Goal: Task Accomplishment & Management: Use online tool/utility

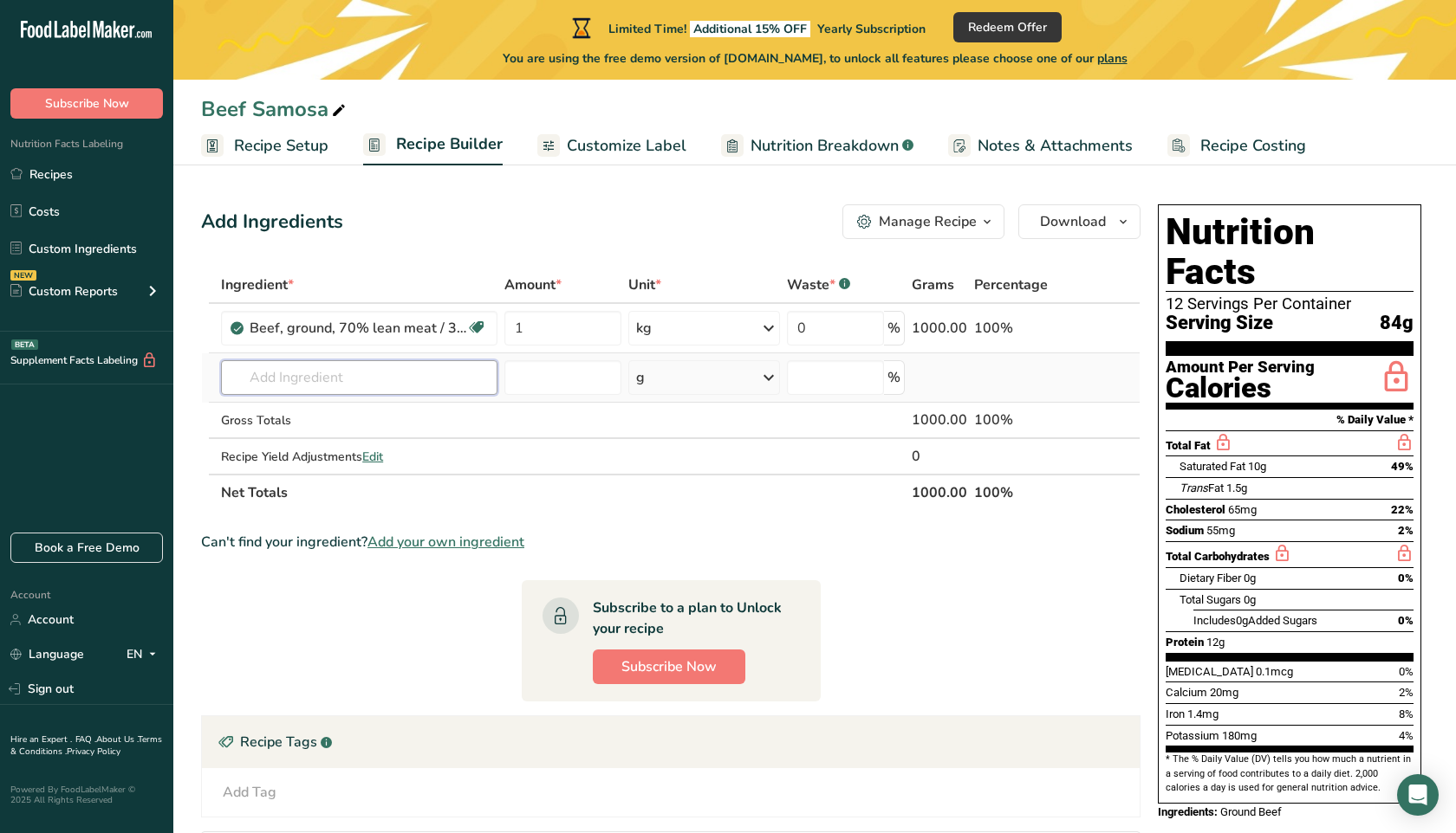
click at [296, 370] on input "text" at bounding box center [360, 377] width 277 height 35
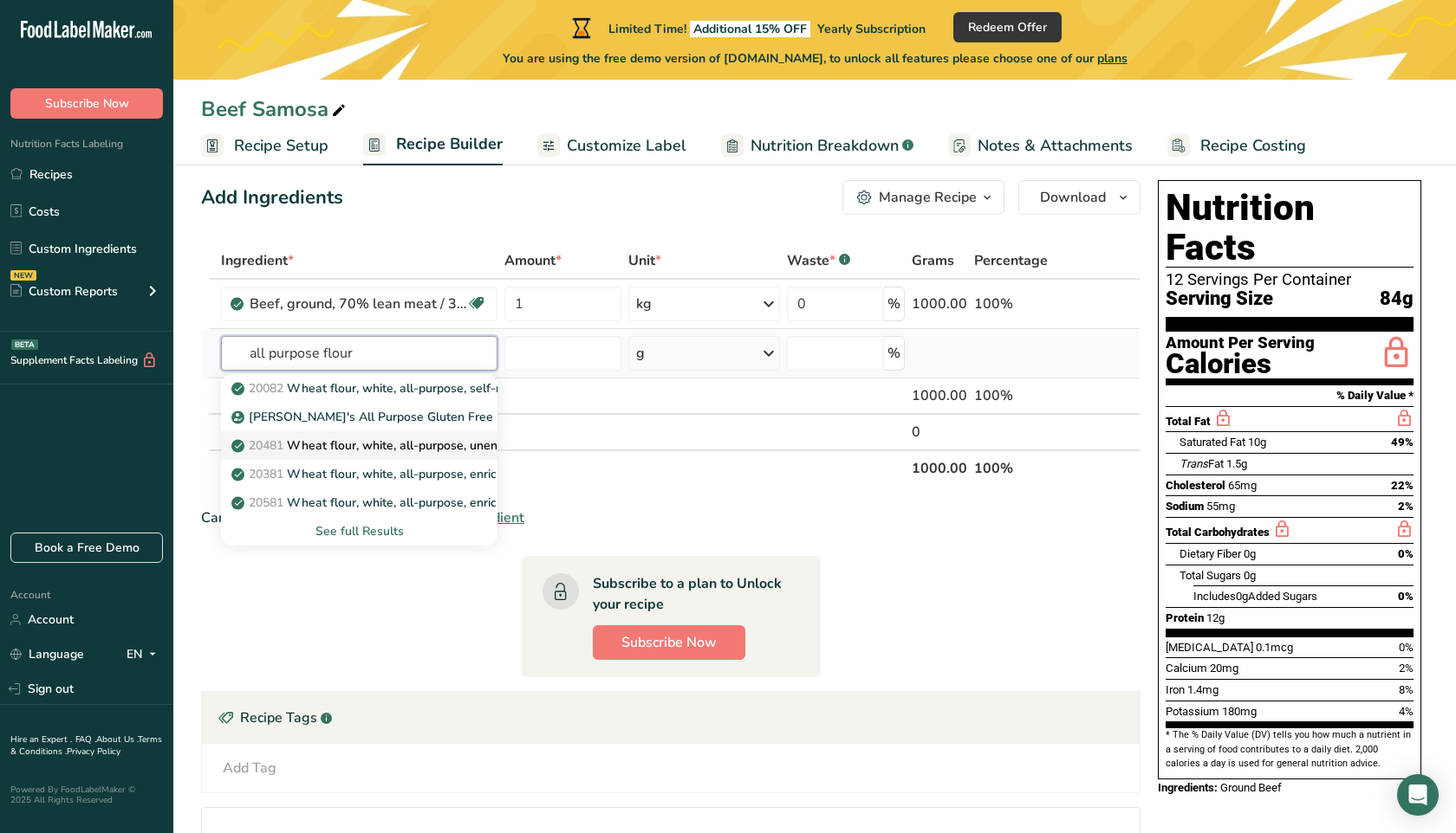
scroll to position [8, 0]
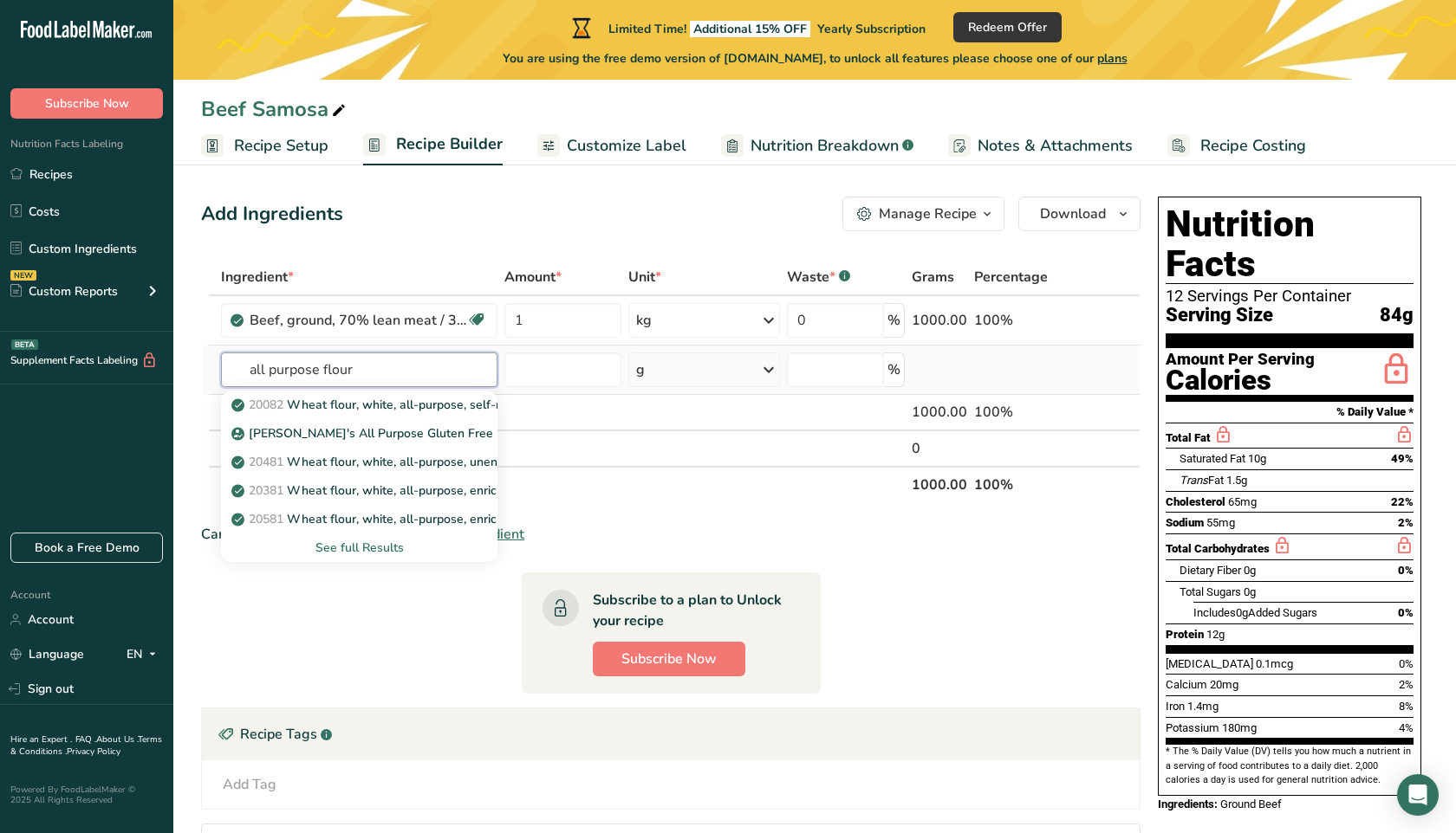
type input "all purpose flour"
click at [370, 551] on div "See full Results" at bounding box center [359, 547] width 249 height 18
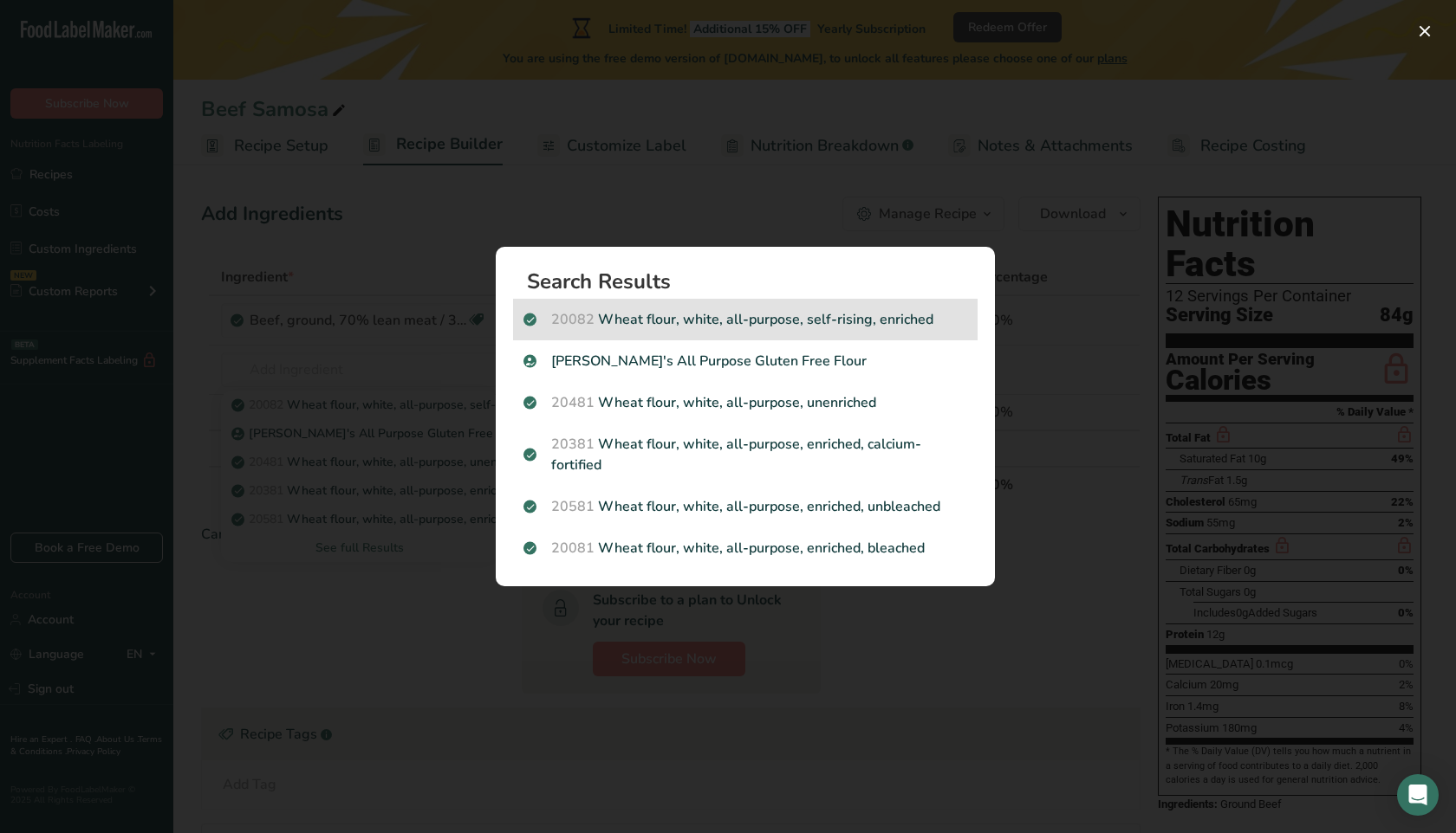
click at [686, 328] on p "20082 Wheat flour, white, all-purpose, self-rising, enriched" at bounding box center [745, 320] width 444 height 21
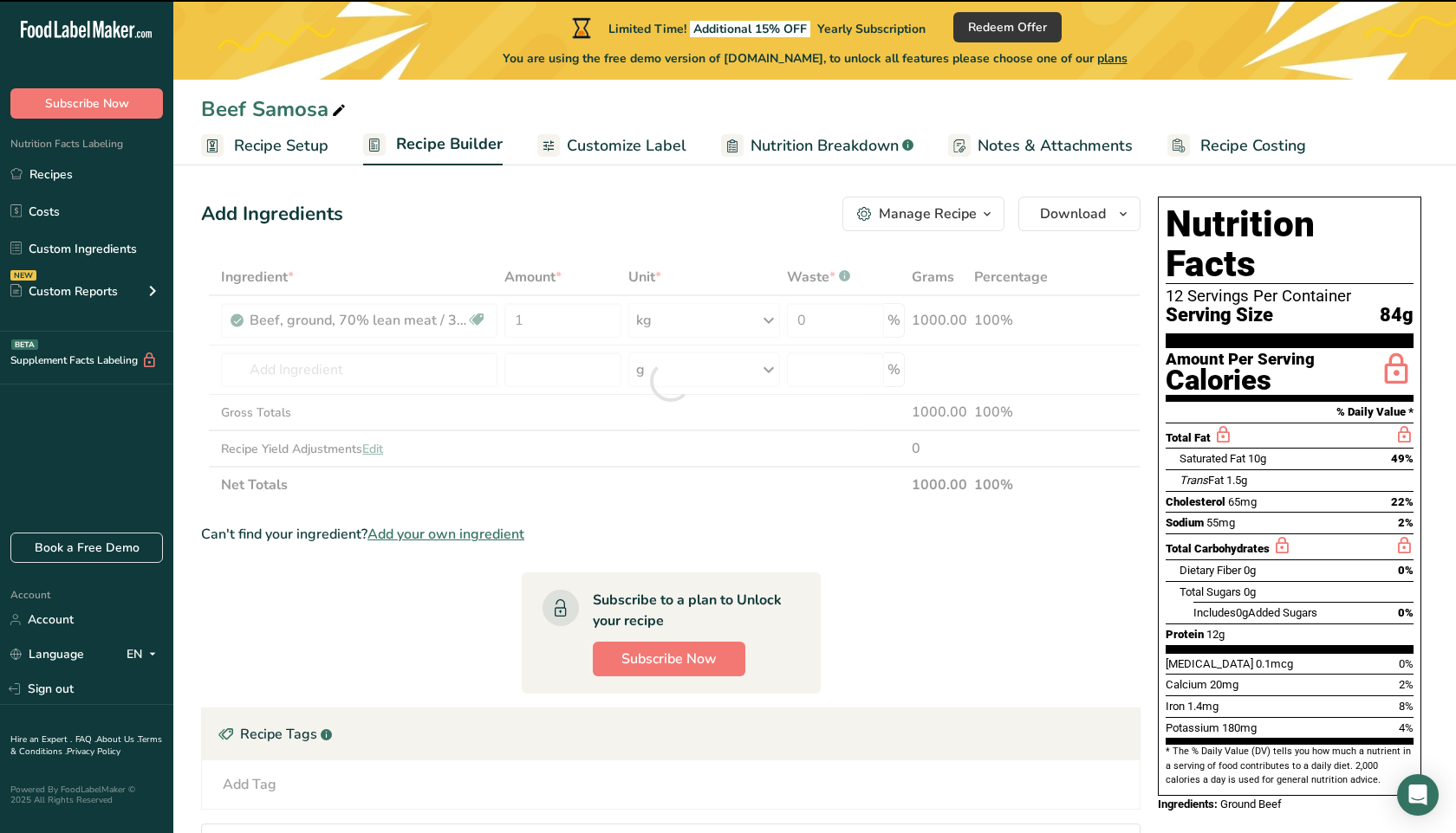
type input "0"
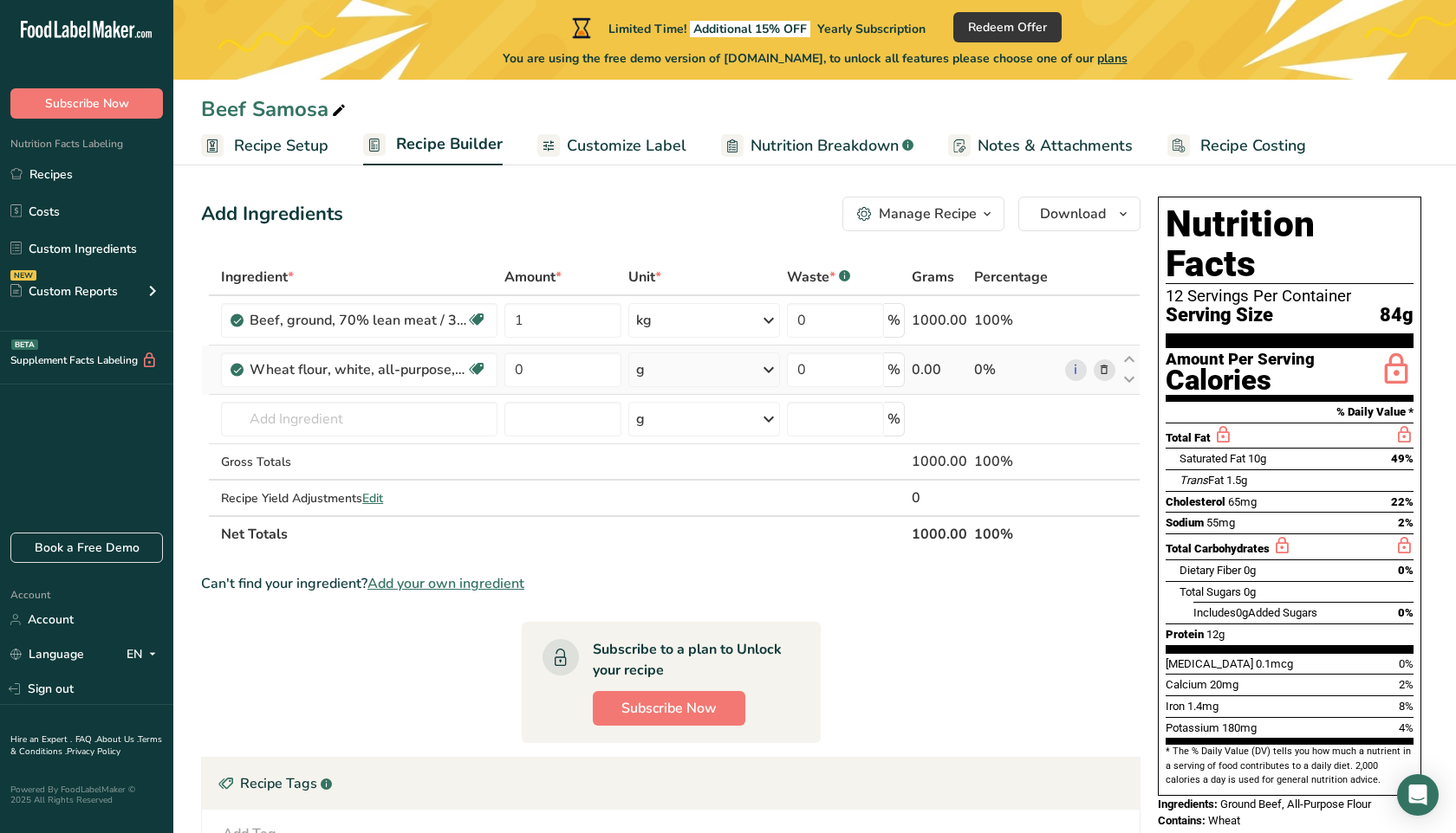
click at [681, 369] on div "g" at bounding box center [704, 370] width 151 height 35
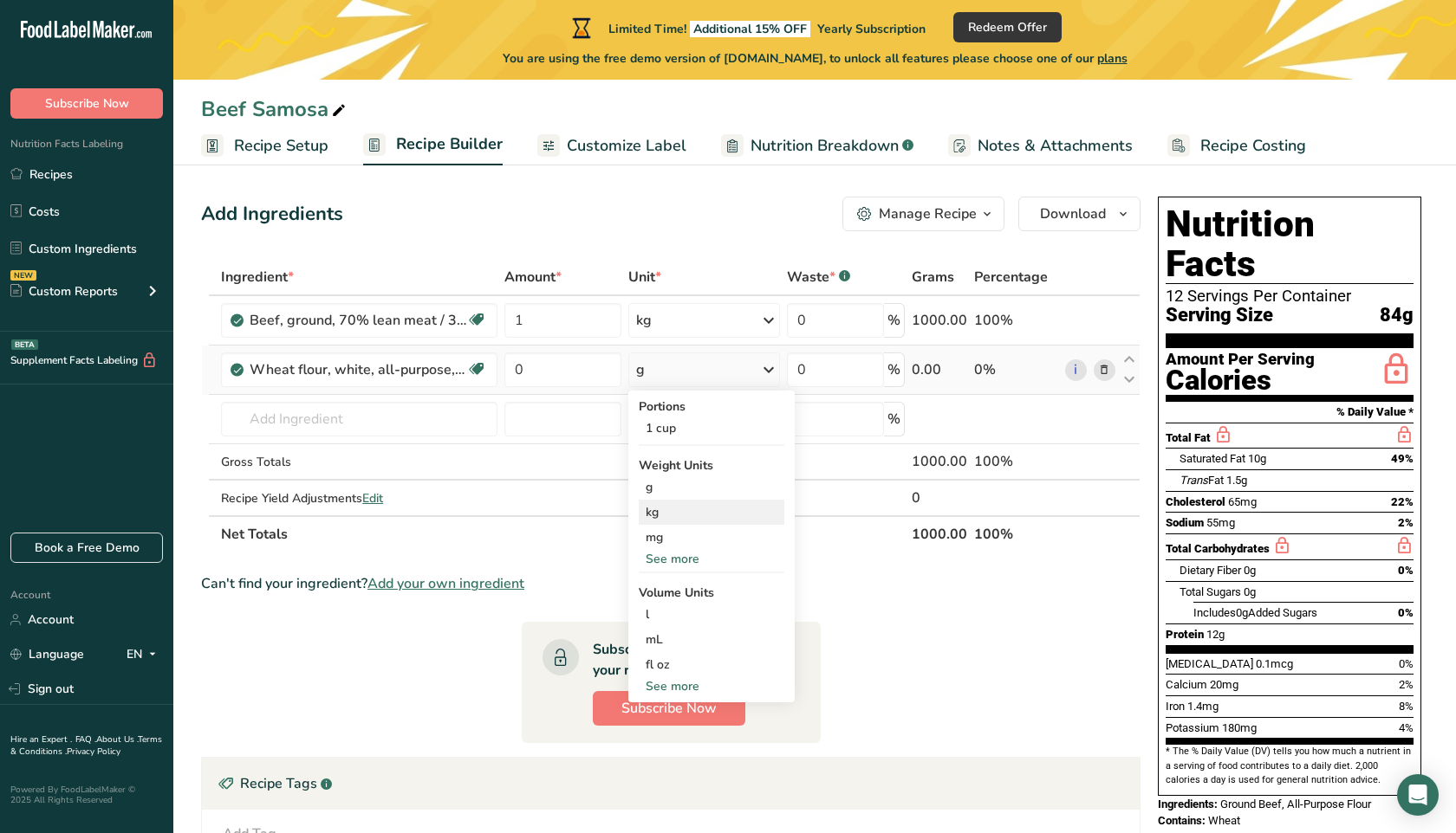
click at [688, 516] on div "kg" at bounding box center [711, 512] width 146 height 25
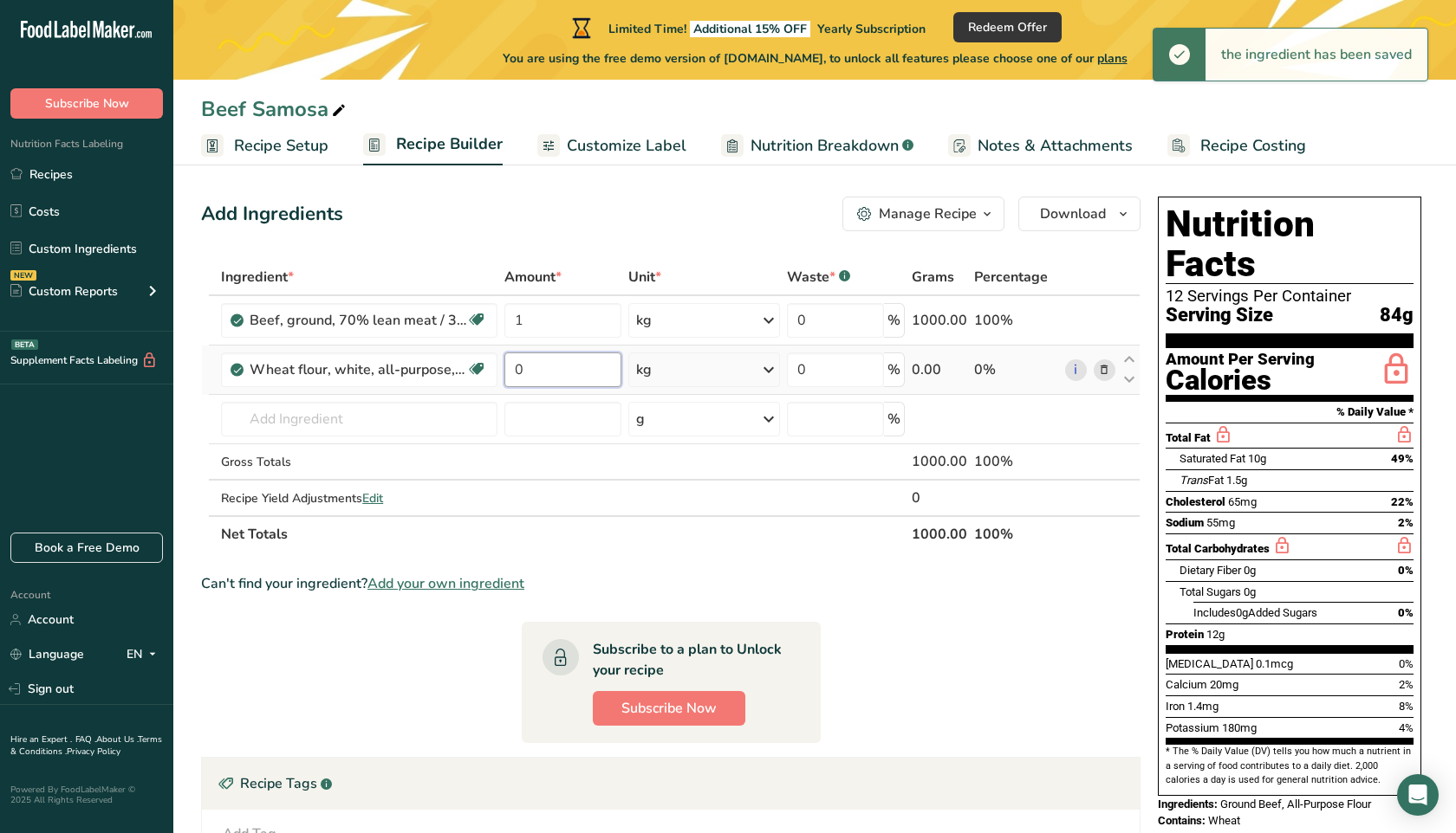
click at [547, 365] on input "0" at bounding box center [563, 370] width 117 height 35
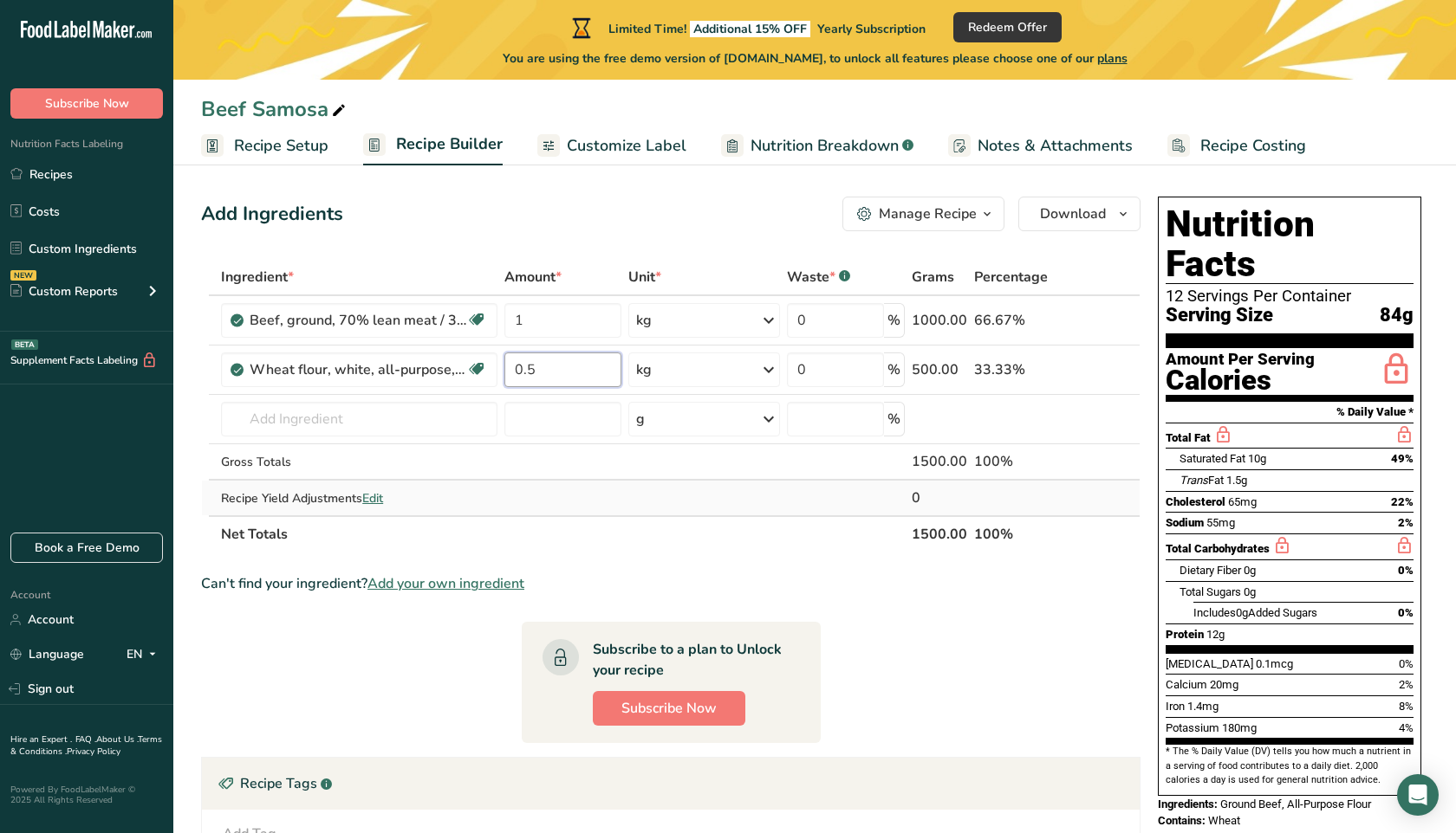
type input "0.5"
click at [641, 495] on div "Ingredient * Amount * Unit * Waste * .a-a{fill:#347362;}.b-a{fill:#fff;} Grams …" at bounding box center [671, 406] width 940 height 294
click at [268, 410] on input "text" at bounding box center [360, 419] width 277 height 35
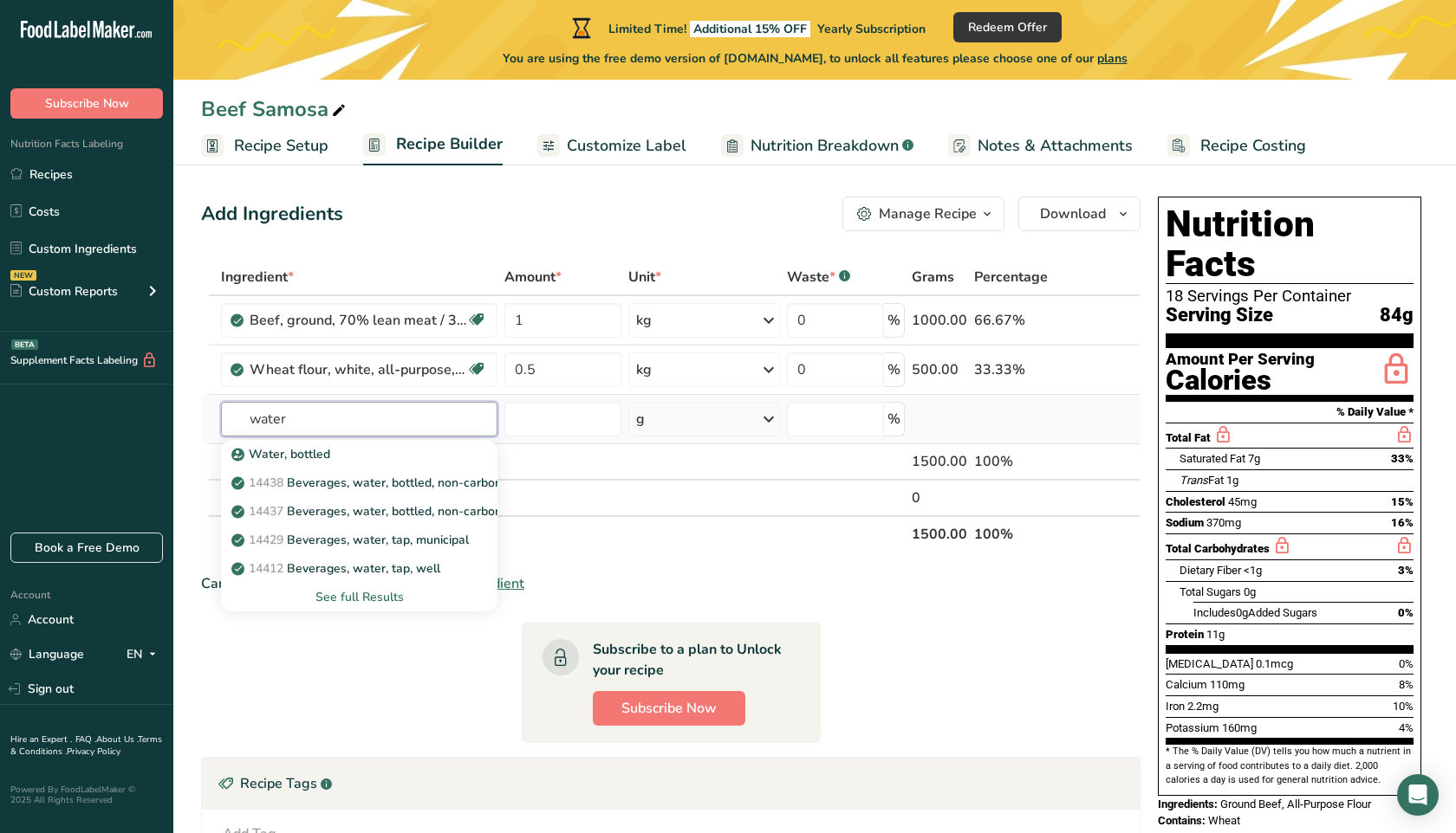
type input "water"
click at [363, 593] on div "See full Results" at bounding box center [359, 597] width 249 height 18
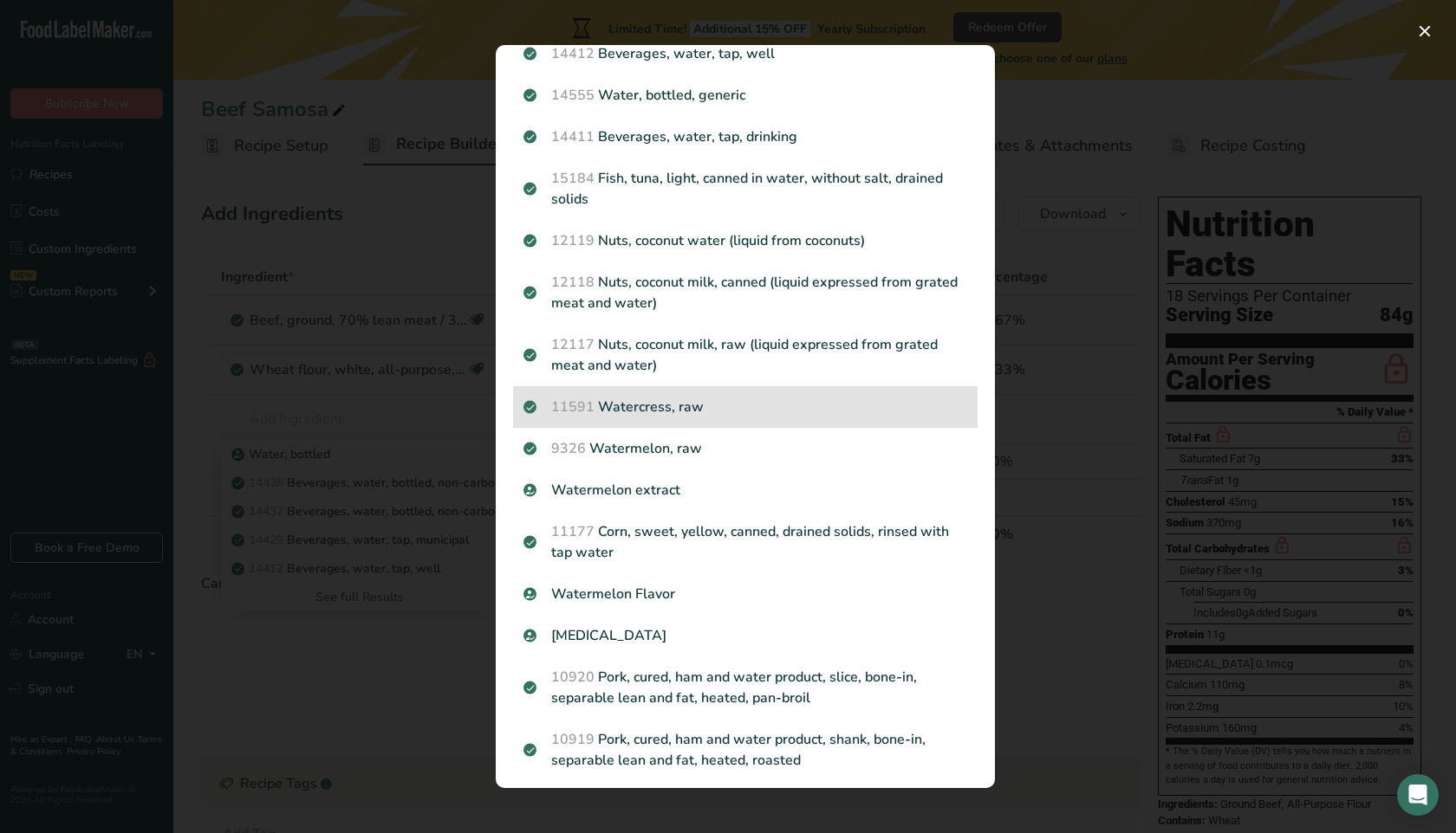
scroll to position [275, 0]
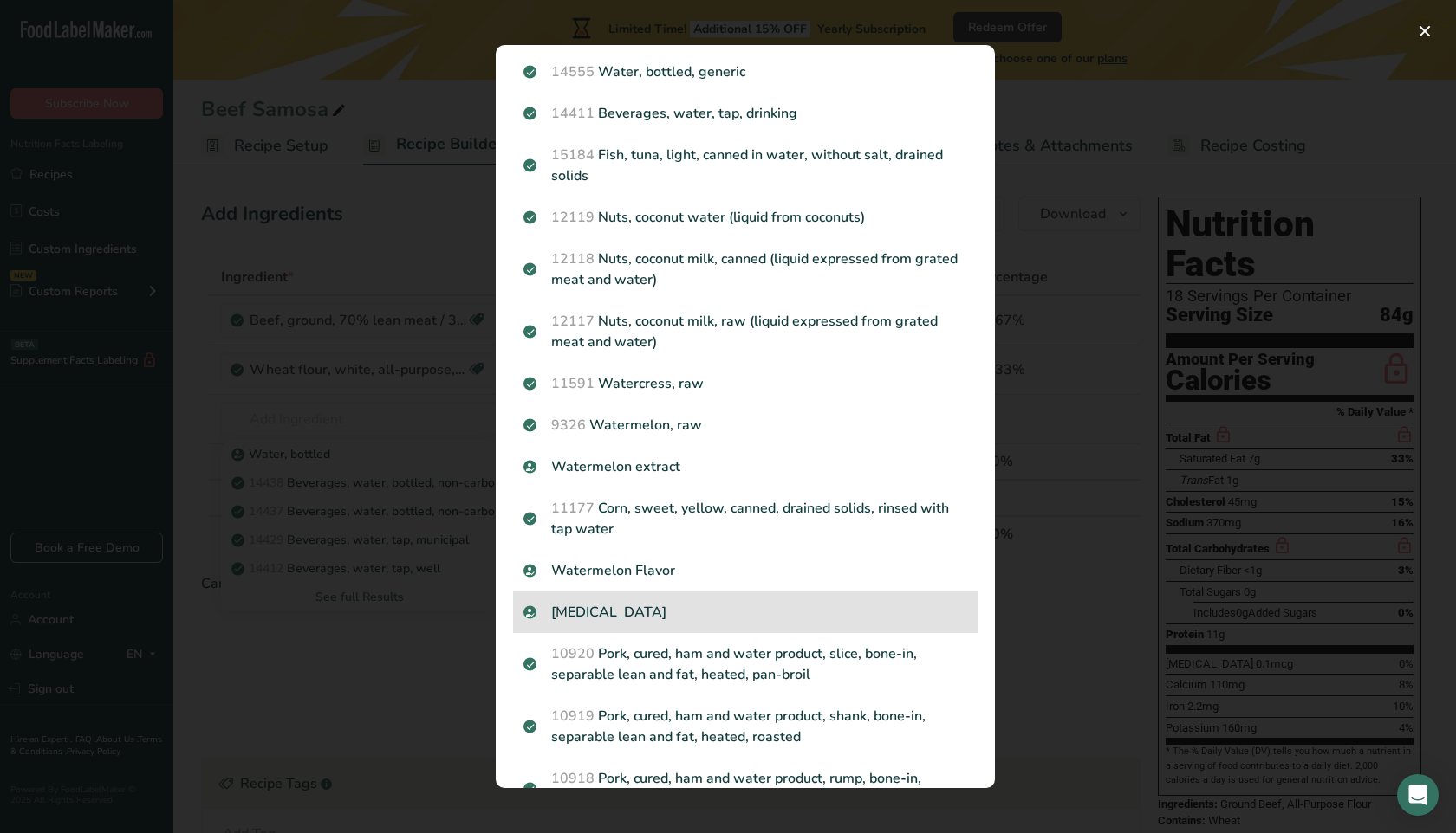
click at [648, 599] on div "[MEDICAL_DATA]" at bounding box center [745, 613] width 464 height 41
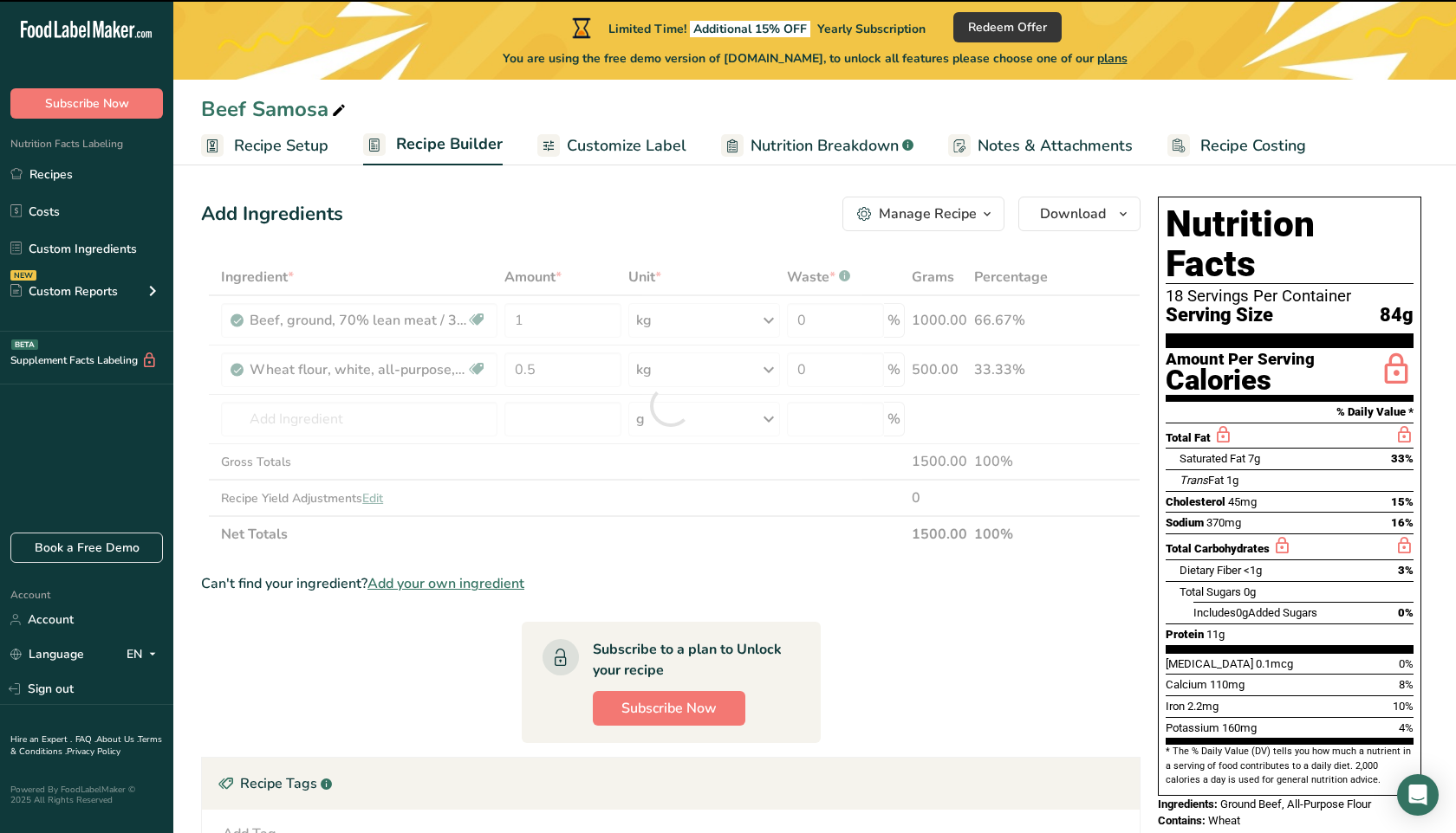
type input "0"
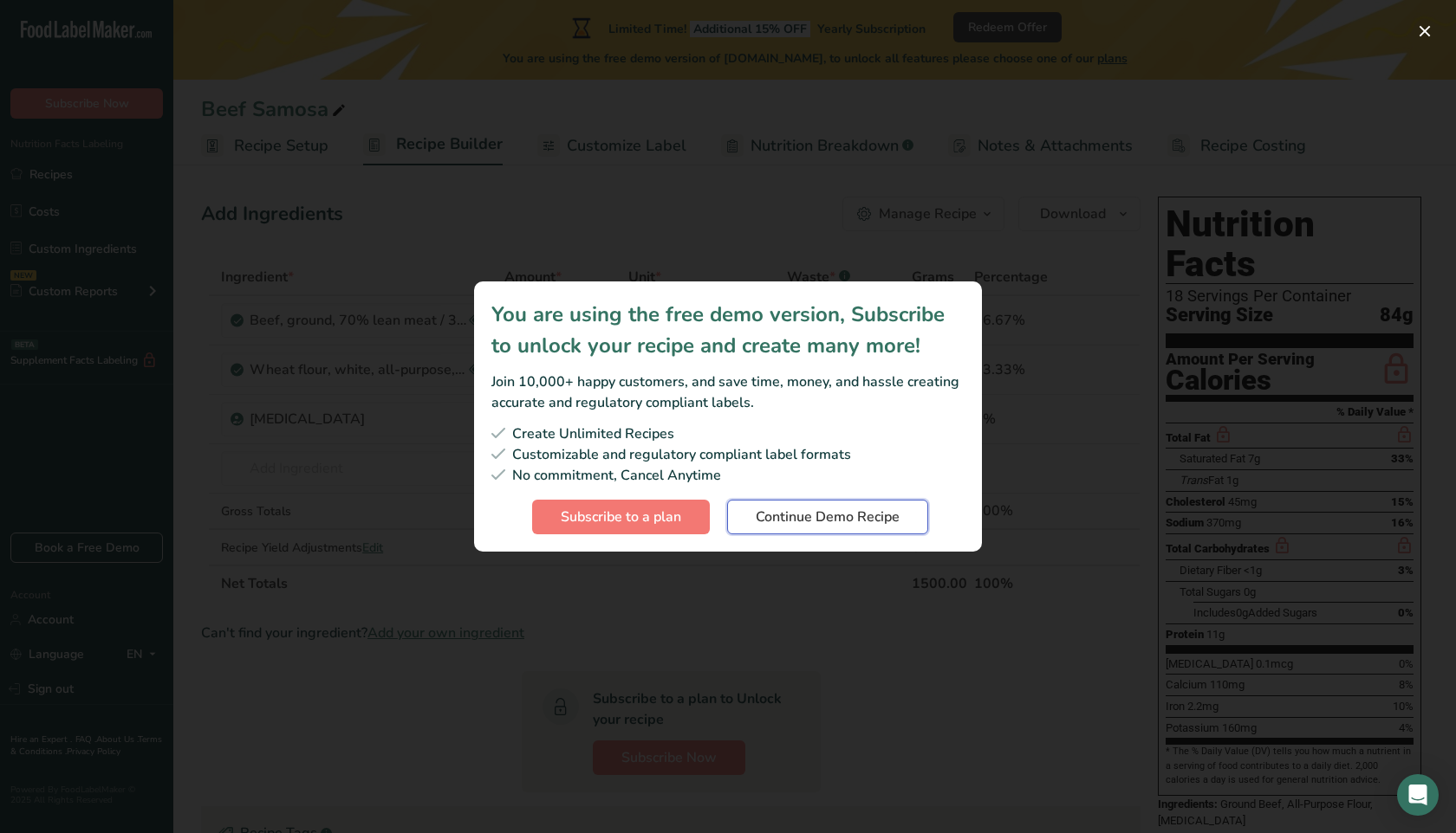
click at [849, 527] on span "Continue Demo Recipe" at bounding box center [828, 517] width 144 height 21
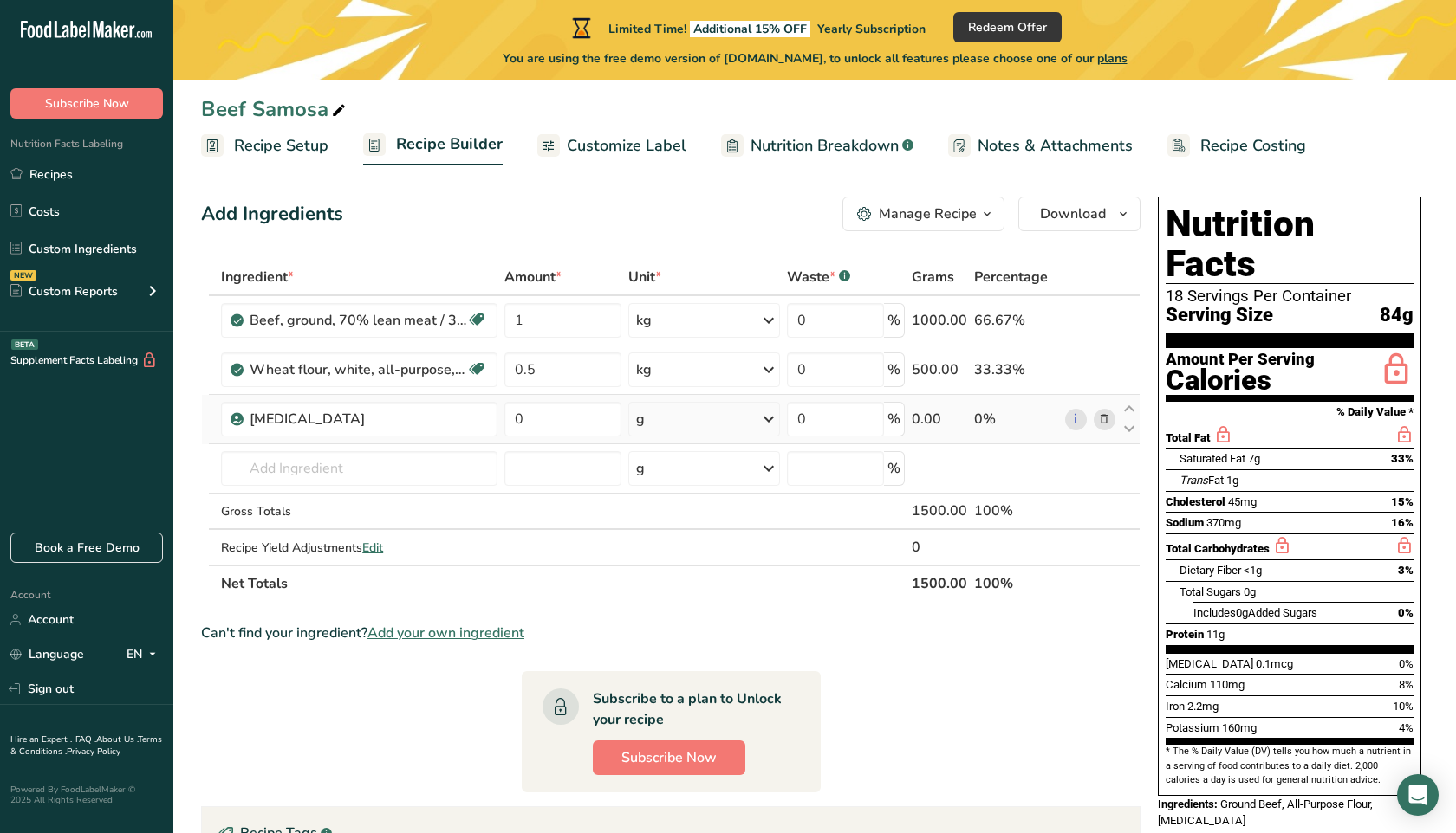
click at [680, 424] on div "g" at bounding box center [704, 419] width 151 height 35
click at [674, 614] on div "l" at bounding box center [712, 612] width 132 height 18
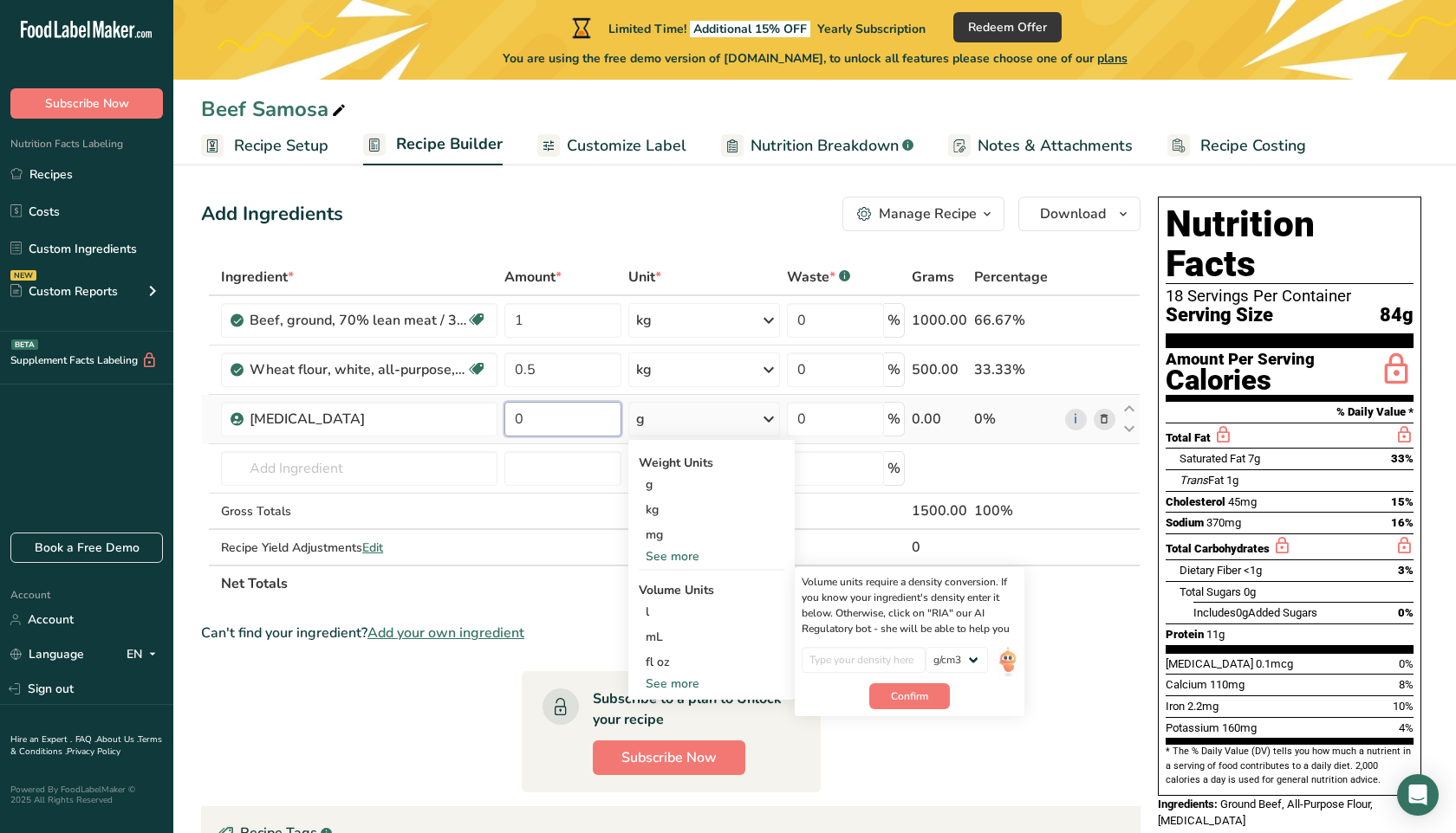
click at [543, 429] on input "0" at bounding box center [563, 419] width 117 height 35
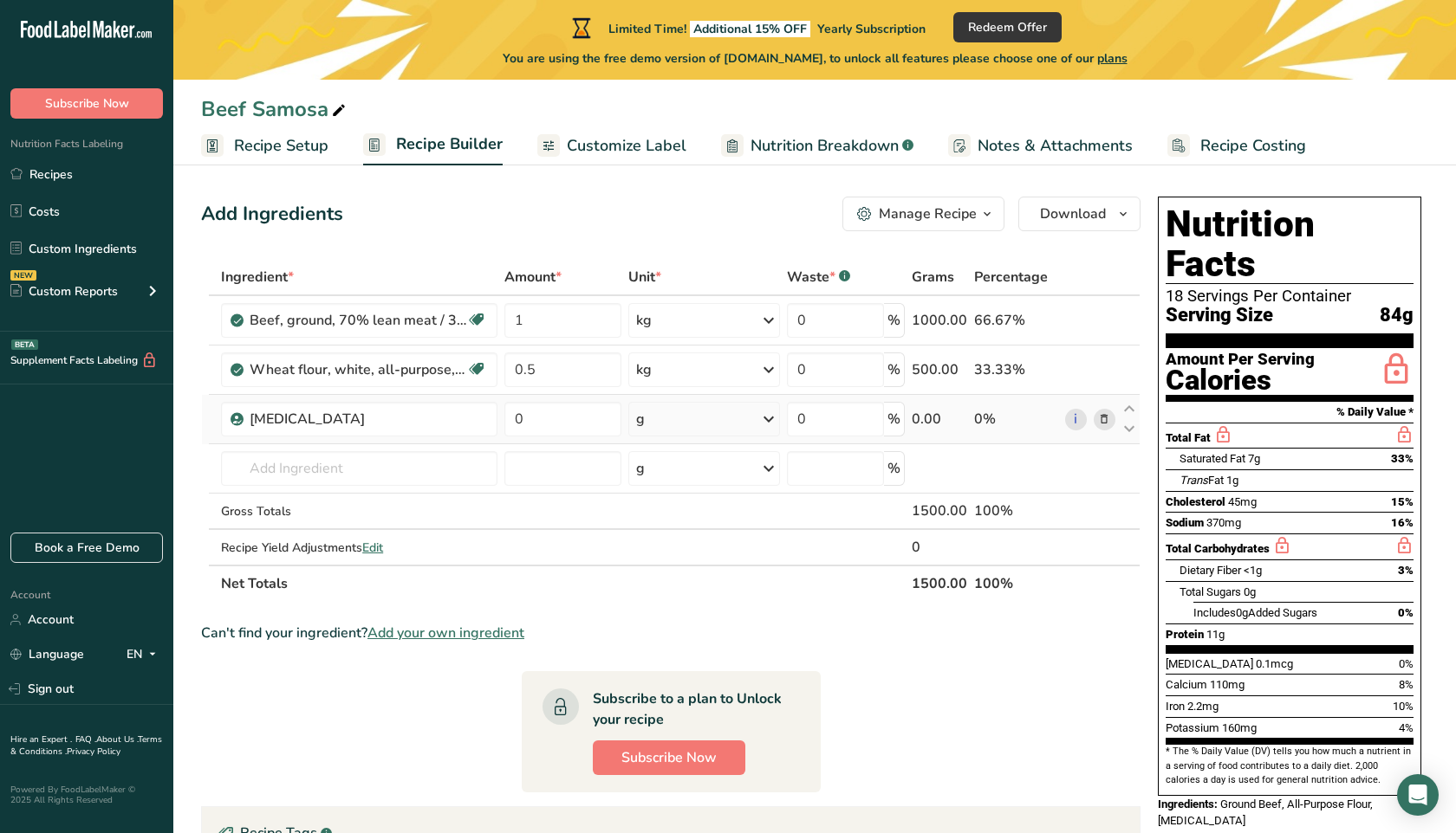
click at [673, 430] on div "Ingredient * Amount * Unit * Waste * .a-a{fill:#347362;}.b-a{fill:#fff;} Grams …" at bounding box center [671, 430] width 940 height 343
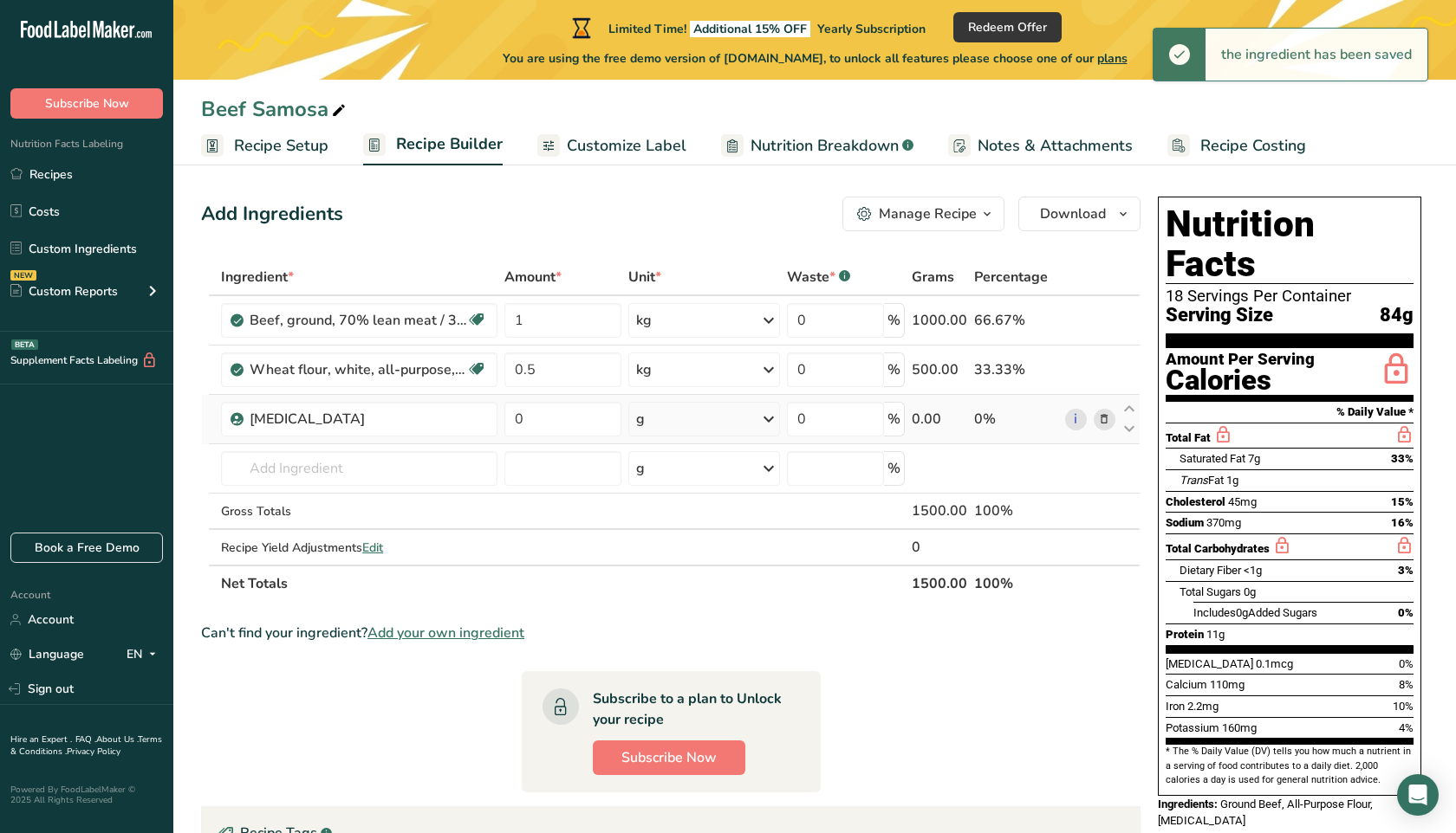
click at [697, 432] on div "g" at bounding box center [704, 419] width 151 height 35
click at [688, 615] on div "l" at bounding box center [712, 612] width 132 height 18
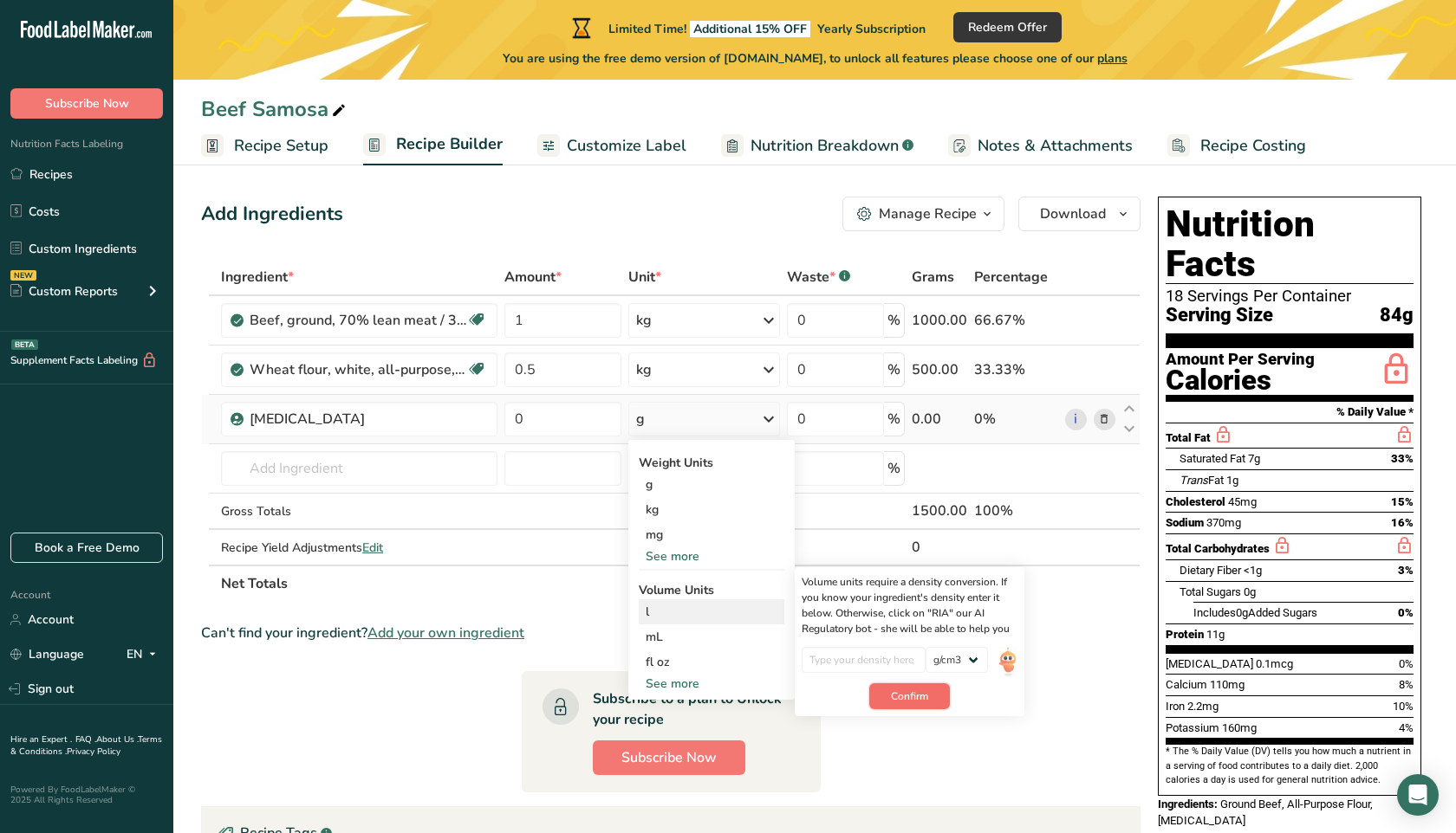
click at [918, 694] on span "Confirm" at bounding box center [910, 697] width 38 height 16
click at [862, 658] on input "number" at bounding box center [864, 661] width 124 height 26
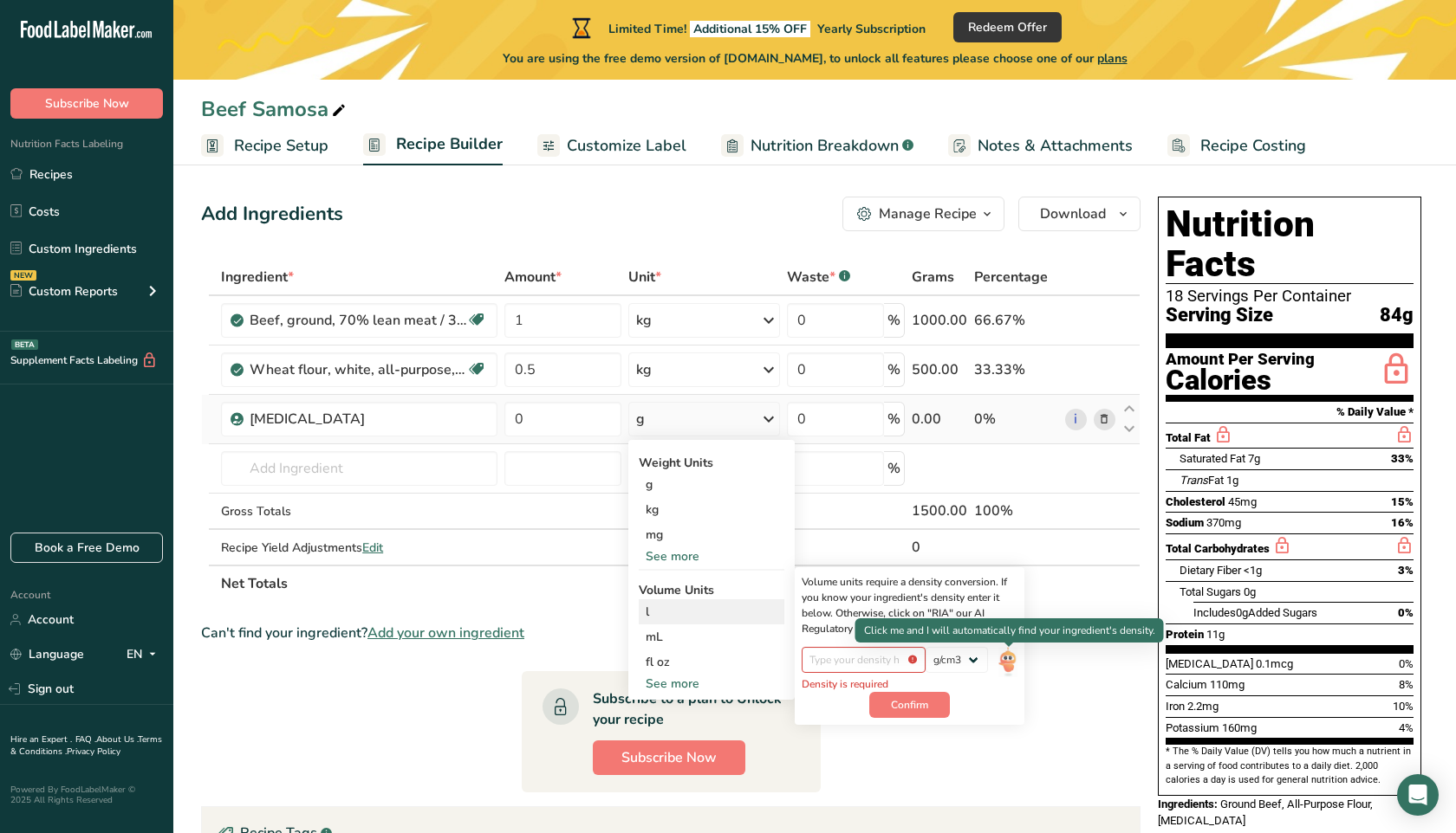
click at [1004, 659] on img at bounding box center [1008, 663] width 19 height 30
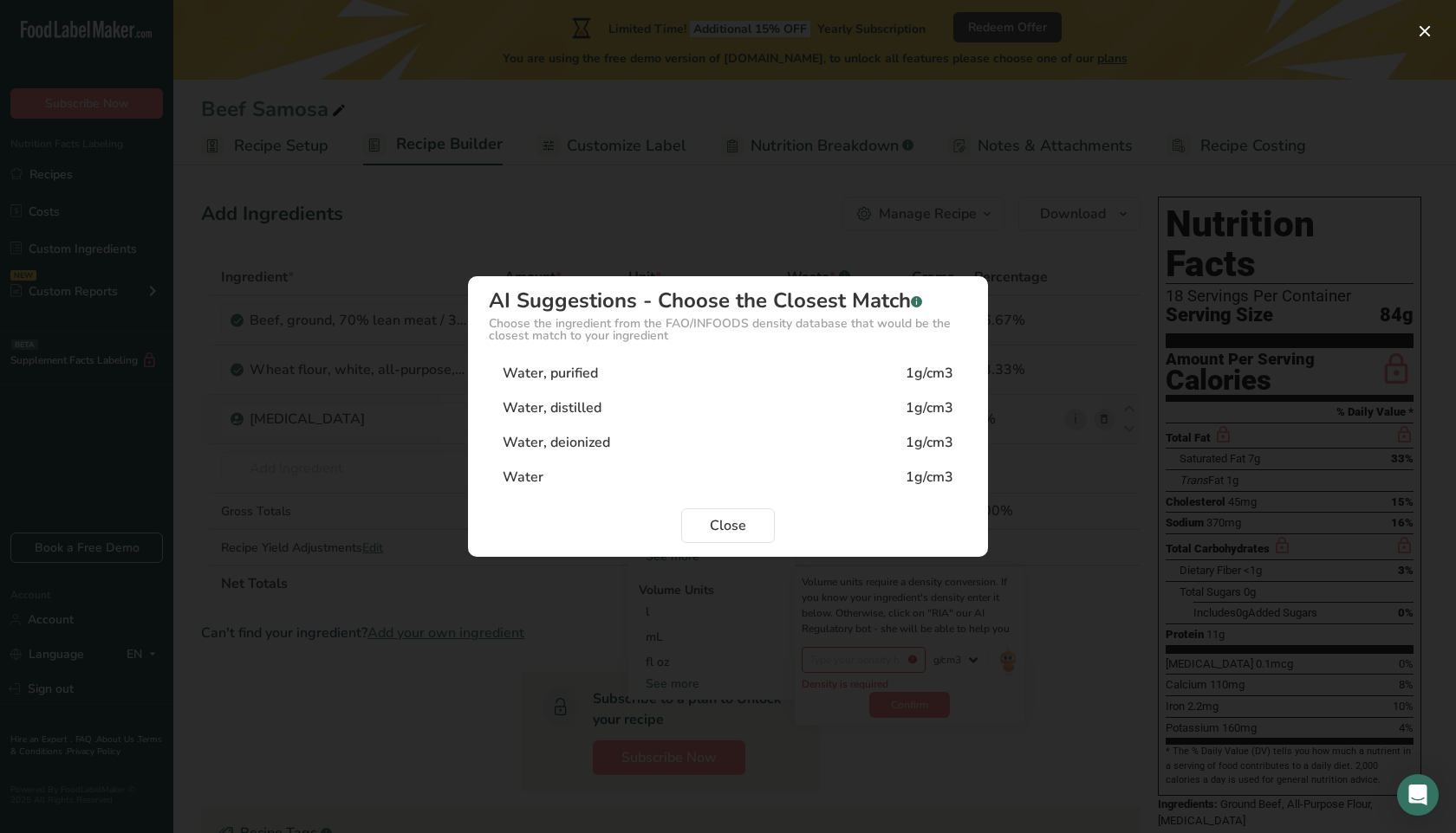
click at [618, 482] on div "Water 1g/cm3" at bounding box center [728, 477] width 478 height 35
type input "1"
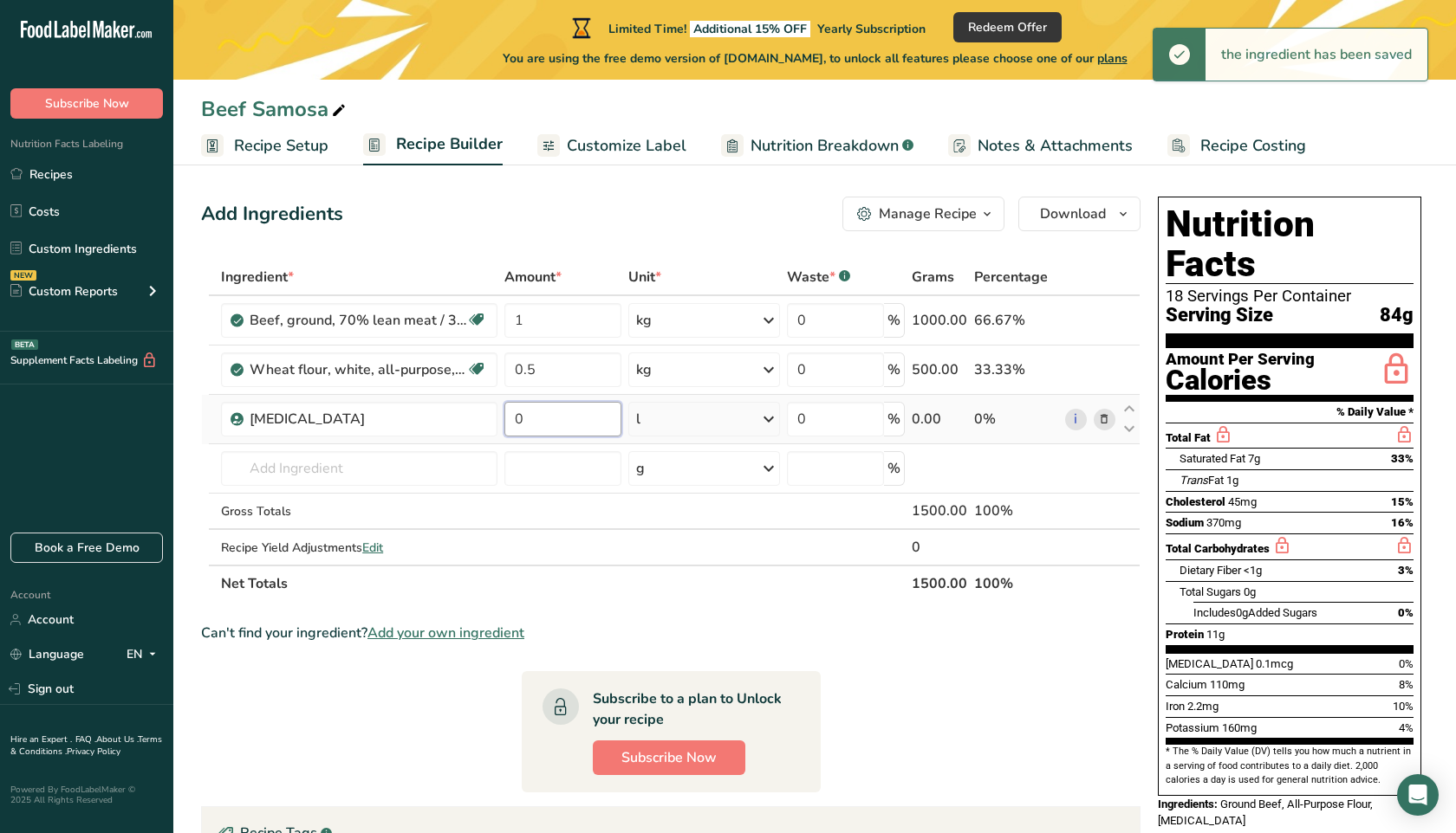
click at [555, 421] on input "0" at bounding box center [563, 419] width 117 height 35
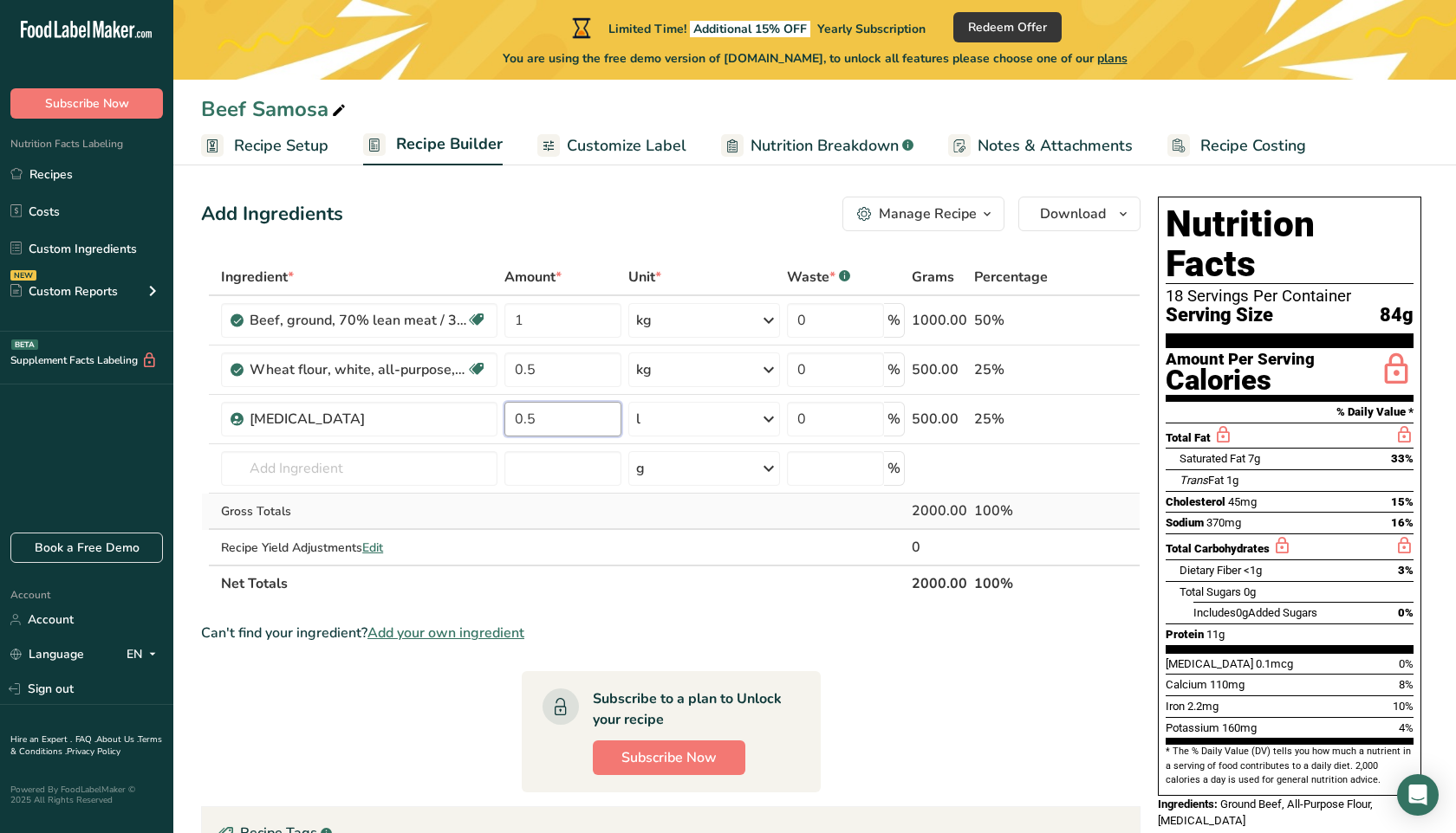
type input "0.5"
click at [507, 508] on div "Ingredient * Amount * Unit * Waste * .a-a{fill:#347362;}.b-a{fill:#fff;} Grams …" at bounding box center [671, 430] width 940 height 343
click at [545, 459] on input "number" at bounding box center [563, 469] width 117 height 35
click at [676, 473] on div "g" at bounding box center [704, 469] width 151 height 35
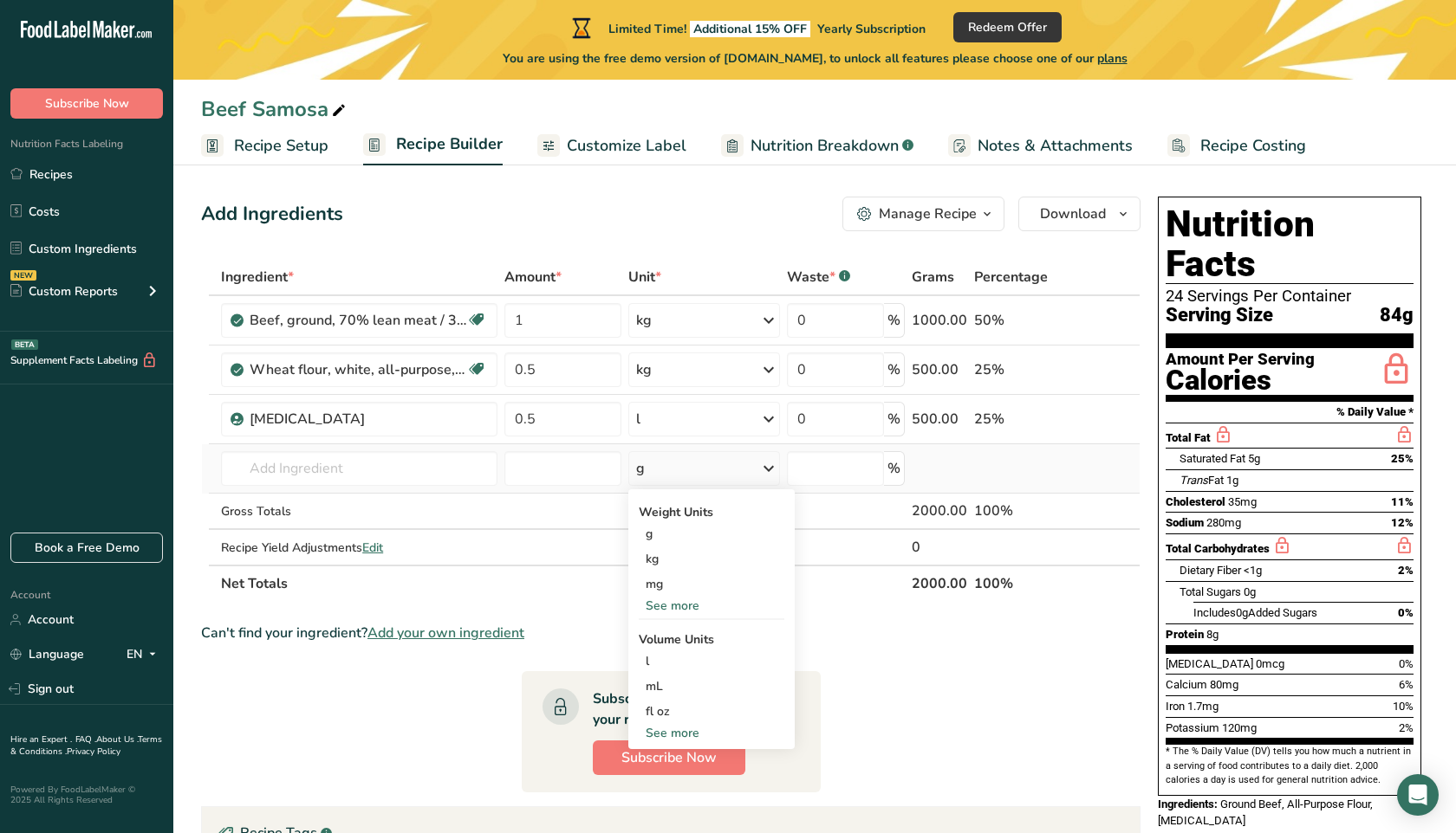
click at [685, 619] on hr at bounding box center [711, 619] width 146 height 2
click at [681, 605] on div "See more" at bounding box center [711, 605] width 146 height 18
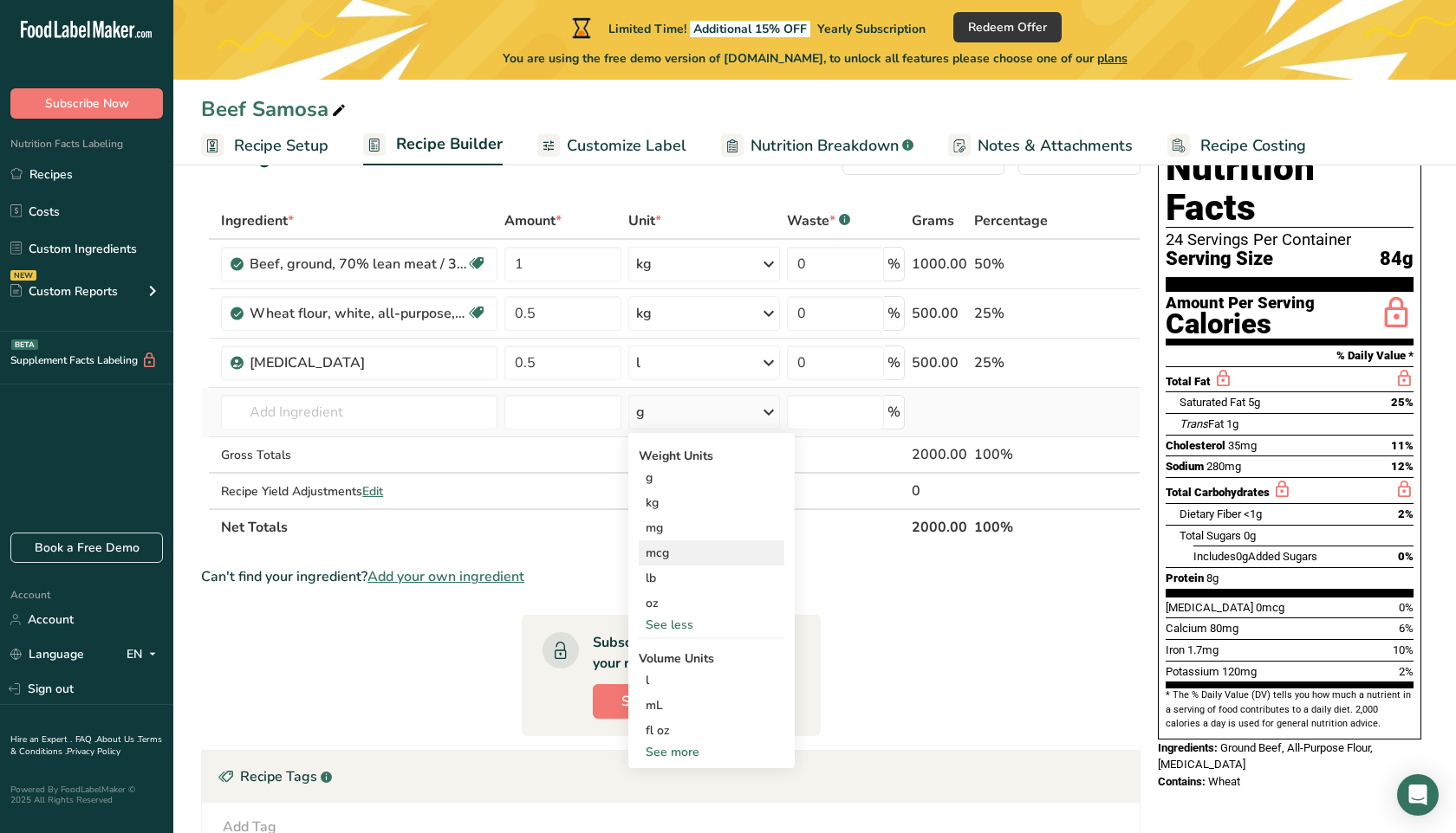
scroll to position [61, 0]
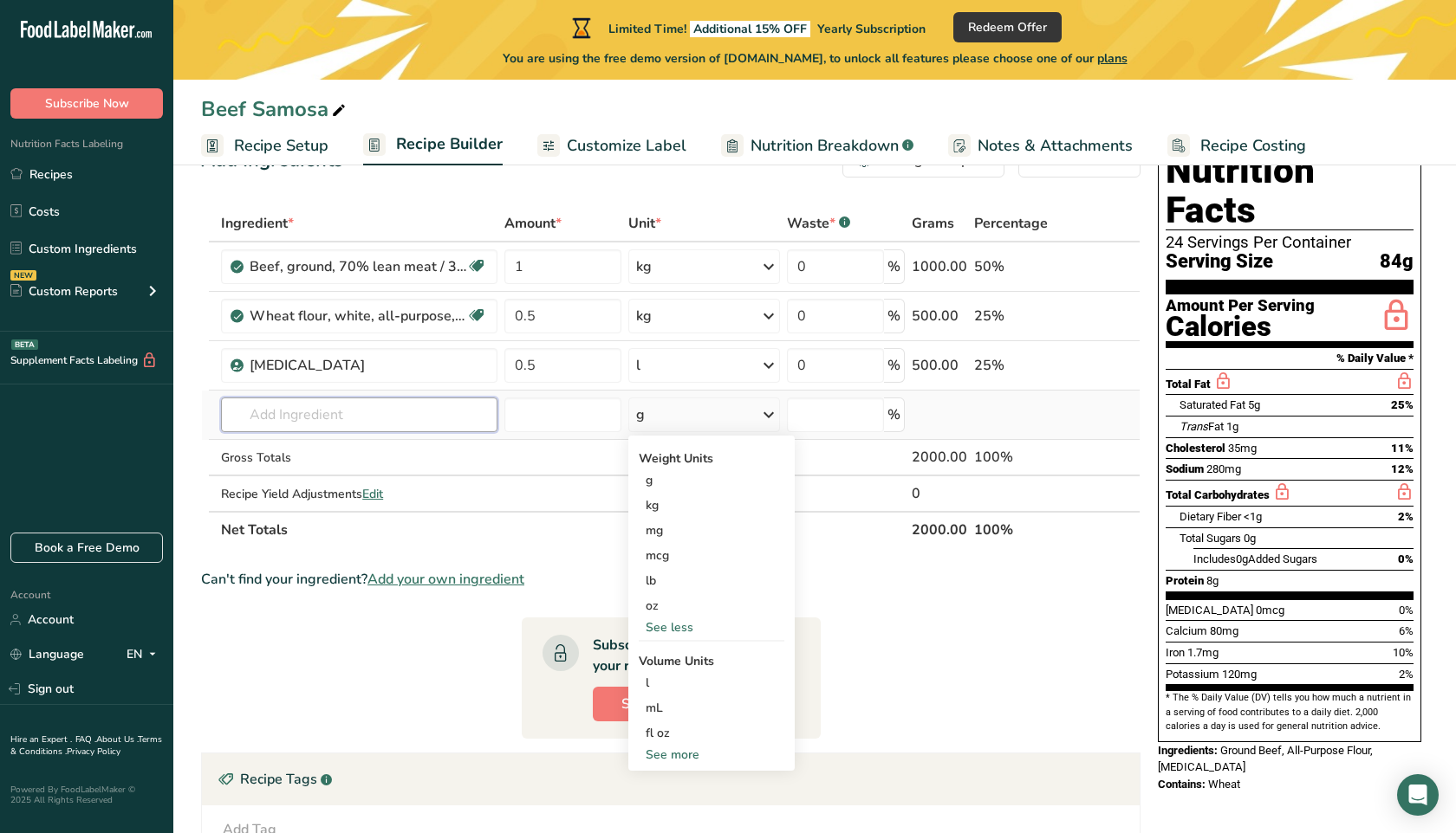
click at [408, 415] on input "text" at bounding box center [360, 414] width 277 height 35
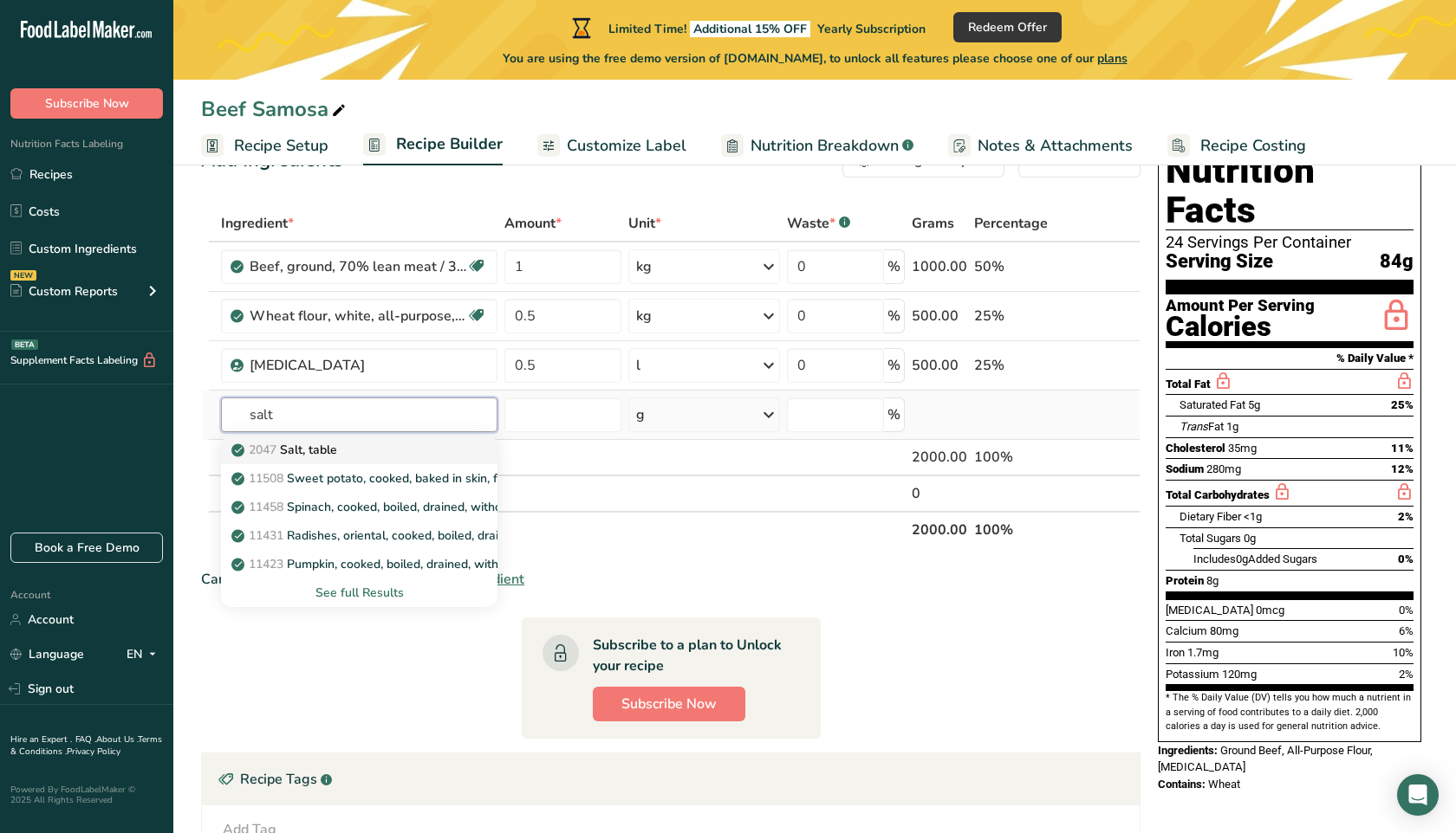
type input "salt"
click at [393, 456] on div "2047 Salt, table" at bounding box center [345, 449] width 221 height 18
type input "Salt, table"
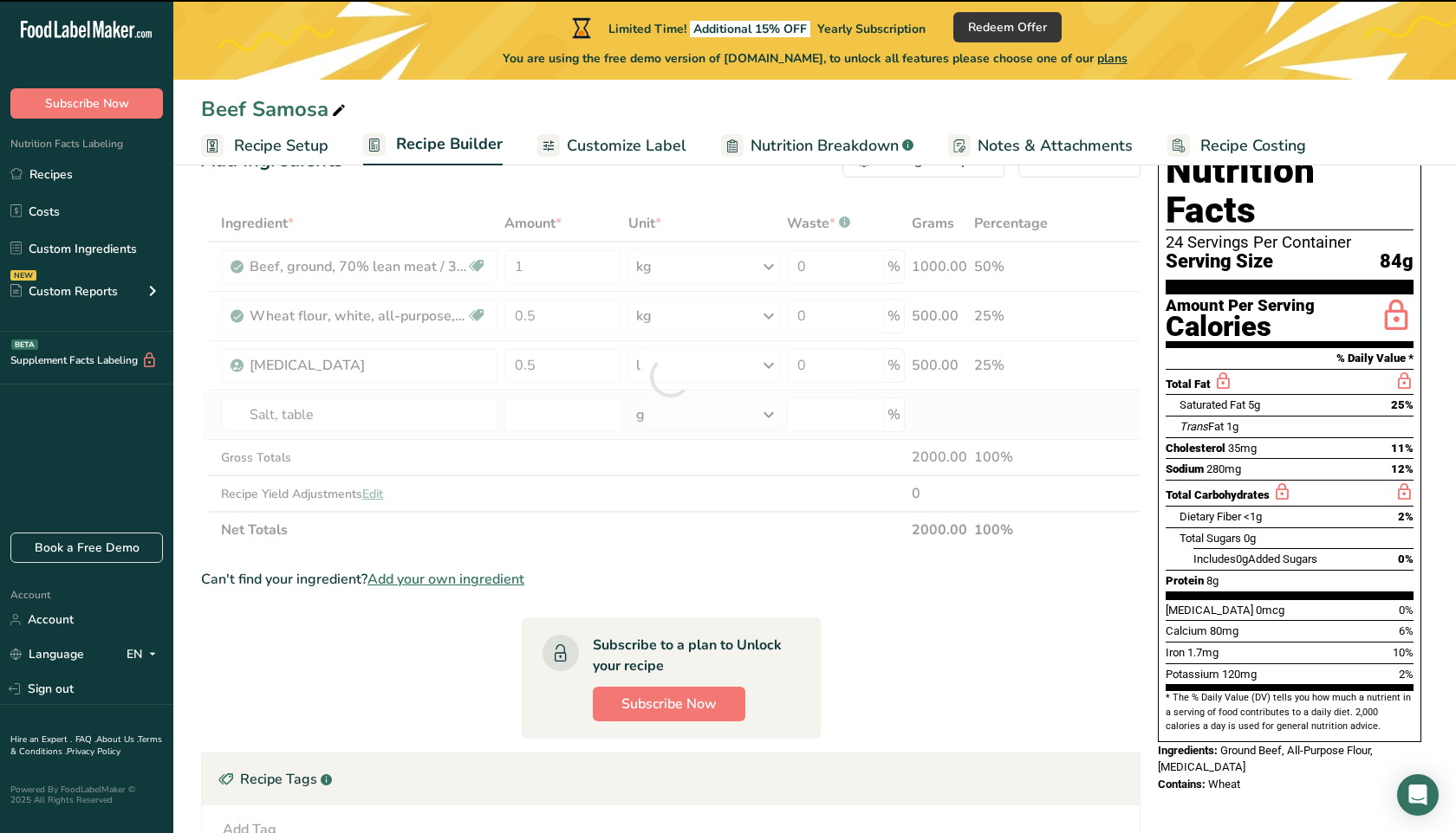
type input "0"
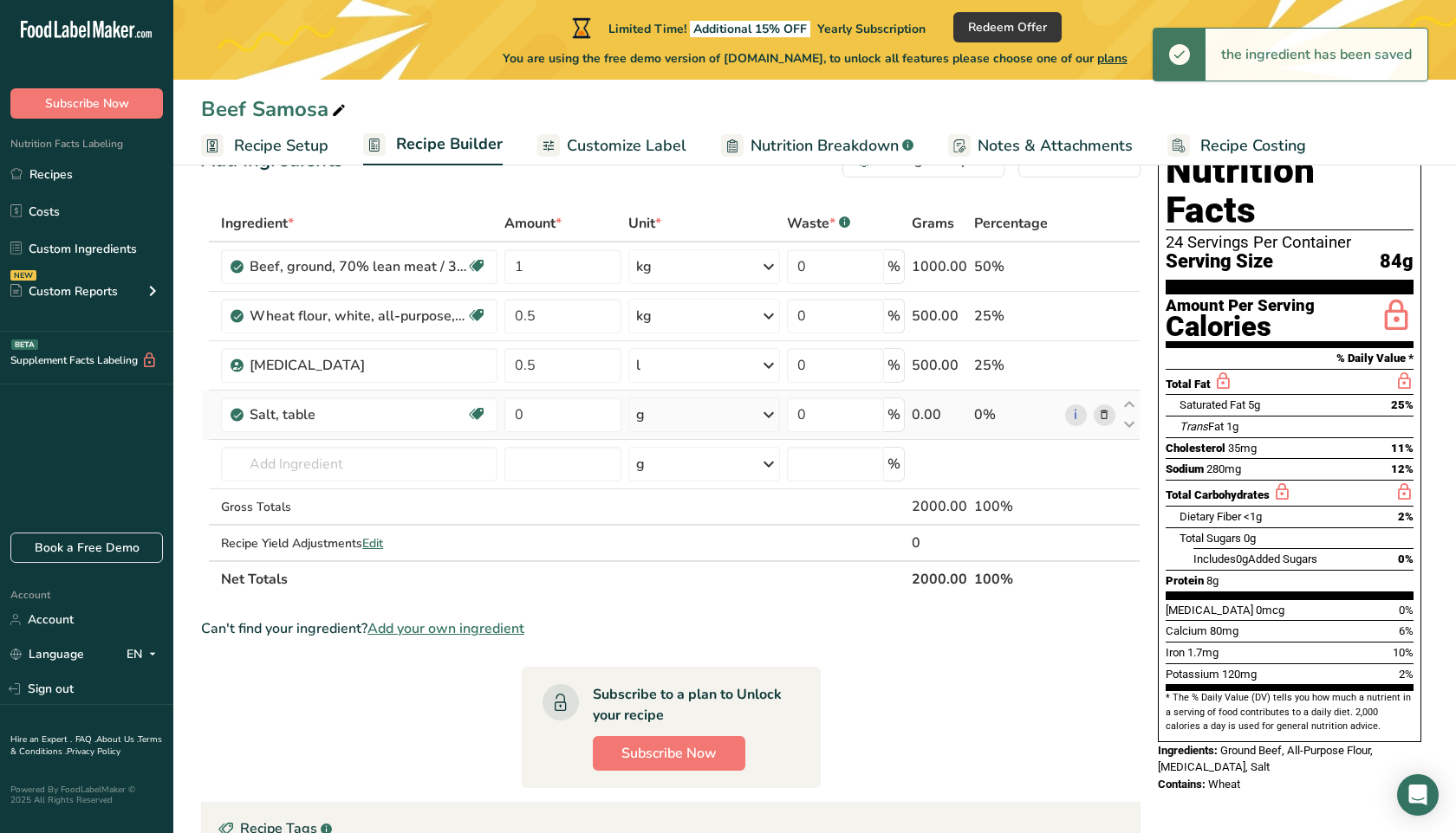
click at [662, 421] on div "g" at bounding box center [704, 414] width 151 height 35
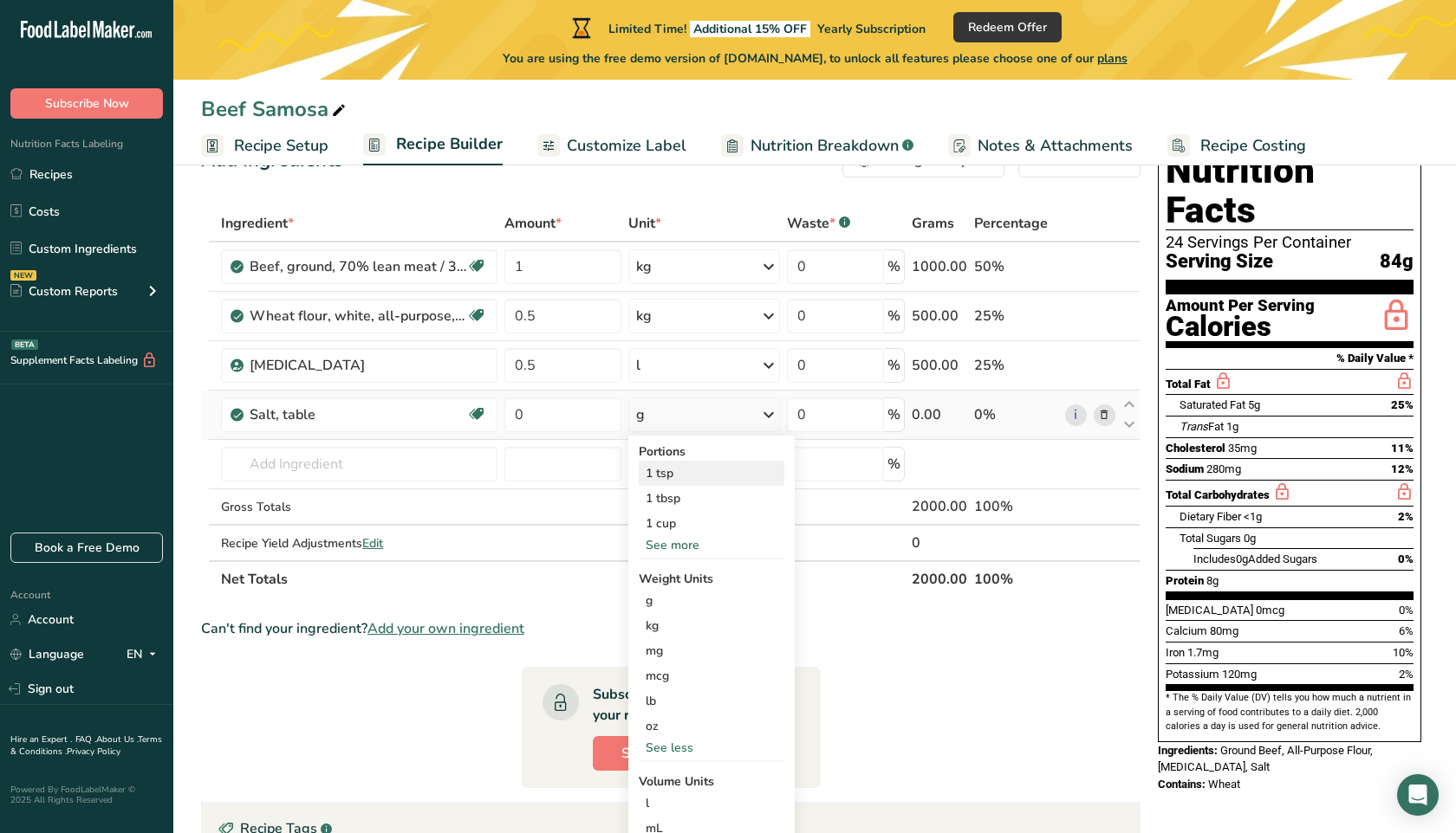
click at [691, 470] on div "1 tsp" at bounding box center [711, 473] width 146 height 25
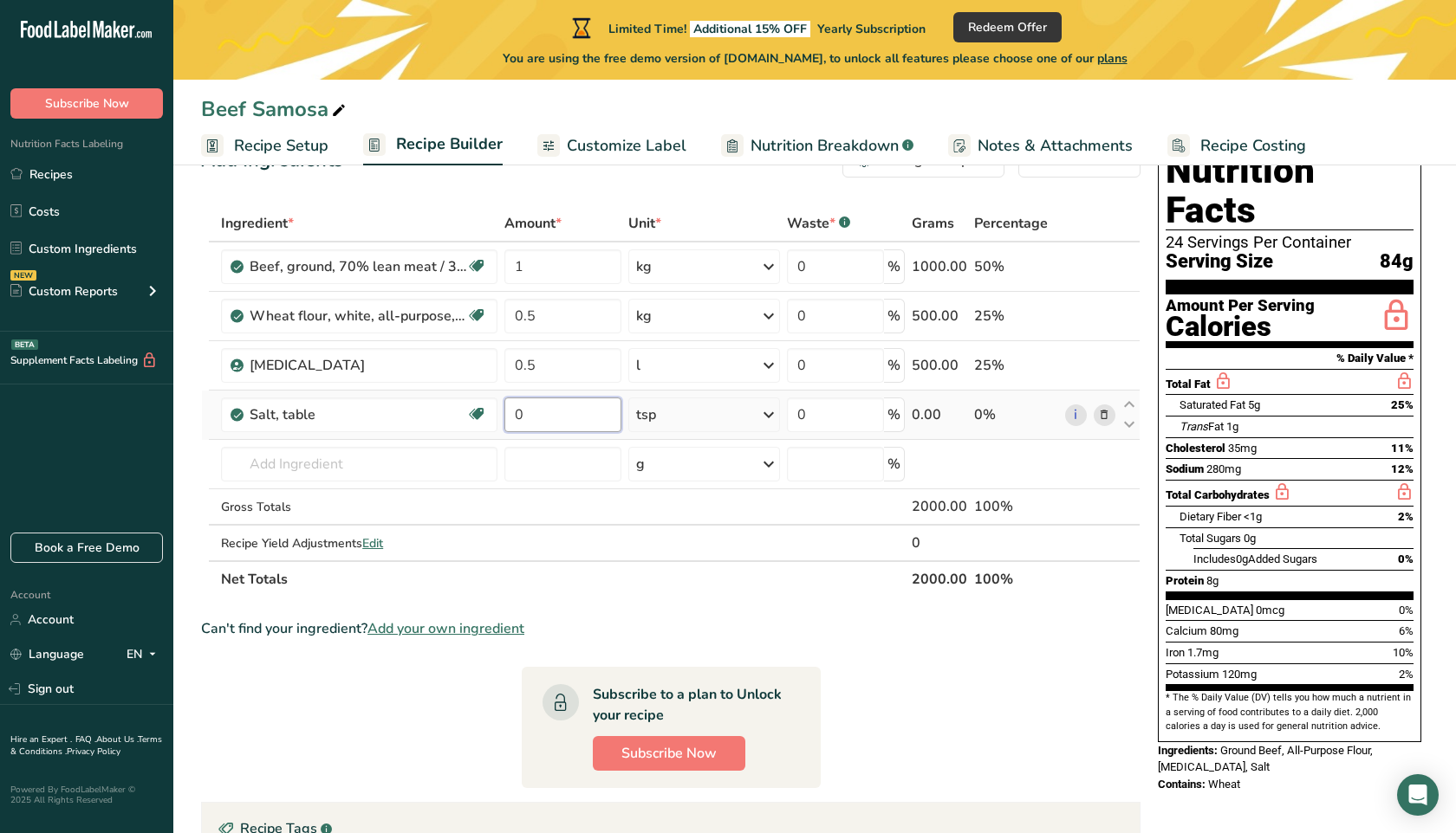
click at [569, 418] on input "0" at bounding box center [563, 414] width 117 height 35
type input "1"
click at [558, 514] on div "Ingredient * Amount * Unit * Waste * .a-a{fill:#347362;}.b-a{fill:#fff;} Grams …" at bounding box center [671, 401] width 940 height 392
click at [284, 472] on input "text" at bounding box center [360, 464] width 277 height 35
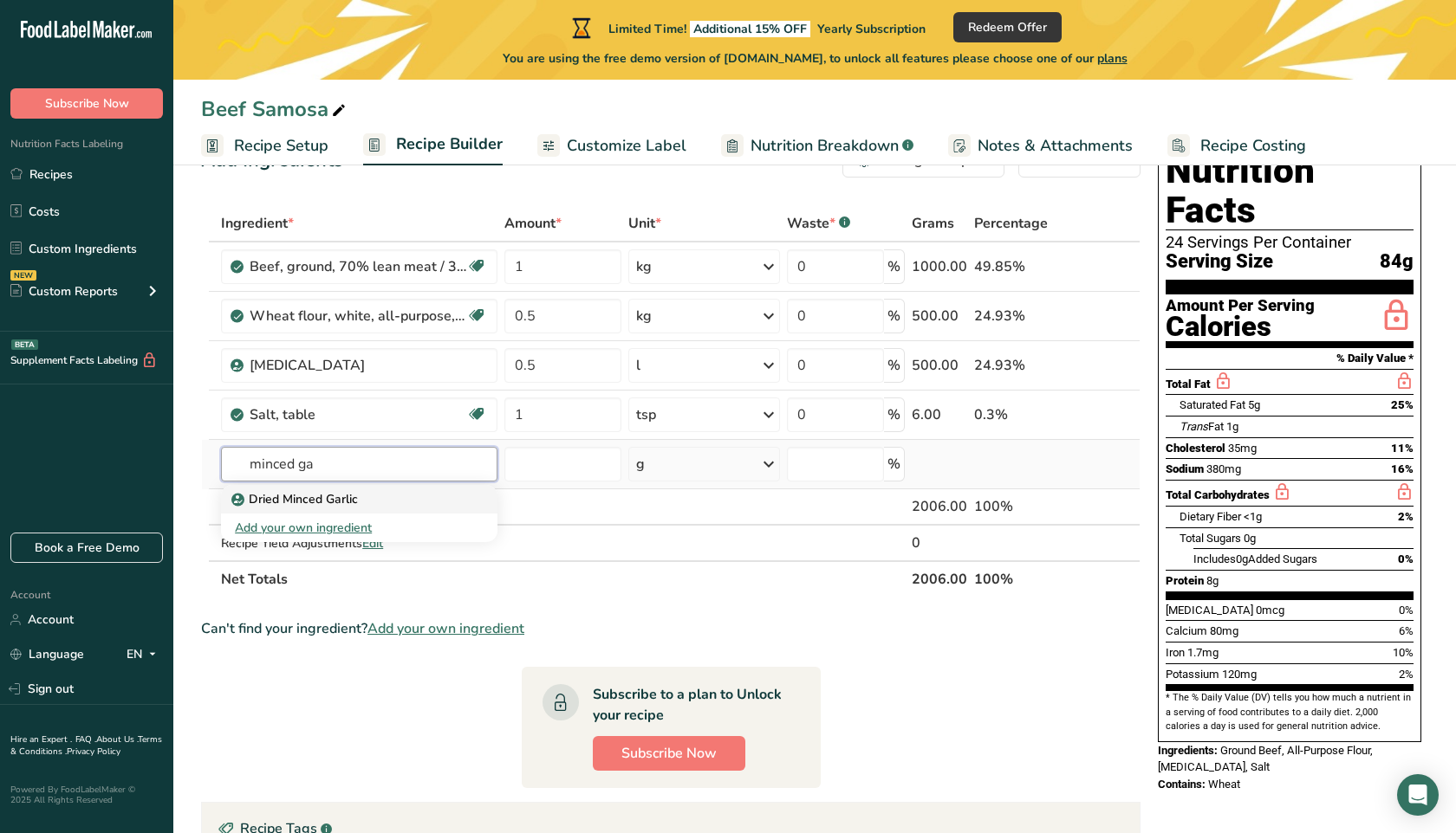
type input "minced ga"
click at [332, 504] on p "Dried Minced Garlic" at bounding box center [296, 499] width 123 height 18
type input "Dried Minced Garlic"
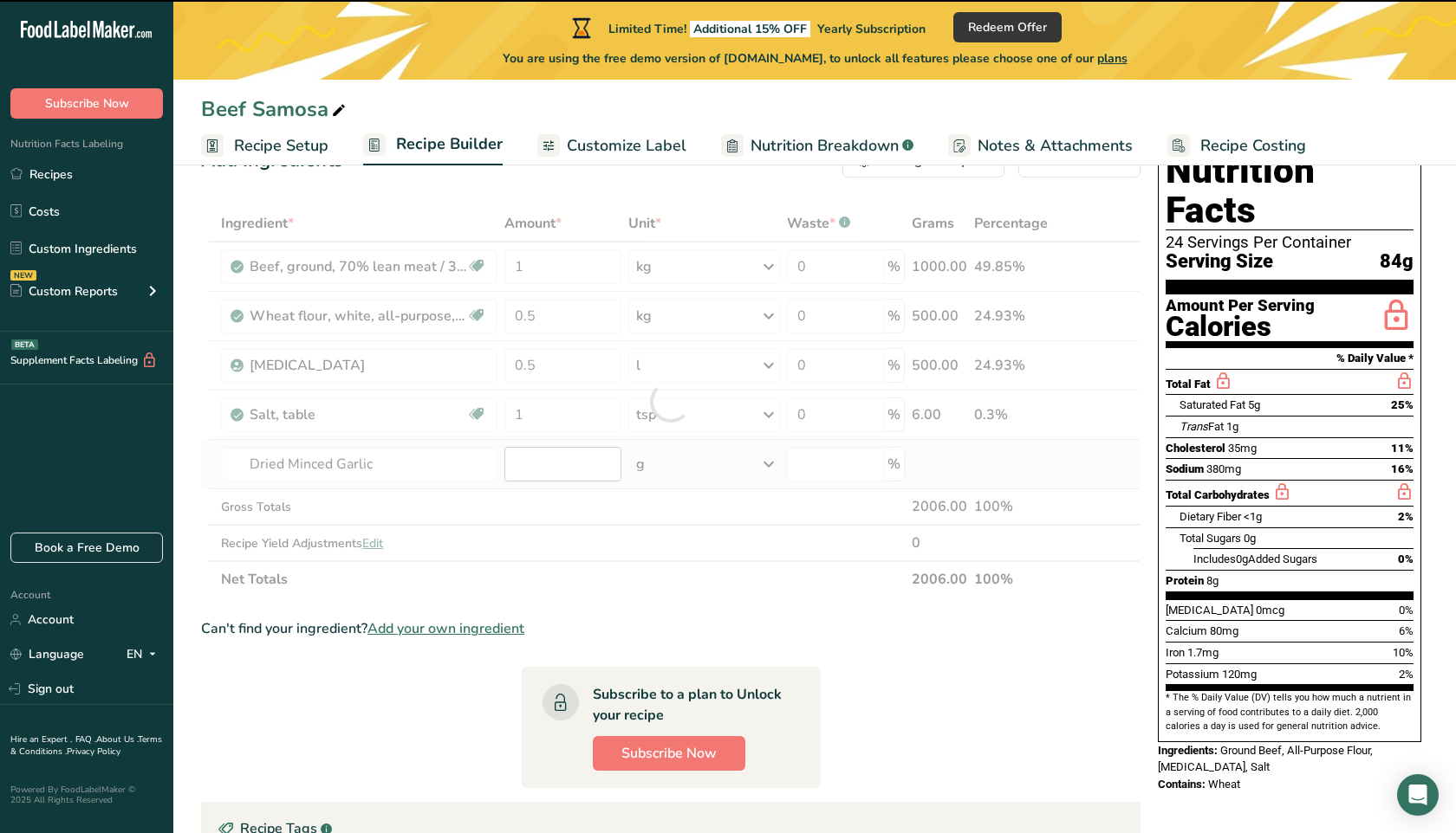
type input "0"
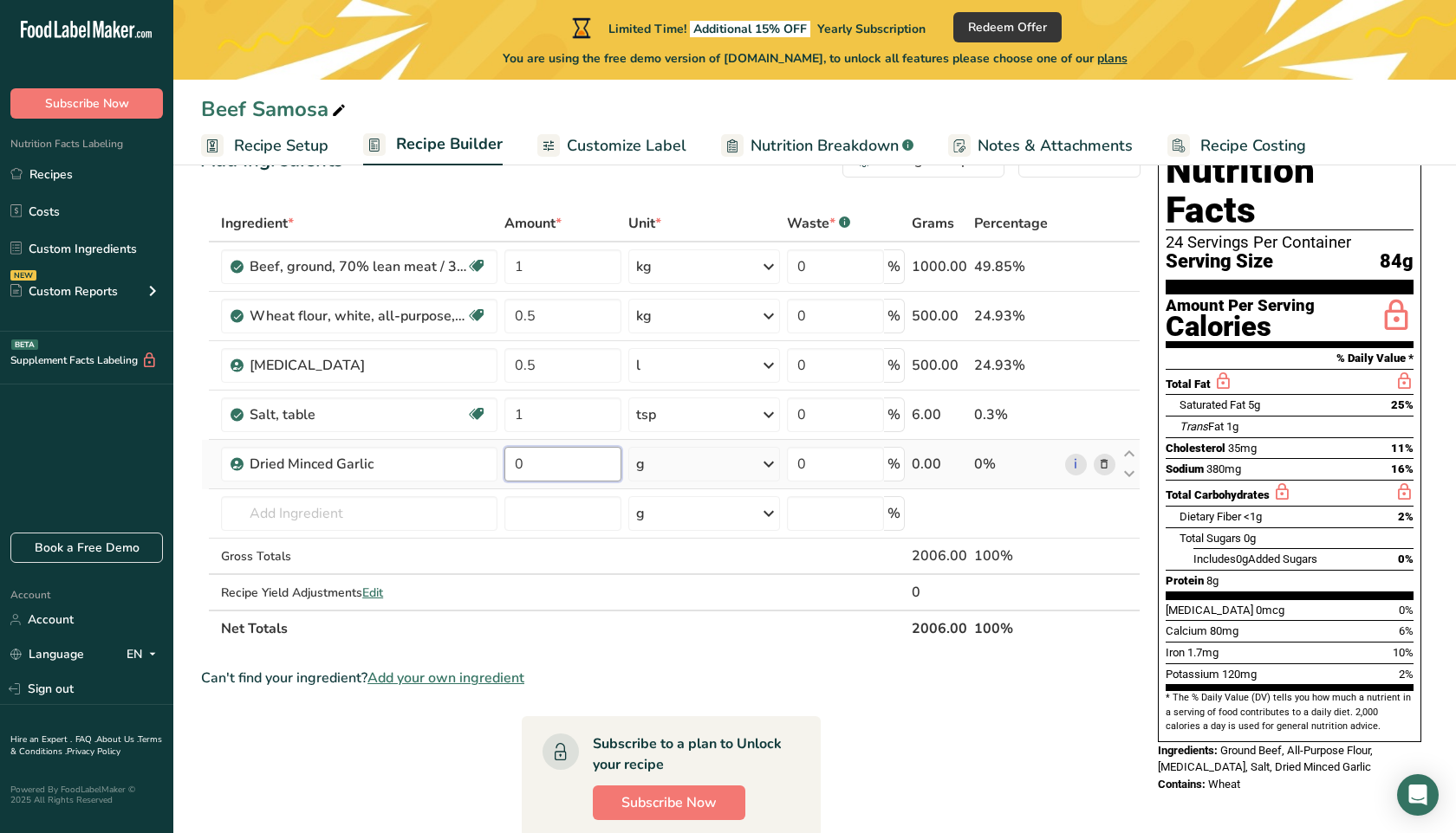
click at [586, 468] on input "0" at bounding box center [563, 464] width 117 height 35
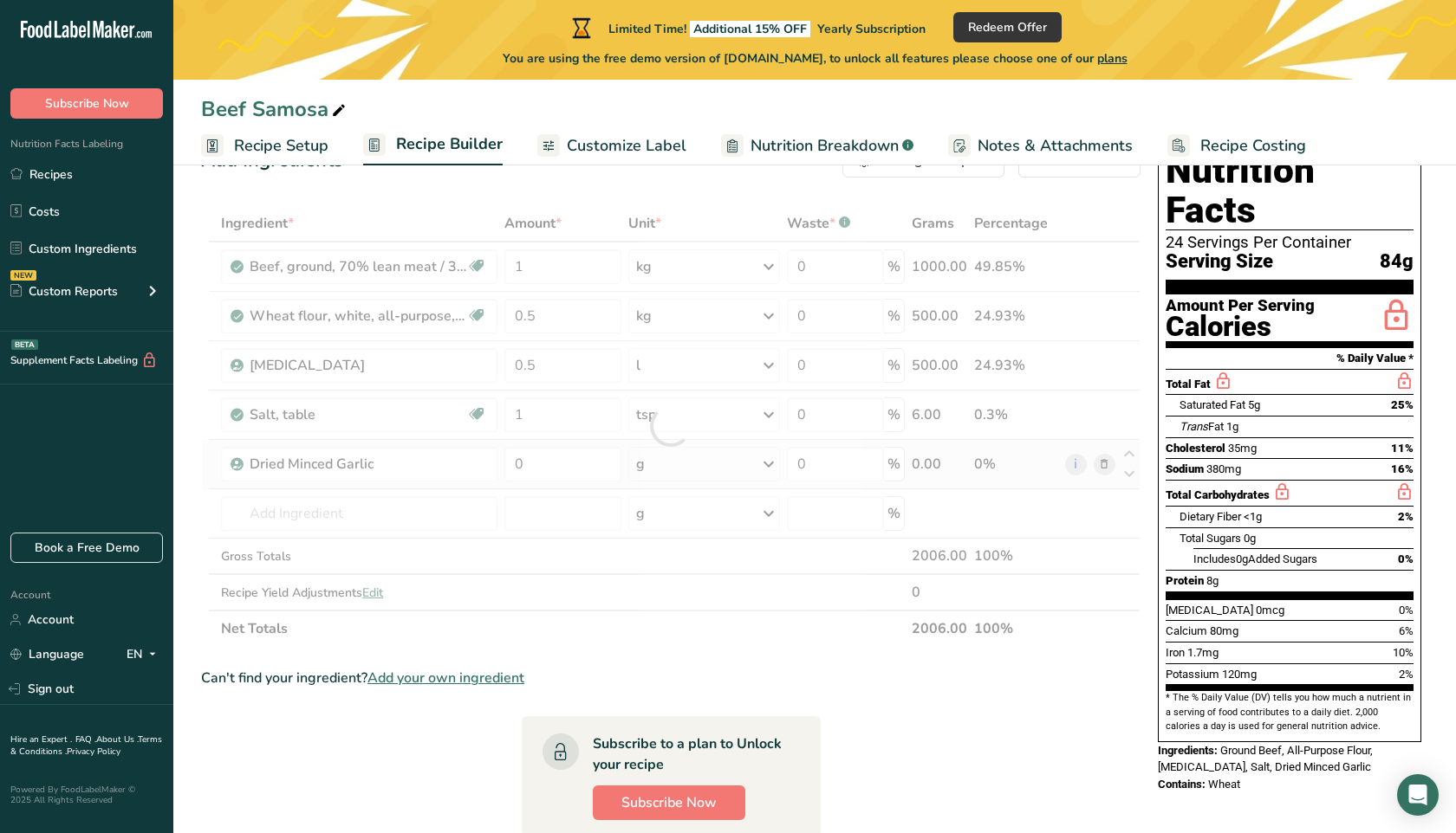
click at [669, 467] on div "Ingredient * Amount * Unit * Waste * .a-a{fill:#347362;}.b-a{fill:#fff;} Grams …" at bounding box center [671, 425] width 940 height 441
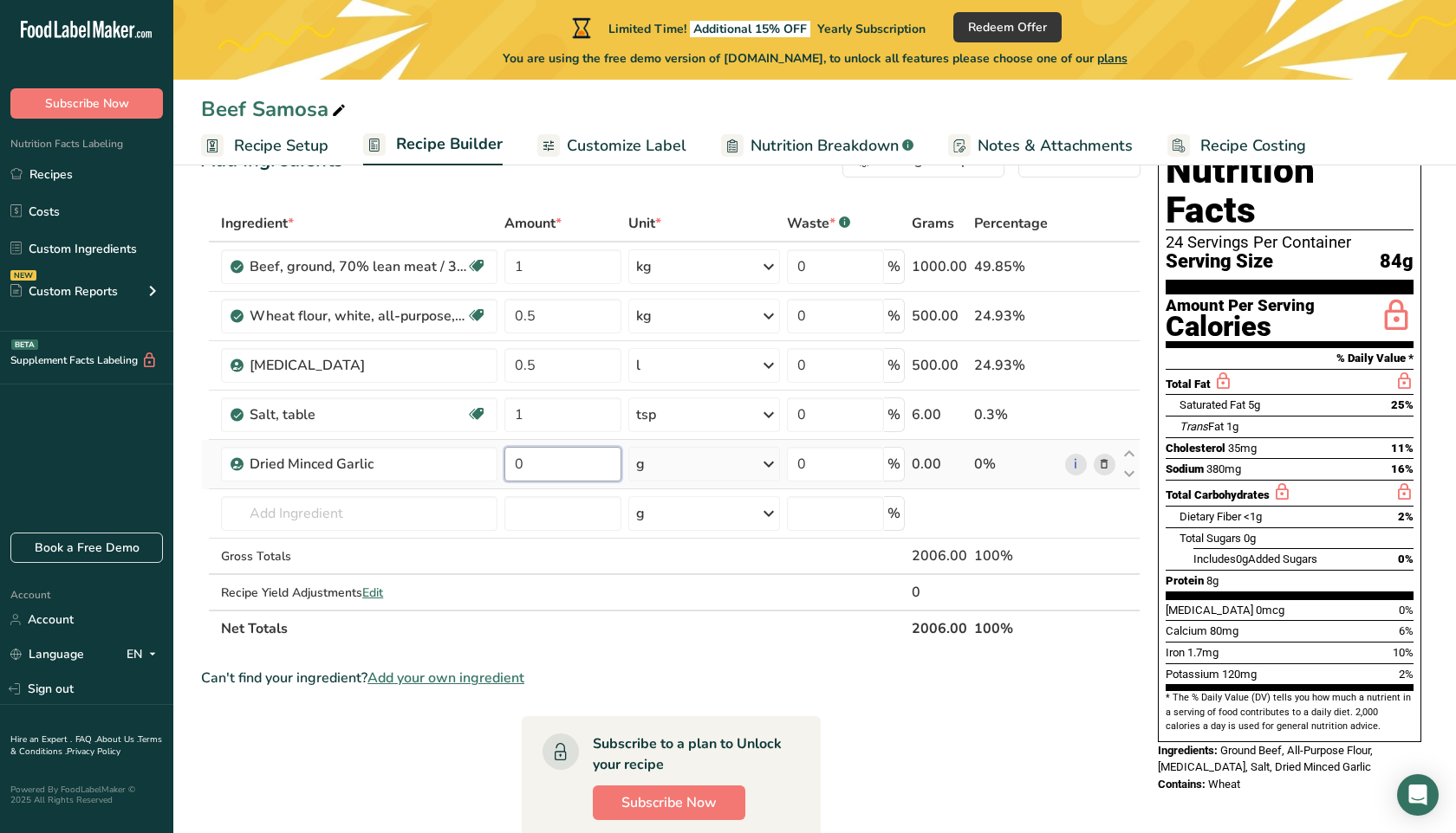
click at [593, 458] on input "0" at bounding box center [563, 464] width 117 height 35
type input "20"
click at [656, 590] on div "Ingredient * Amount * Unit * Waste * .a-a{fill:#347362;}.b-a{fill:#fff;} Grams …" at bounding box center [671, 425] width 940 height 441
click at [376, 459] on div "Dried Minced Garlic" at bounding box center [358, 464] width 217 height 21
click at [412, 463] on div "Dried Minced Garlic" at bounding box center [358, 464] width 217 height 21
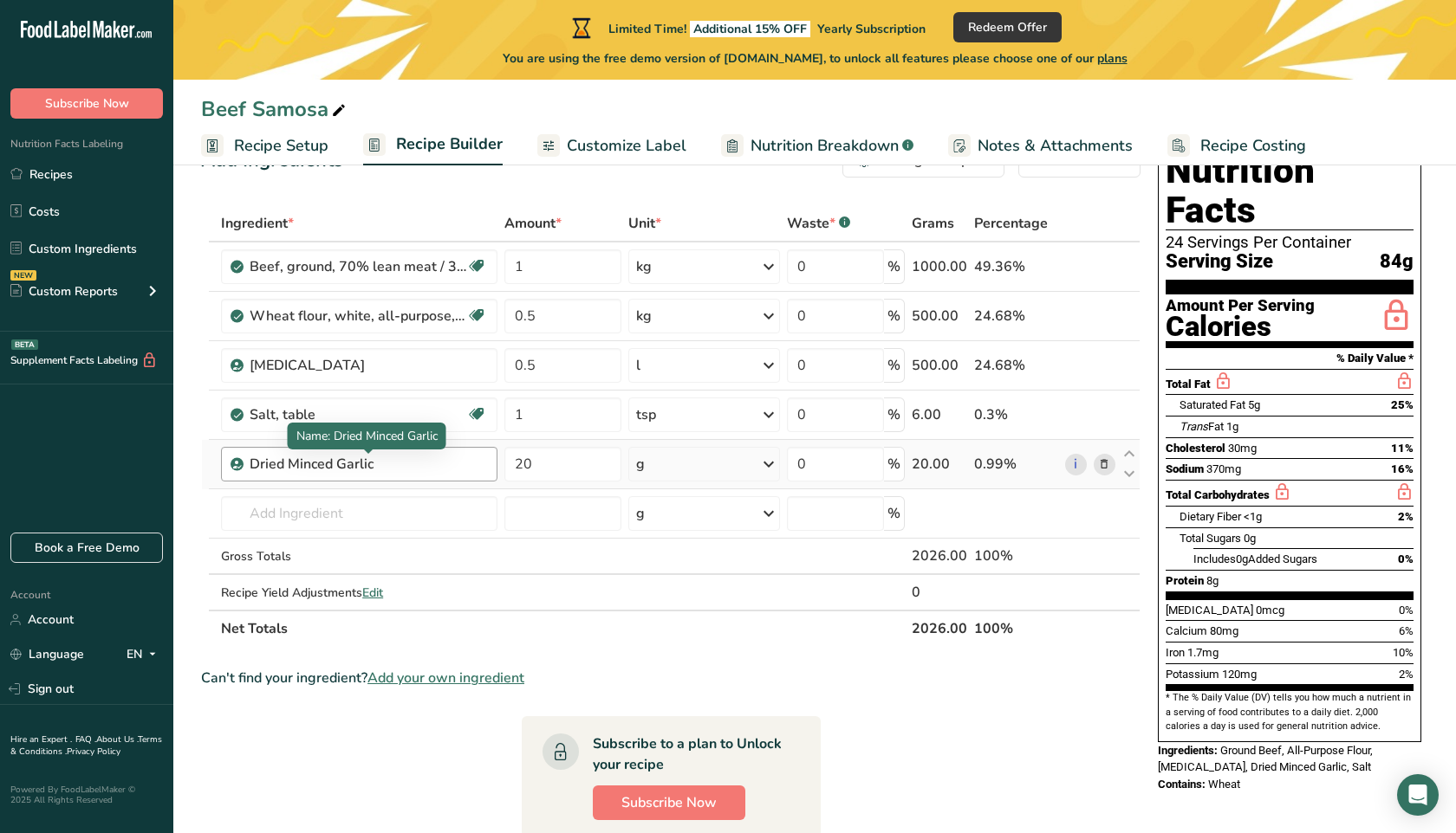
click at [356, 459] on div "Dried Minced Garlic" at bounding box center [358, 464] width 217 height 21
click at [438, 538] on td "Dried Minced Garlic Add your own ingredient" at bounding box center [359, 514] width 283 height 49
click at [1113, 462] on span at bounding box center [1105, 464] width 21 height 21
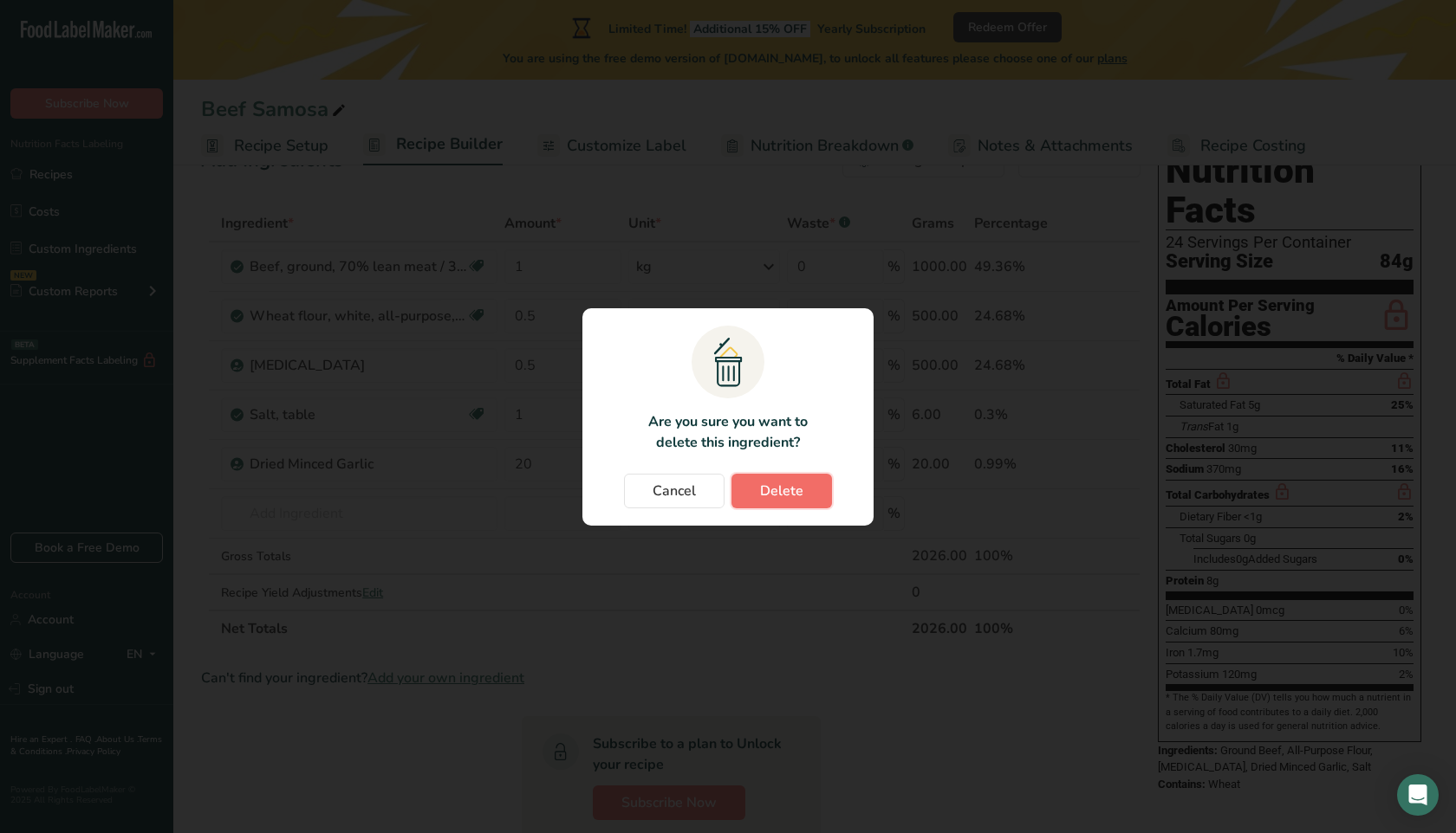
click at [778, 489] on span "Delete" at bounding box center [782, 491] width 43 height 21
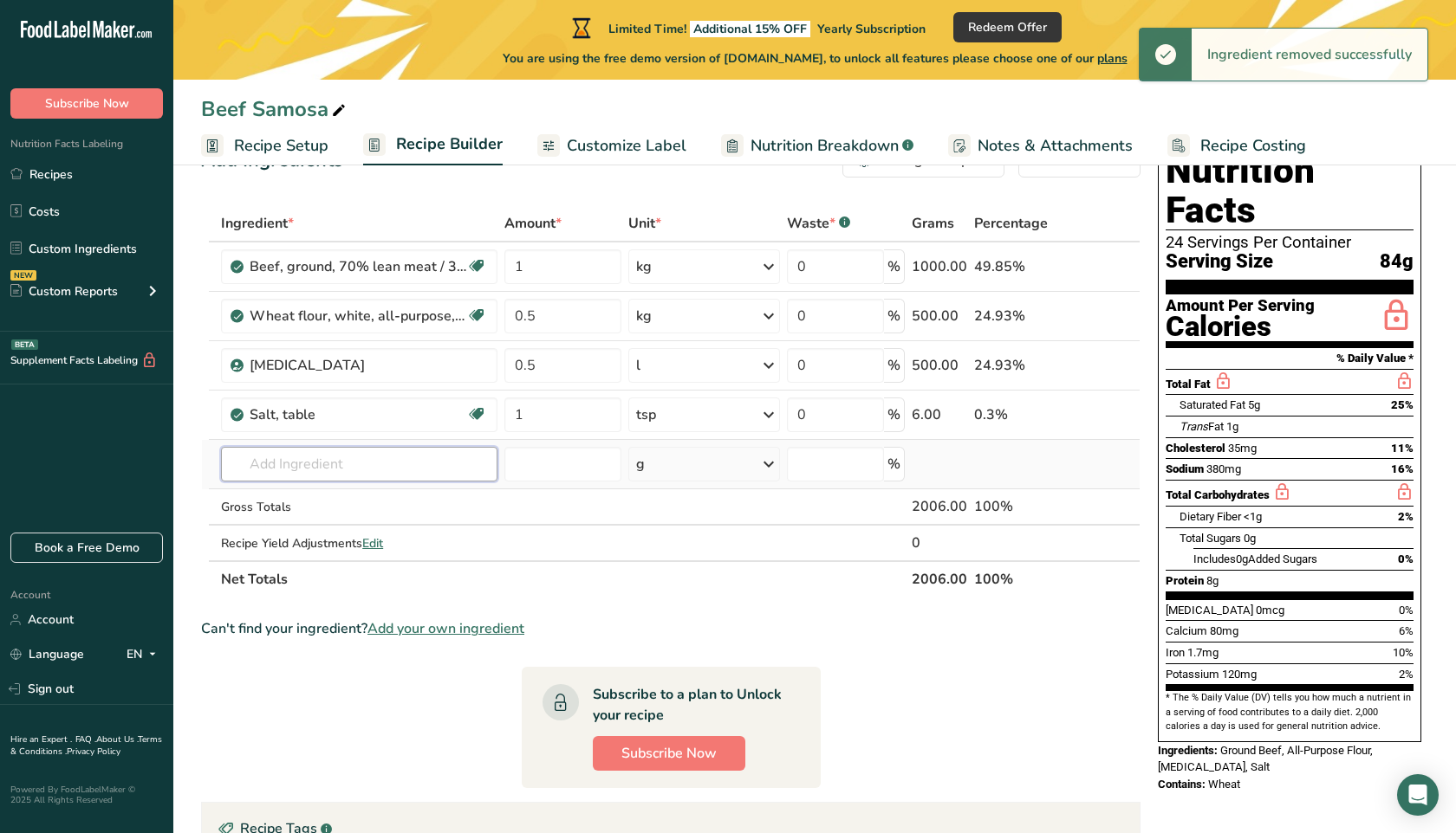
click at [335, 460] on input "text" at bounding box center [360, 464] width 277 height 35
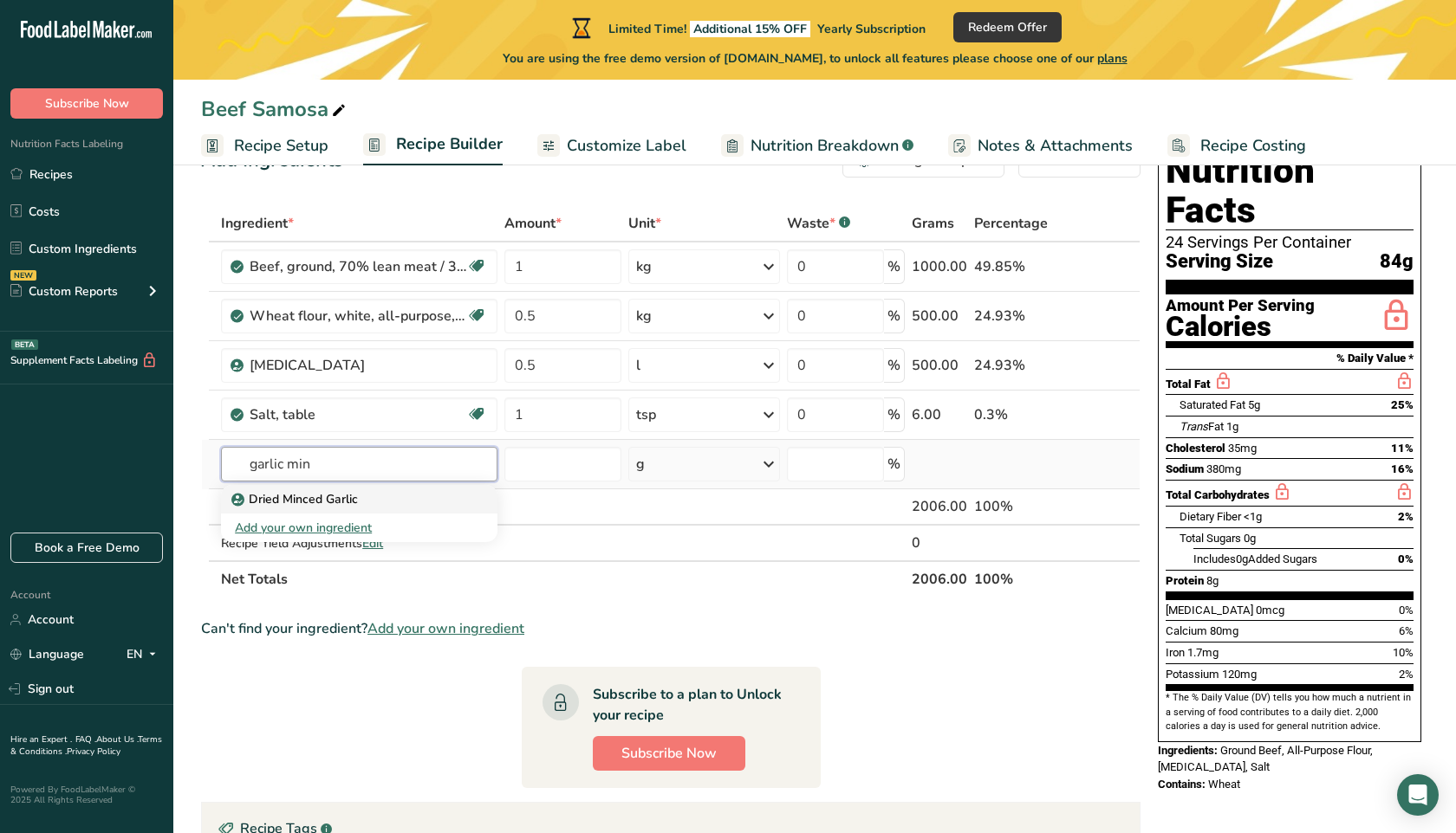
type input "garlic min"
click at [351, 505] on p "Dried Minced Garlic" at bounding box center [296, 499] width 123 height 18
type input "Dried Minced Garlic"
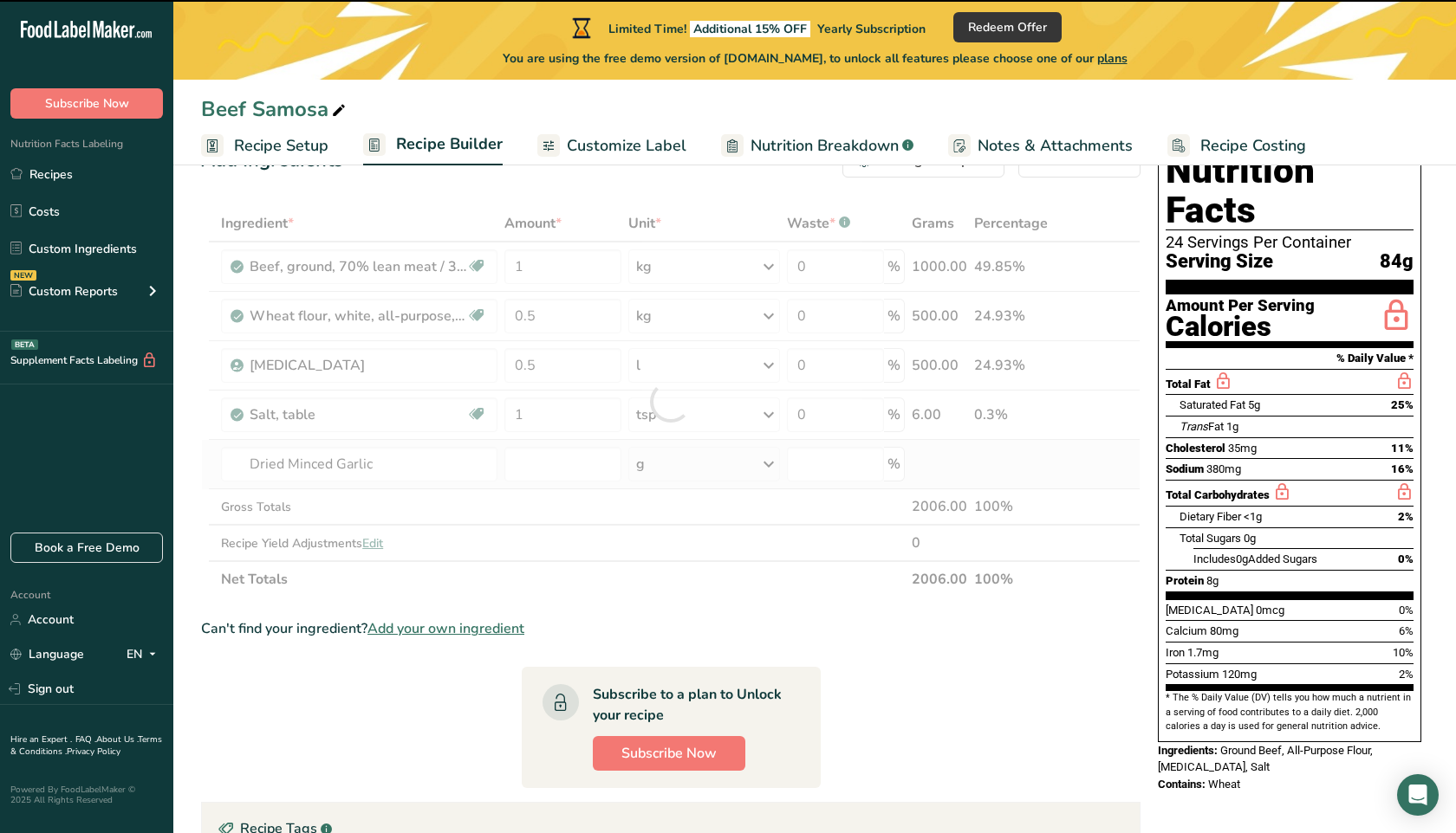
type input "0"
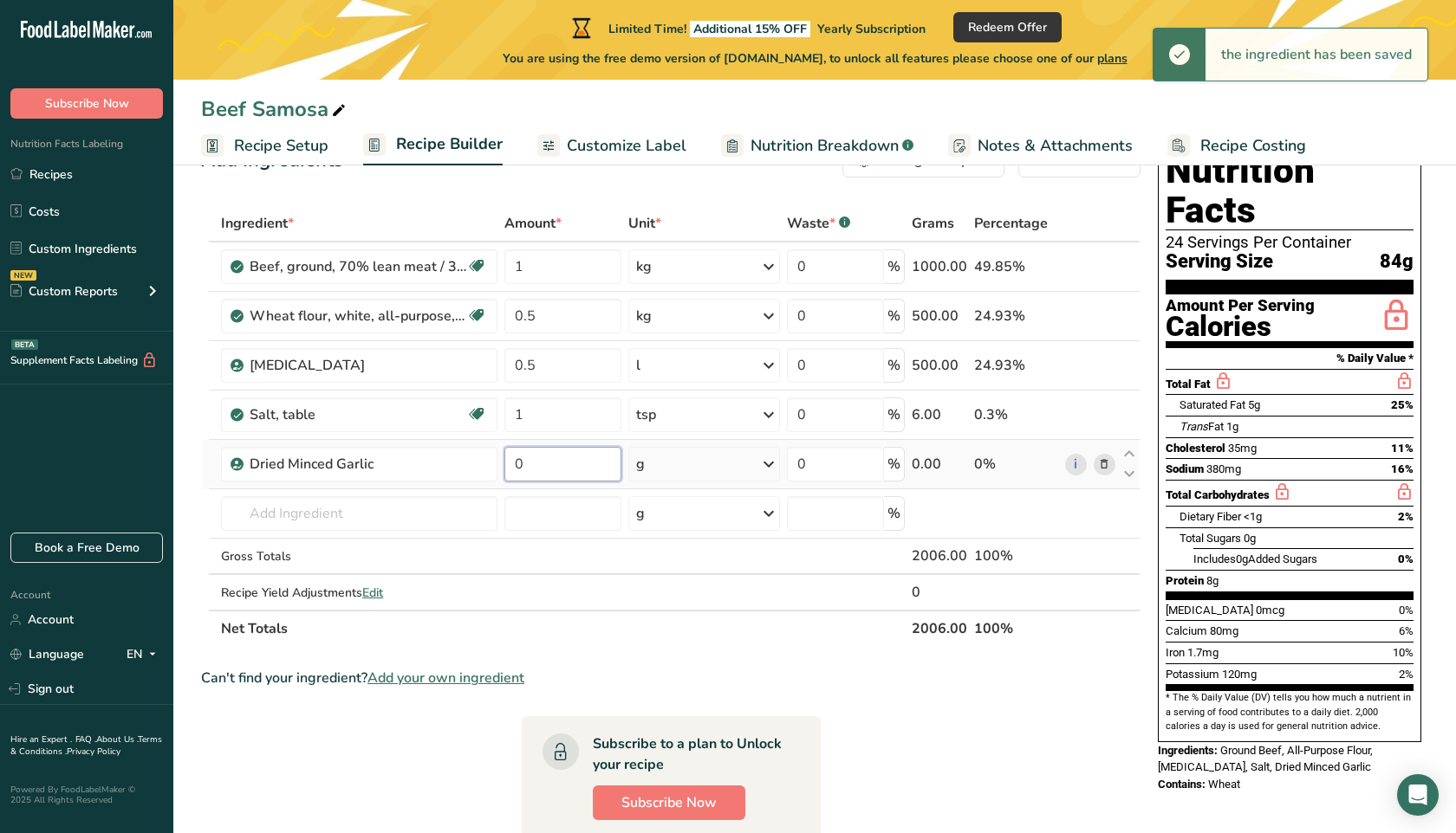
click at [572, 472] on input "0" at bounding box center [563, 464] width 117 height 35
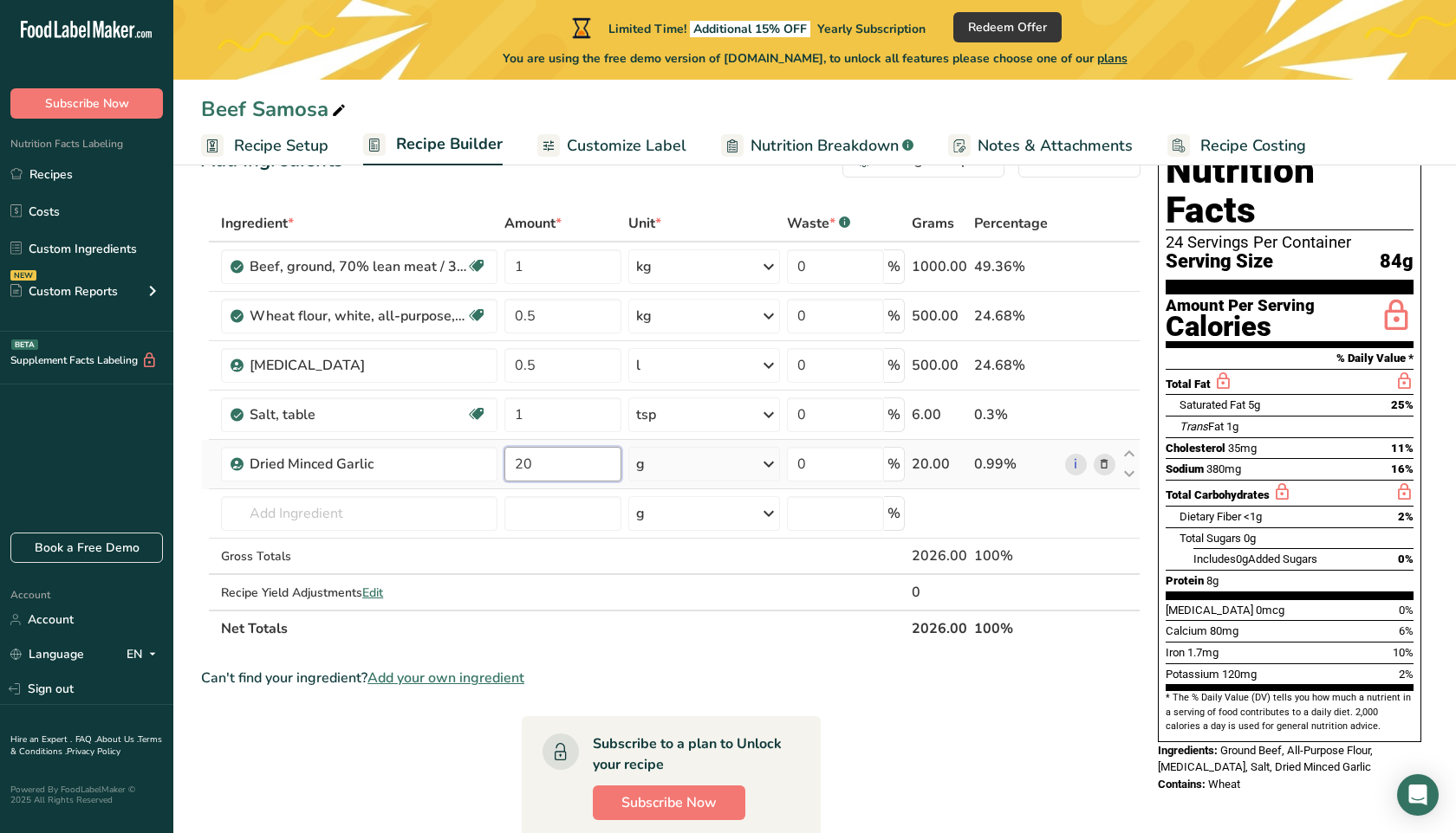
type input "20"
click at [405, 511] on input "text" at bounding box center [360, 513] width 277 height 35
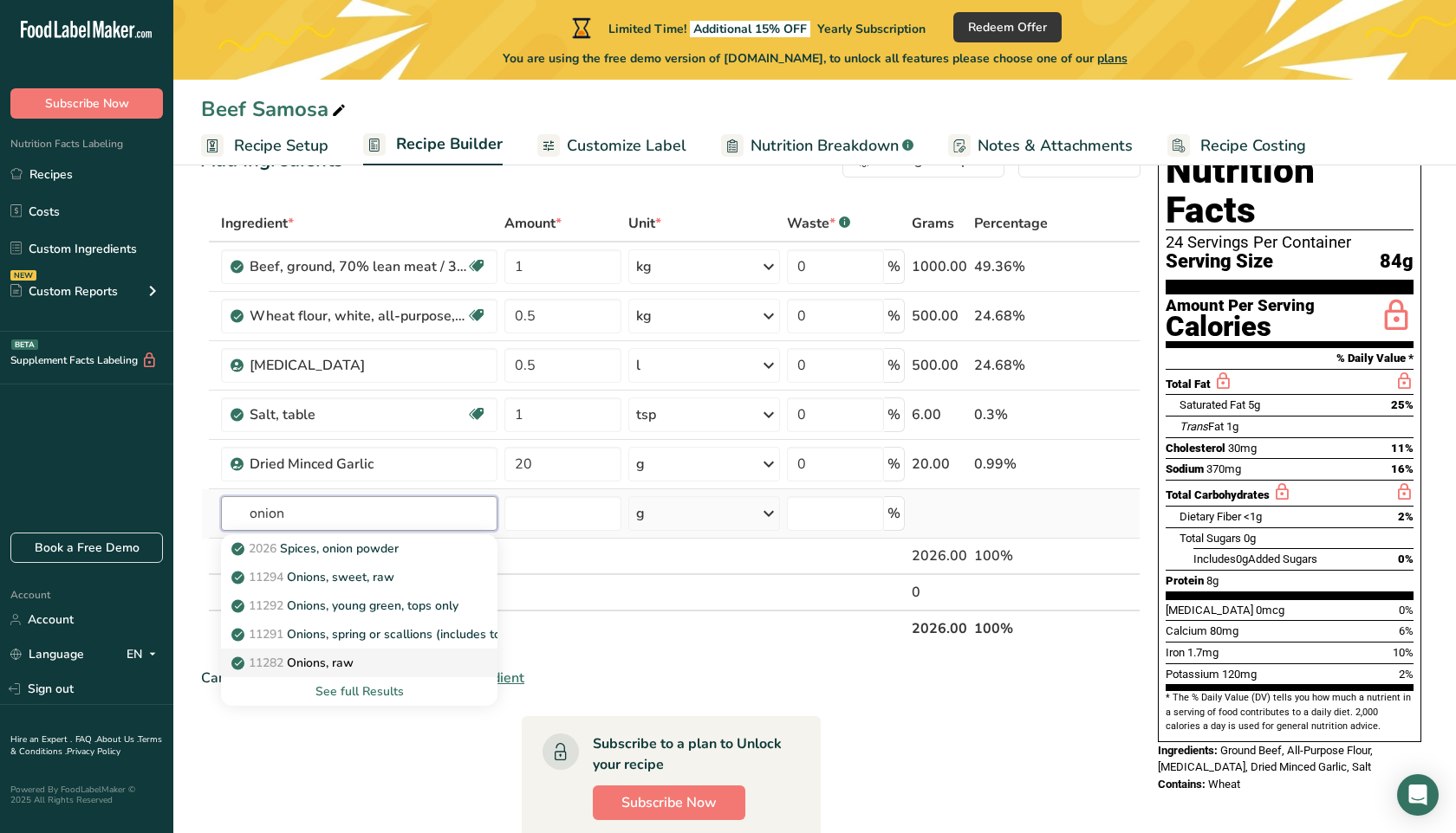
type input "onion"
click at [383, 661] on div "11282 Onions, raw" at bounding box center [345, 663] width 221 height 18
type input "Onions, raw"
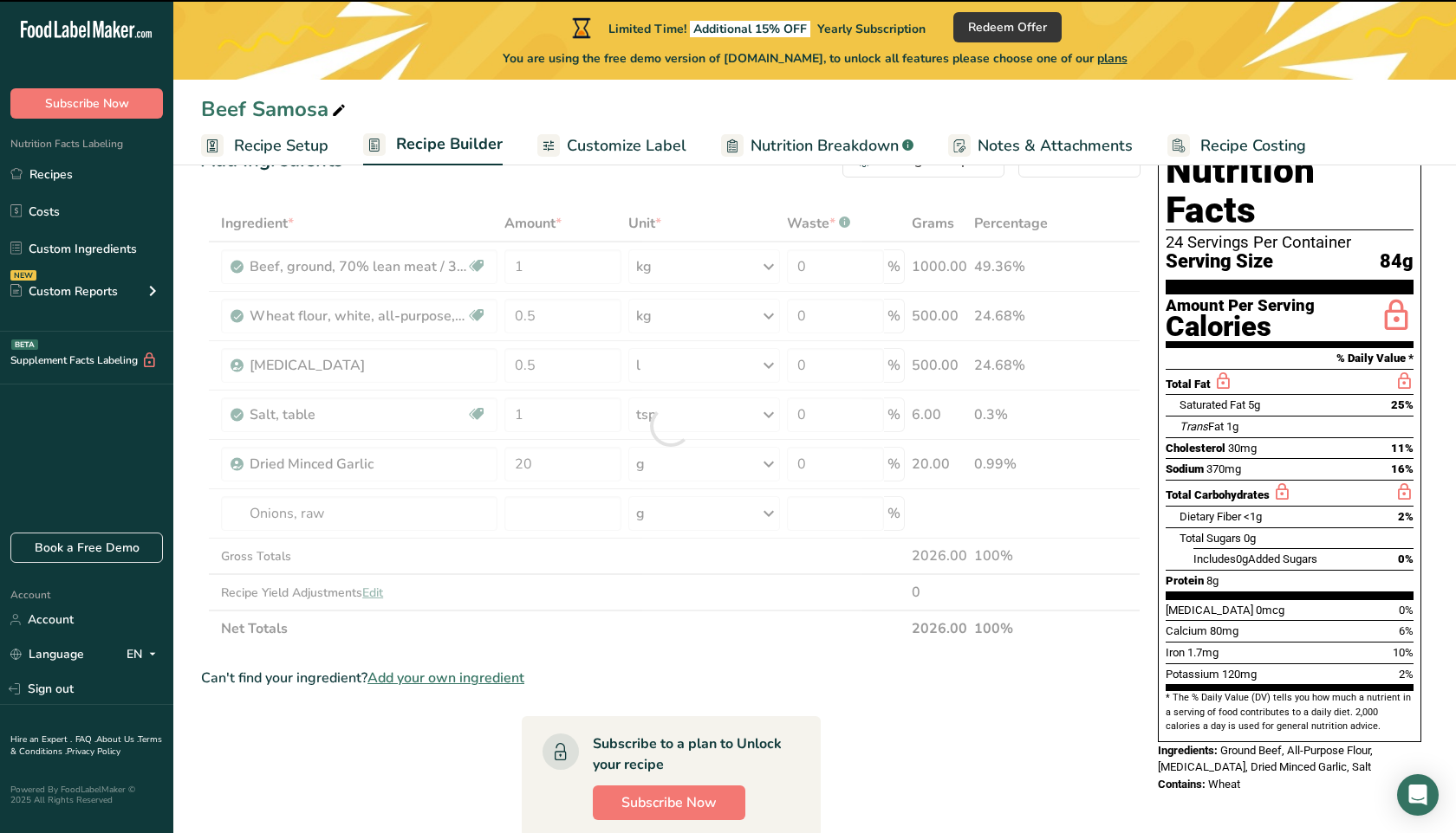
type input "0"
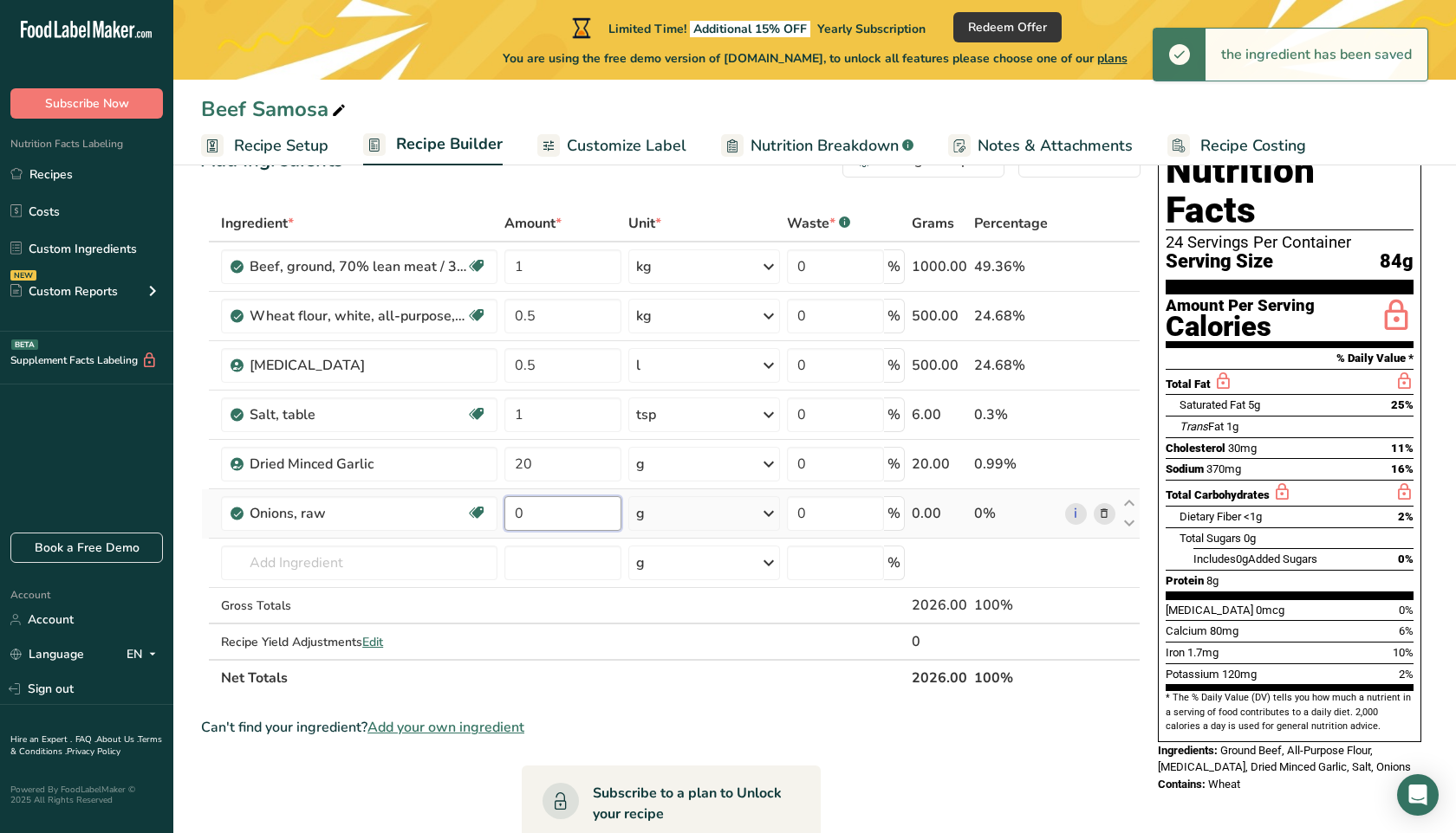
click at [551, 514] on input "0" at bounding box center [563, 513] width 117 height 35
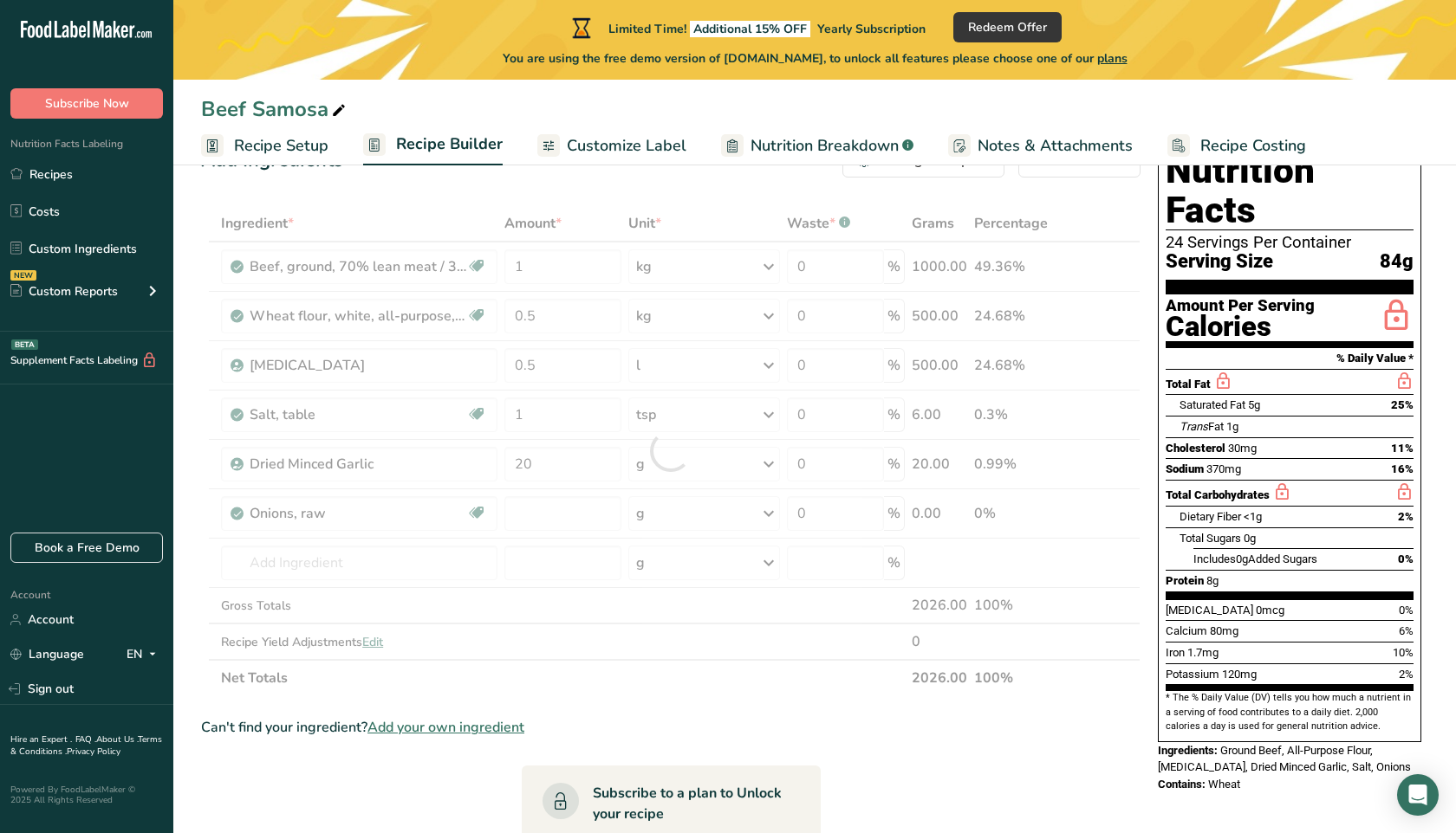
type input "0"
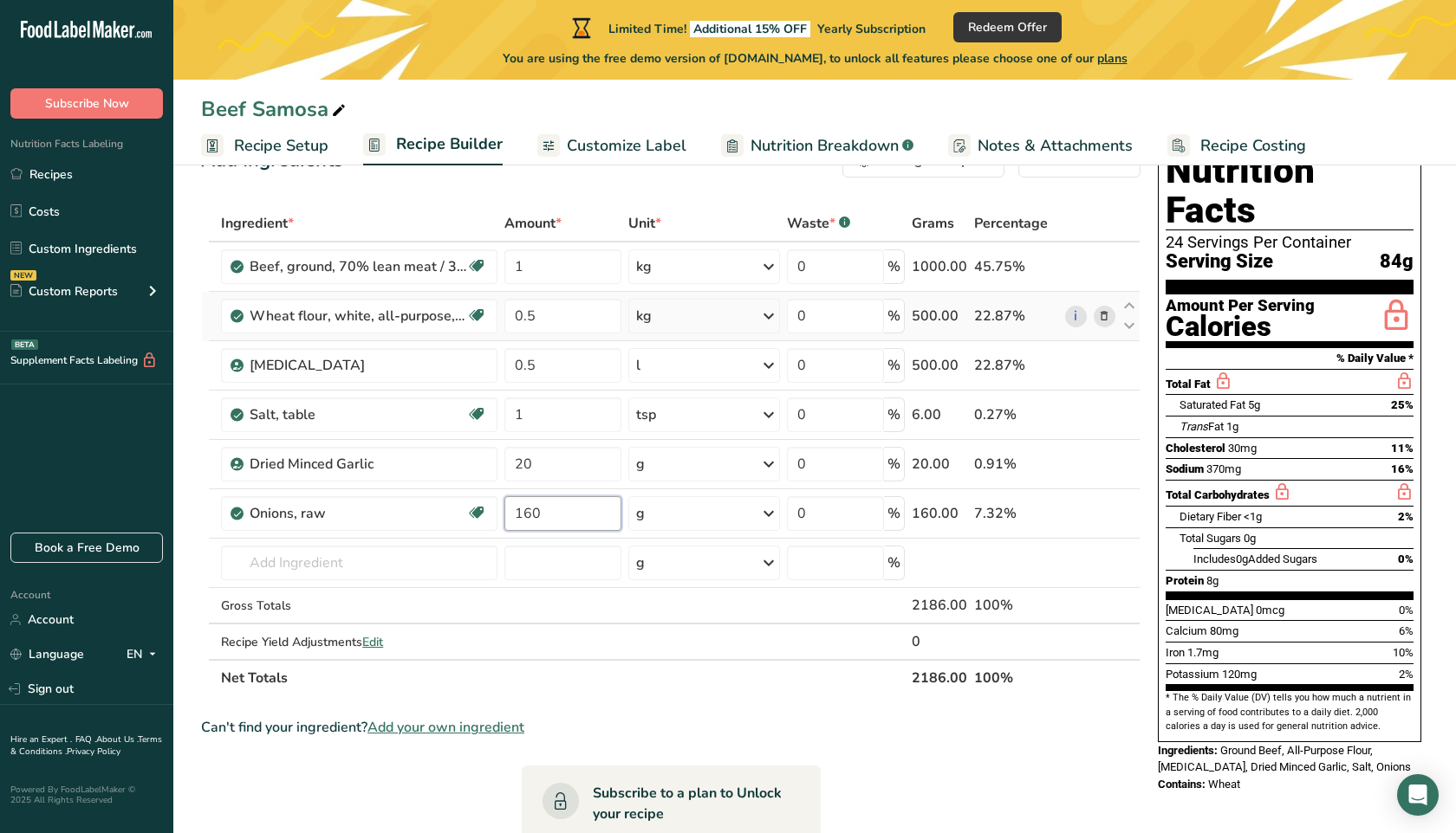
type input "160"
click at [386, 567] on input "text" at bounding box center [360, 563] width 277 height 35
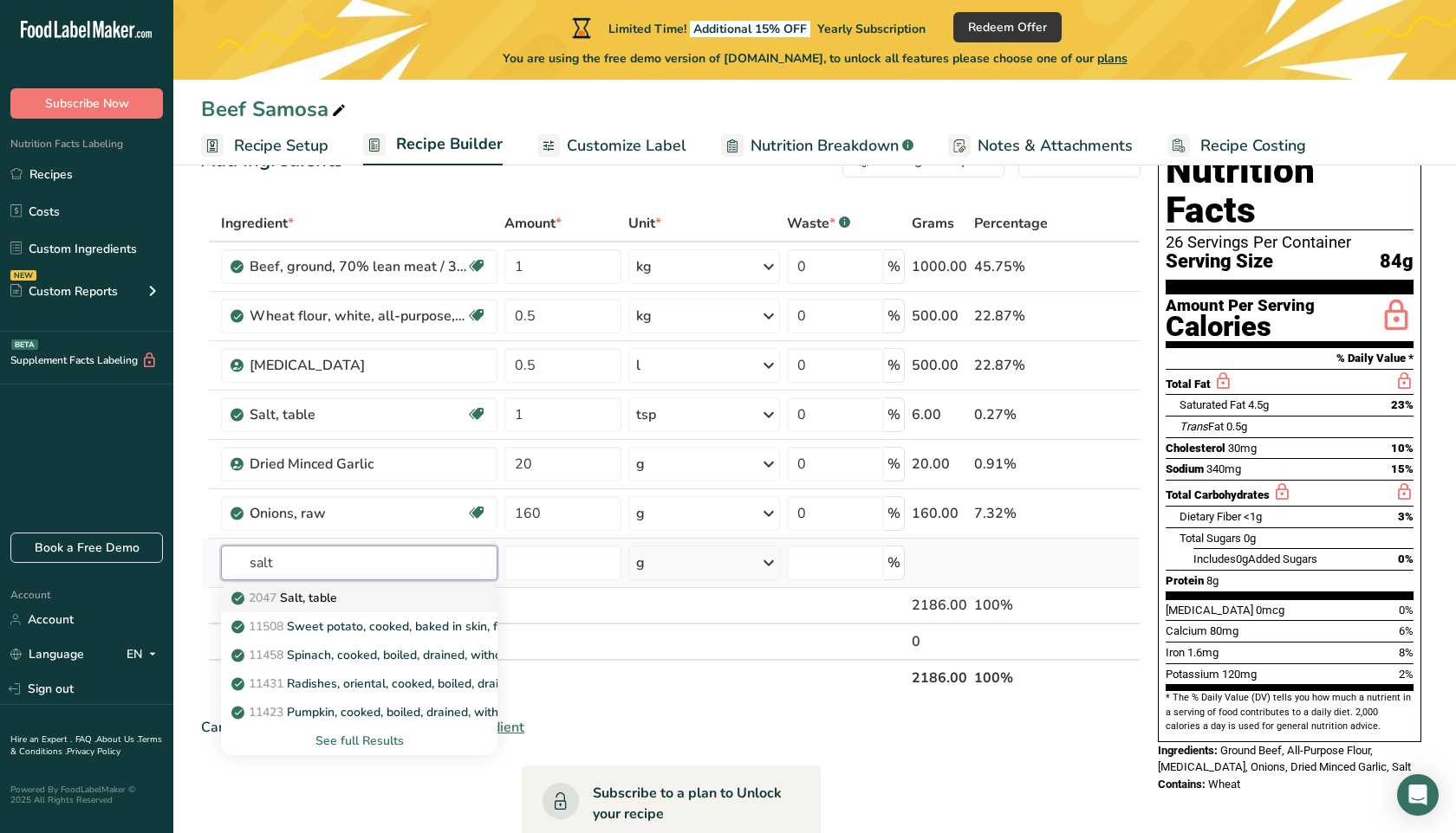
type input "salt"
click at [402, 594] on div "2047 Salt, table" at bounding box center [345, 598] width 221 height 18
type input "Salt, table"
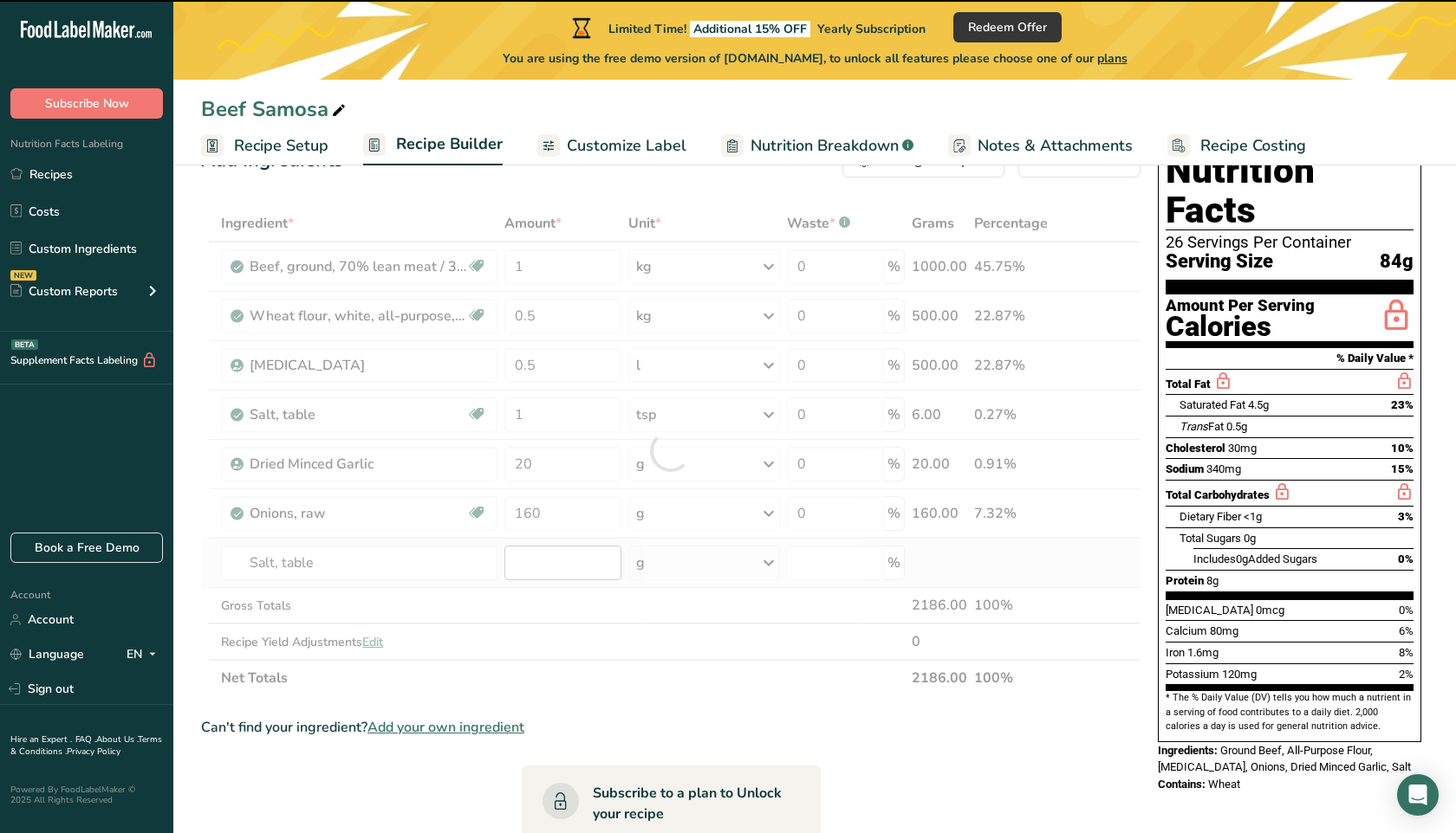
type input "0"
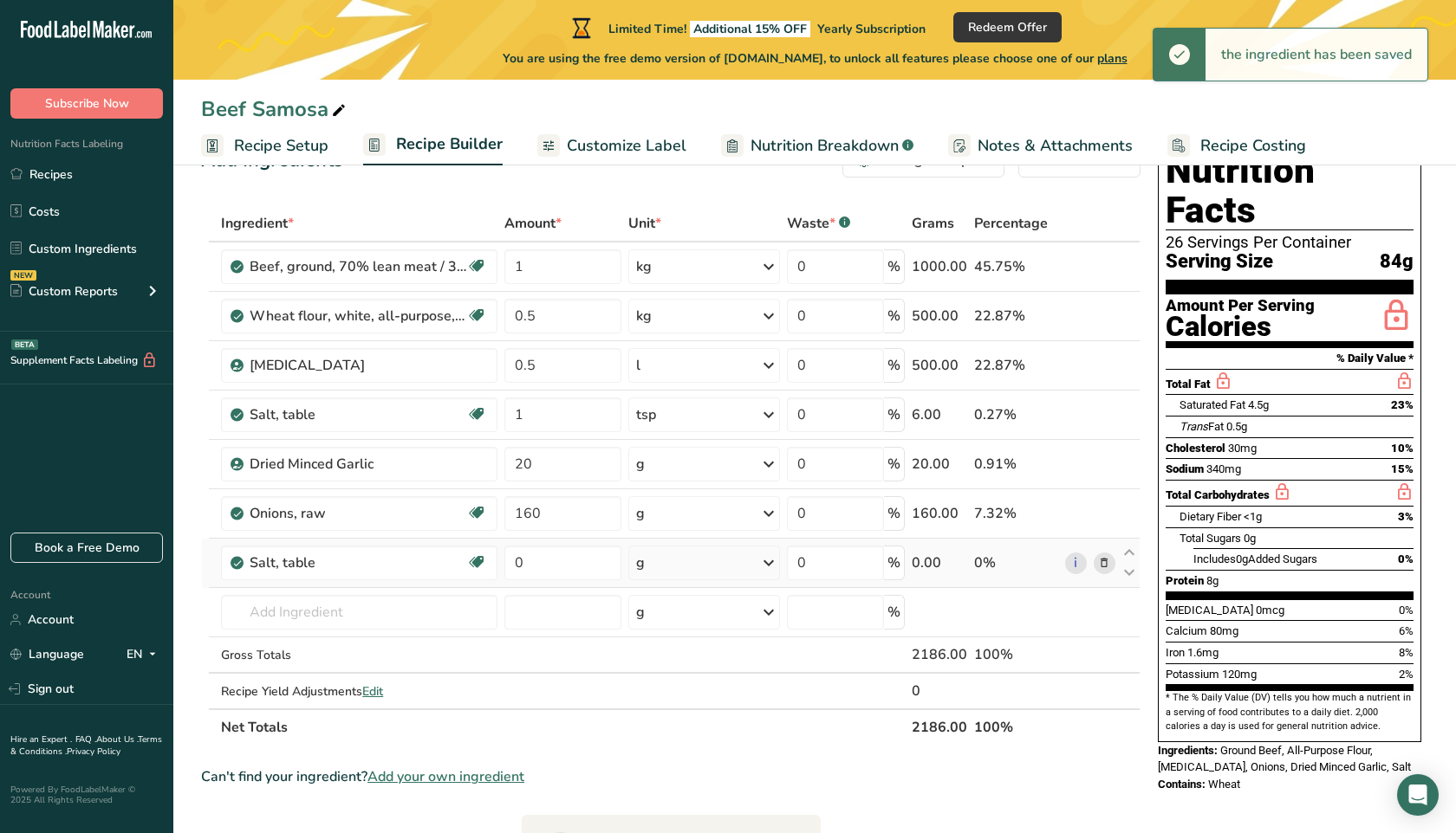
click at [665, 565] on div "g" at bounding box center [704, 563] width 152 height 35
click at [676, 621] on div "1 tsp" at bounding box center [711, 621] width 146 height 25
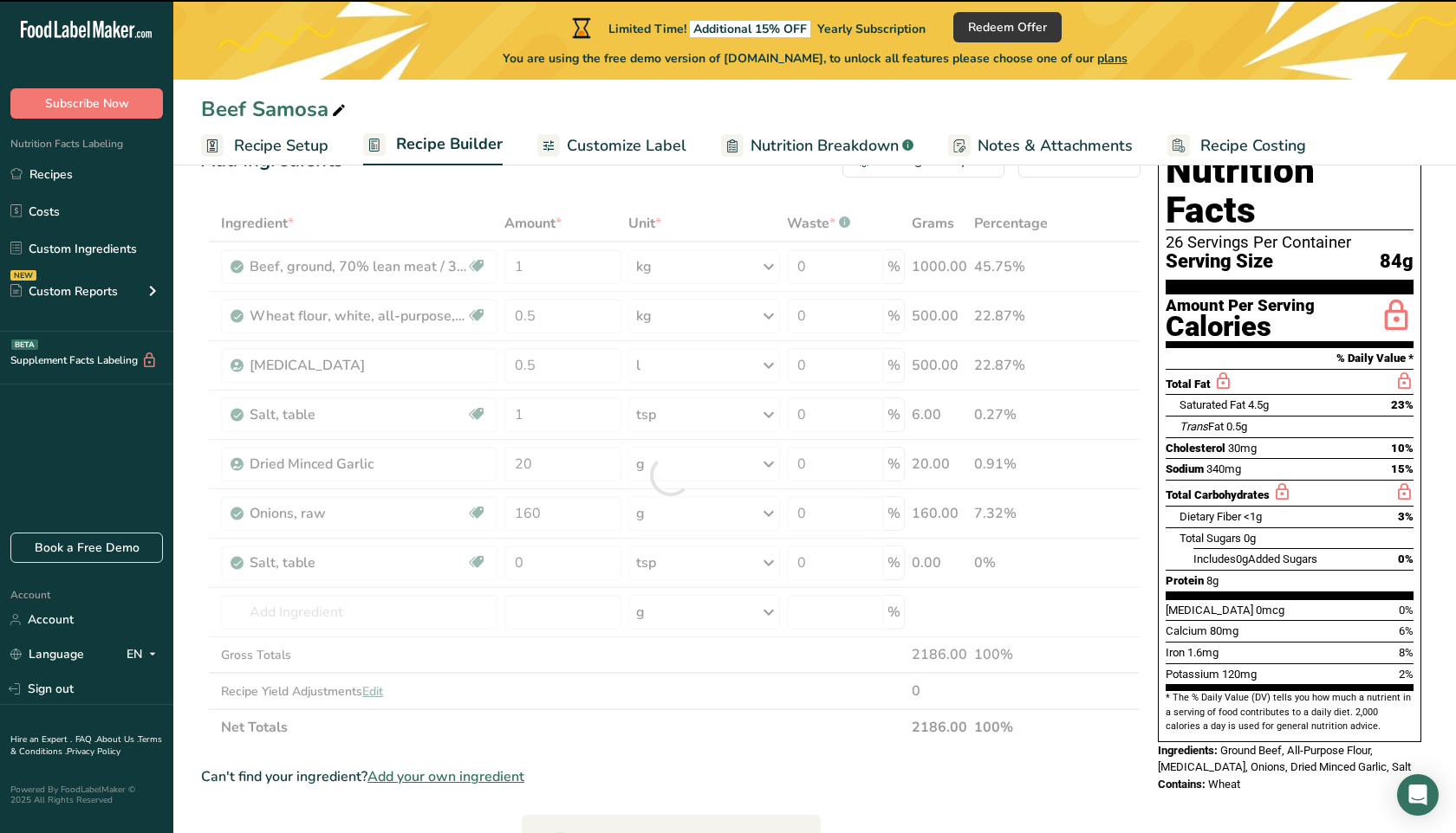
click at [559, 557] on div at bounding box center [671, 475] width 940 height 540
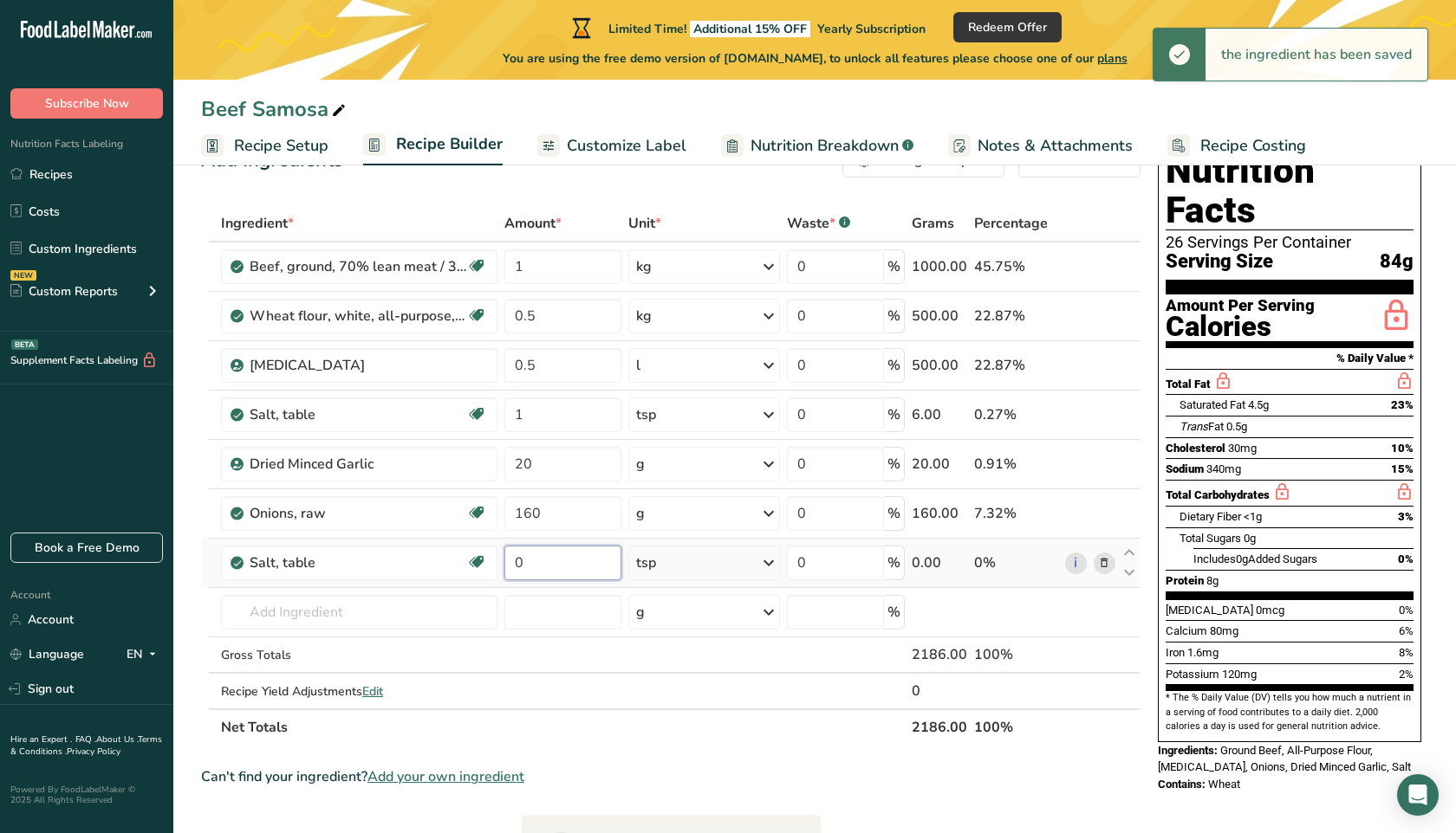
click at [555, 559] on input "0" at bounding box center [563, 563] width 117 height 35
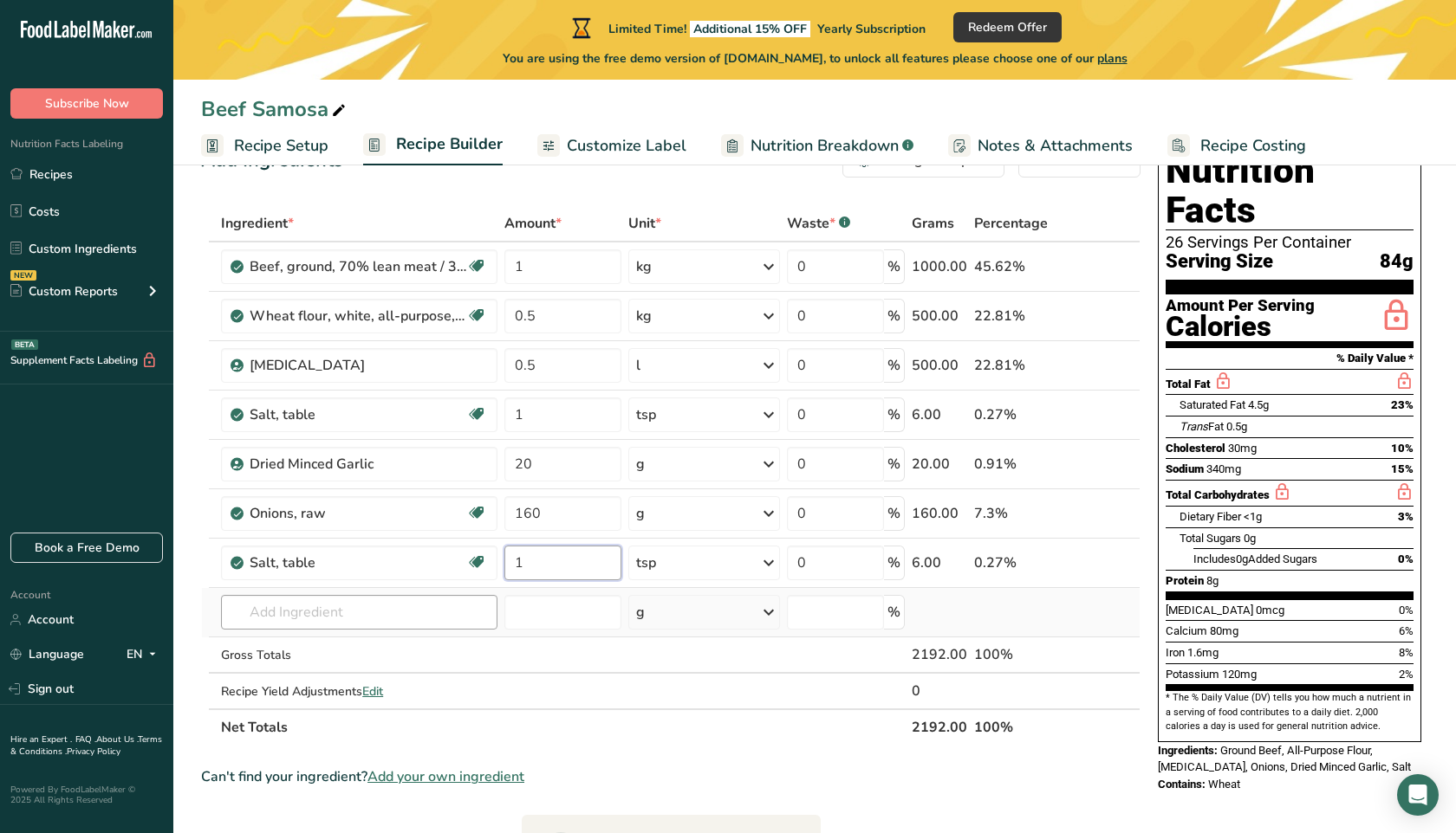
type input "1"
click at [451, 604] on div "Ingredient * Amount * Unit * Waste * .a-a{fill:#347362;}.b-a{fill:#fff;} Grams …" at bounding box center [671, 475] width 940 height 540
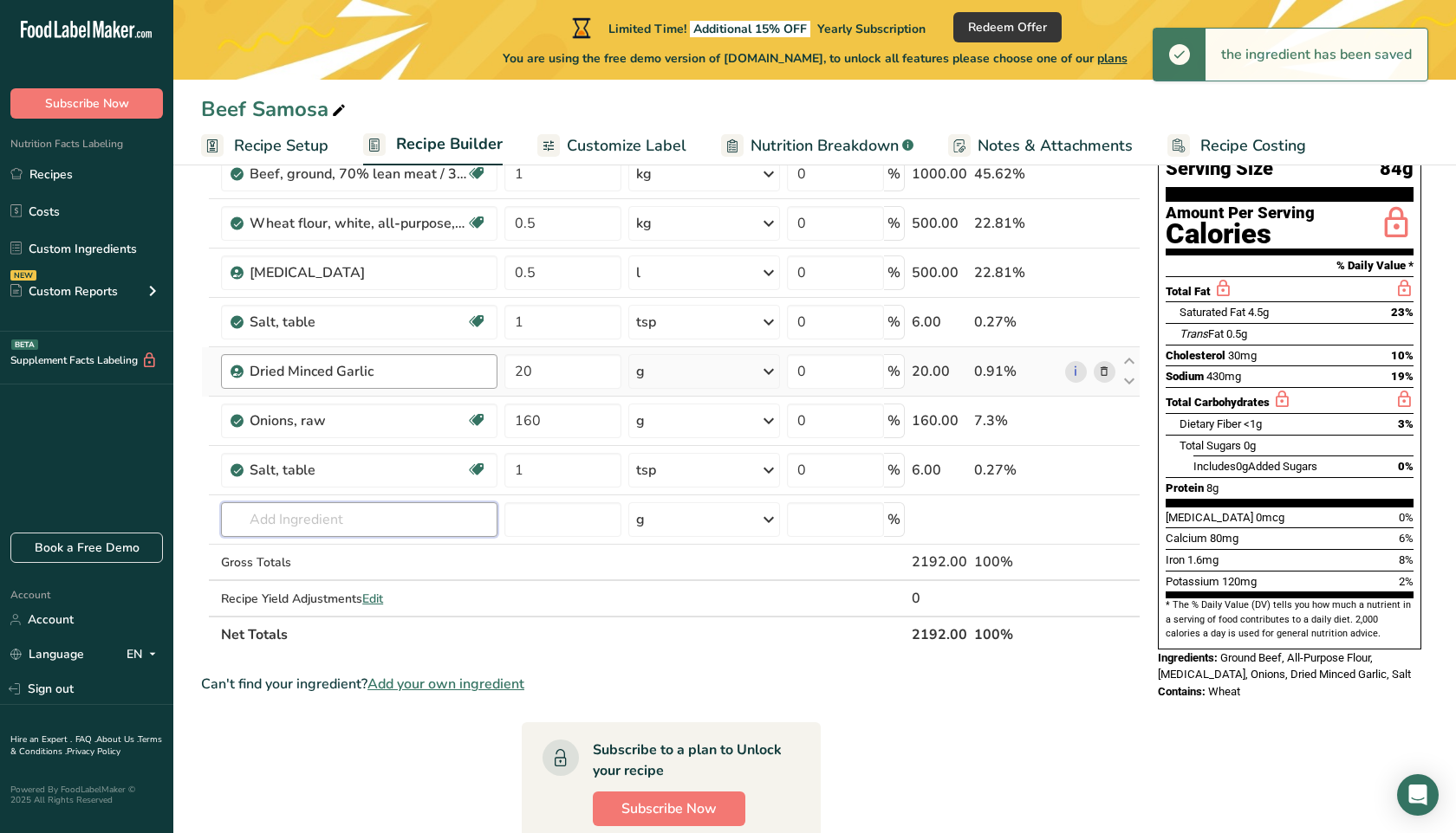
scroll to position [150, 0]
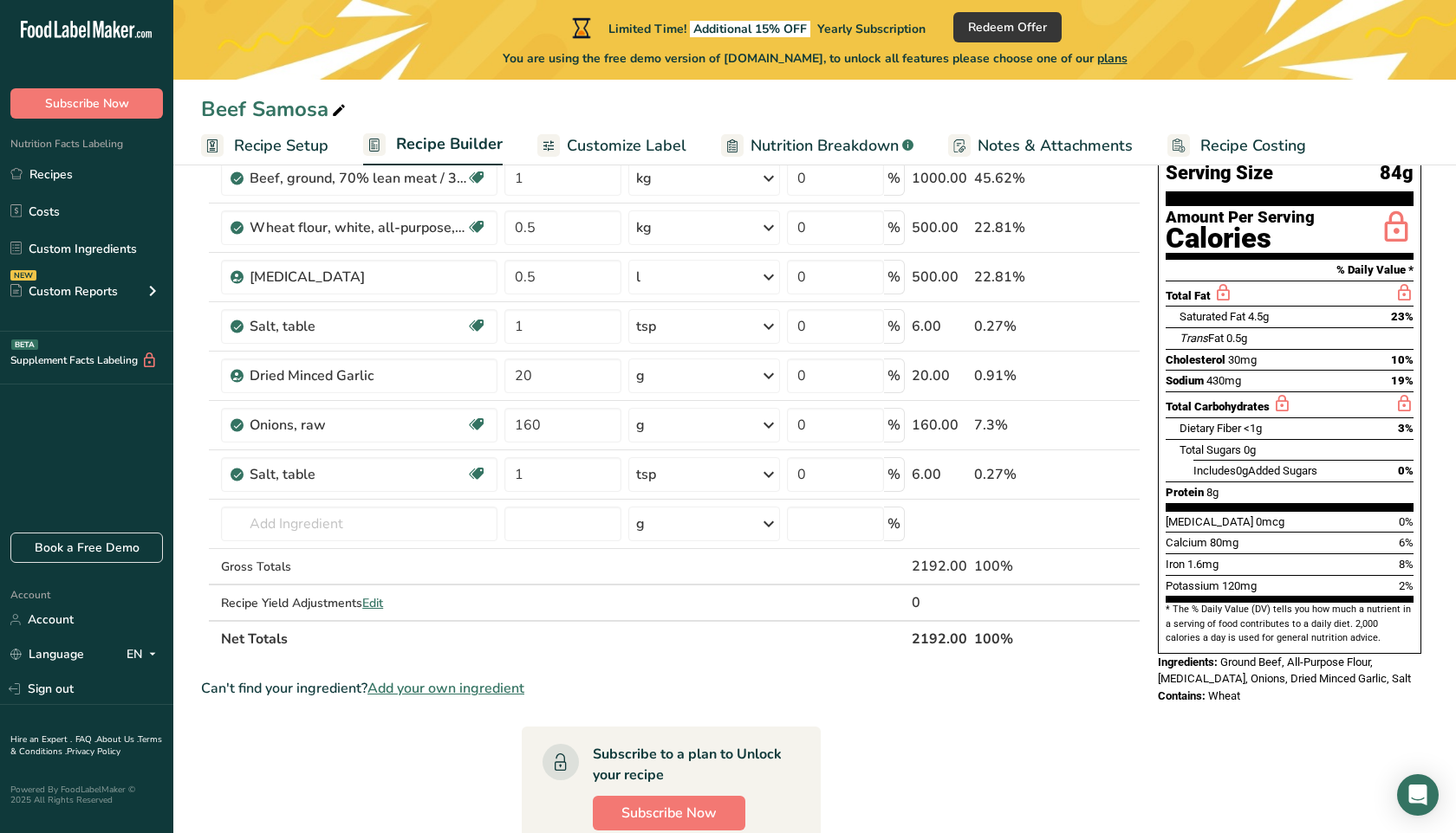
click at [1173, 145] on rect at bounding box center [1179, 146] width 23 height 23
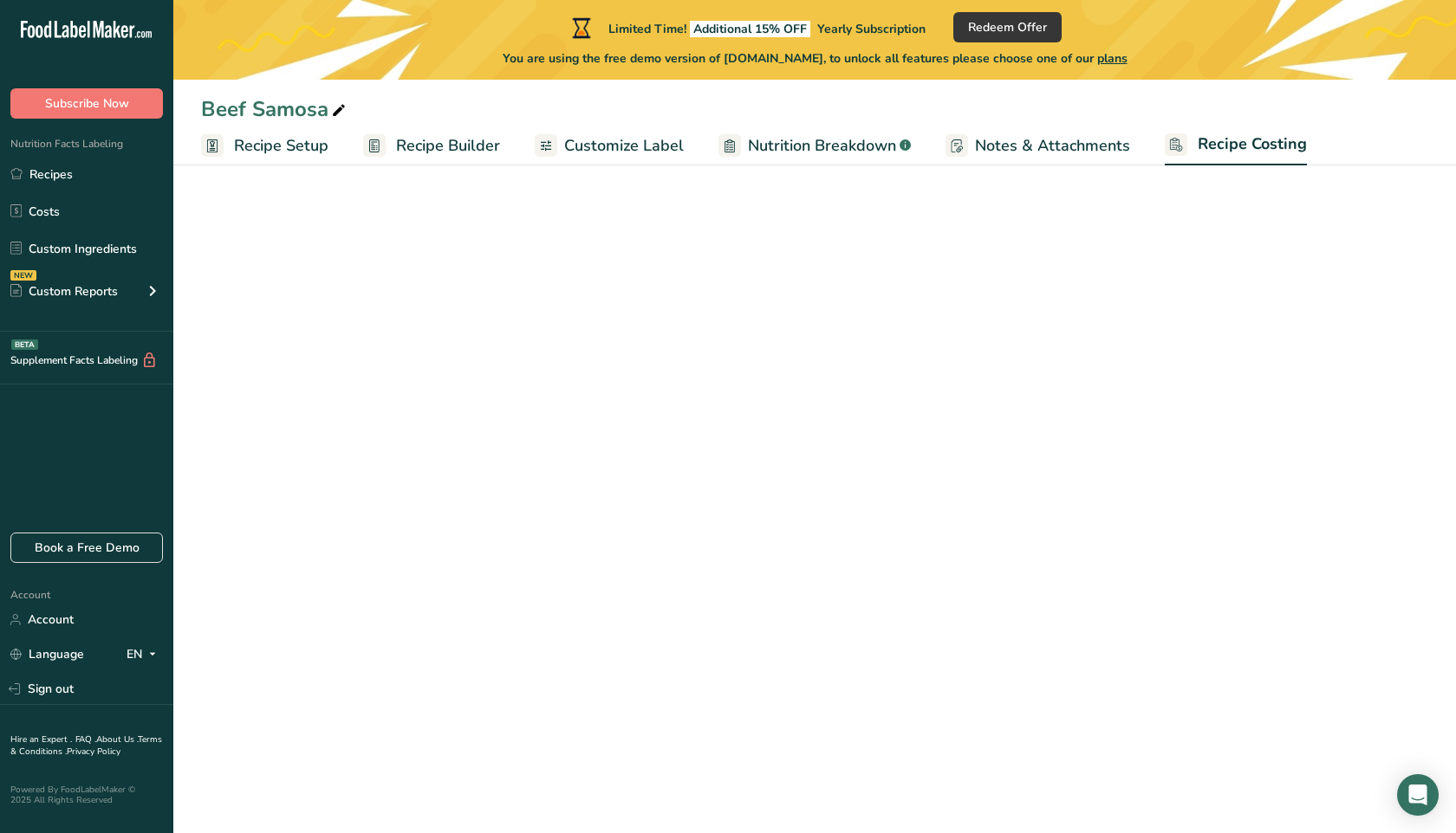
select select "1"
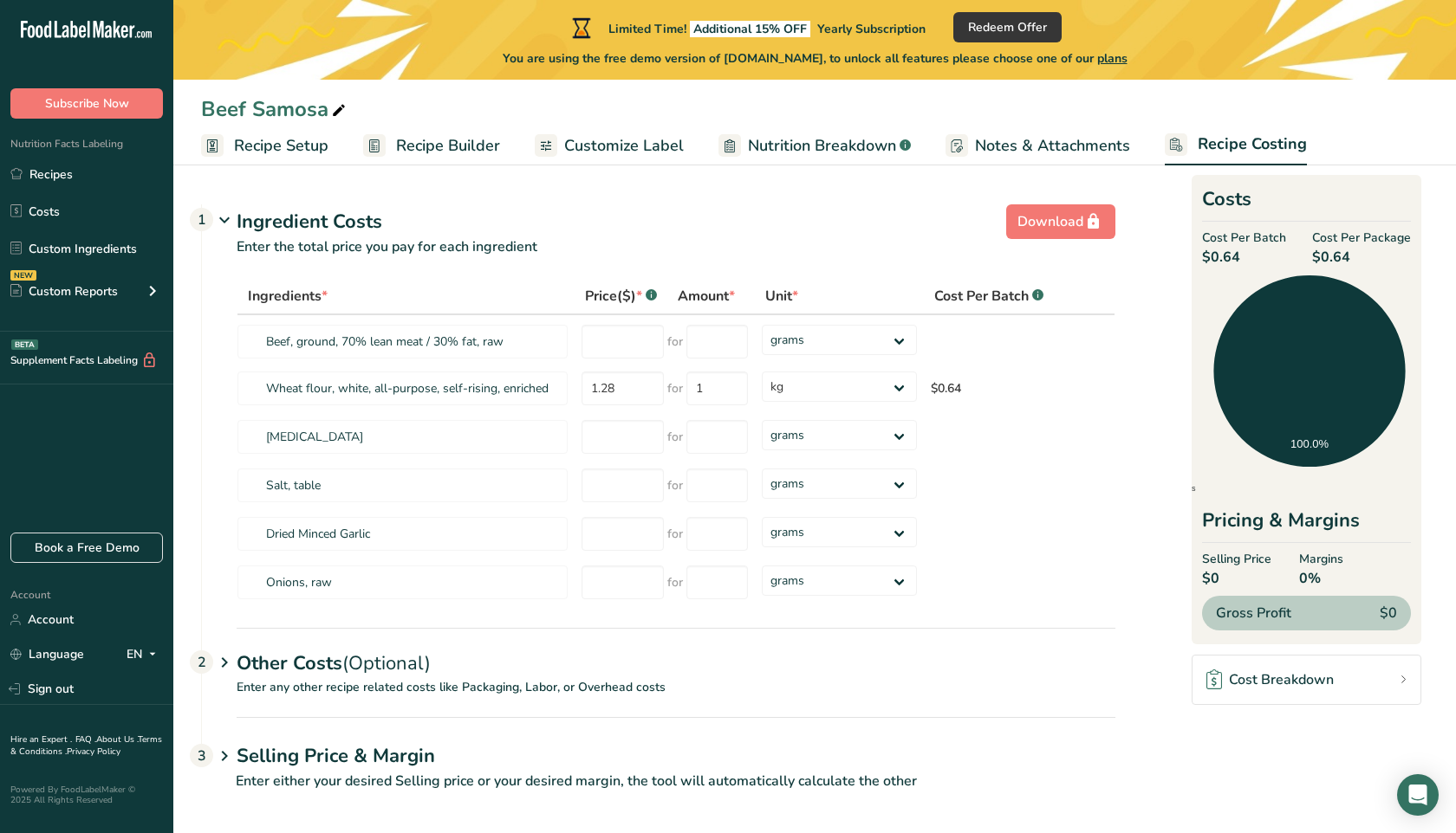
click at [1176, 145] on circle at bounding box center [1179, 148] width 6 height 6
click at [760, 141] on span "Nutrition Breakdown" at bounding box center [821, 146] width 148 height 24
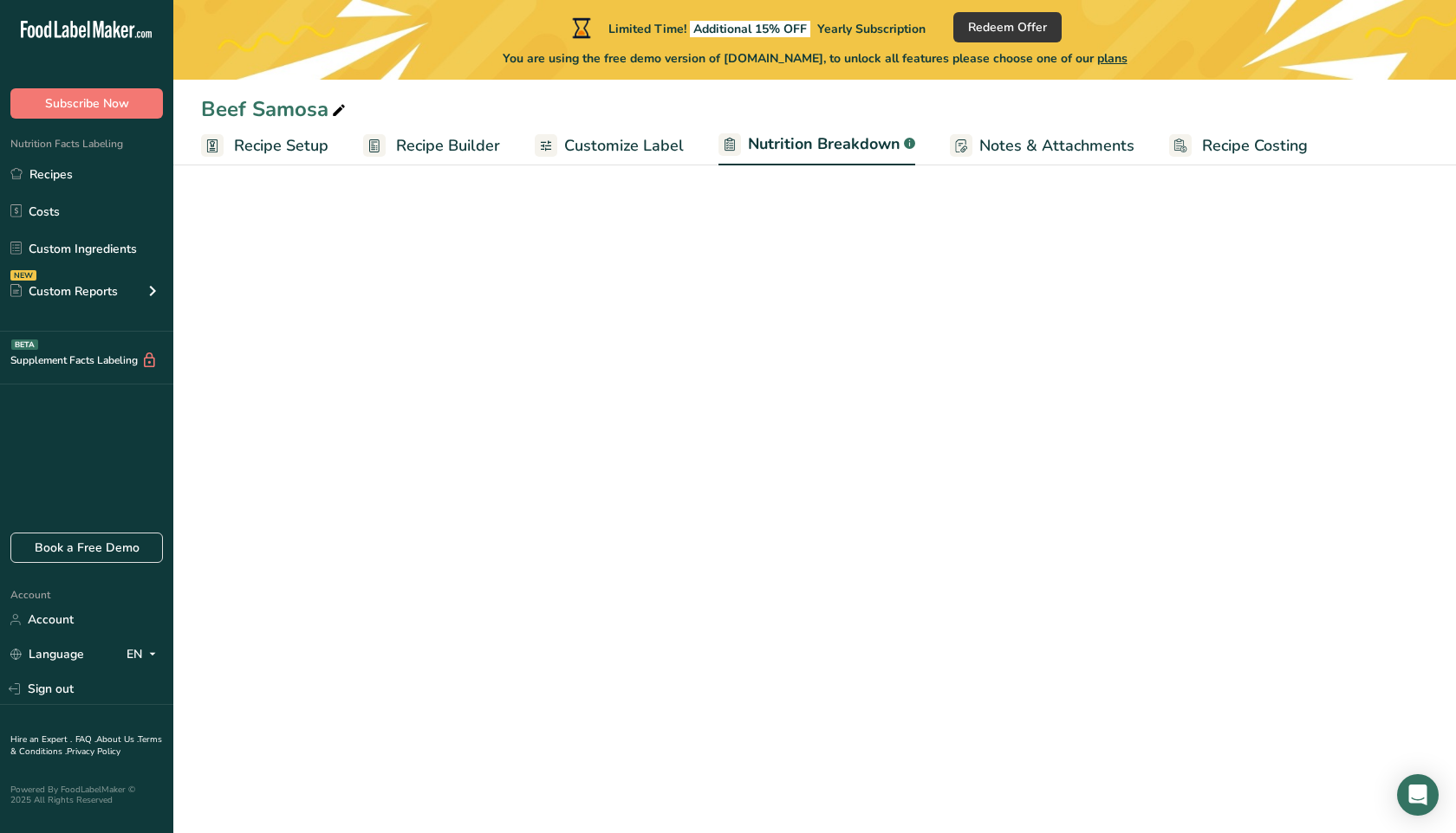
select select "Calories"
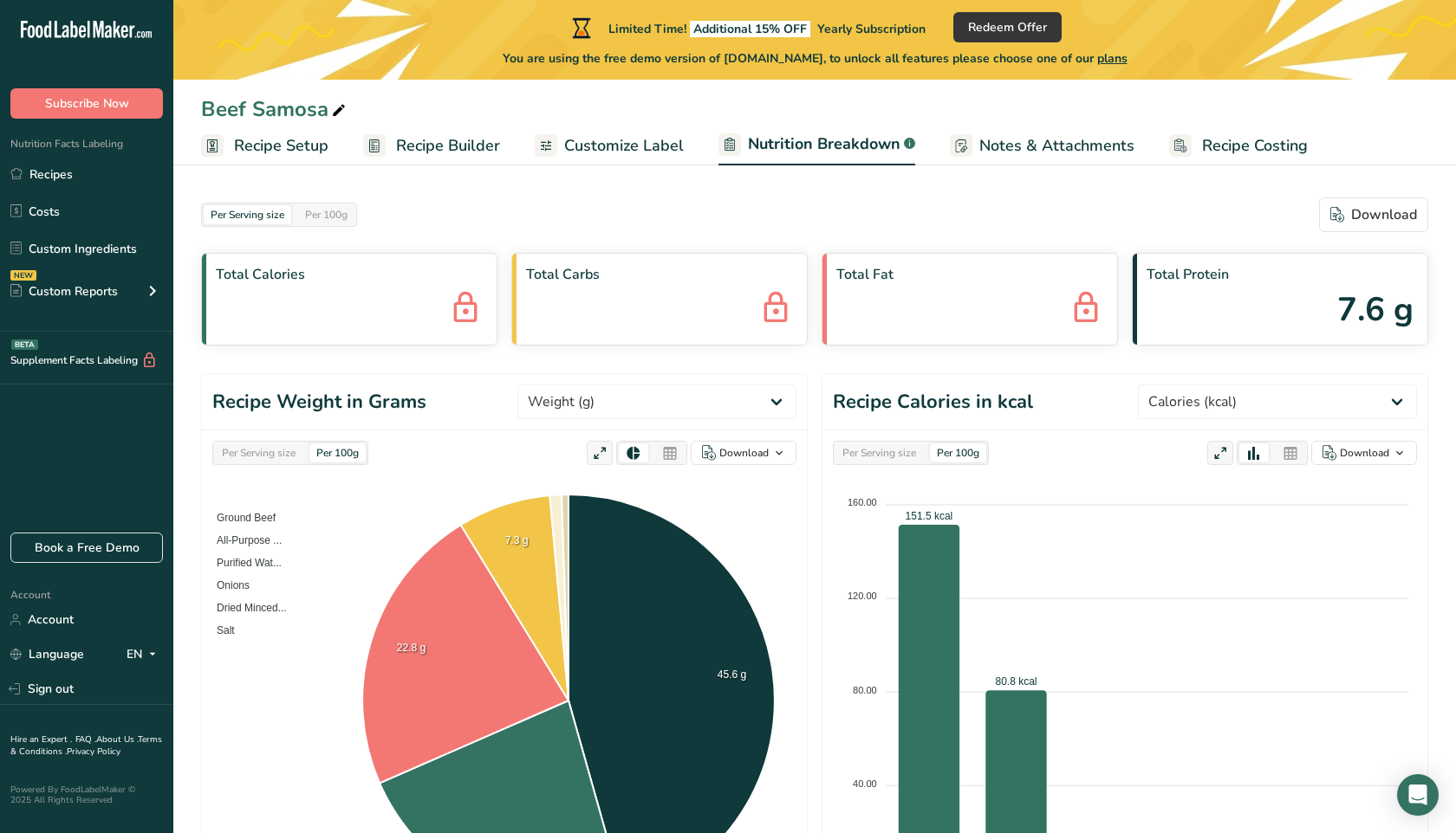
click at [625, 147] on span "Customize Label" at bounding box center [623, 146] width 120 height 24
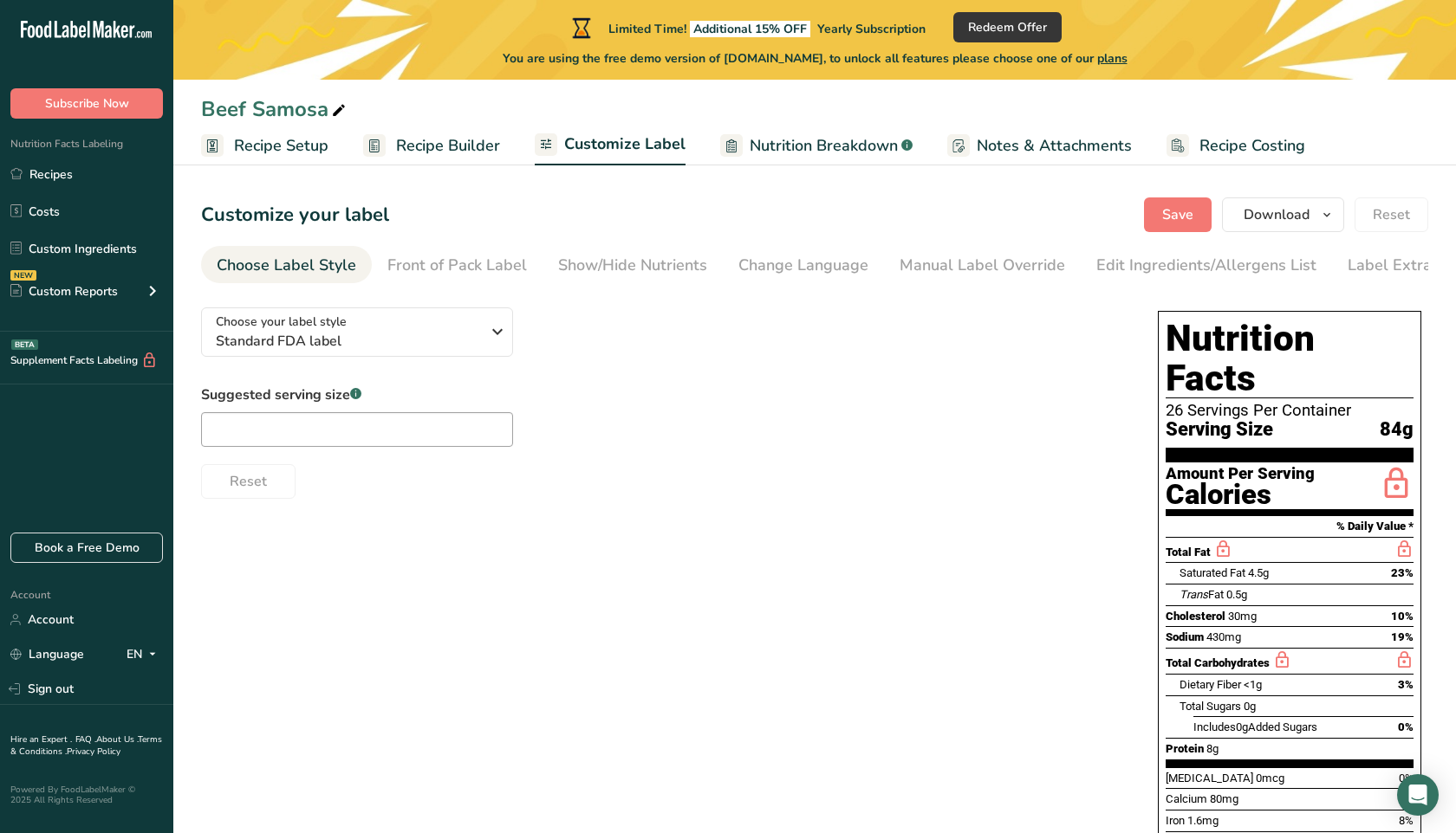
click at [464, 154] on span "Recipe Builder" at bounding box center [448, 146] width 104 height 24
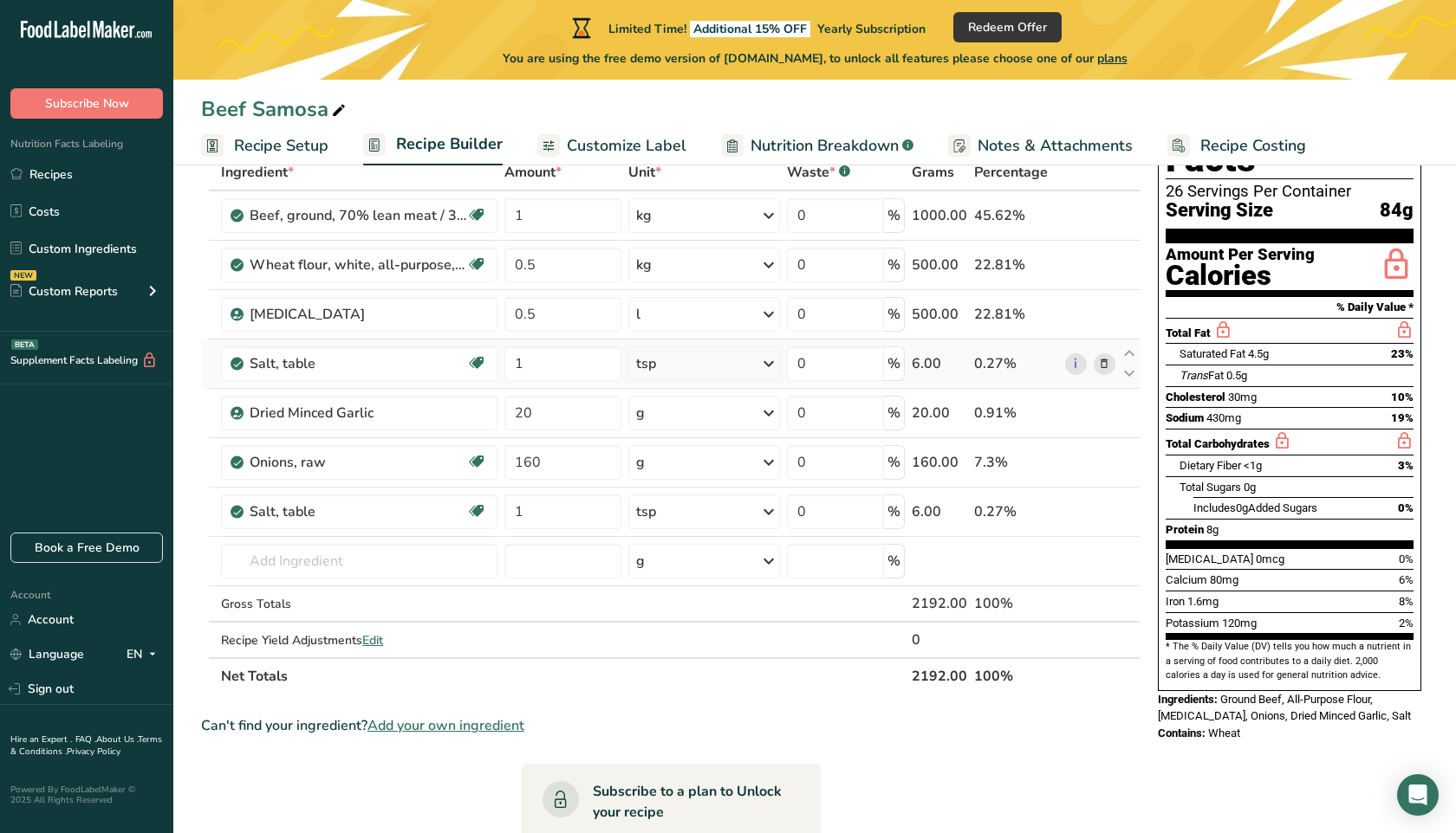
scroll to position [136, 0]
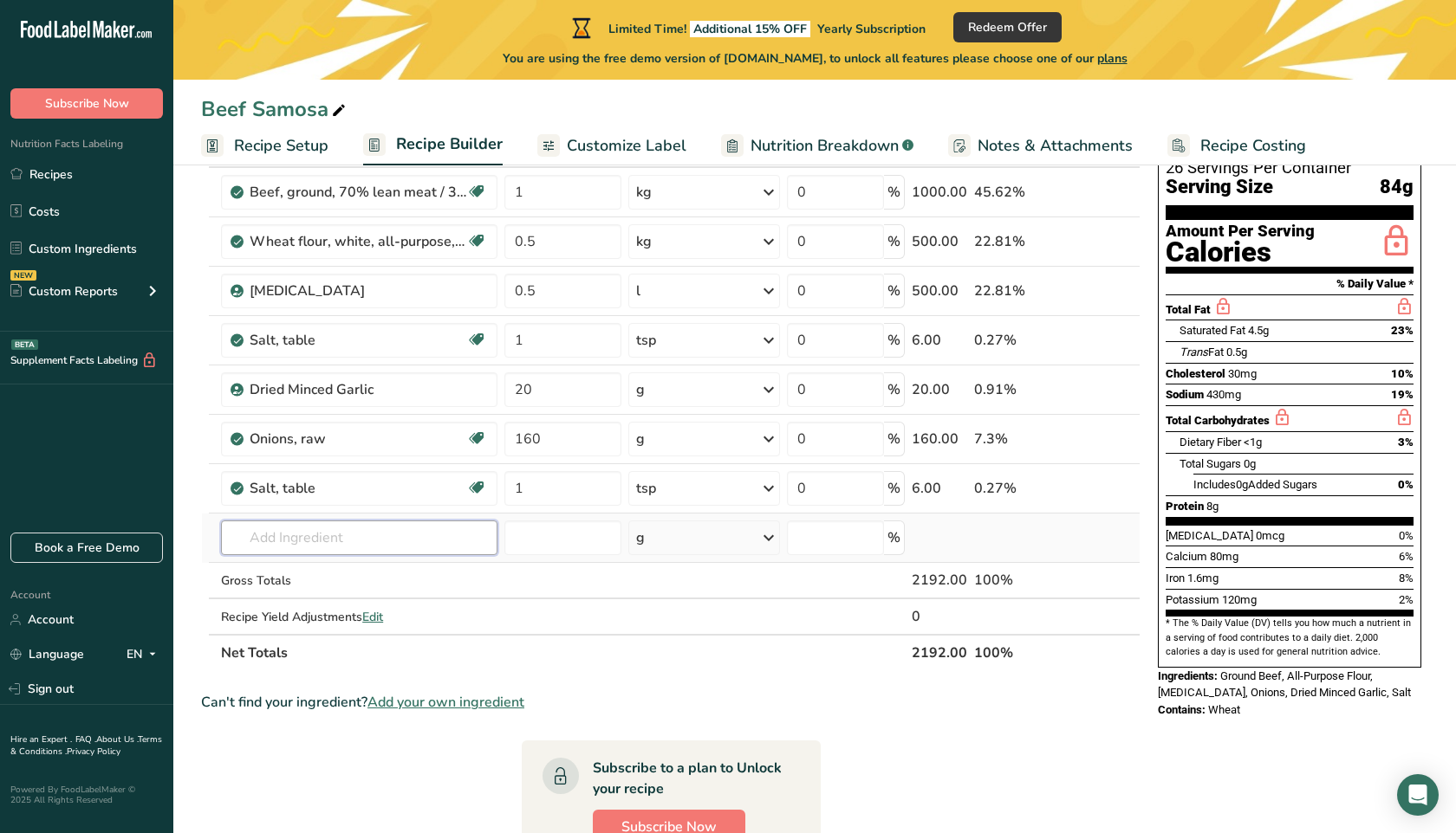
click at [330, 538] on input "text" at bounding box center [360, 537] width 277 height 35
type input "red pepper powder"
click at [310, 603] on div "Add your own ingredient" at bounding box center [359, 601] width 249 height 18
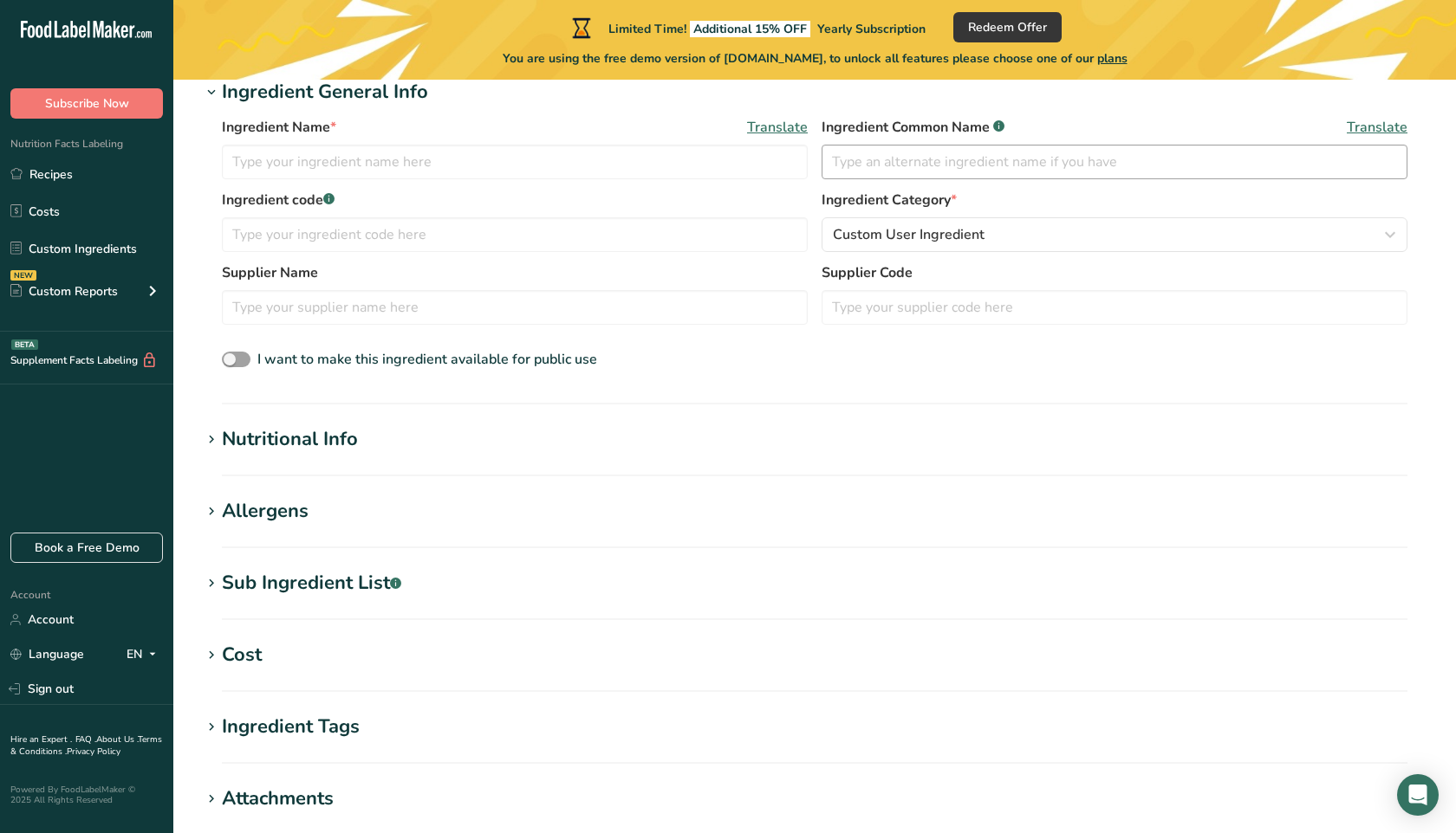
scroll to position [419, 0]
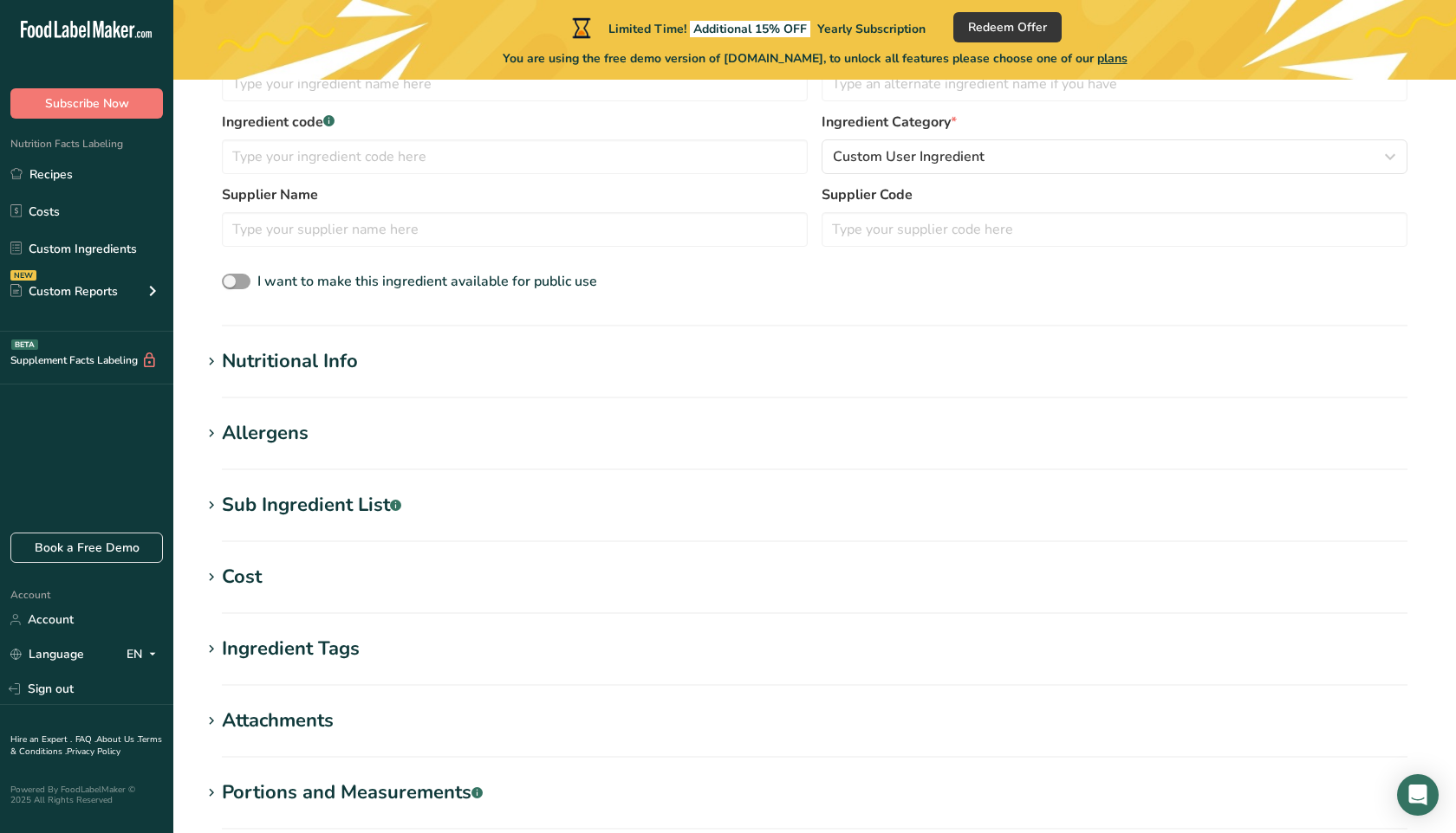
click at [364, 369] on h1 "Nutritional Info" at bounding box center [815, 361] width 1227 height 28
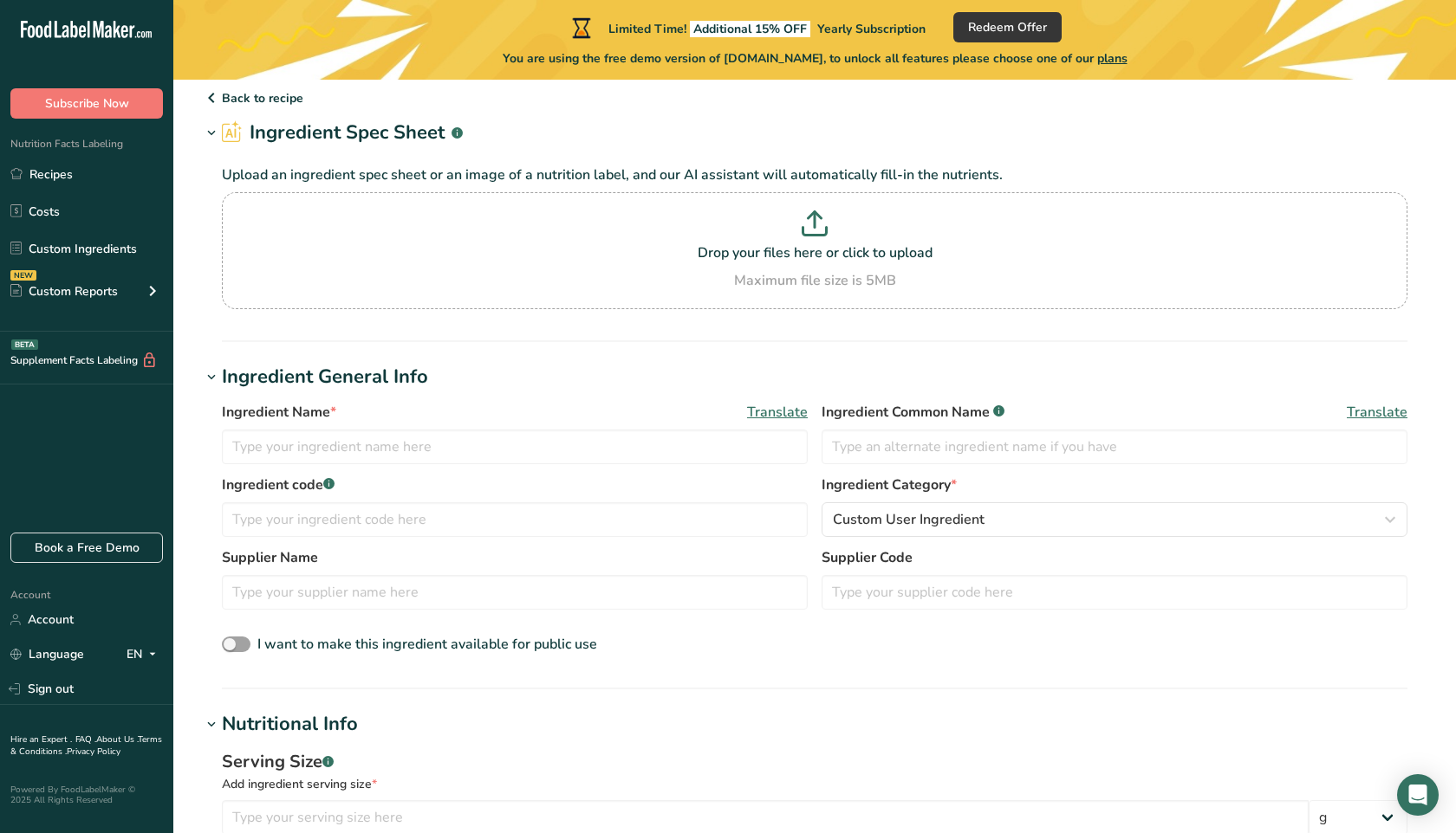
scroll to position [0, 0]
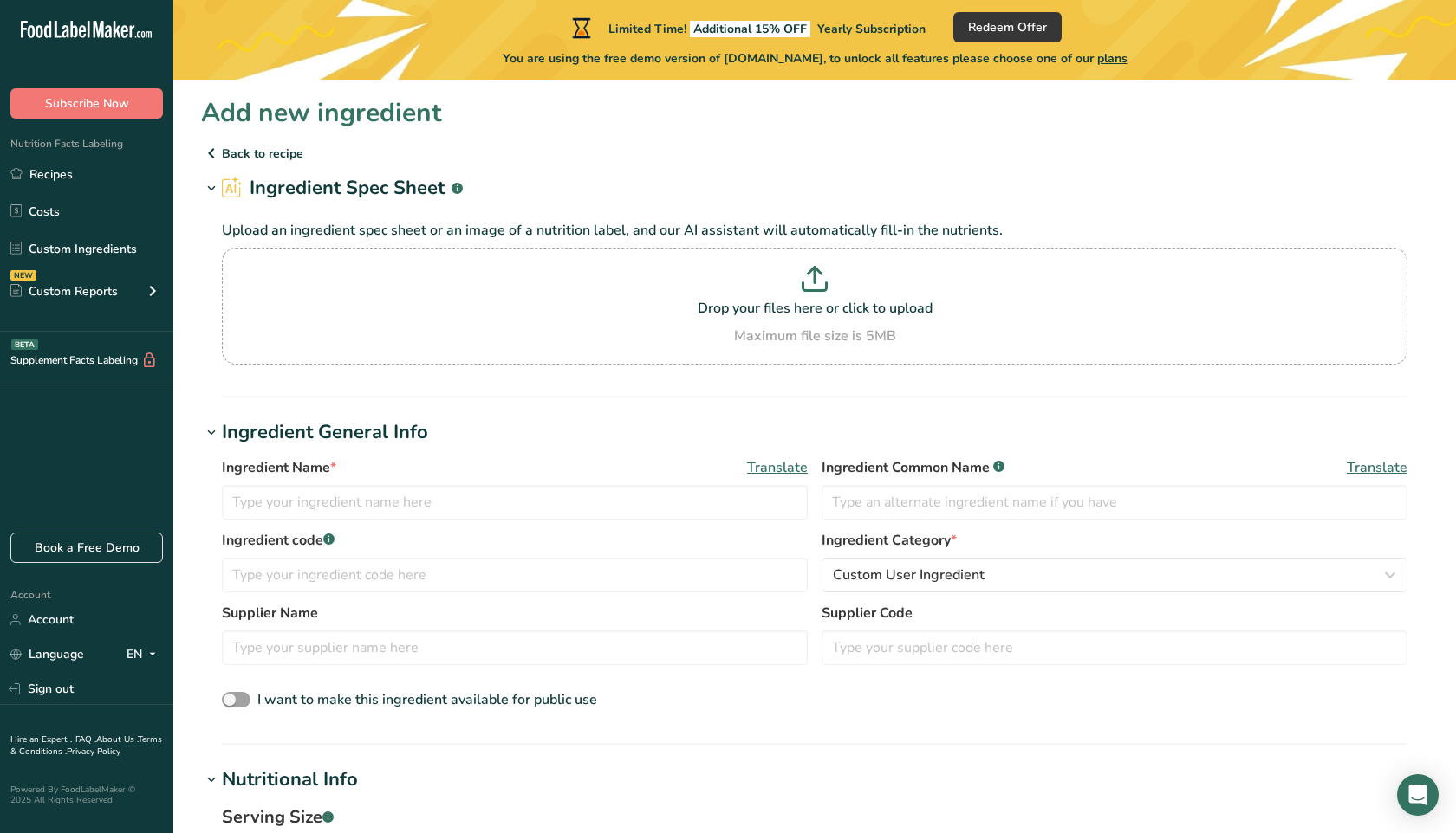
click at [252, 156] on p "Back to recipe" at bounding box center [815, 153] width 1227 height 21
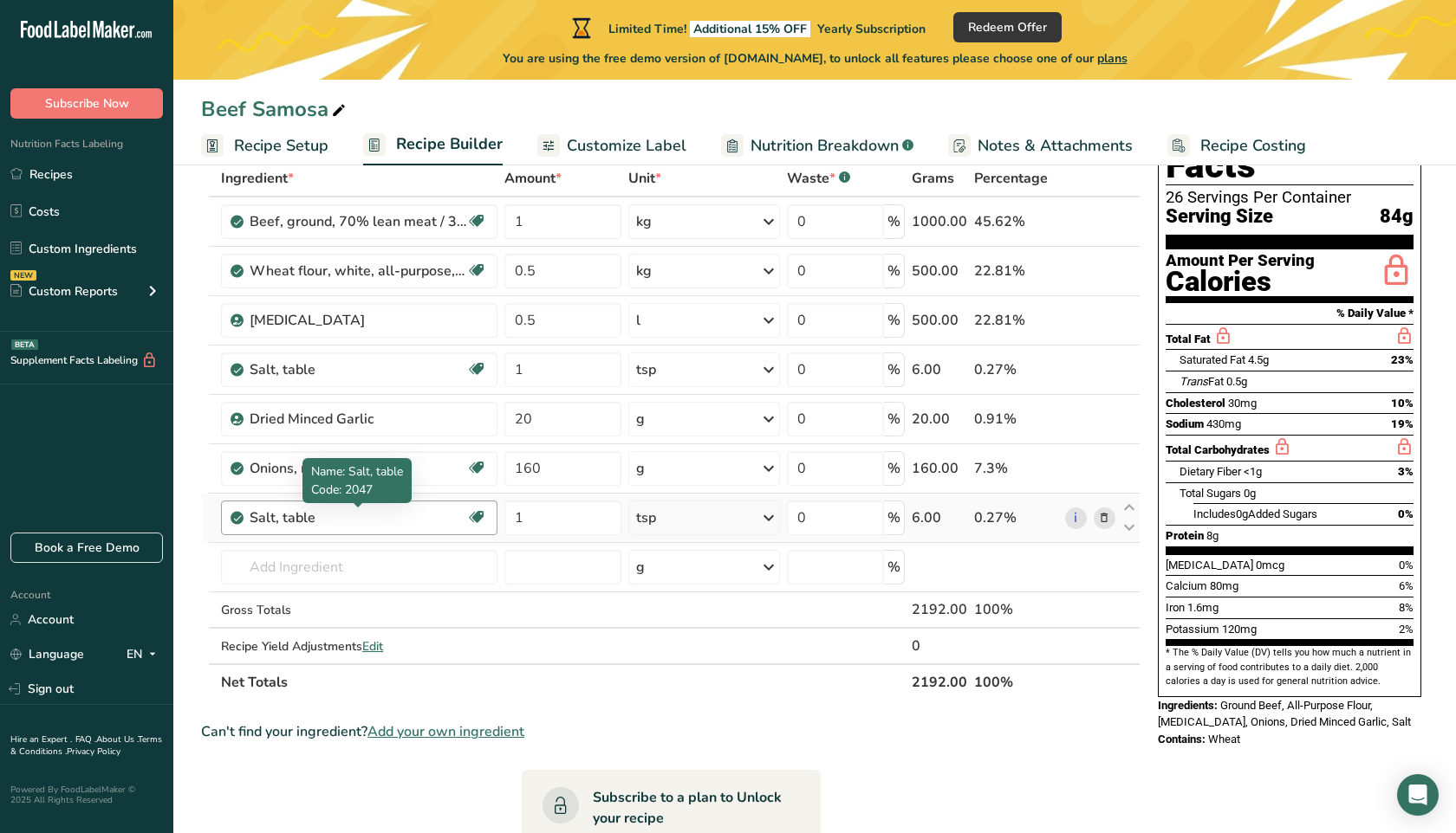
scroll to position [110, 0]
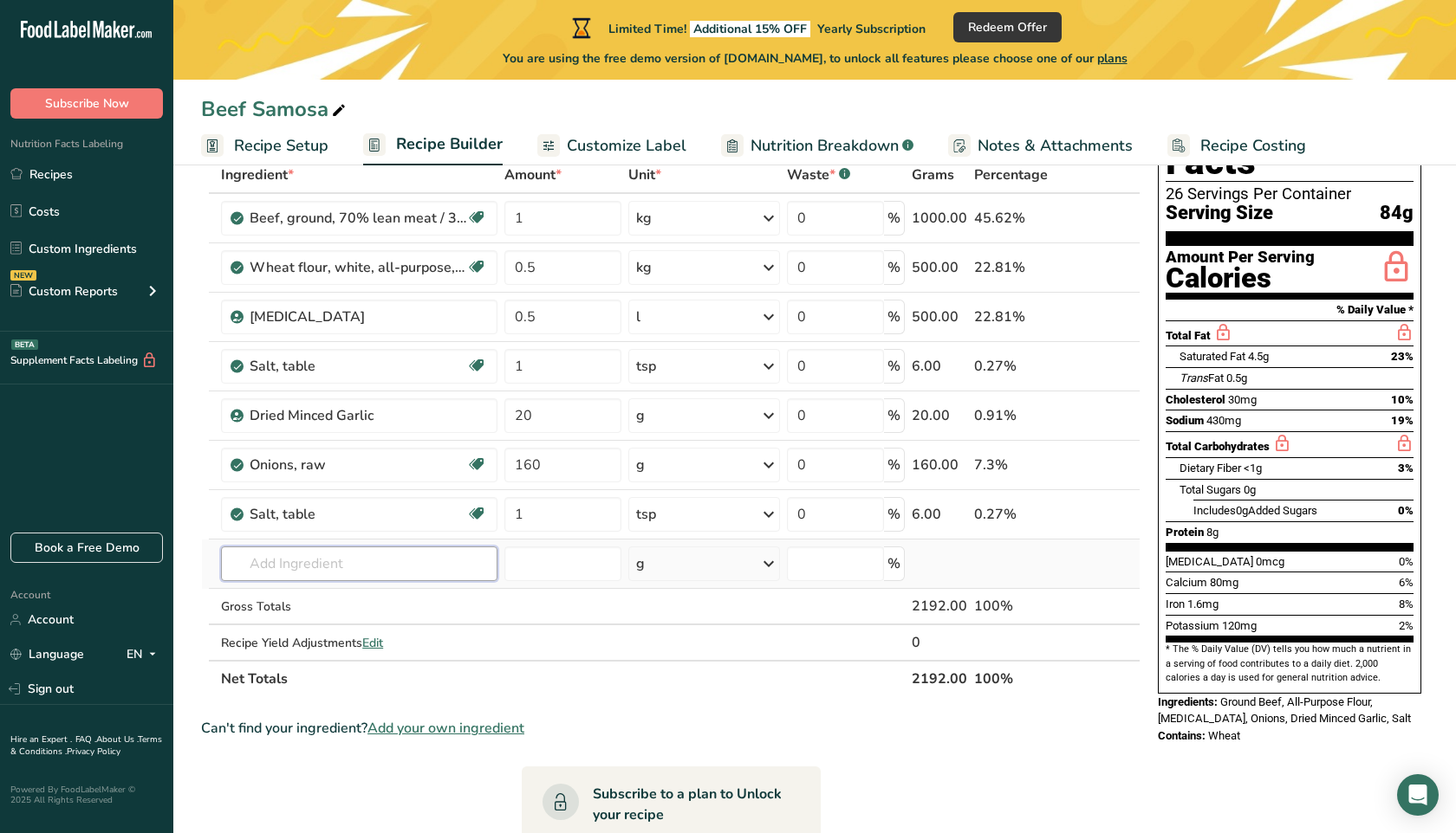
click at [344, 570] on input "text" at bounding box center [360, 564] width 277 height 35
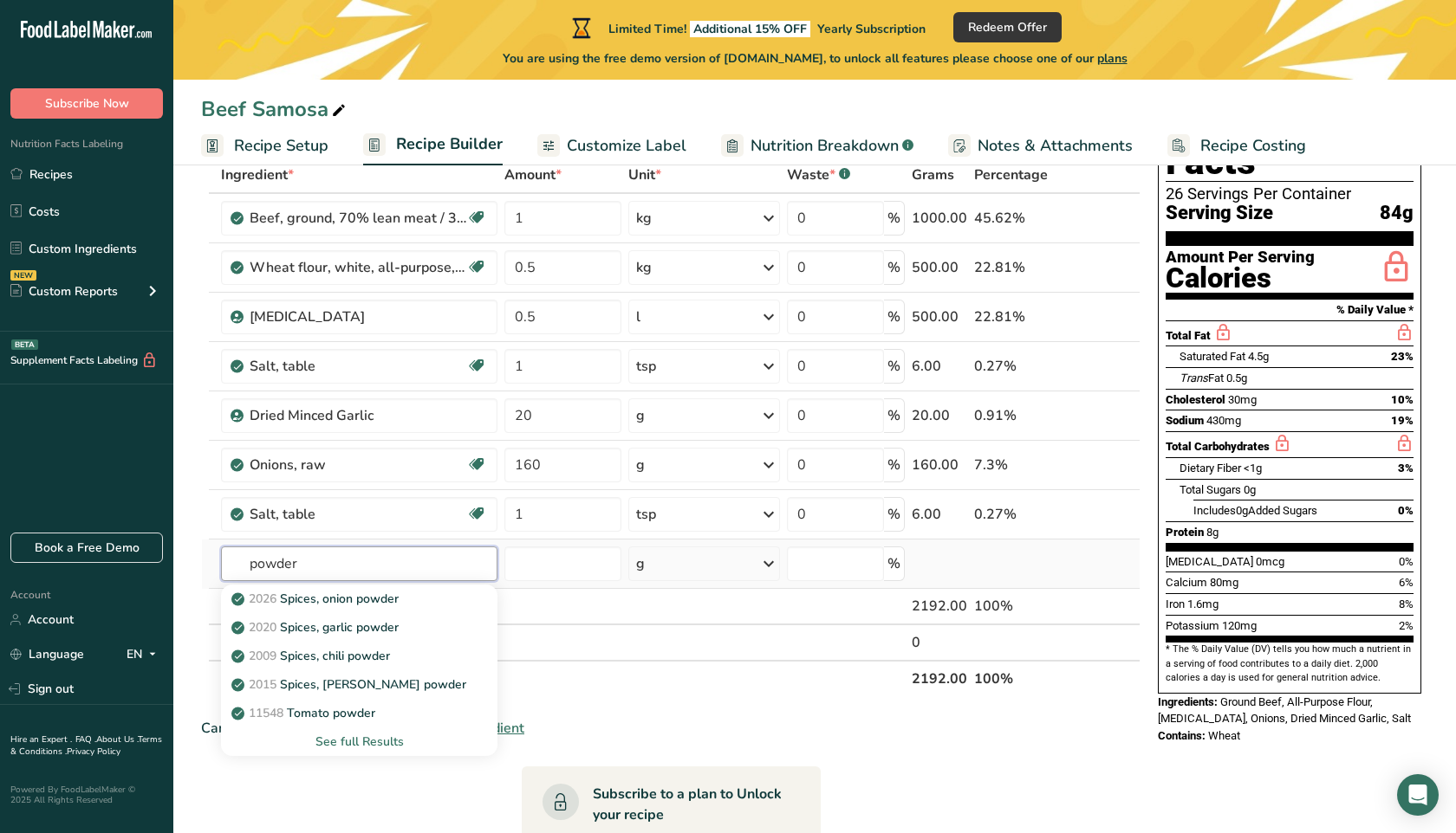
type input "powder"
click at [373, 743] on div "See full Results" at bounding box center [359, 742] width 249 height 18
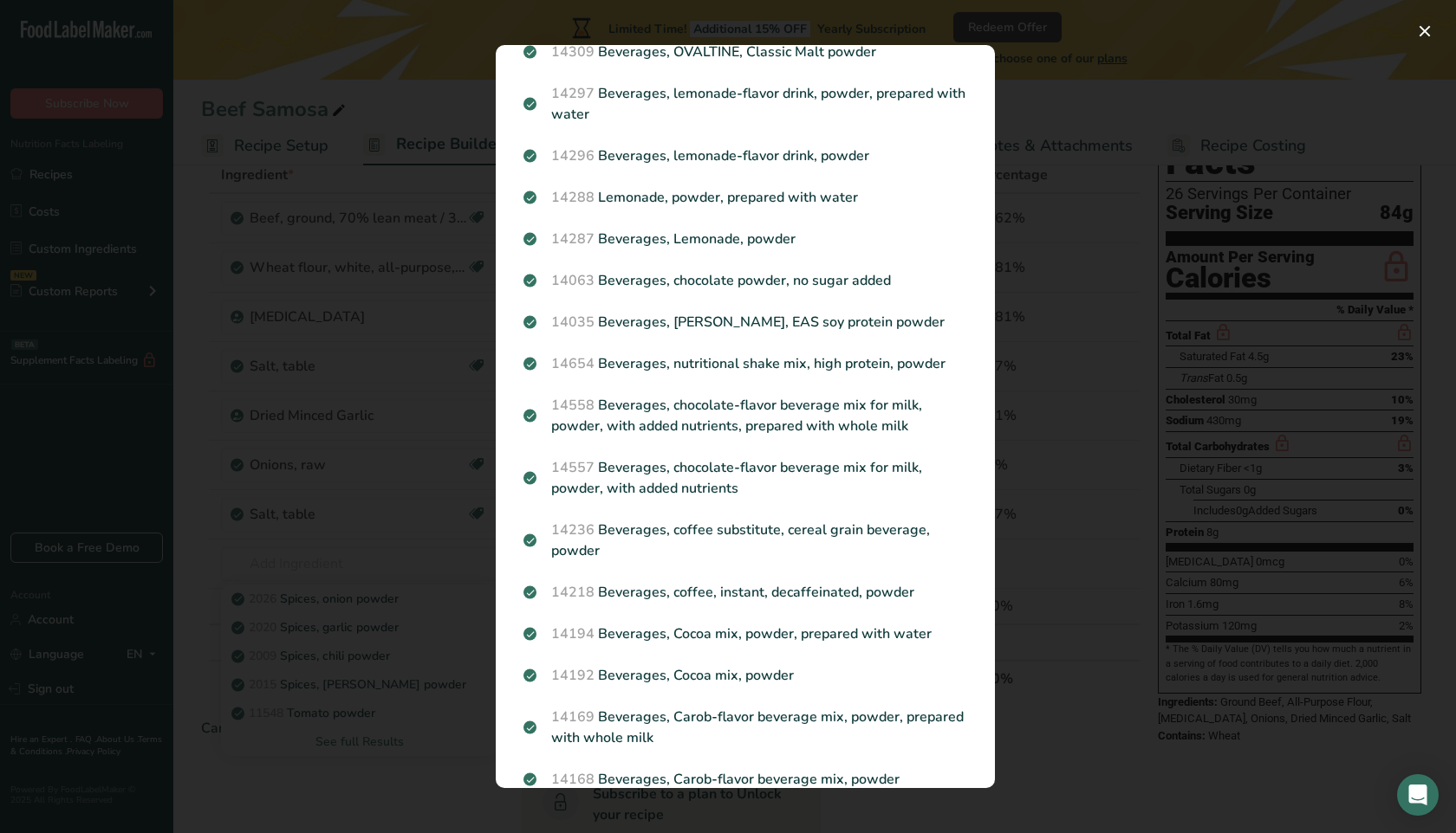
scroll to position [1738, 0]
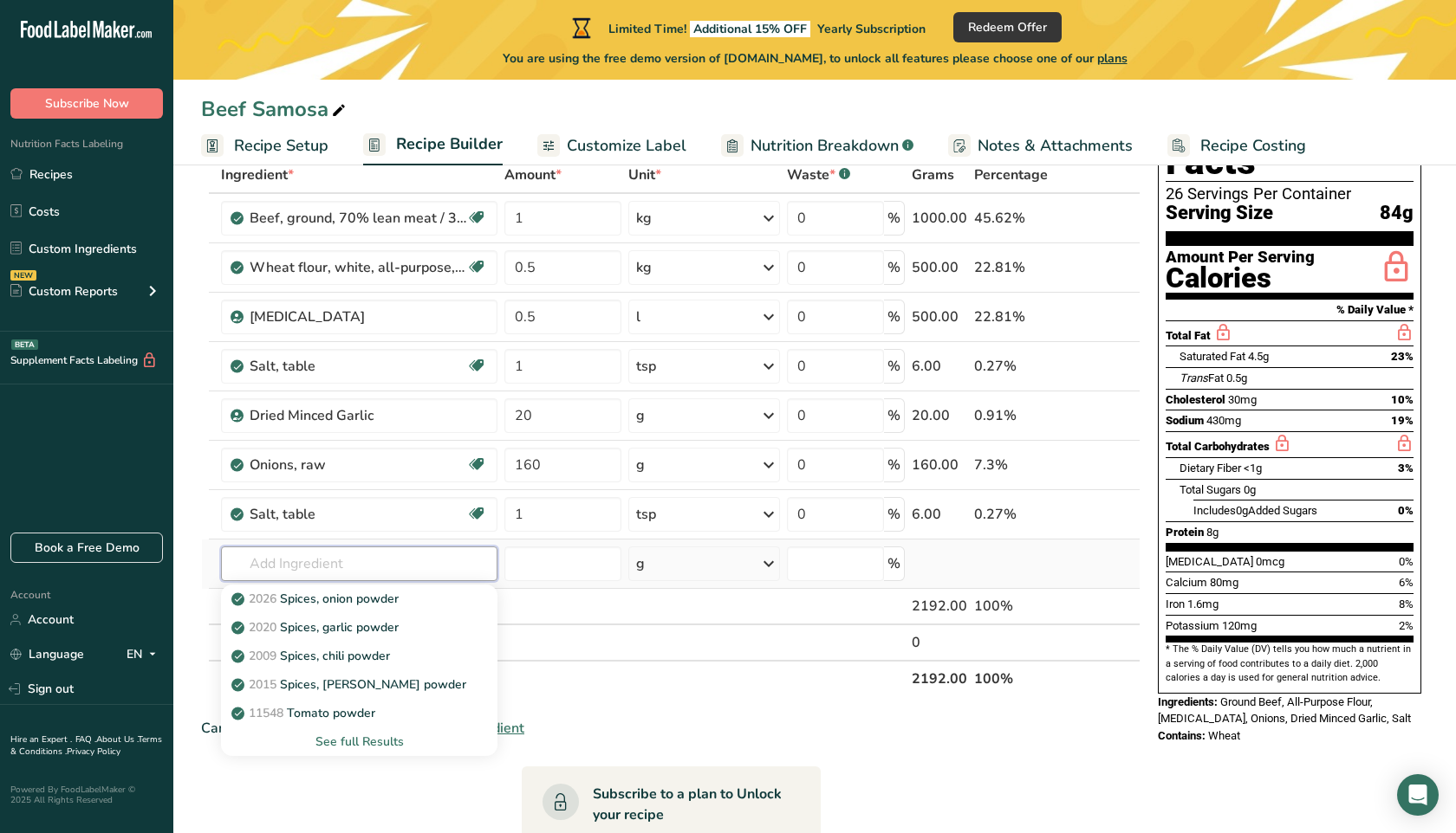
click at [335, 563] on input "text" at bounding box center [360, 564] width 277 height 35
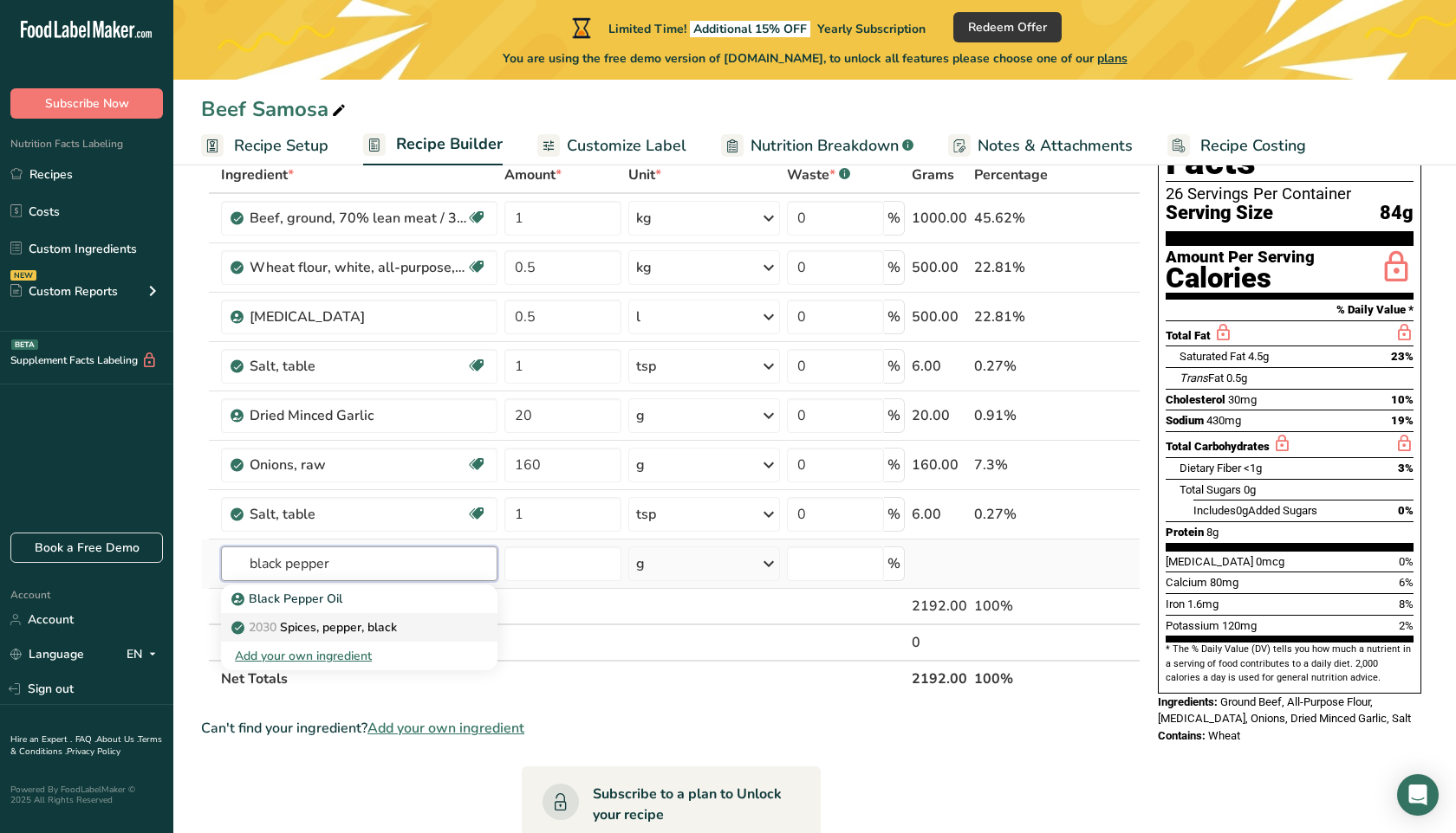
type input "black pepper"
click at [389, 630] on p "2030 Spices, pepper, black" at bounding box center [315, 627] width 162 height 18
type input "Spices, pepper, black"
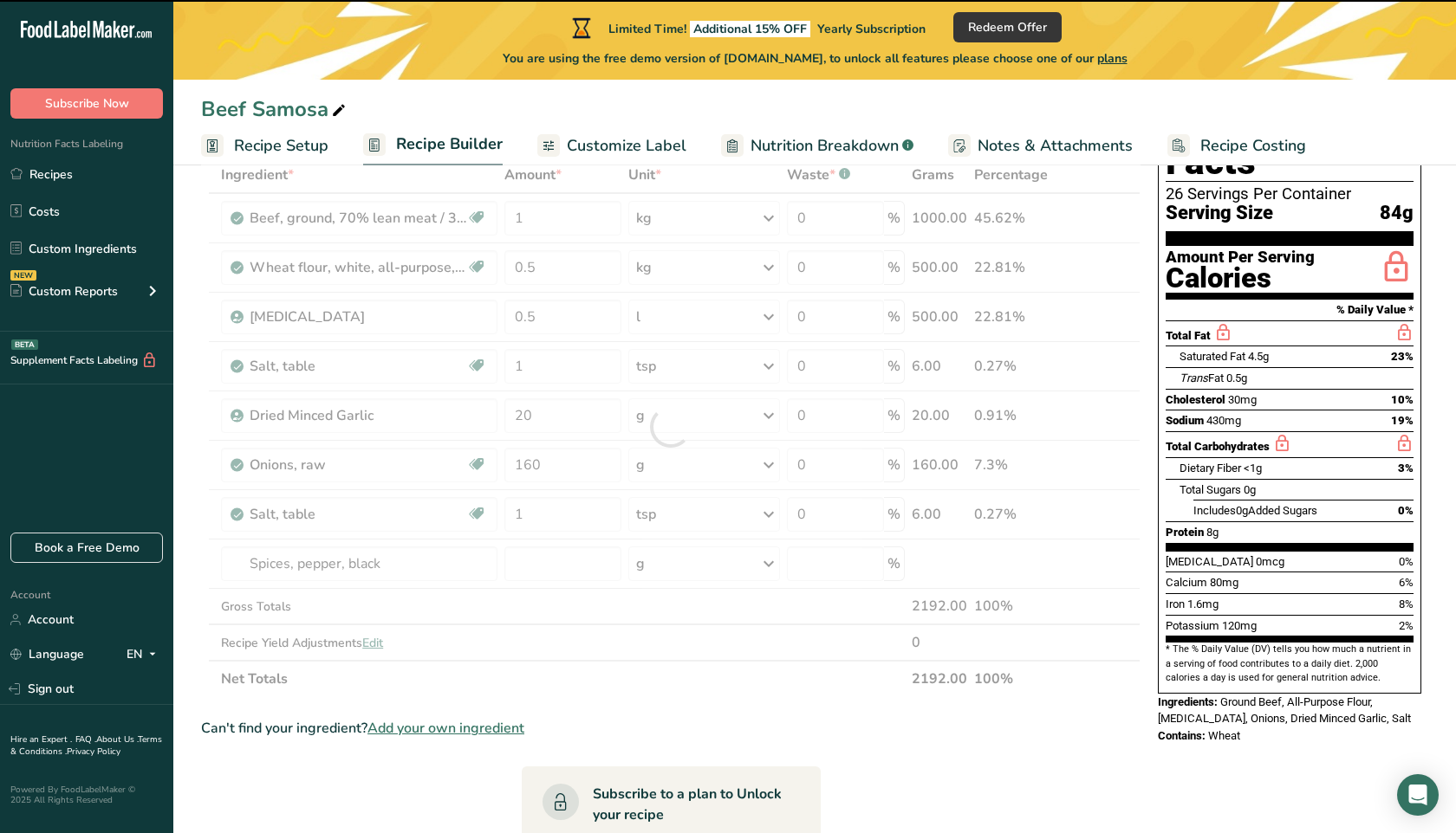
type input "0"
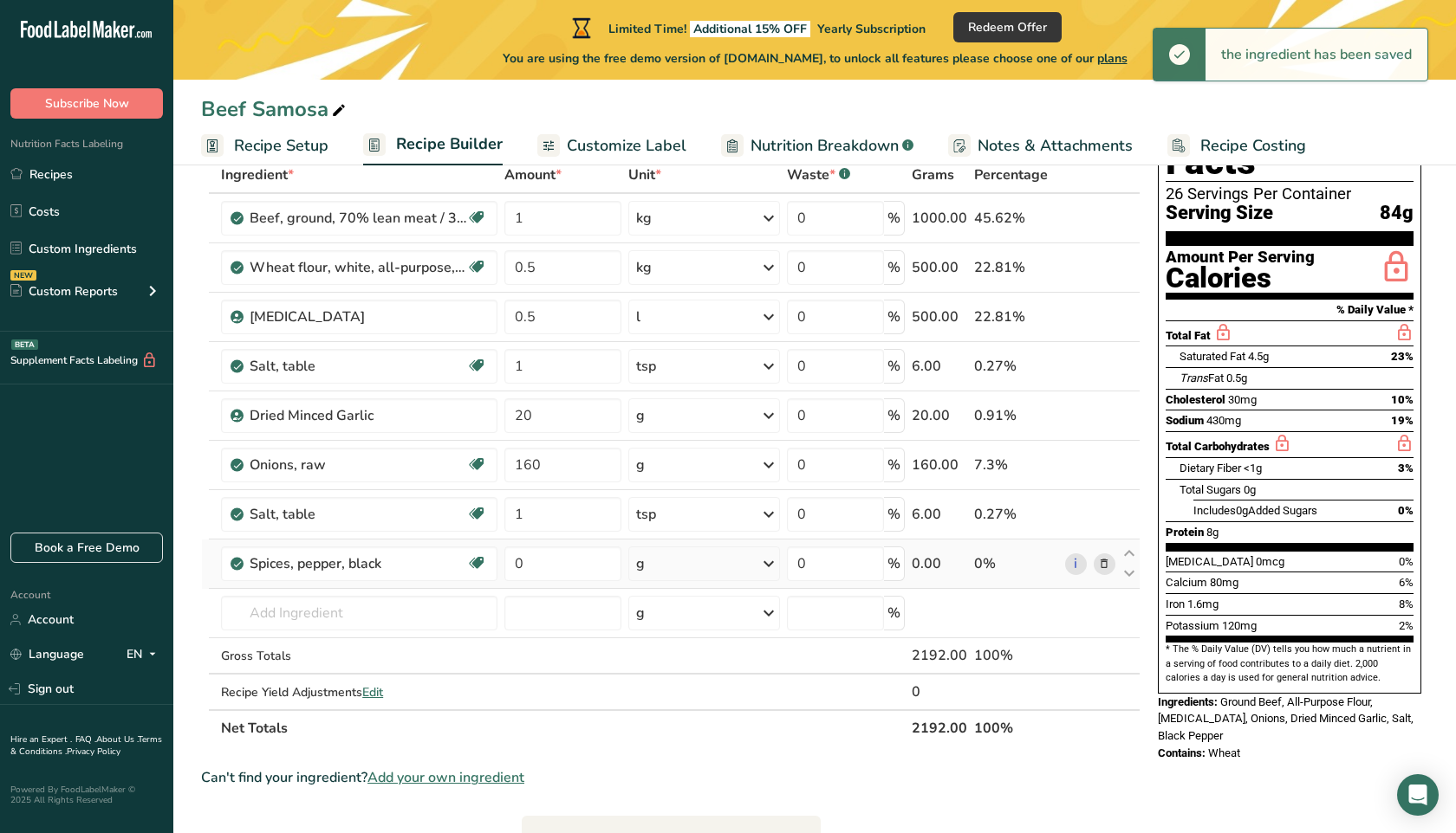
click at [675, 562] on div "g" at bounding box center [704, 564] width 152 height 35
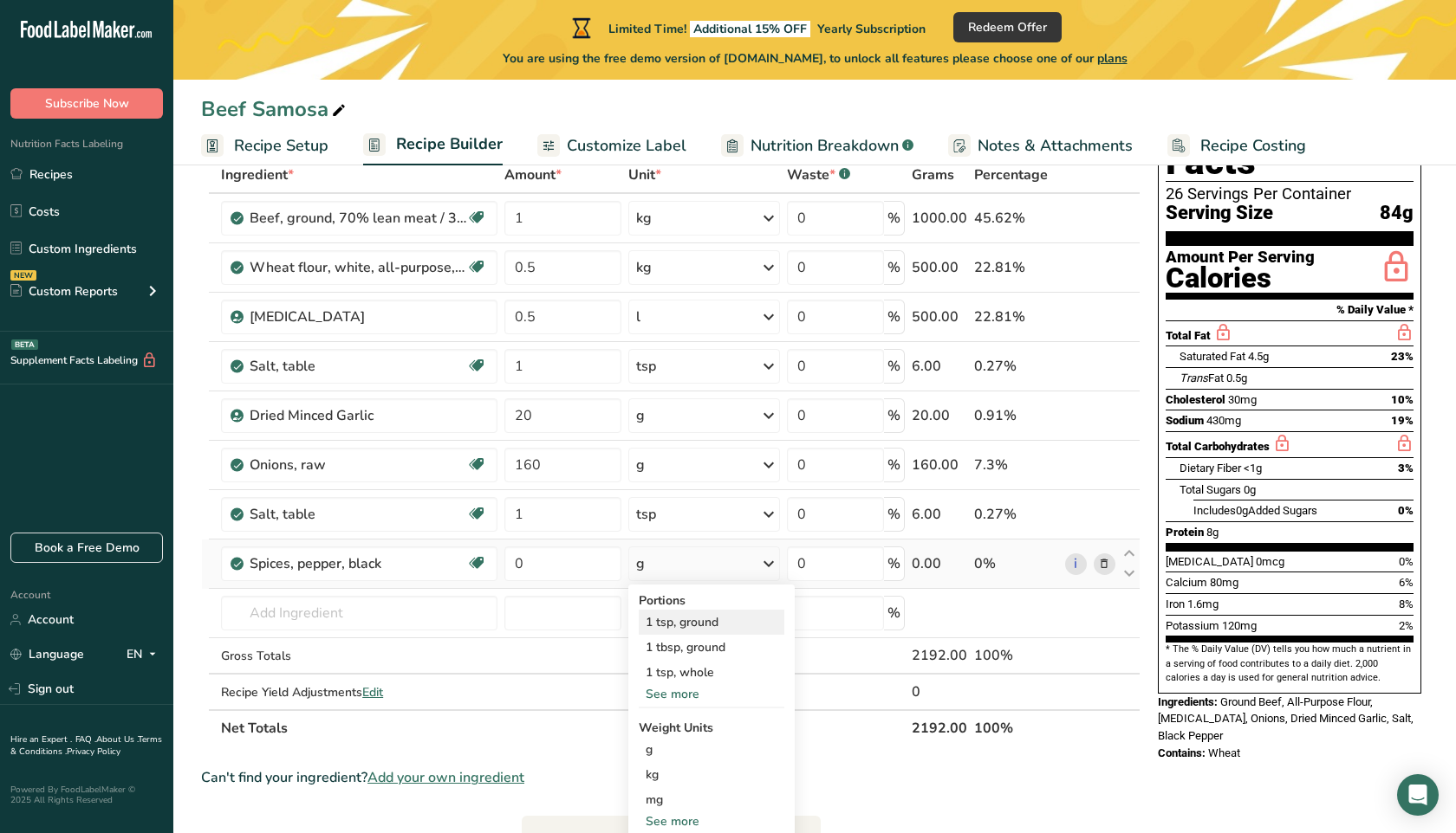
click at [701, 623] on div "1 tsp, ground" at bounding box center [711, 622] width 146 height 25
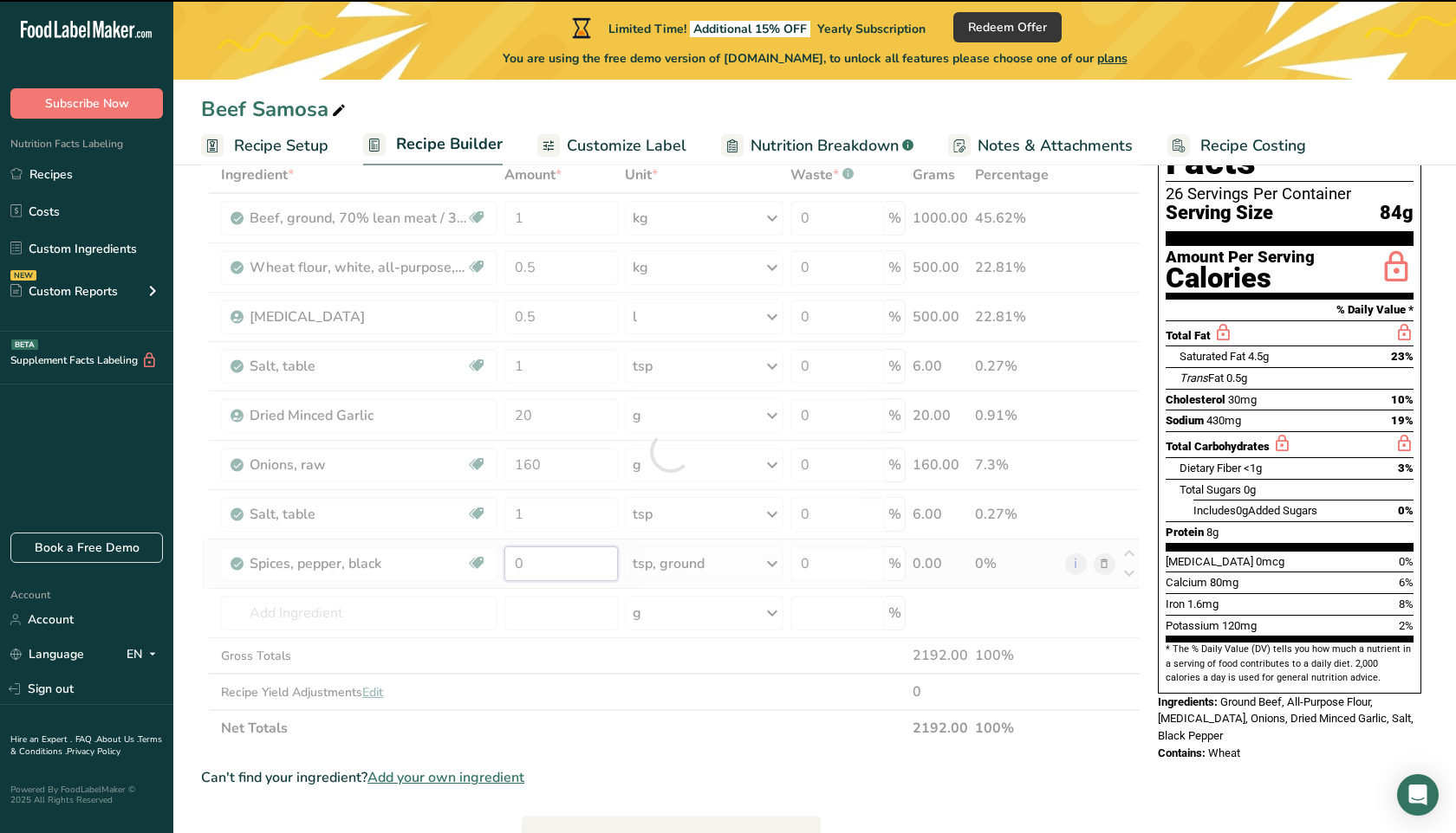
click at [571, 561] on input "0" at bounding box center [561, 564] width 114 height 35
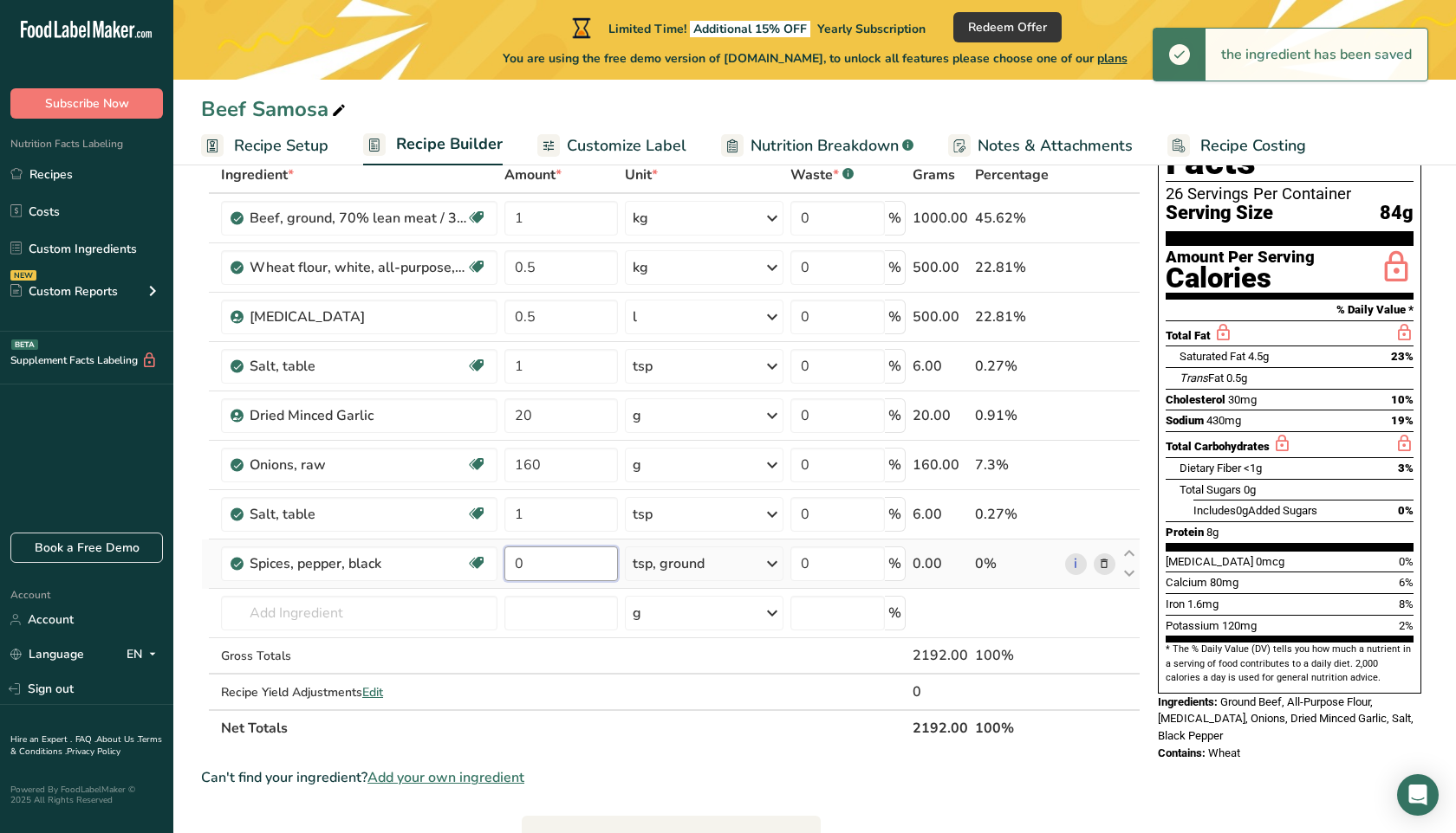
click at [568, 561] on input "0" at bounding box center [561, 564] width 114 height 35
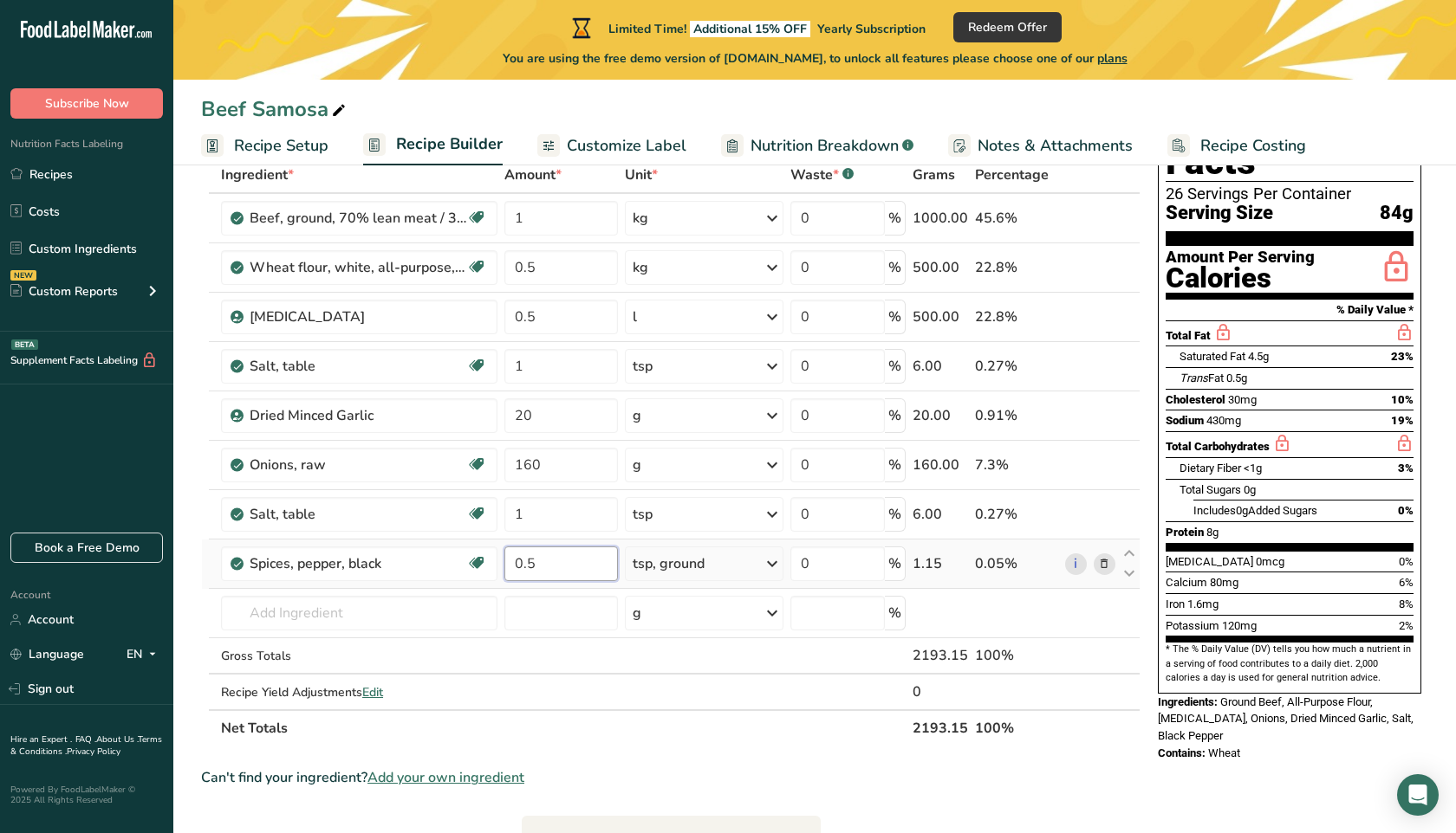
type input "0.5"
click at [347, 624] on input "text" at bounding box center [360, 613] width 277 height 35
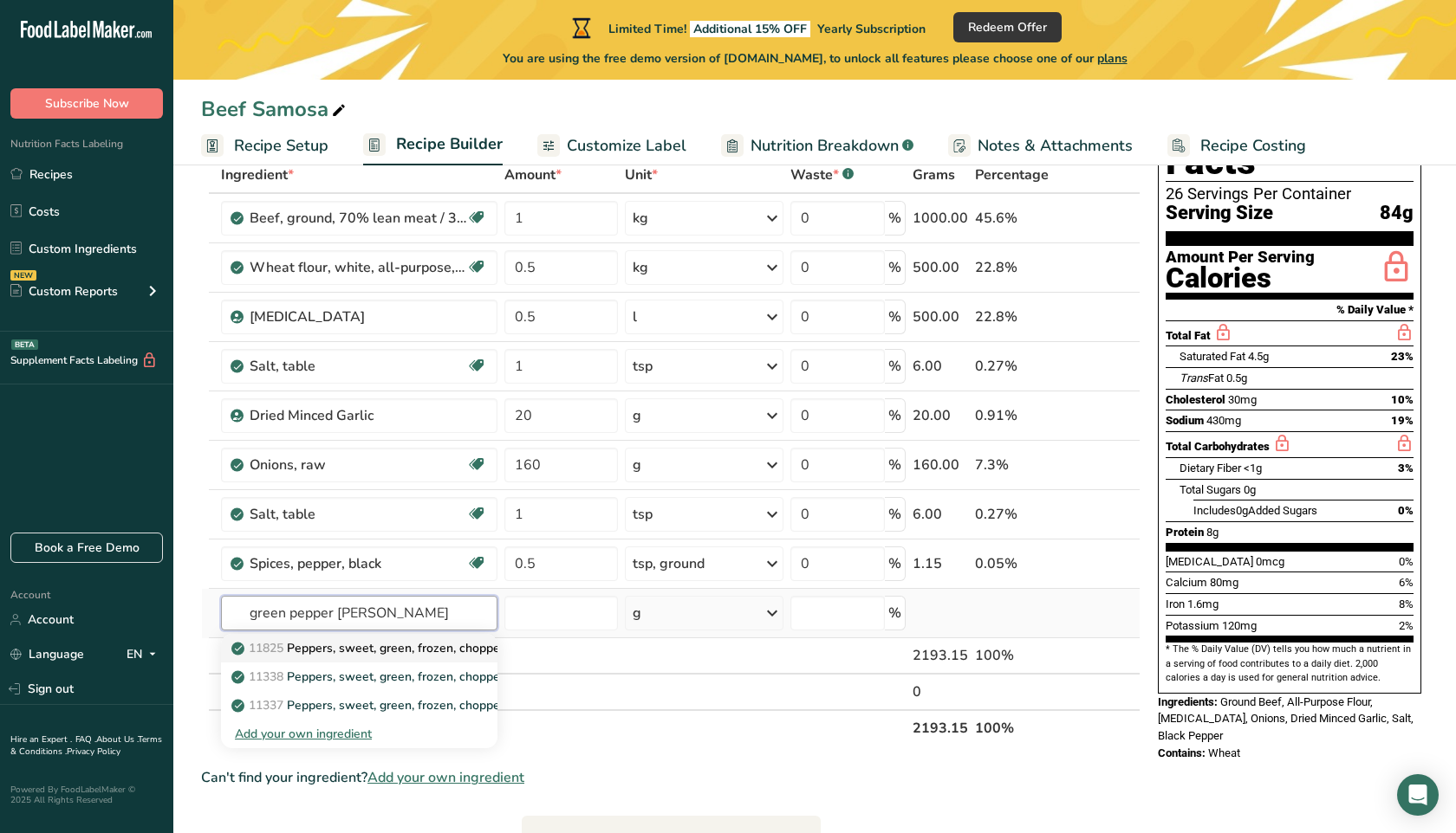
type input "green pepper [PERSON_NAME]"
click at [386, 642] on p "11825 Peppers, sweet, green, frozen, chopped, cooked, boiled, drained, with salt" at bounding box center [464, 648] width 461 height 18
type input "Peppers, sweet, green, frozen, chopped, cooked, boiled, drained, with salt"
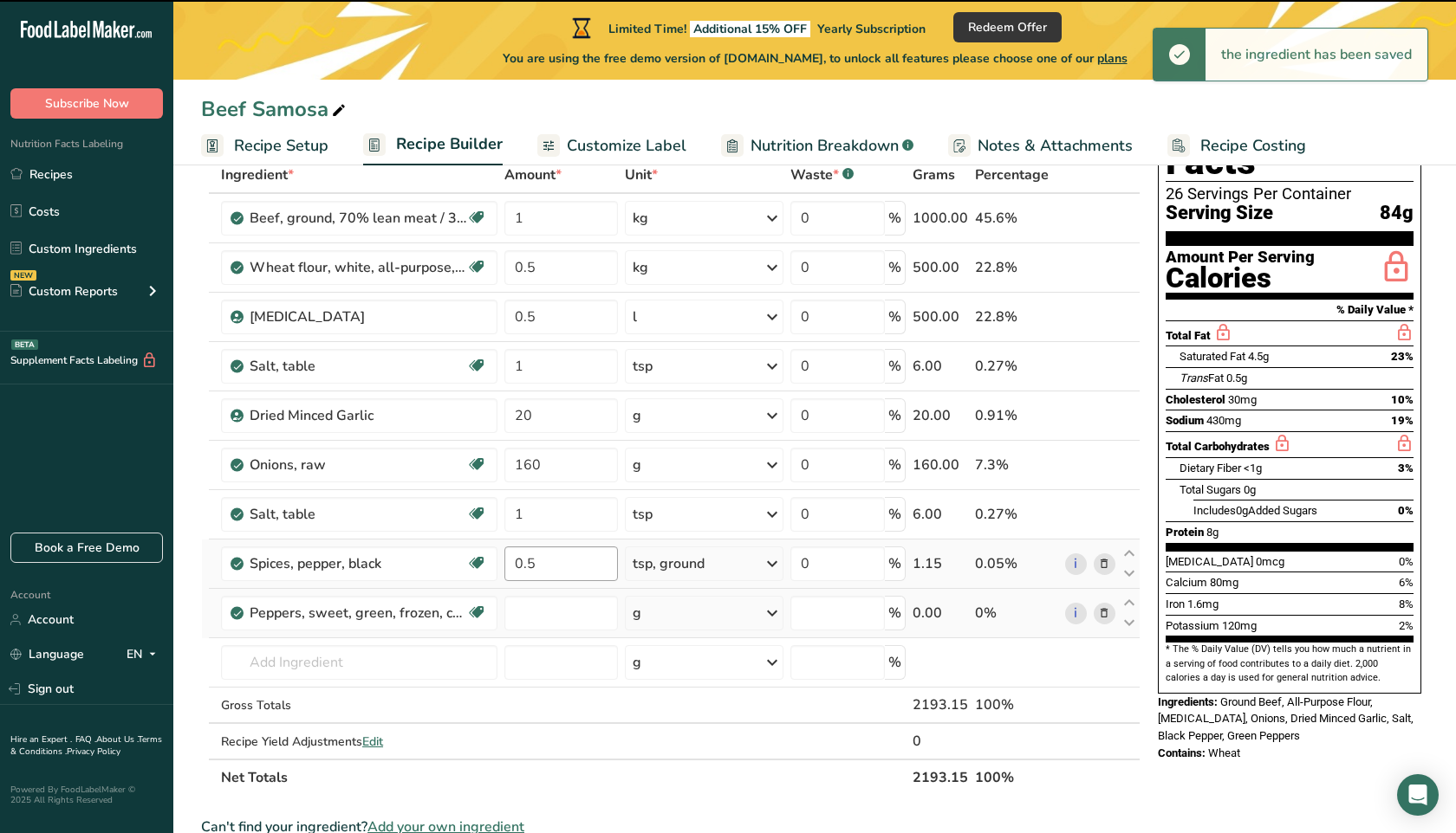
type input "0"
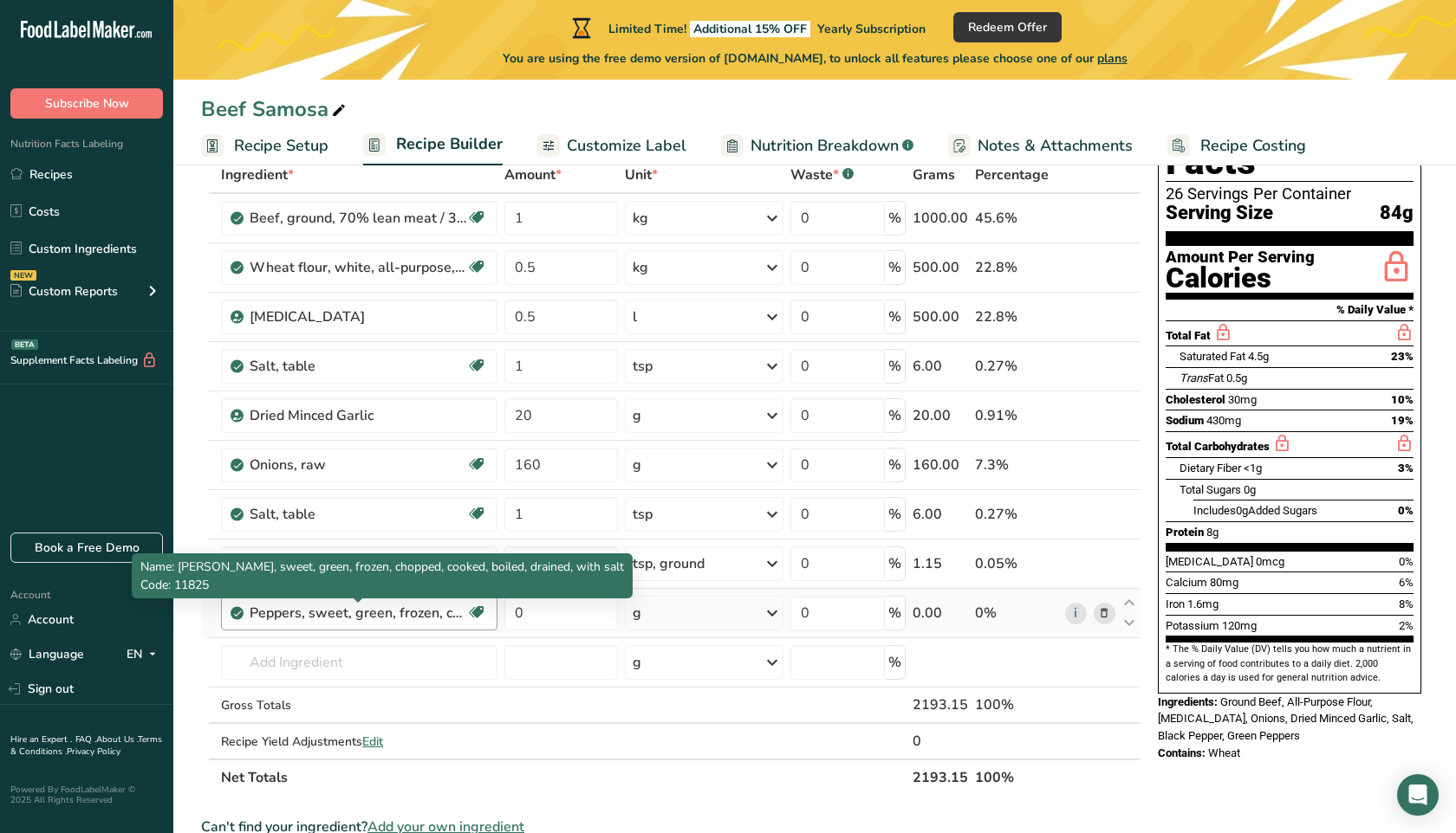
click at [397, 617] on div "Peppers, sweet, green, frozen, chopped, cooked, boiled, drained, with salt" at bounding box center [358, 614] width 217 height 21
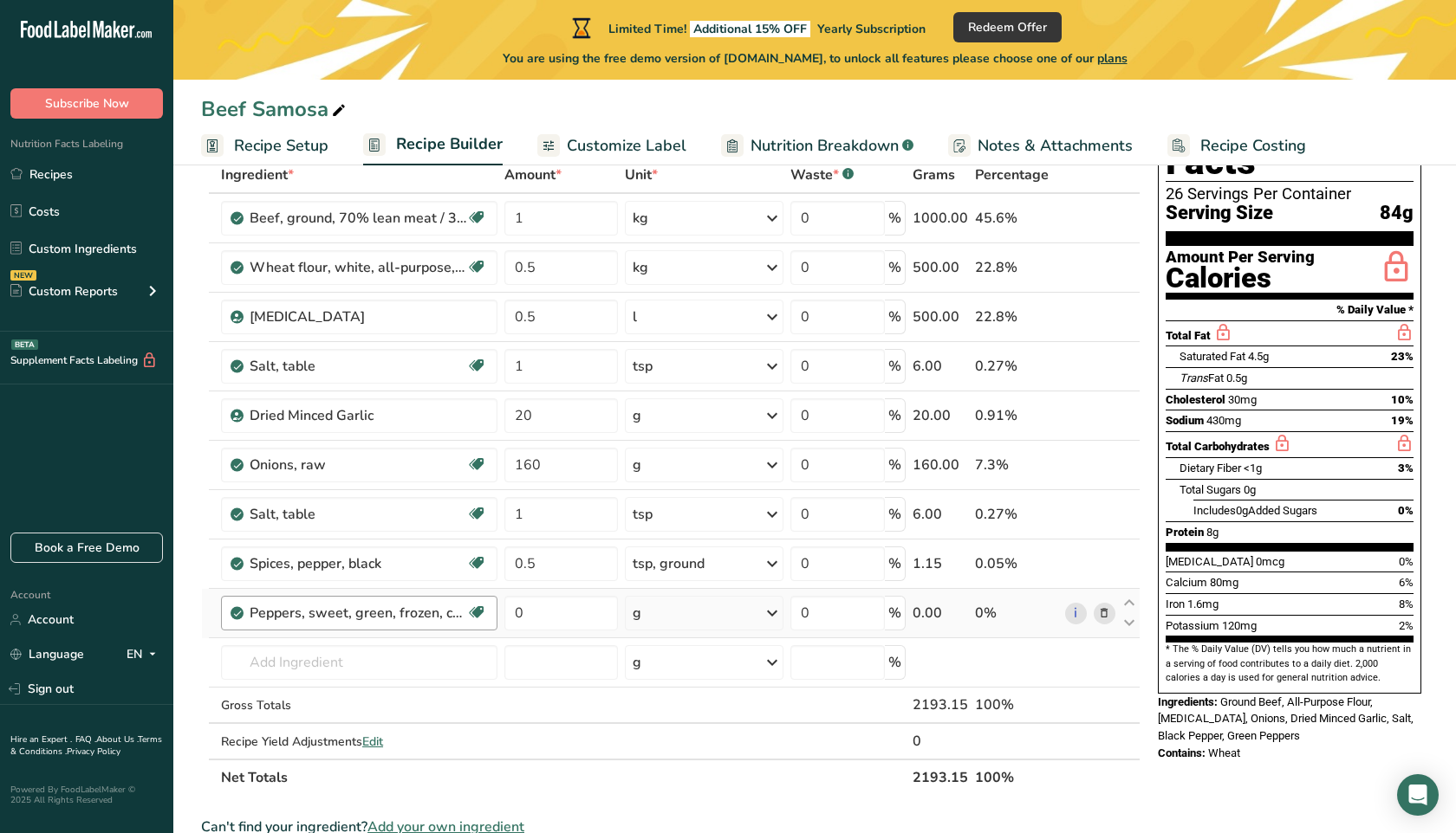
click at [421, 615] on div "Peppers, sweet, green, frozen, chopped, cooked, boiled, drained, with salt" at bounding box center [358, 614] width 217 height 21
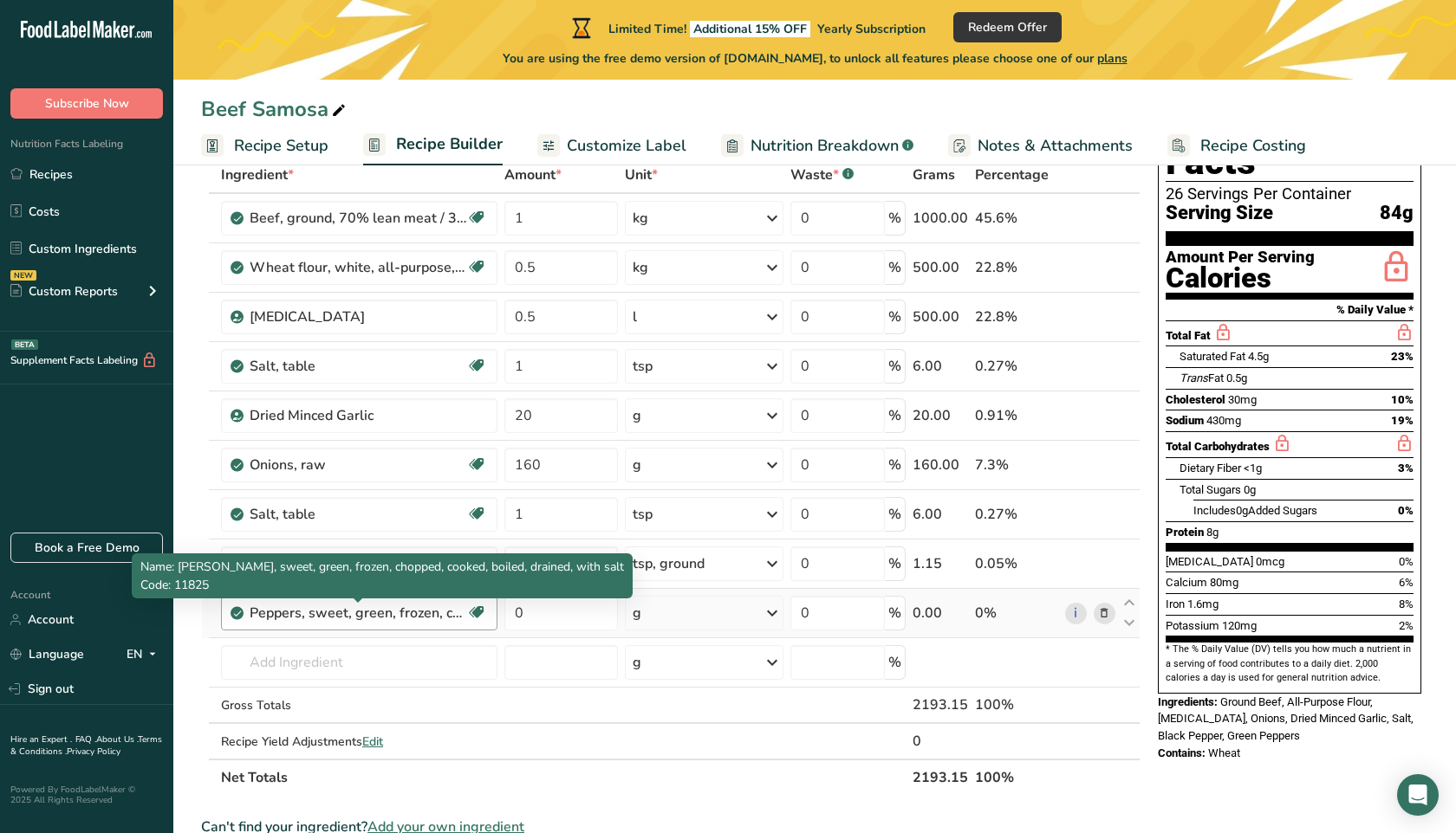
click at [421, 615] on div "Peppers, sweet, green, frozen, chopped, cooked, boiled, drained, with salt" at bounding box center [358, 614] width 217 height 21
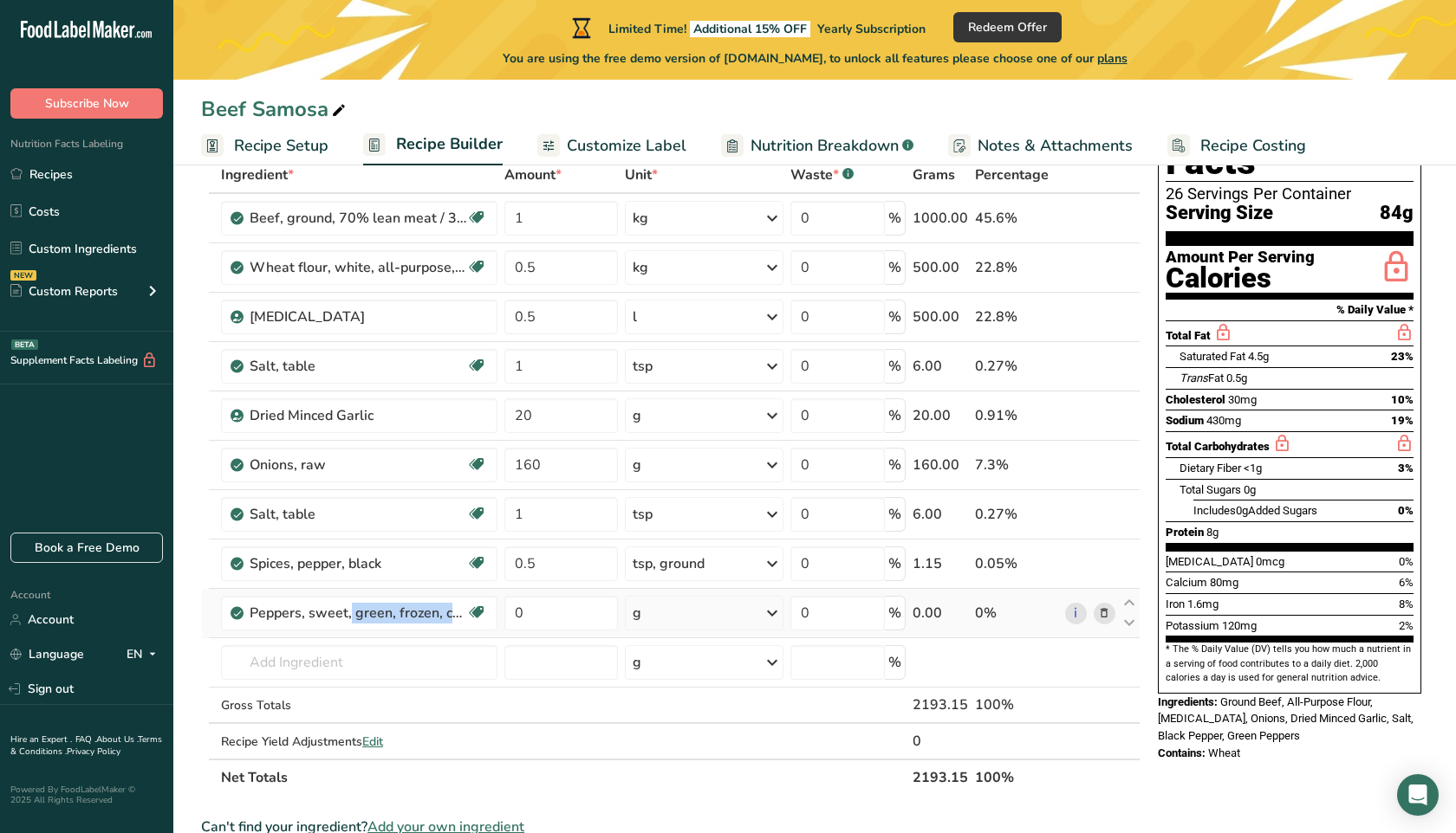
click at [1102, 616] on icon at bounding box center [1104, 613] width 12 height 18
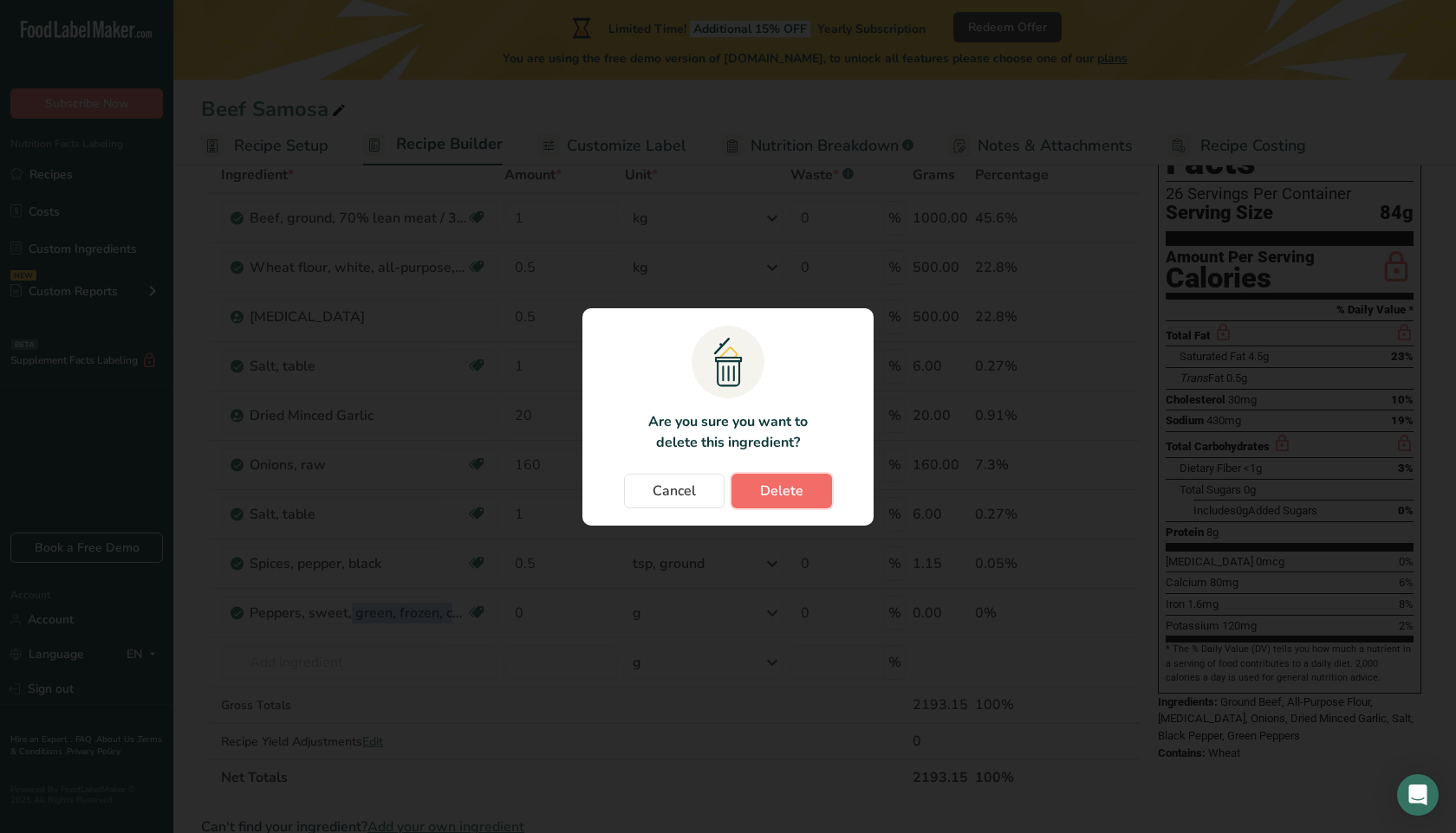
click at [779, 481] on span "Delete" at bounding box center [782, 491] width 43 height 21
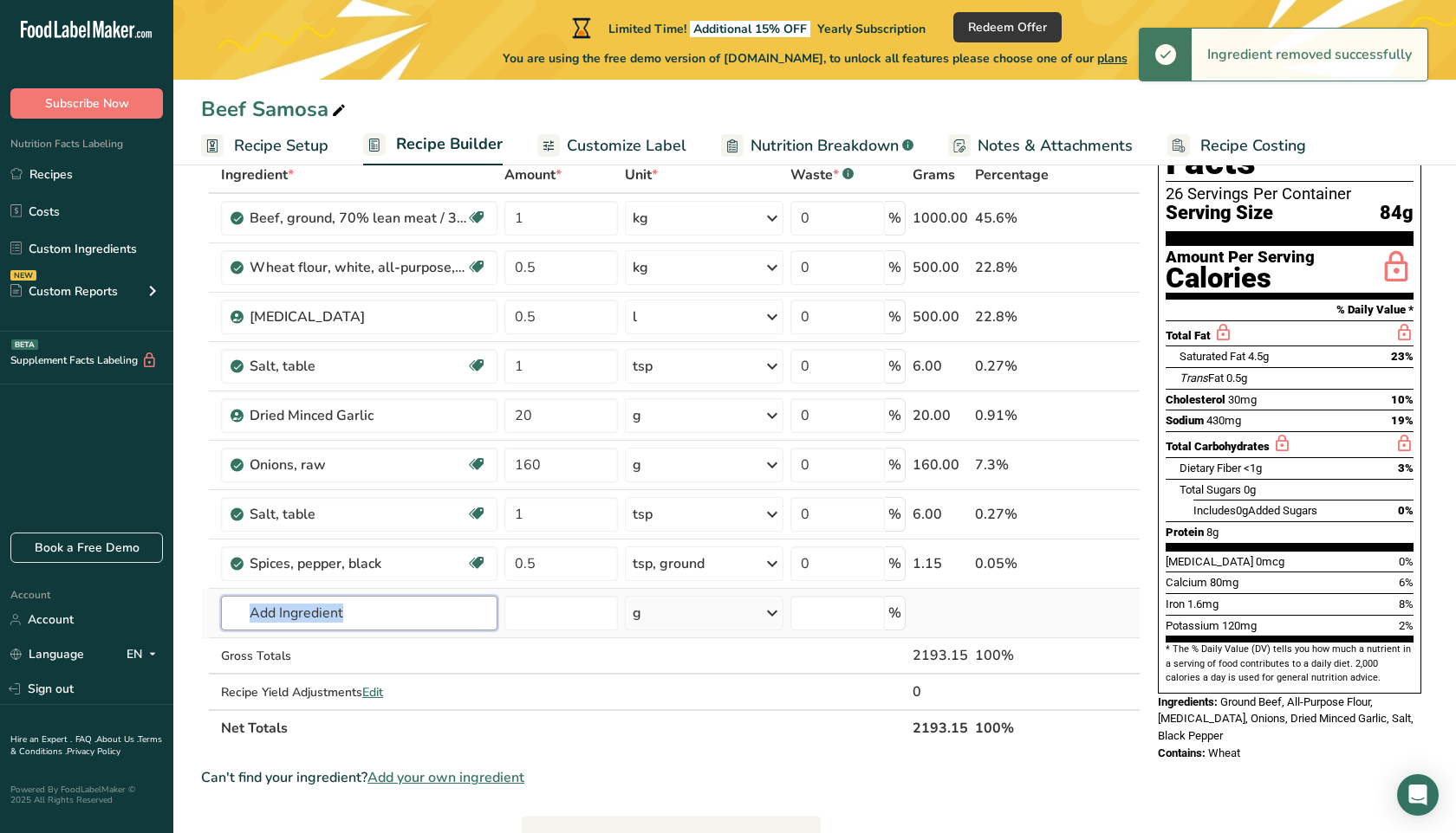
click at [335, 617] on input "text" at bounding box center [360, 613] width 277 height 35
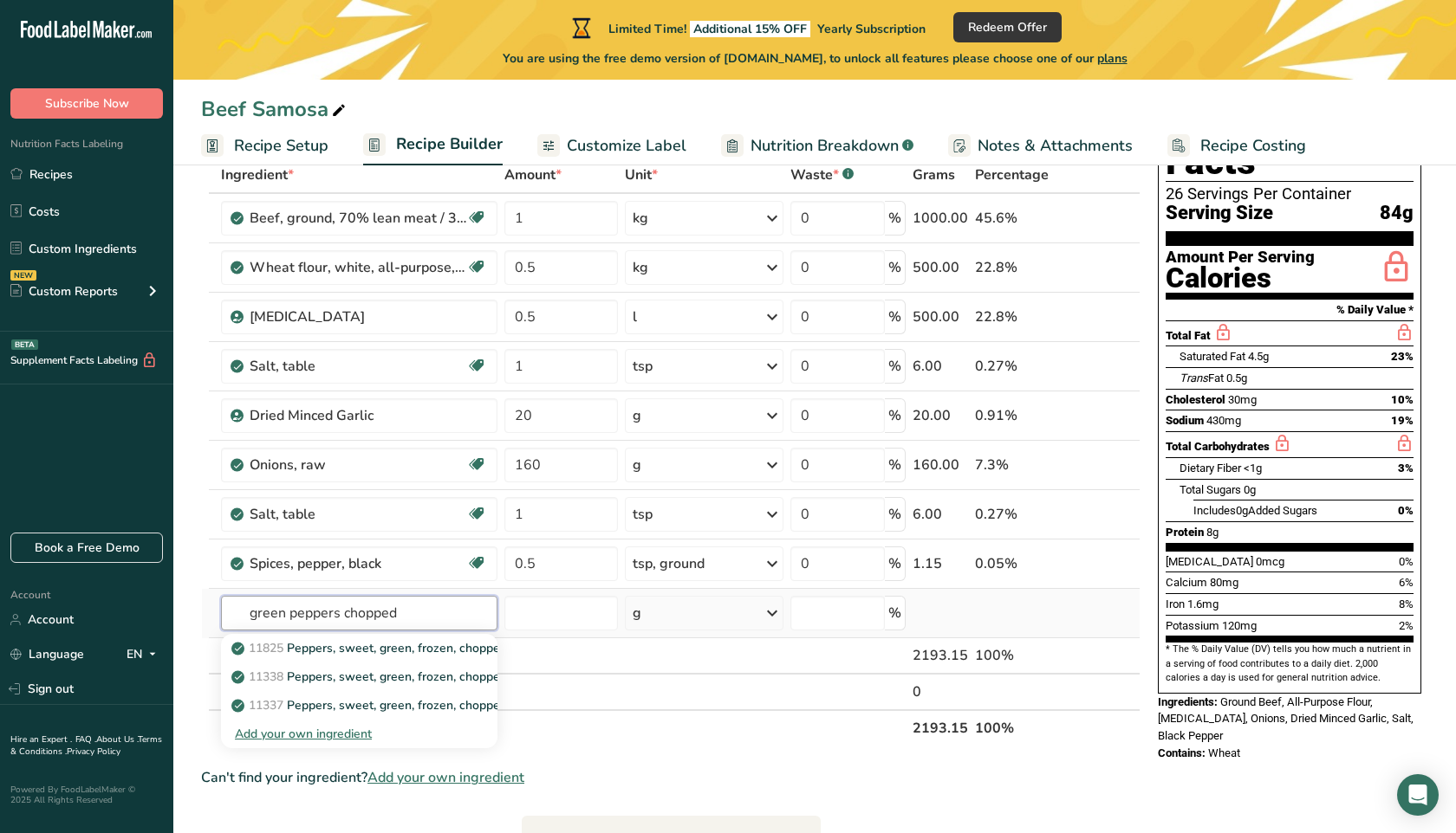
type input "green peppers chopped"
drag, startPoint x: 326, startPoint y: 734, endPoint x: 352, endPoint y: 456, distance: 279.2
click at [352, 455] on tbody "Beef, ground, 70% lean meat / 30% fat, raw Dairy free Gluten free Soy free 1 kg…" at bounding box center [671, 452] width 938 height 516
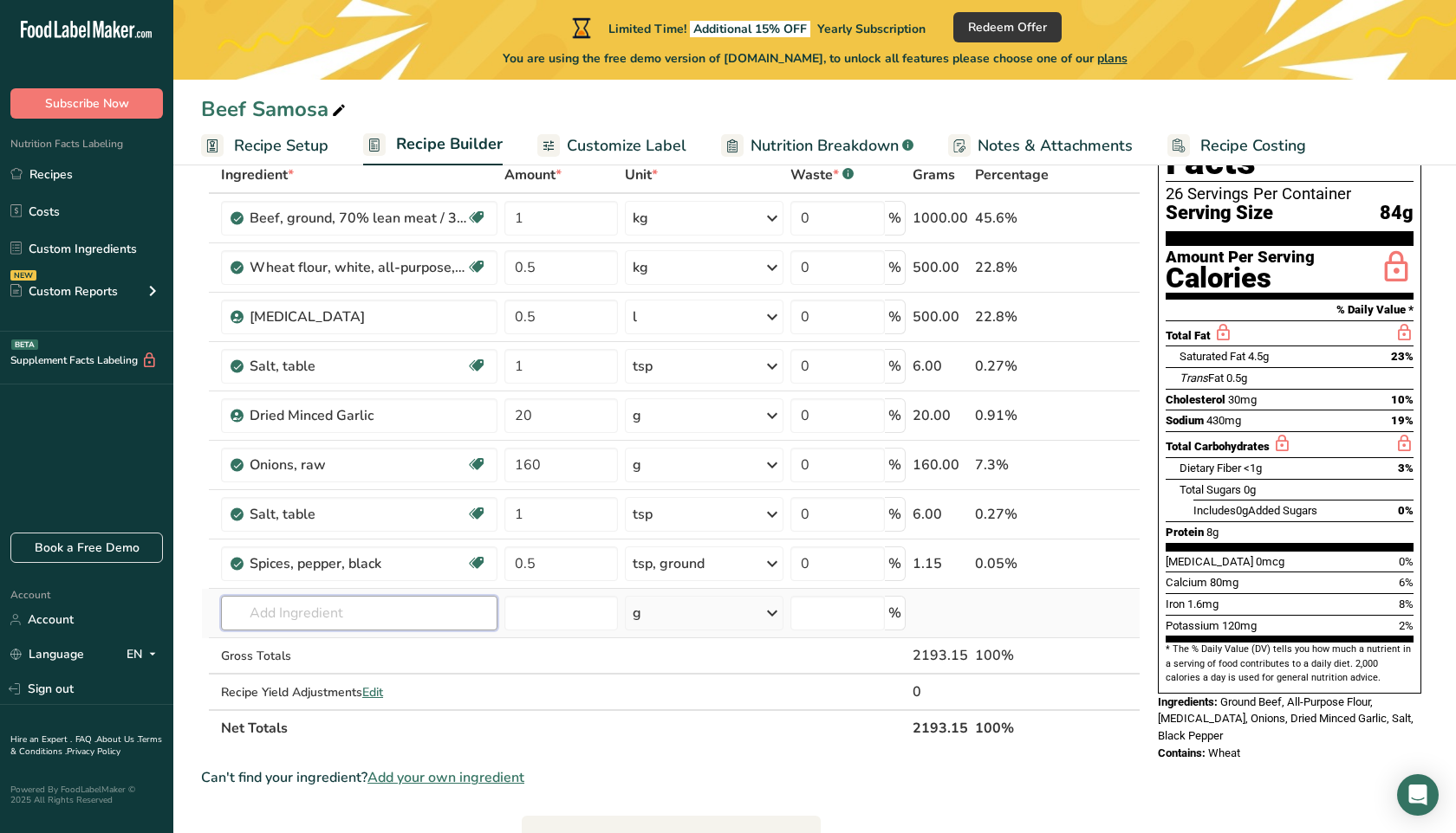
click at [343, 604] on input "text" at bounding box center [360, 613] width 277 height 35
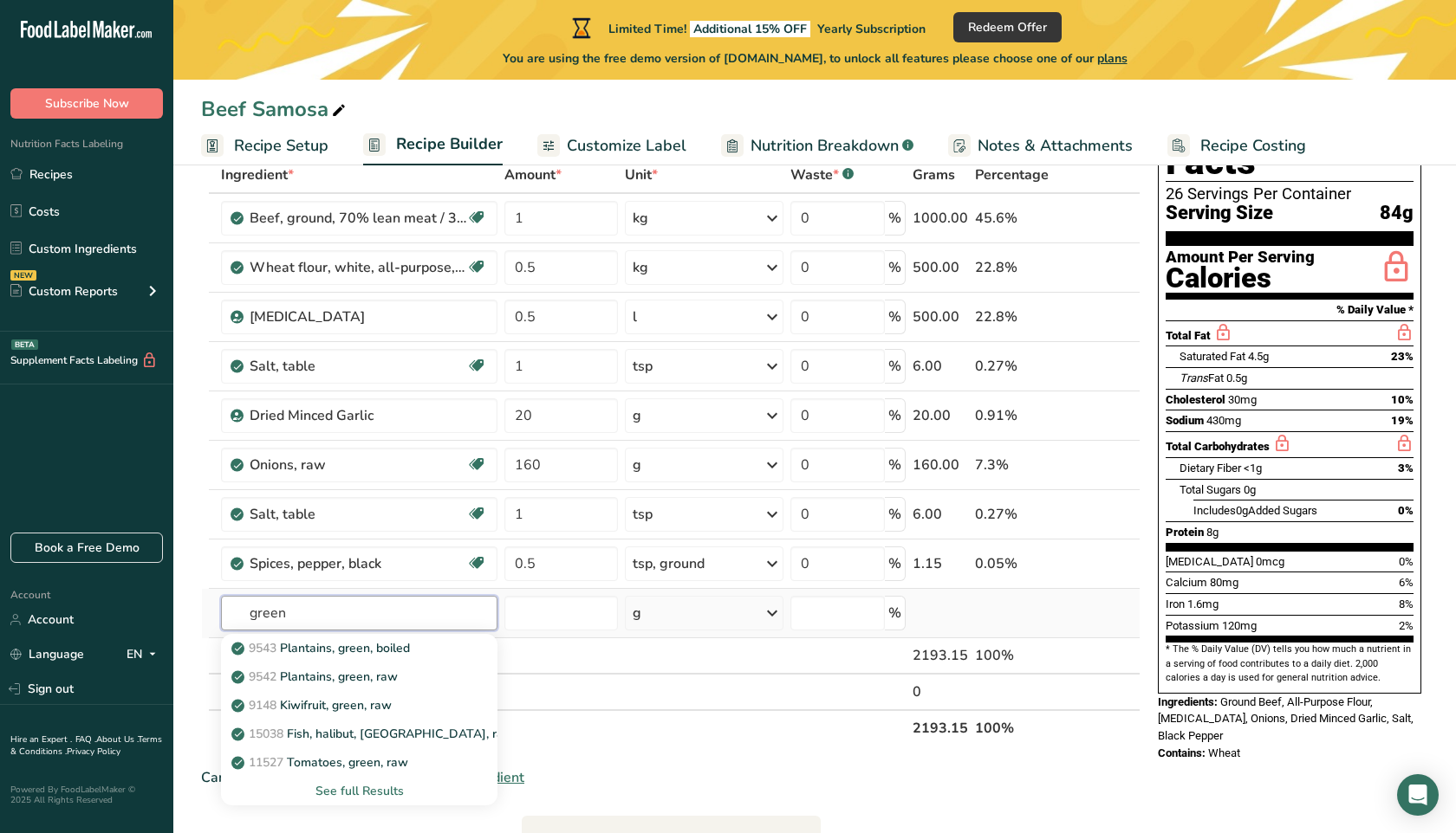
type input "green"
click at [342, 796] on div "See full Results" at bounding box center [359, 791] width 249 height 18
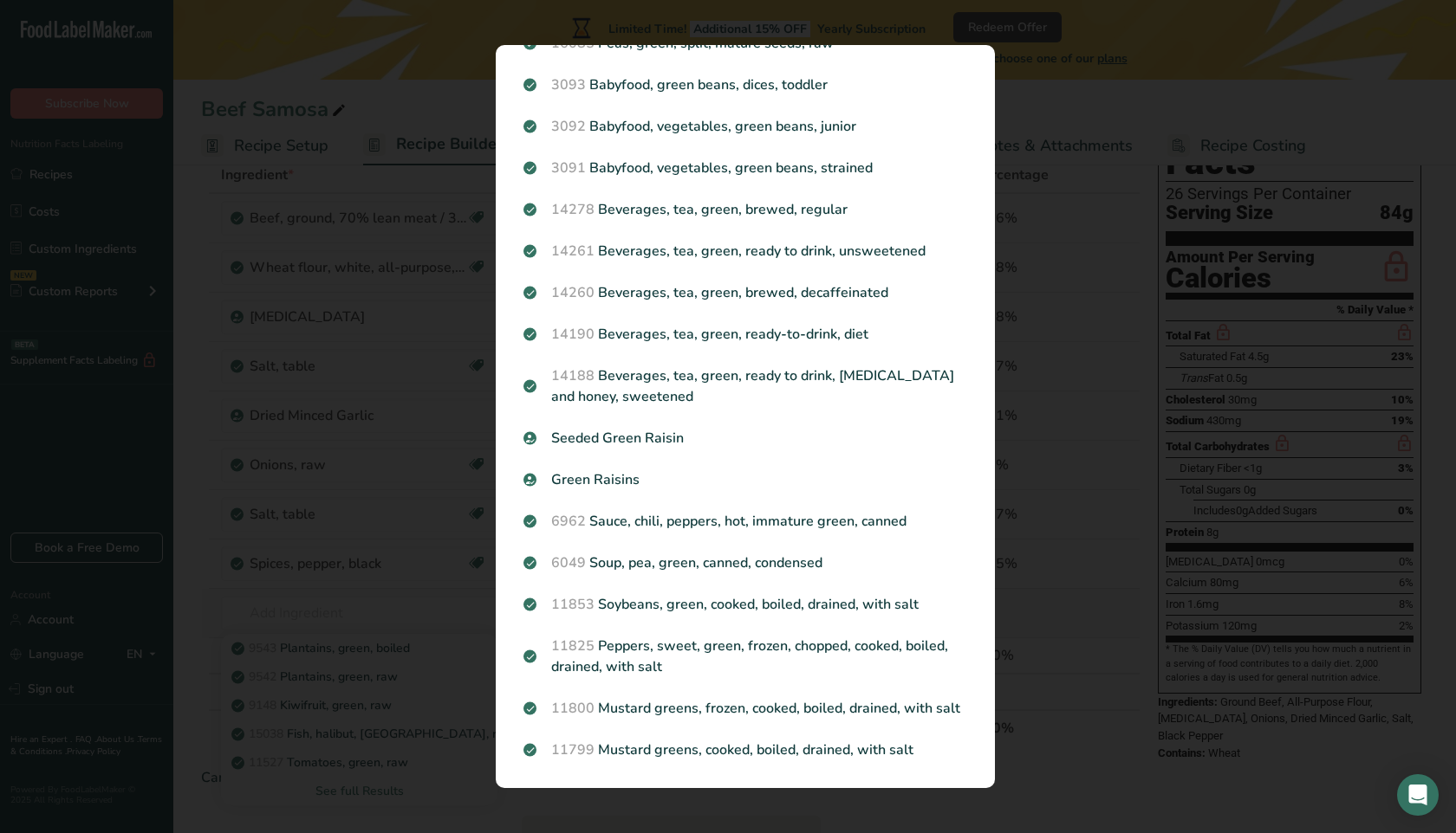
scroll to position [1613, 0]
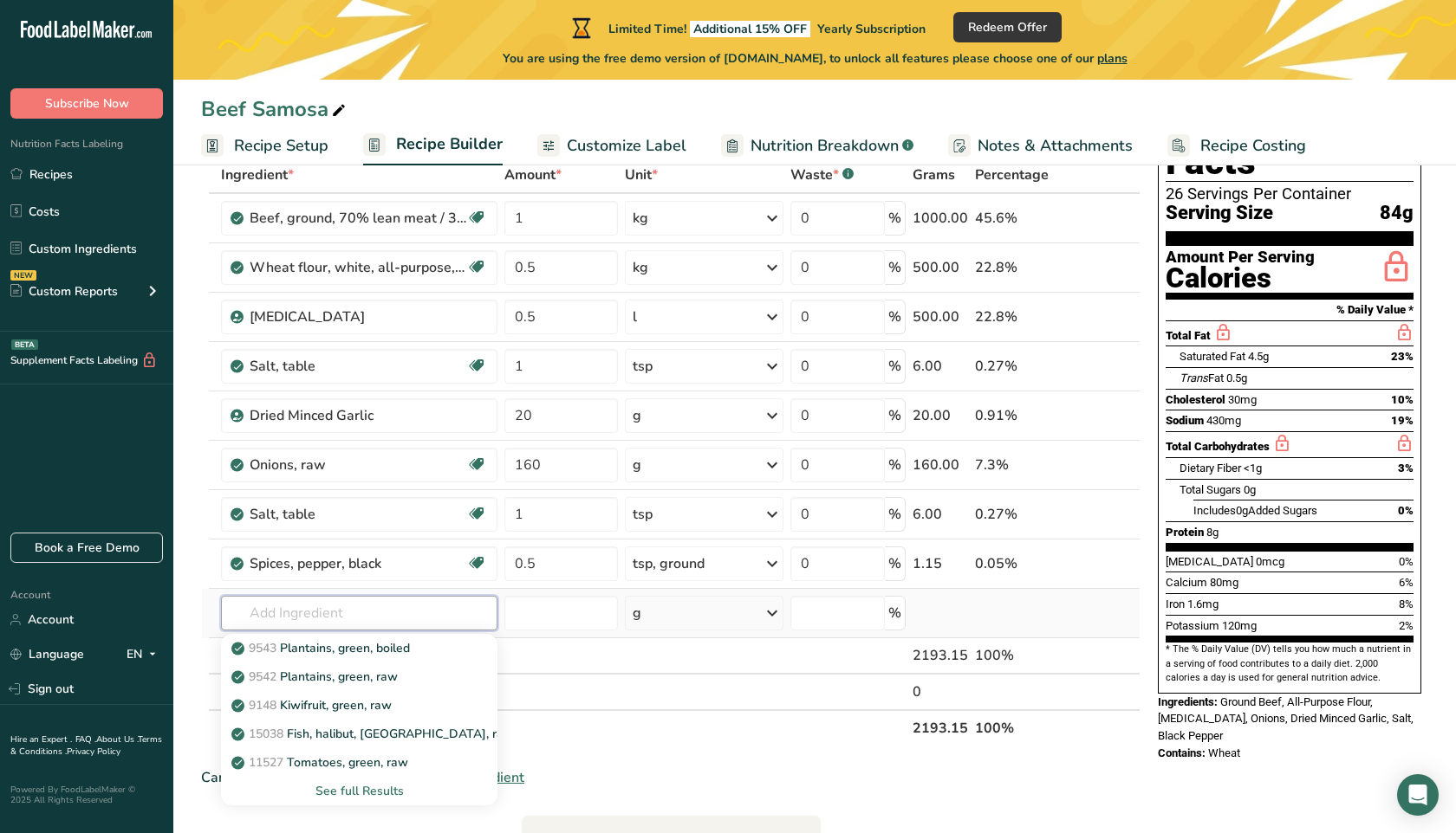
click at [309, 623] on input "text" at bounding box center [360, 613] width 277 height 35
type input "green peppers"
click at [357, 791] on div "See full Results" at bounding box center [359, 791] width 249 height 18
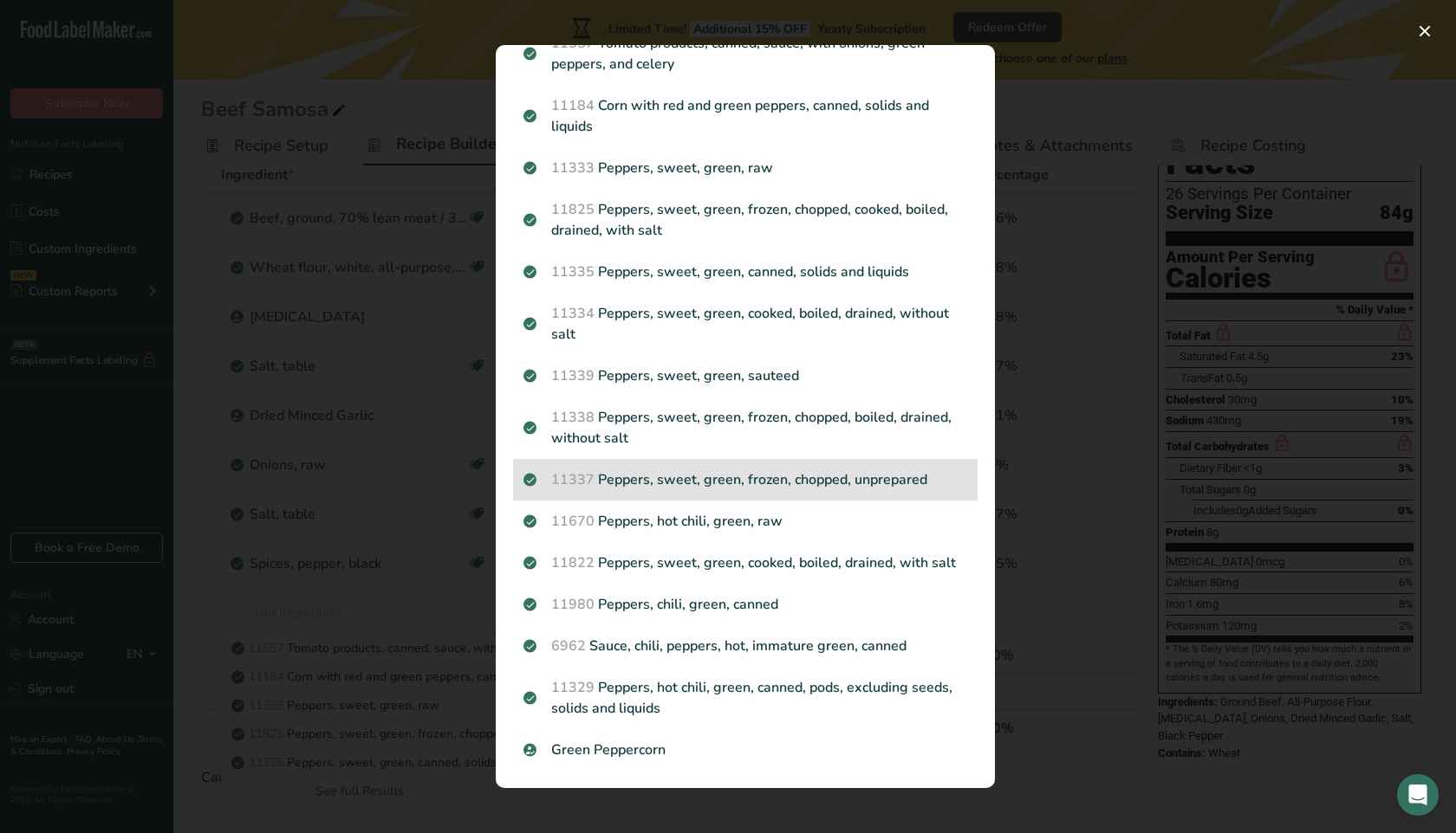
click at [832, 480] on p "11337 Peppers, sweet, green, frozen, chopped, unprepared" at bounding box center [745, 480] width 444 height 21
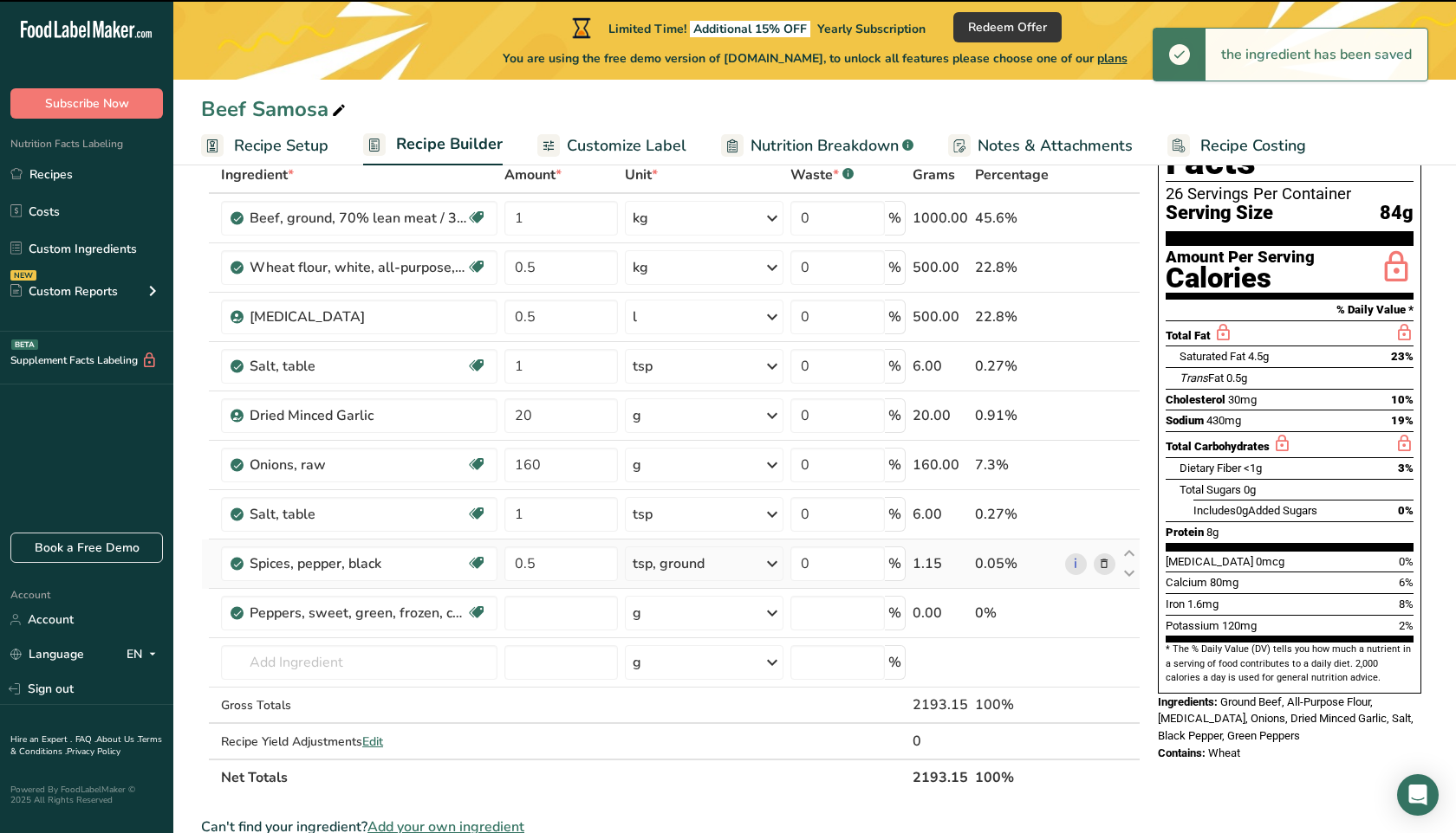
type input "0"
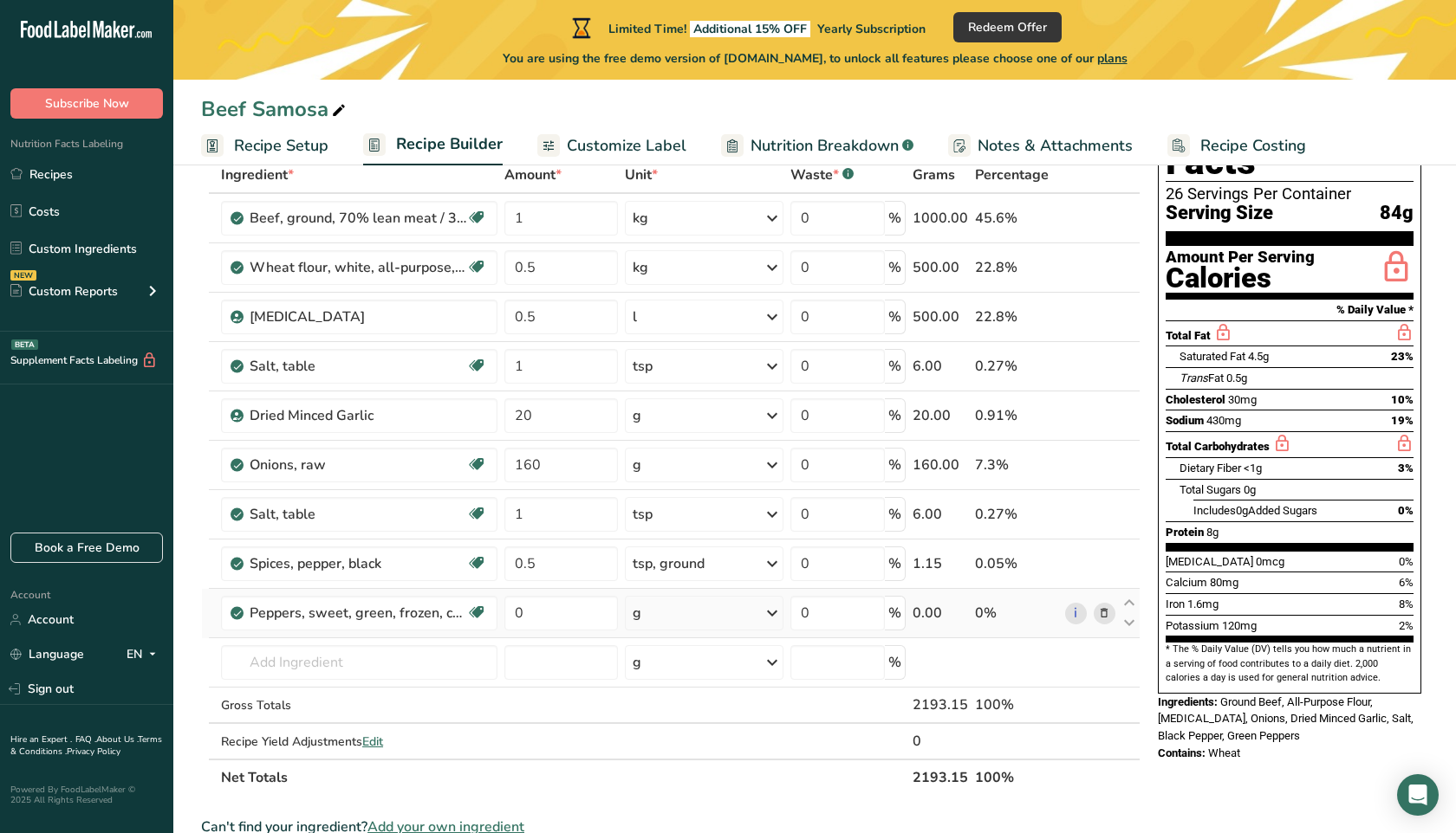
click at [688, 622] on div "g" at bounding box center [704, 613] width 159 height 35
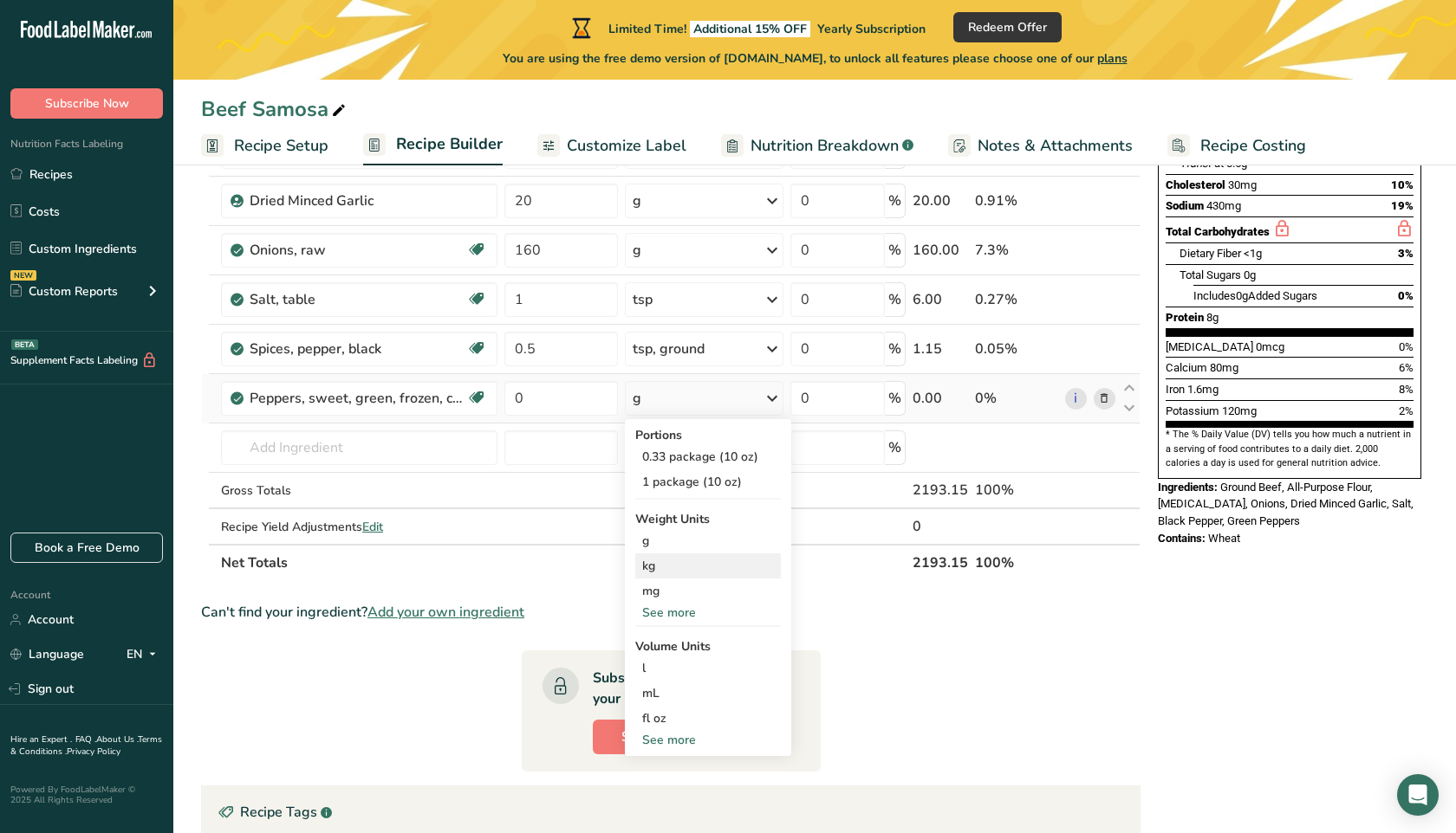
scroll to position [328, 0]
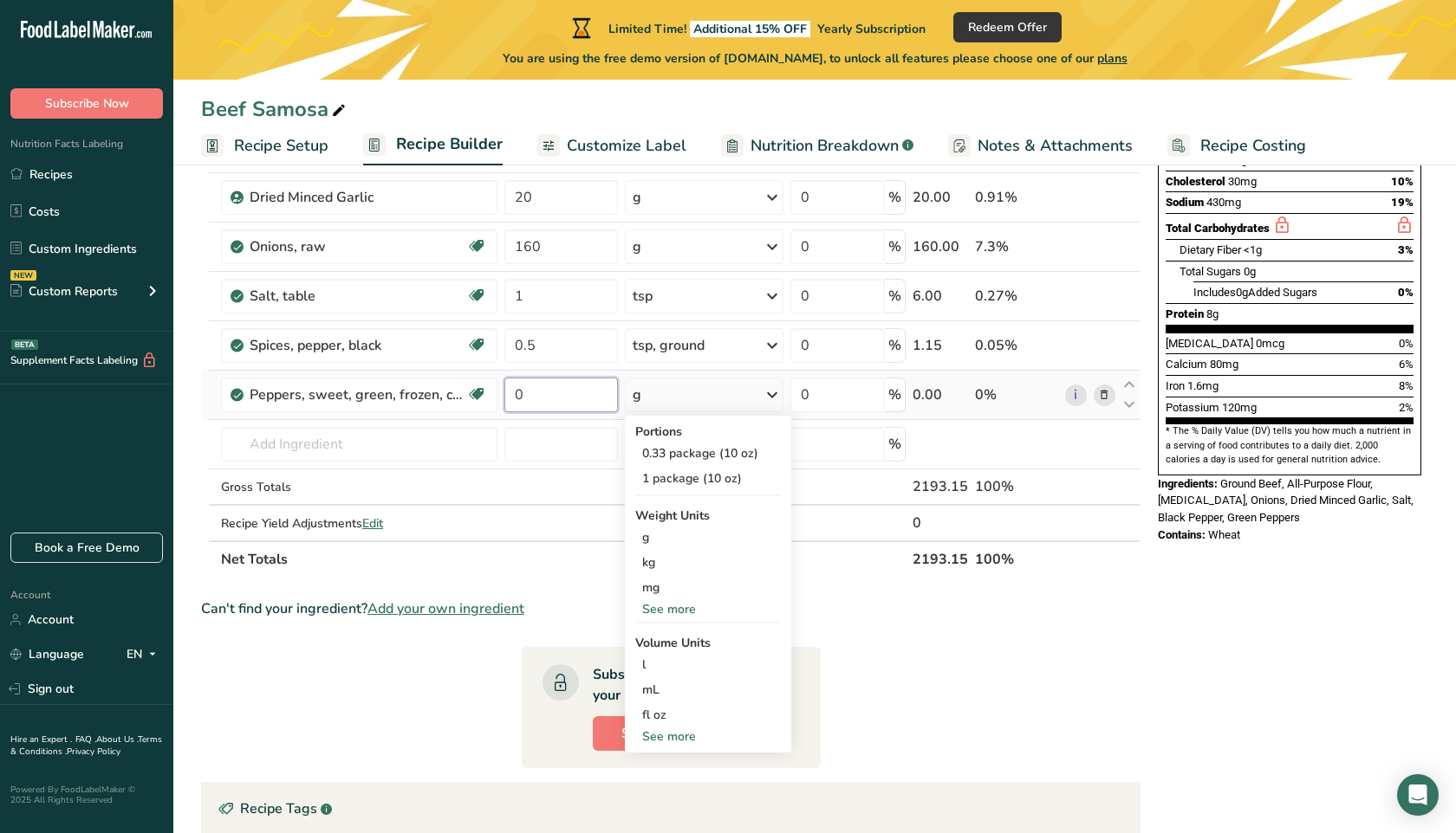
click at [574, 409] on input "0" at bounding box center [561, 394] width 114 height 35
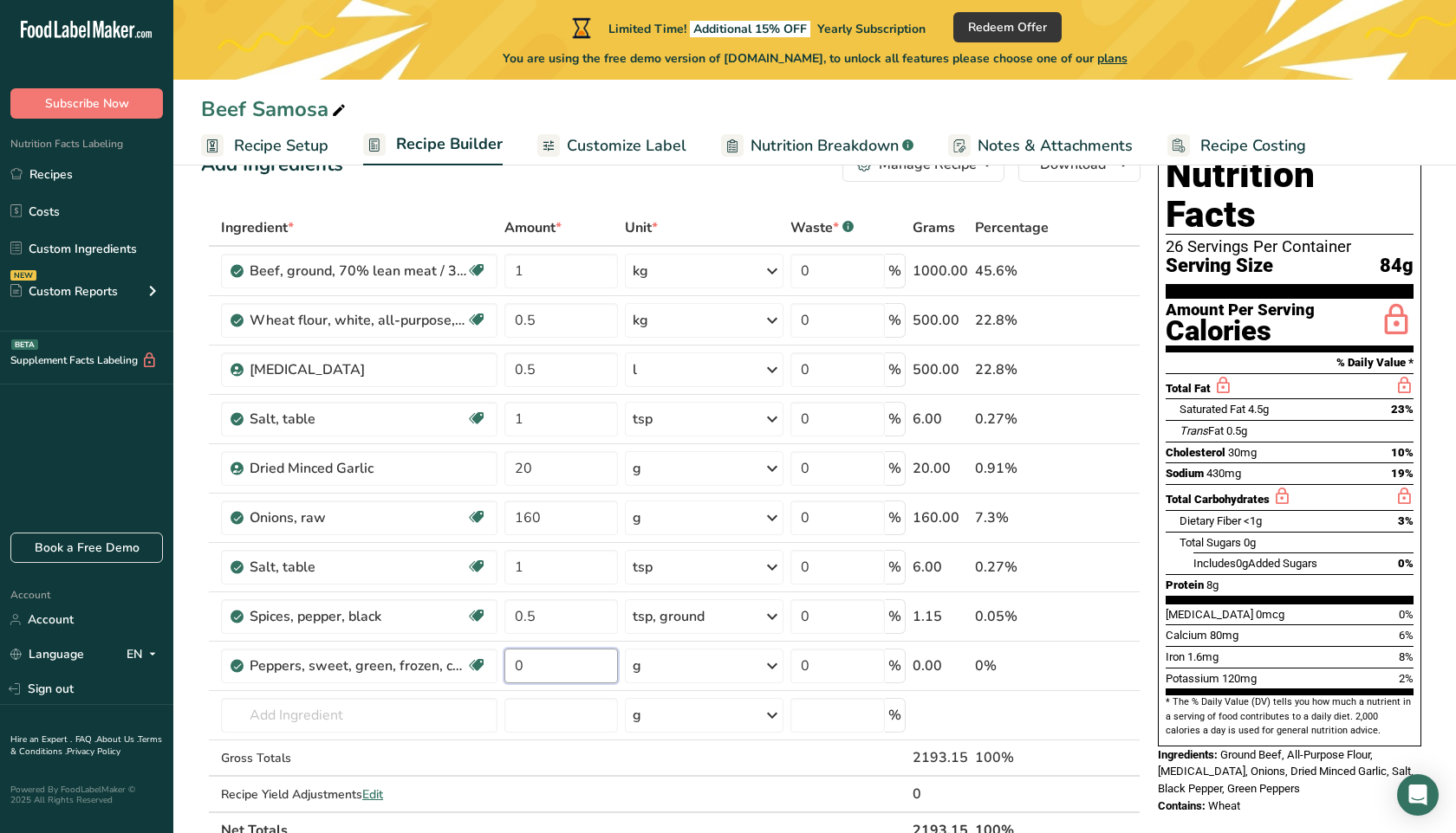
scroll to position [51, 0]
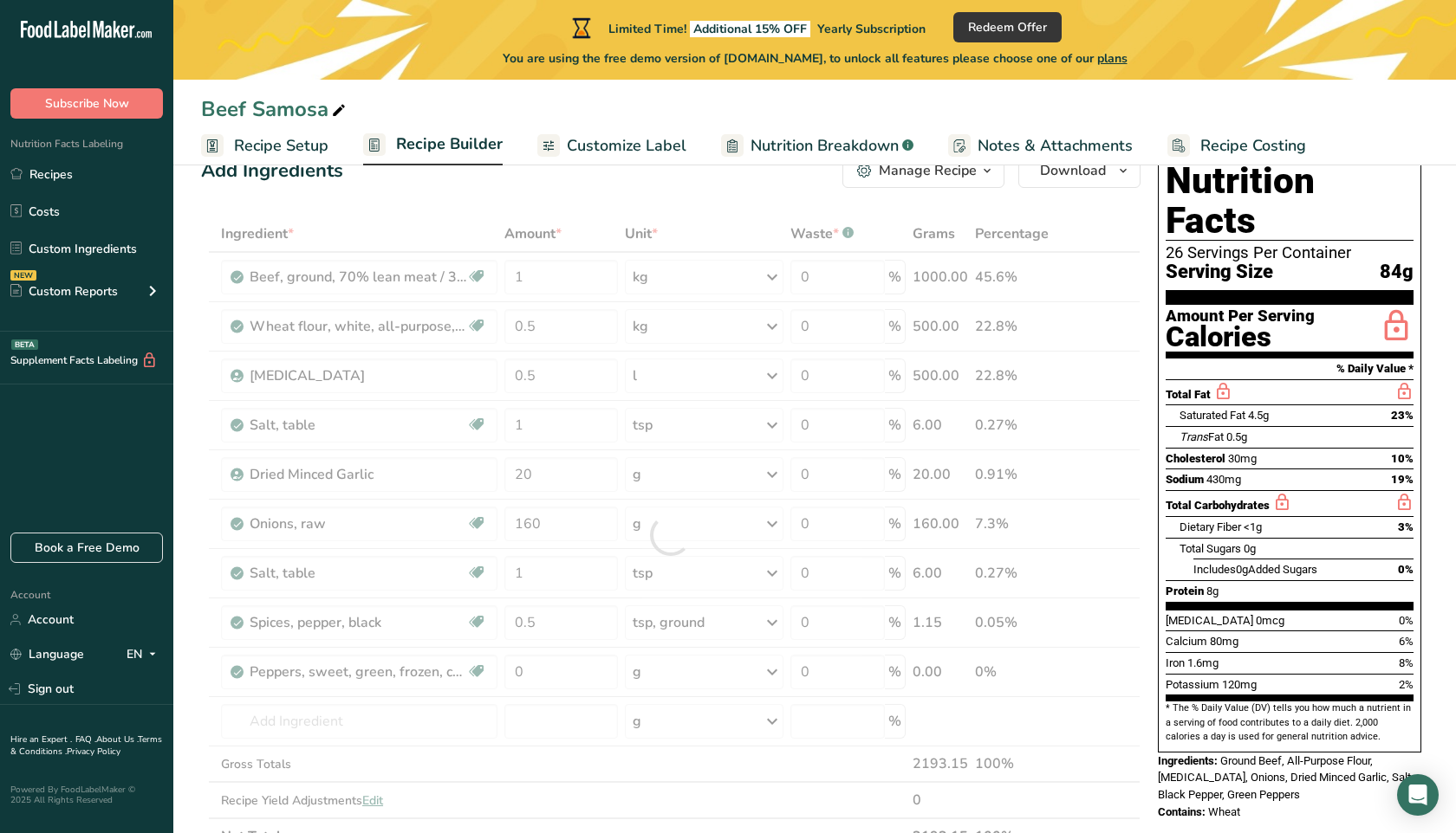
click at [427, 137] on span "Recipe Builder" at bounding box center [449, 144] width 106 height 24
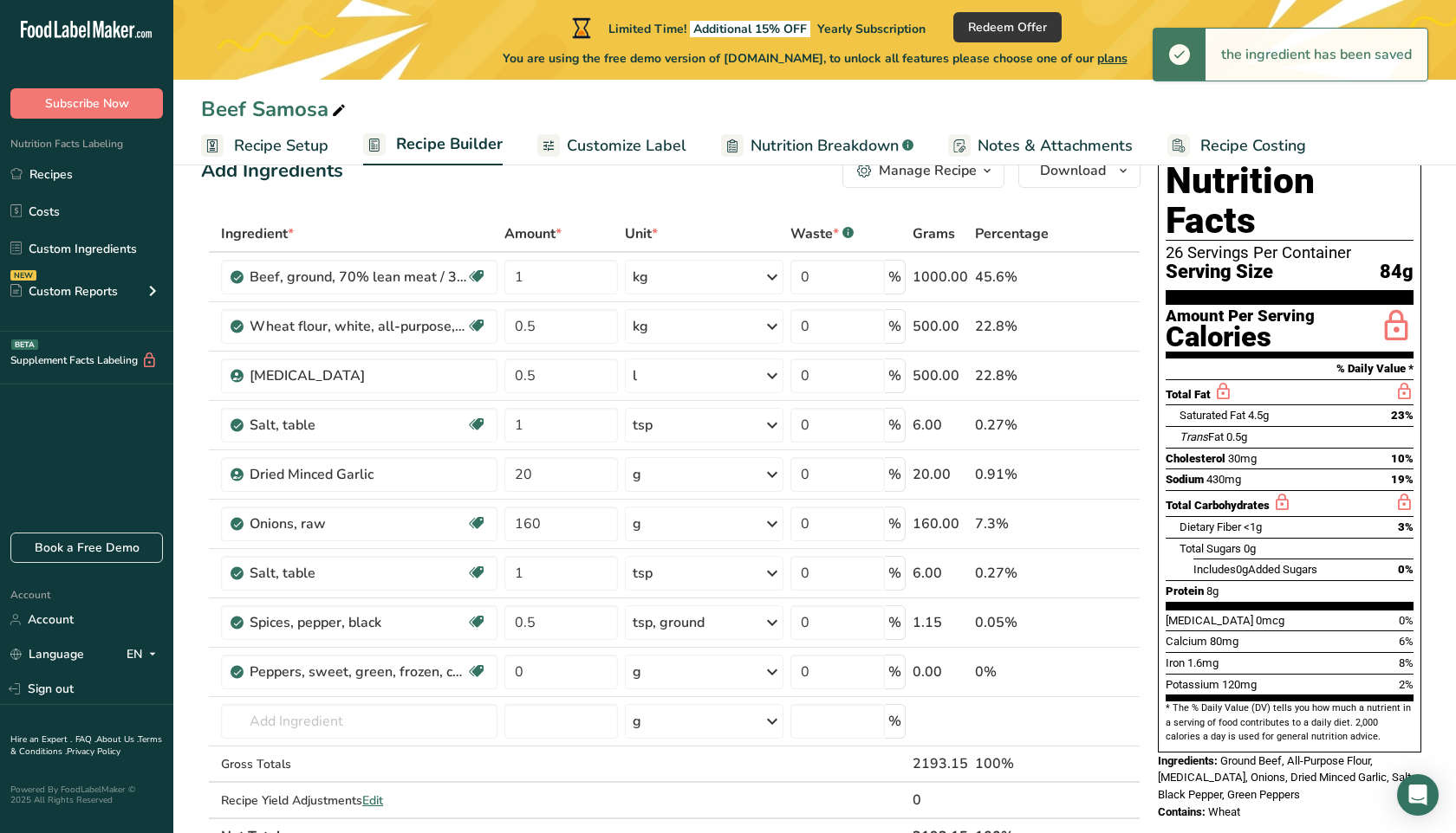
click at [632, 152] on span "Customize Label" at bounding box center [626, 146] width 120 height 24
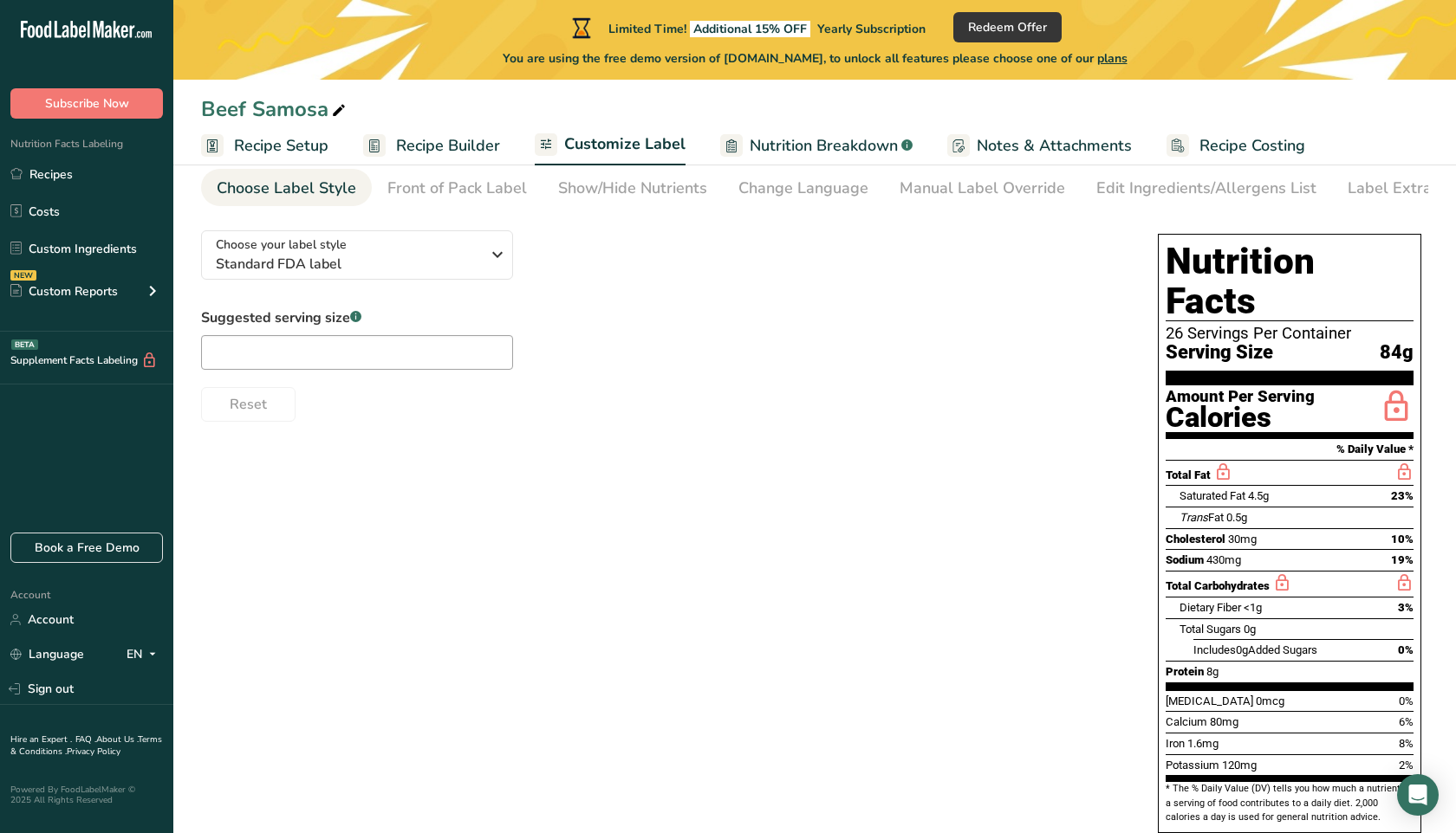
scroll to position [74, 0]
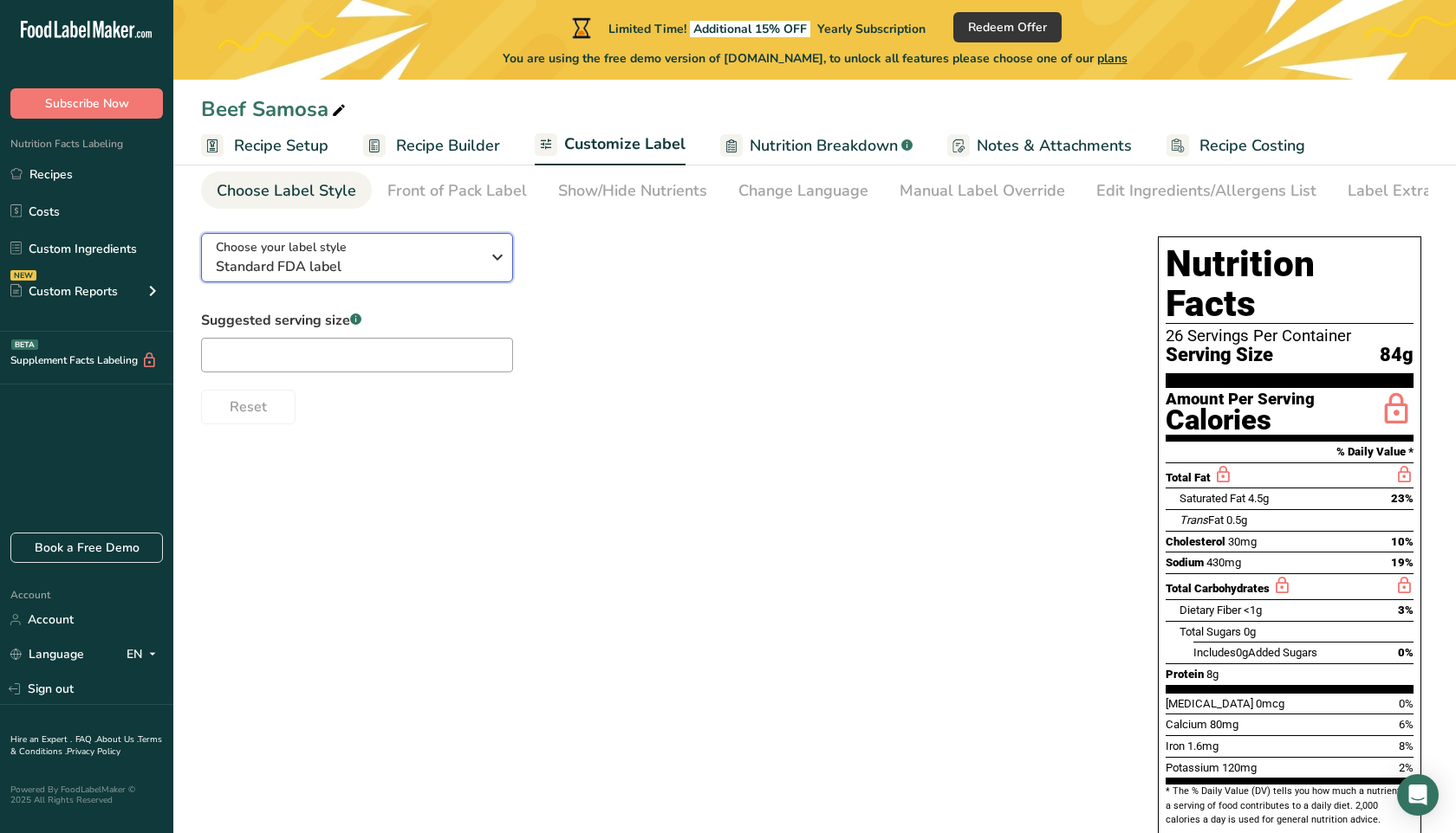
click at [436, 260] on span "Standard FDA label" at bounding box center [348, 266] width 265 height 21
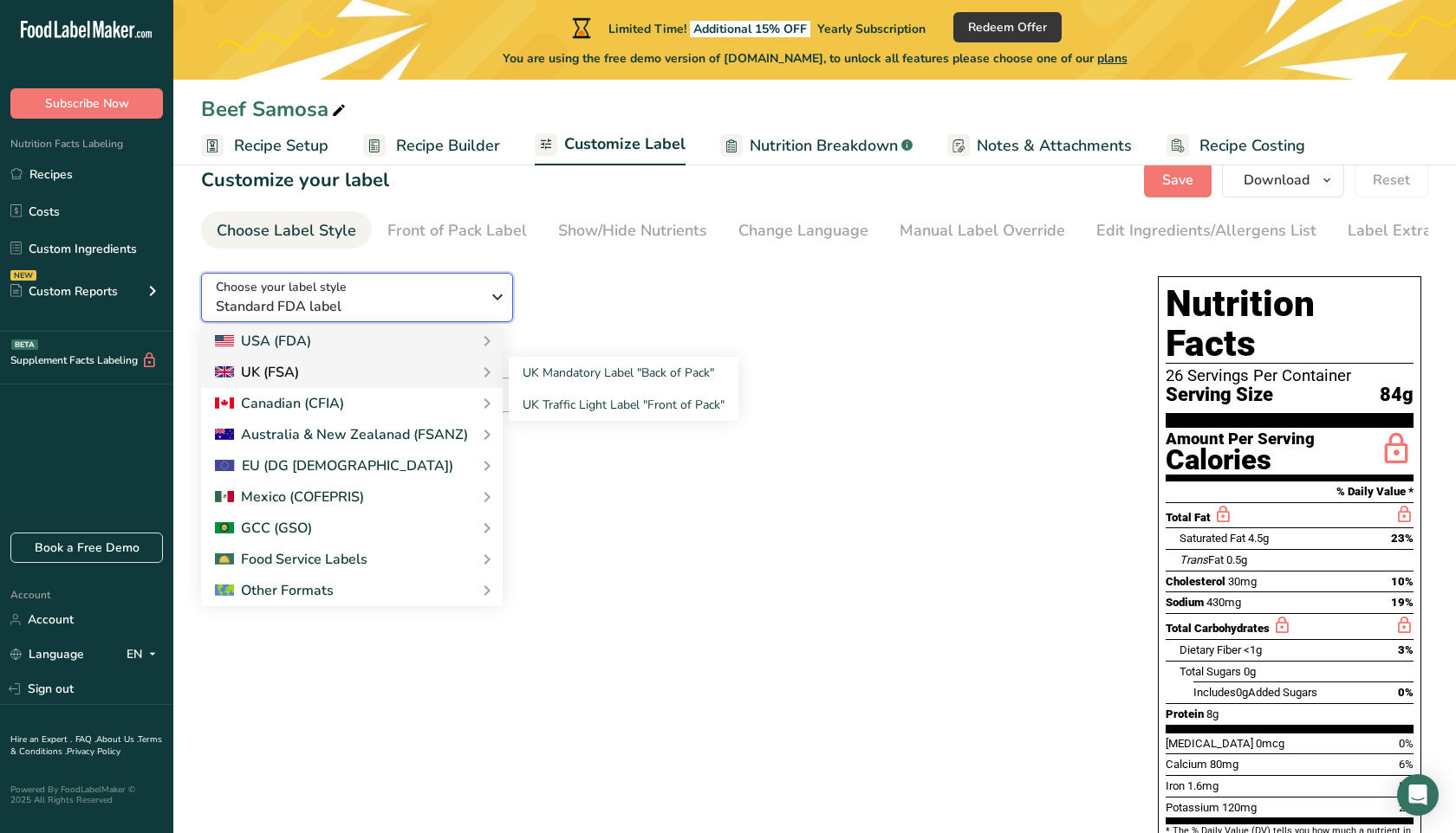
scroll to position [40, 0]
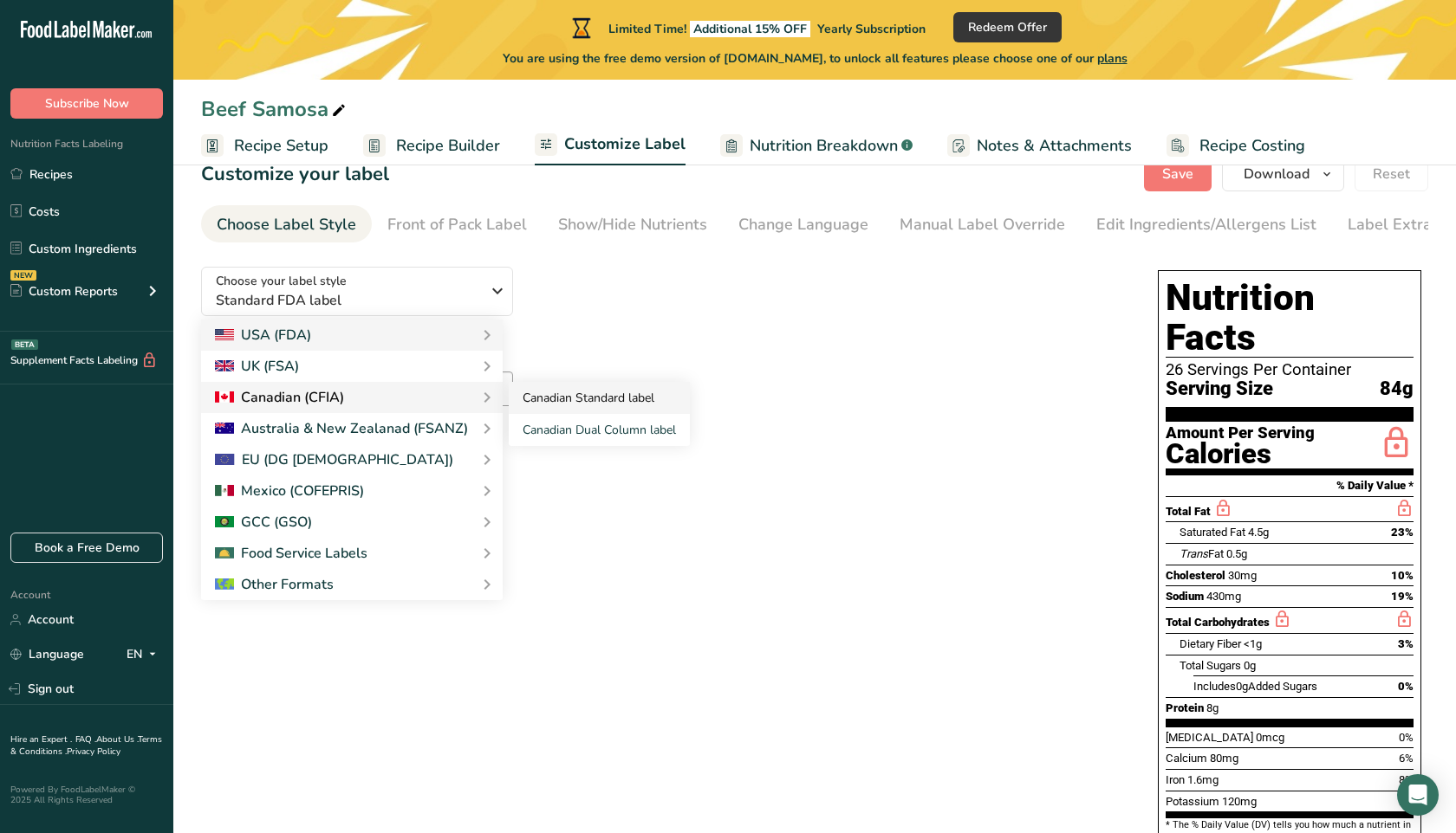
click at [584, 397] on link "Canadian Standard label" at bounding box center [599, 398] width 181 height 32
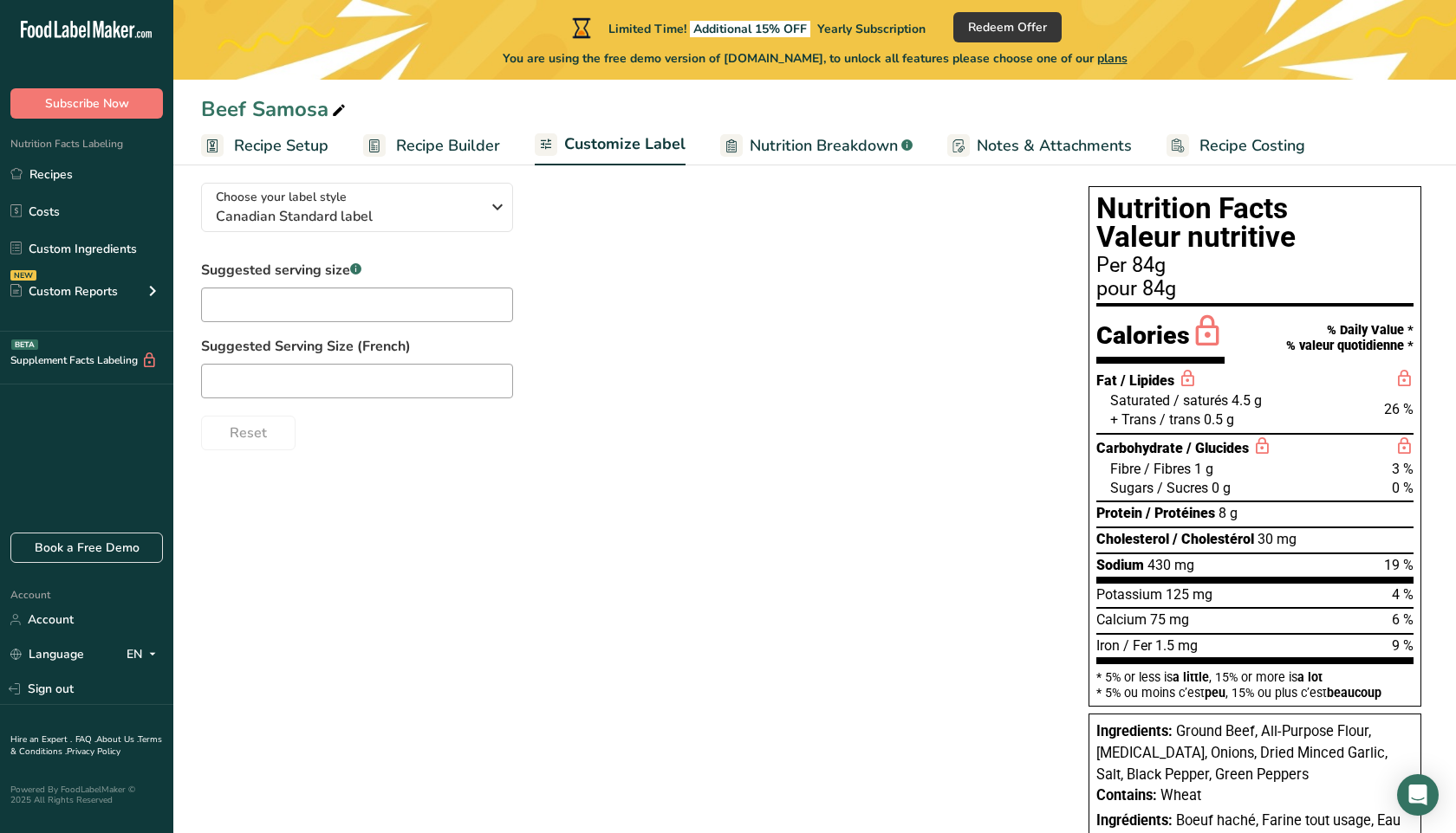
scroll to position [127, 0]
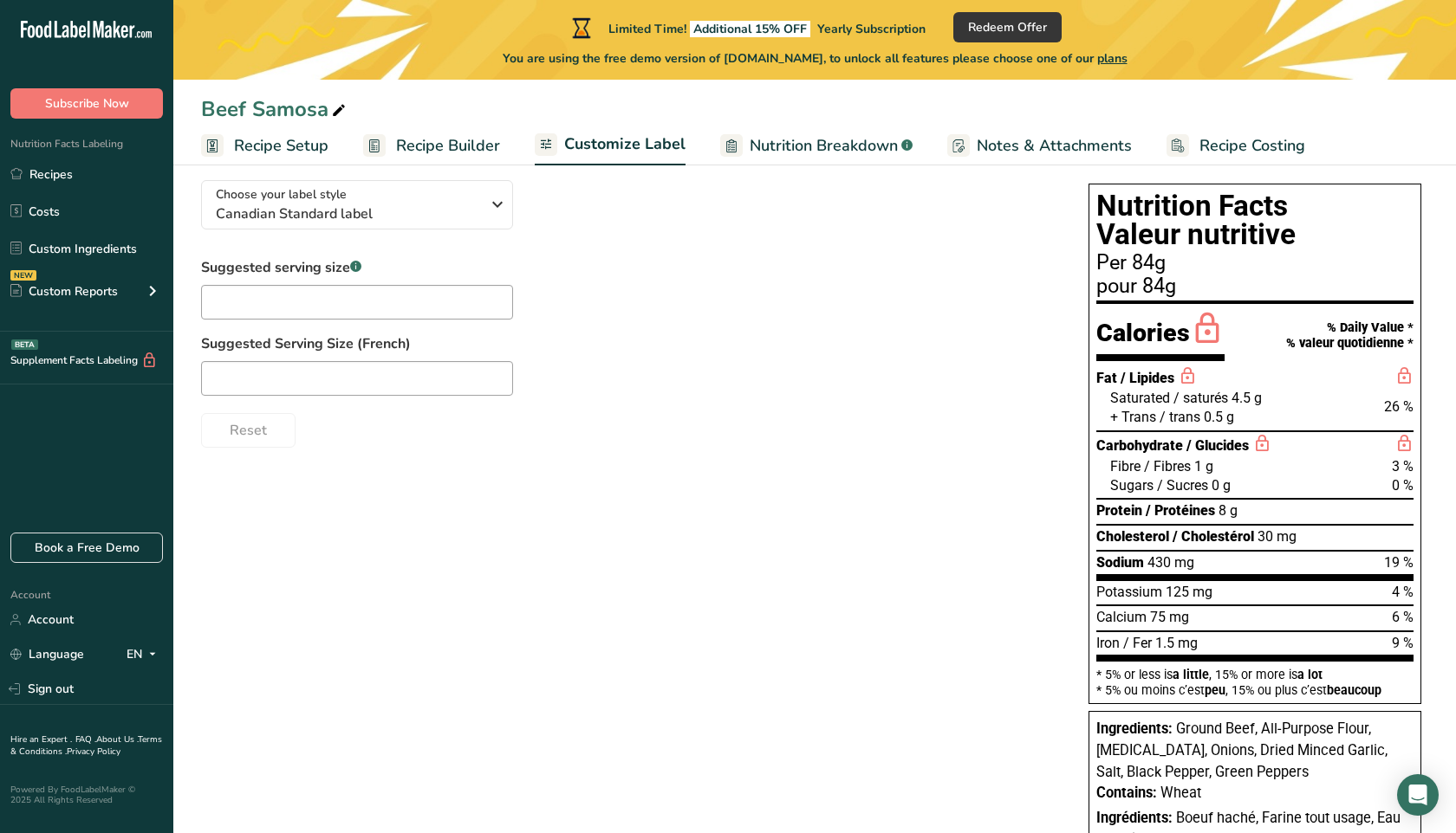
click at [235, 146] on span "Recipe Setup" at bounding box center [282, 146] width 94 height 24
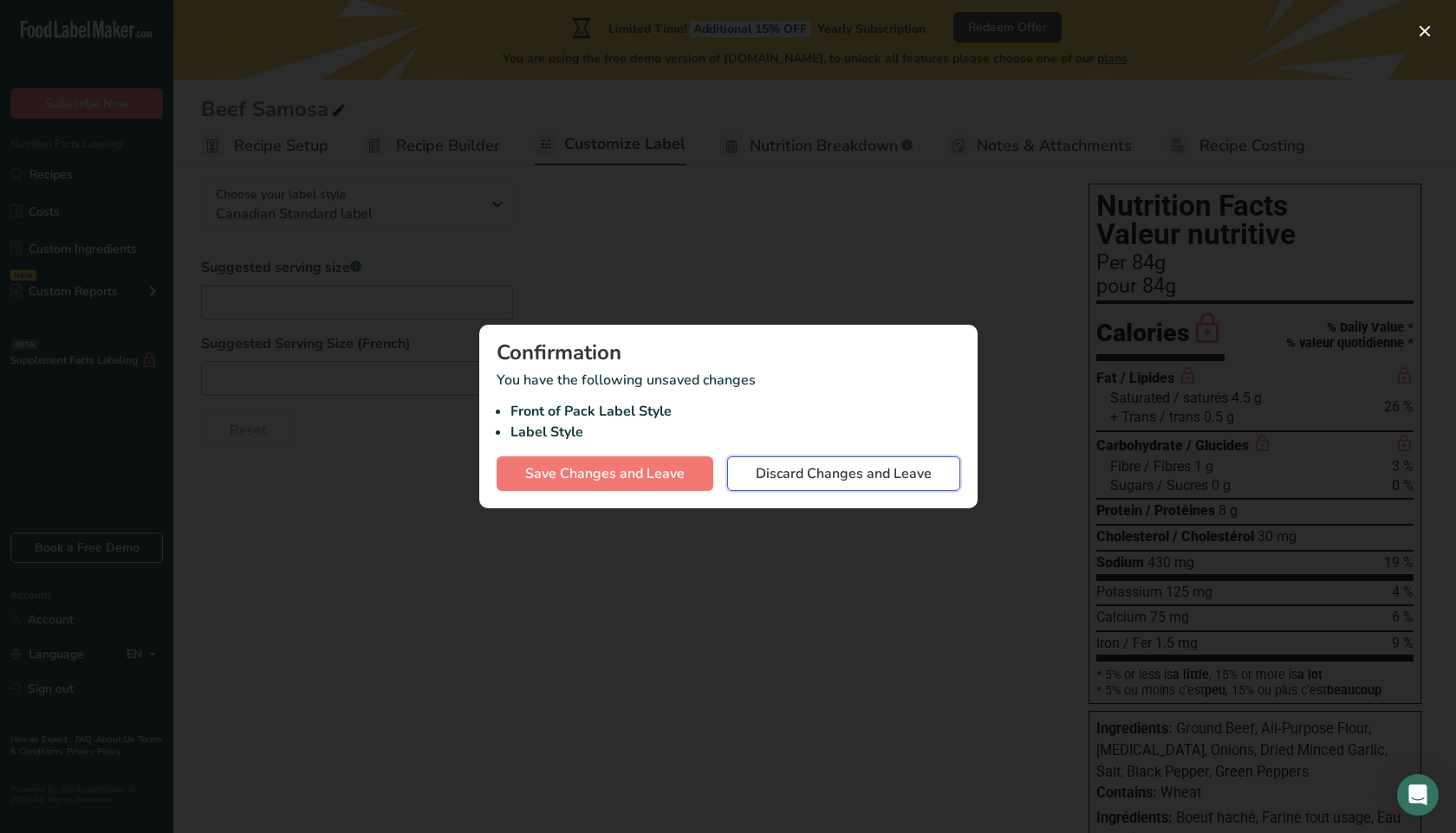
click at [822, 476] on span "Discard Changes and Leave" at bounding box center [844, 473] width 176 height 21
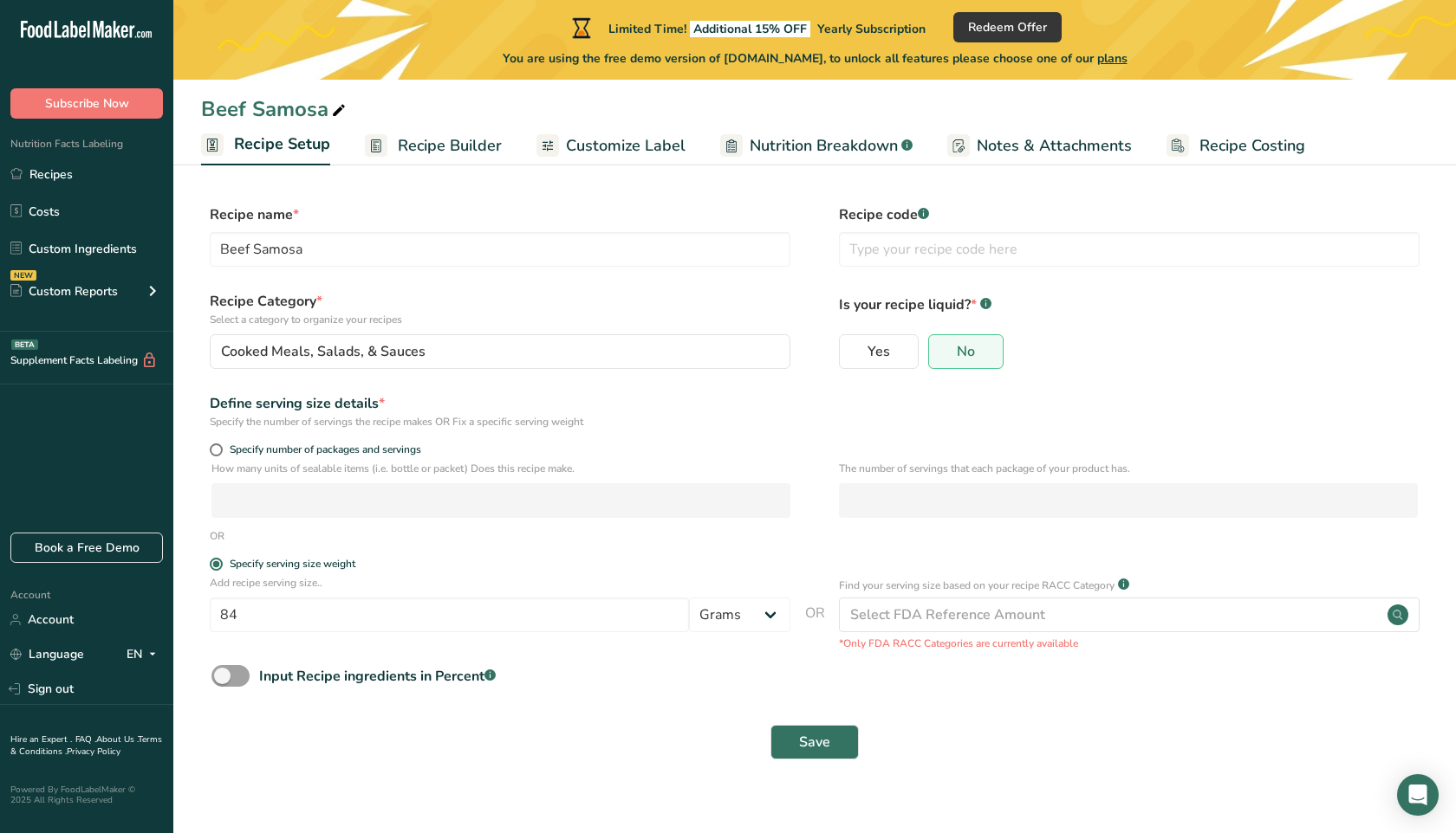
click at [75, 32] on icon ".a-20{fill:#fff;}" at bounding box center [105, 34] width 169 height 27
click at [75, 615] on link "Account" at bounding box center [87, 619] width 173 height 30
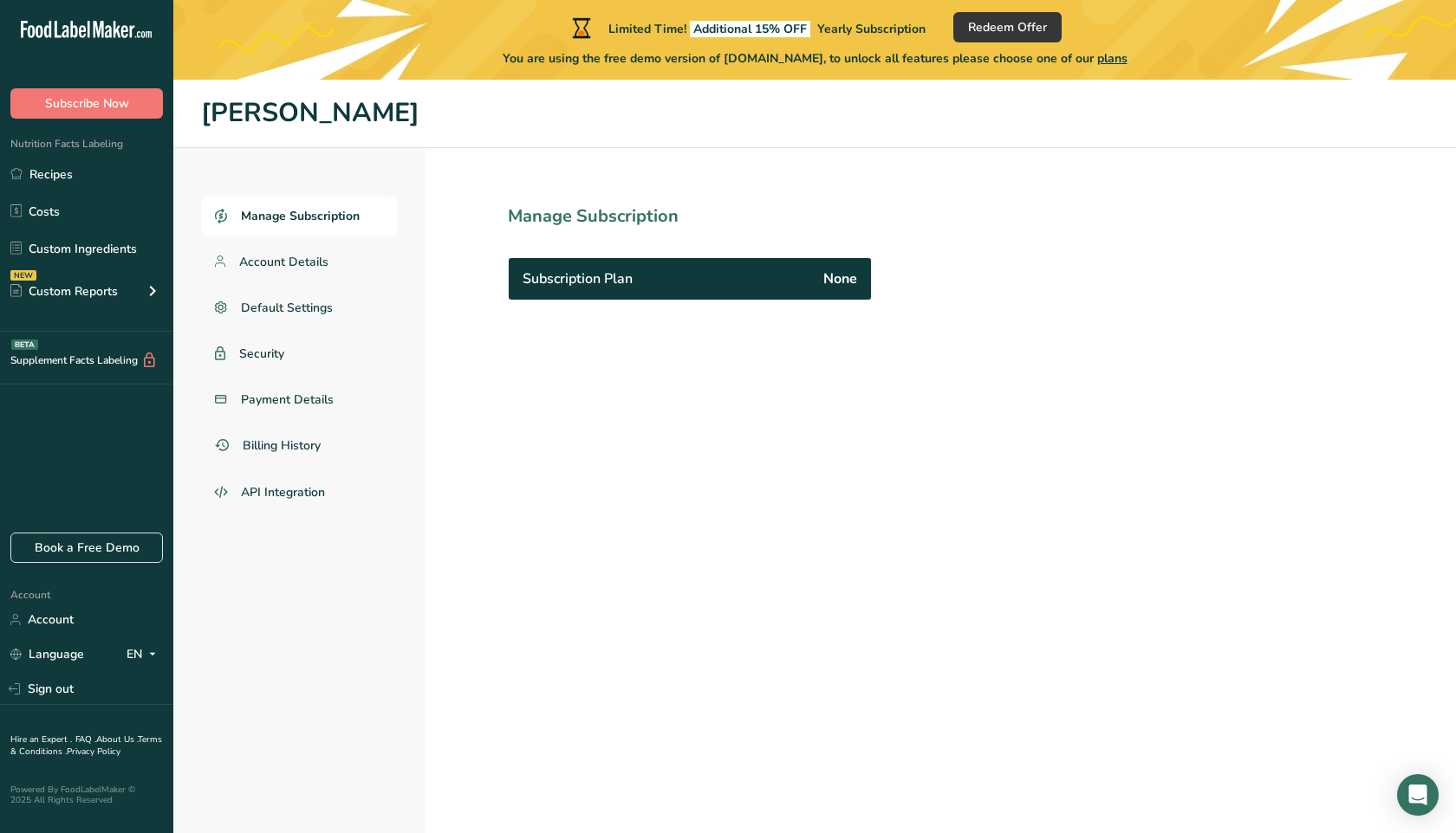
click at [76, 27] on icon at bounding box center [73, 29] width 7 height 17
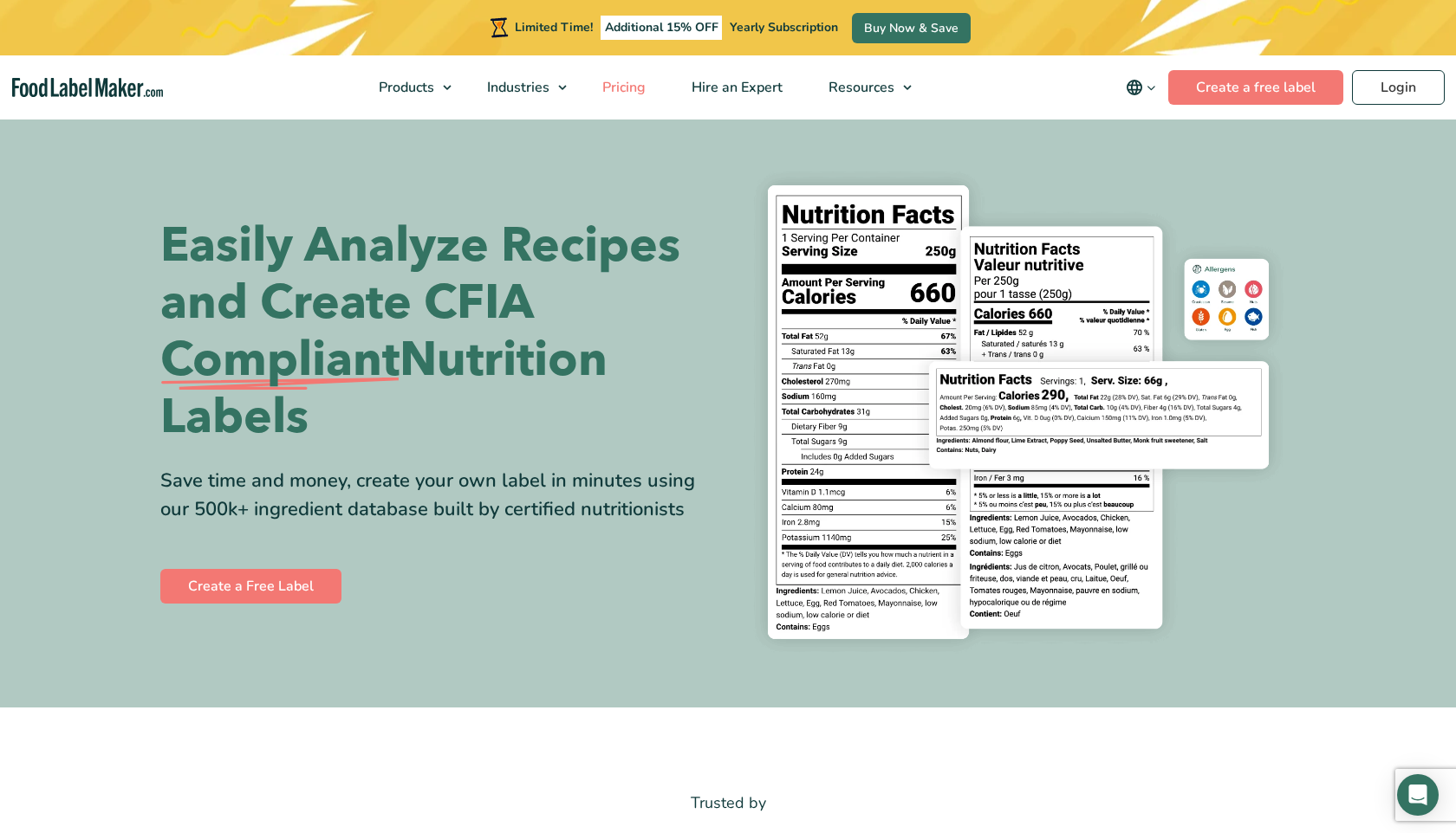
click at [613, 87] on span "Pricing" at bounding box center [622, 88] width 50 height 19
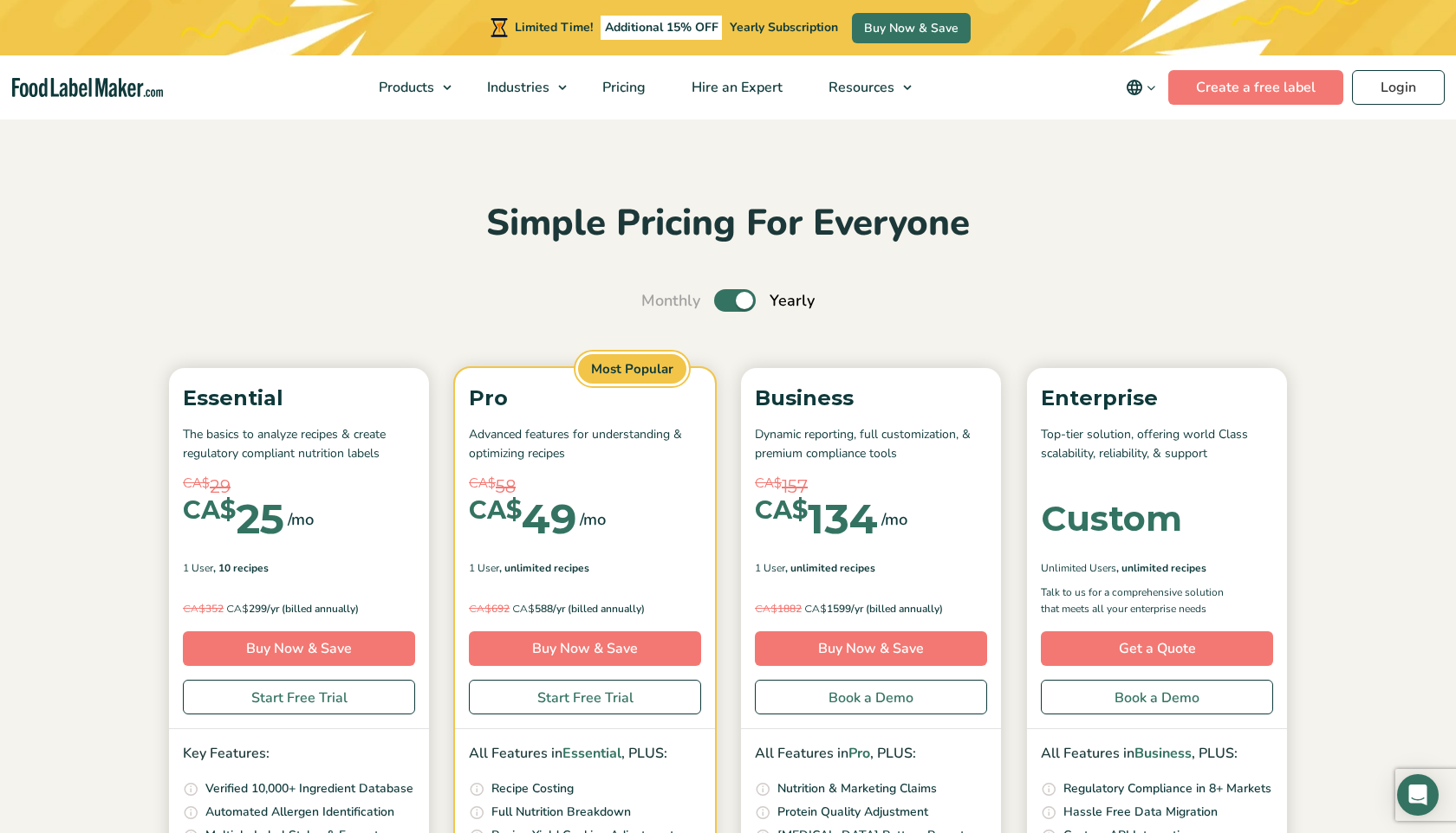
click at [741, 299] on label "Toggle" at bounding box center [735, 300] width 41 height 23
click at [656, 299] on input "Toggle" at bounding box center [651, 301] width 11 height 11
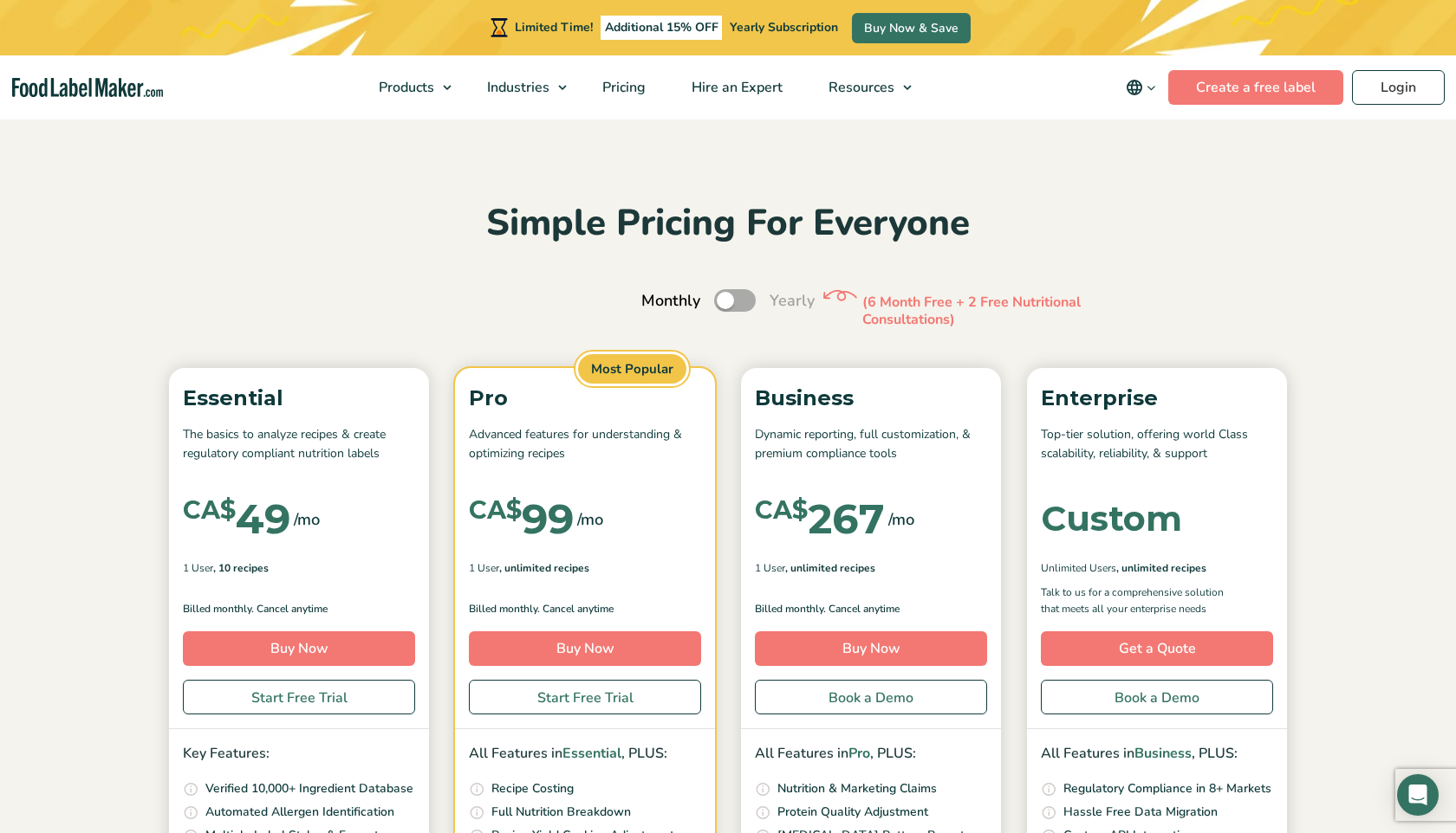
click at [741, 299] on label "Toggle" at bounding box center [735, 300] width 41 height 23
click at [656, 299] on input "Toggle" at bounding box center [651, 301] width 11 height 11
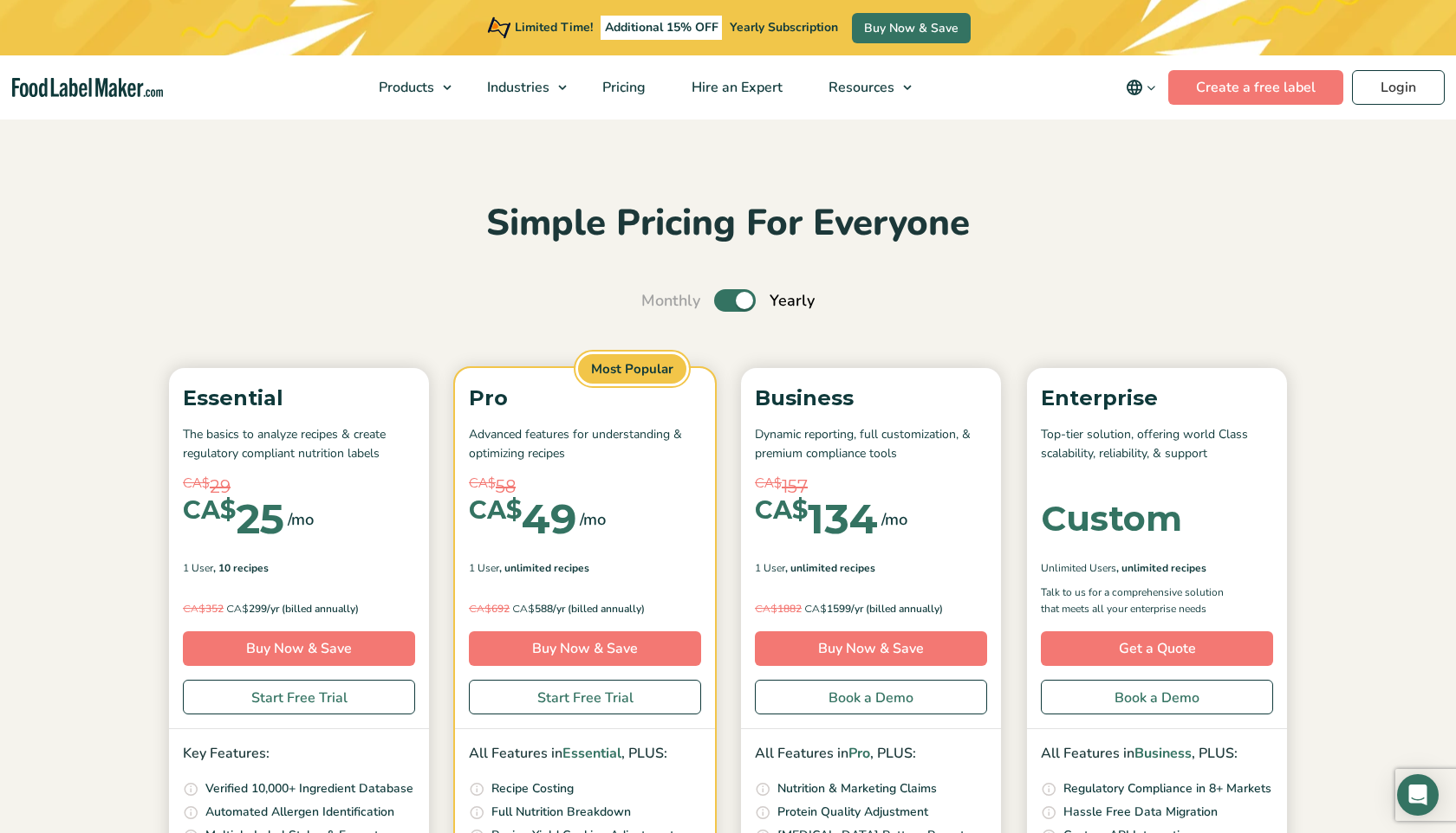
click at [741, 299] on label "Toggle" at bounding box center [735, 300] width 41 height 23
click at [656, 299] on input "Toggle" at bounding box center [651, 301] width 11 height 11
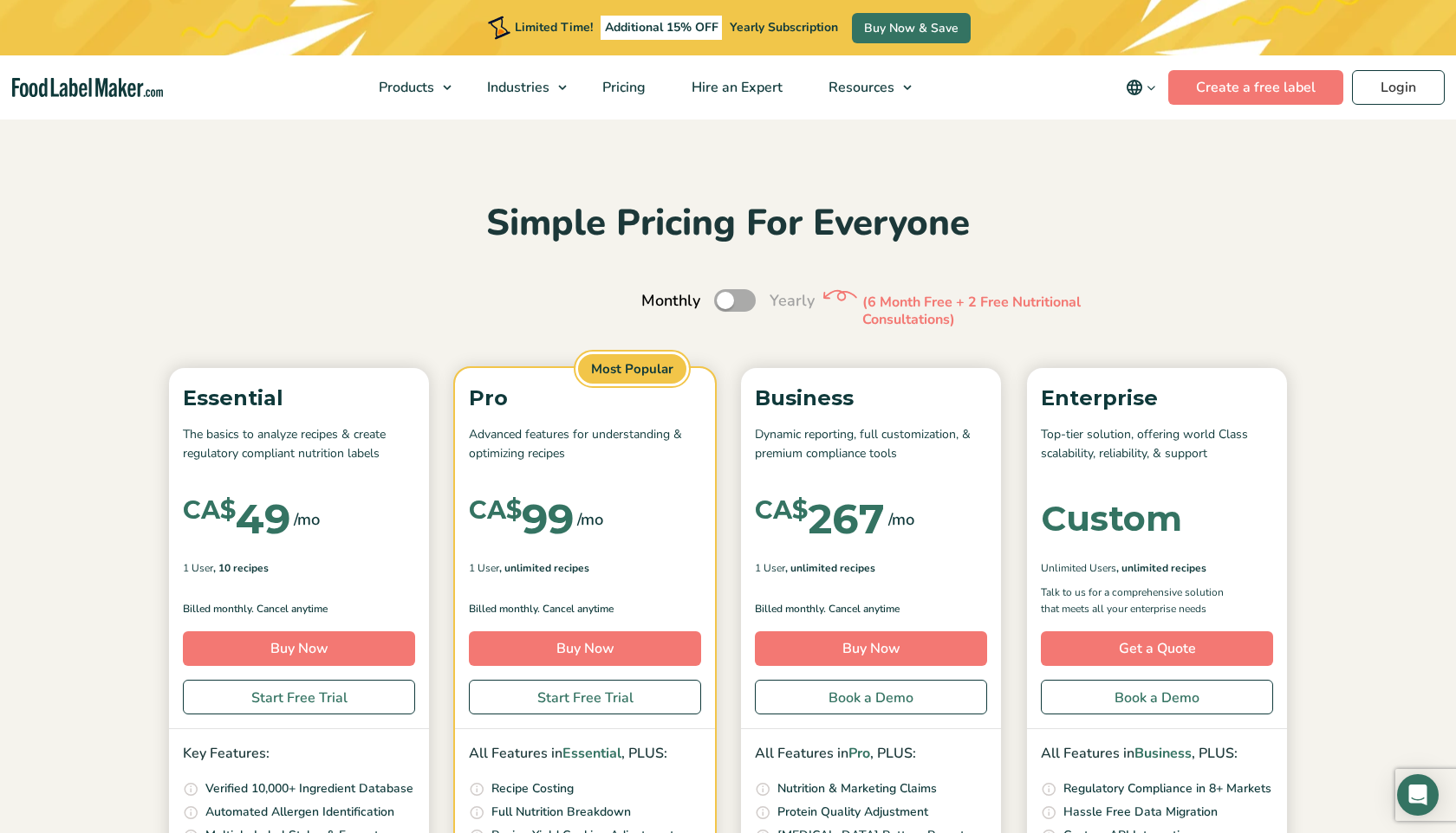
click at [741, 299] on label "Toggle" at bounding box center [735, 300] width 41 height 23
click at [656, 299] on input "Toggle" at bounding box center [651, 301] width 11 height 11
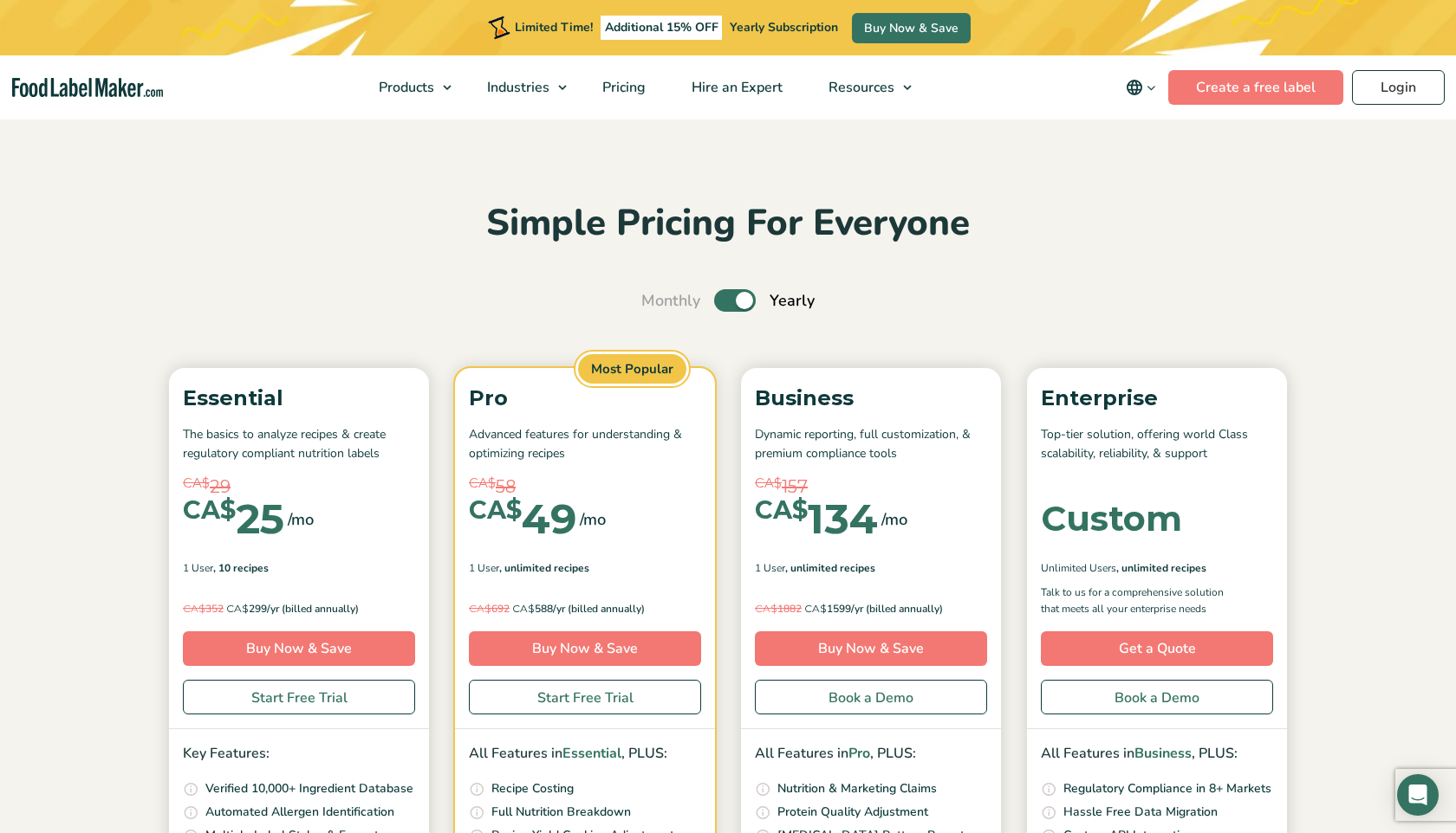
click at [741, 299] on label "Toggle" at bounding box center [735, 300] width 41 height 23
click at [656, 299] on input "Toggle" at bounding box center [651, 301] width 11 height 11
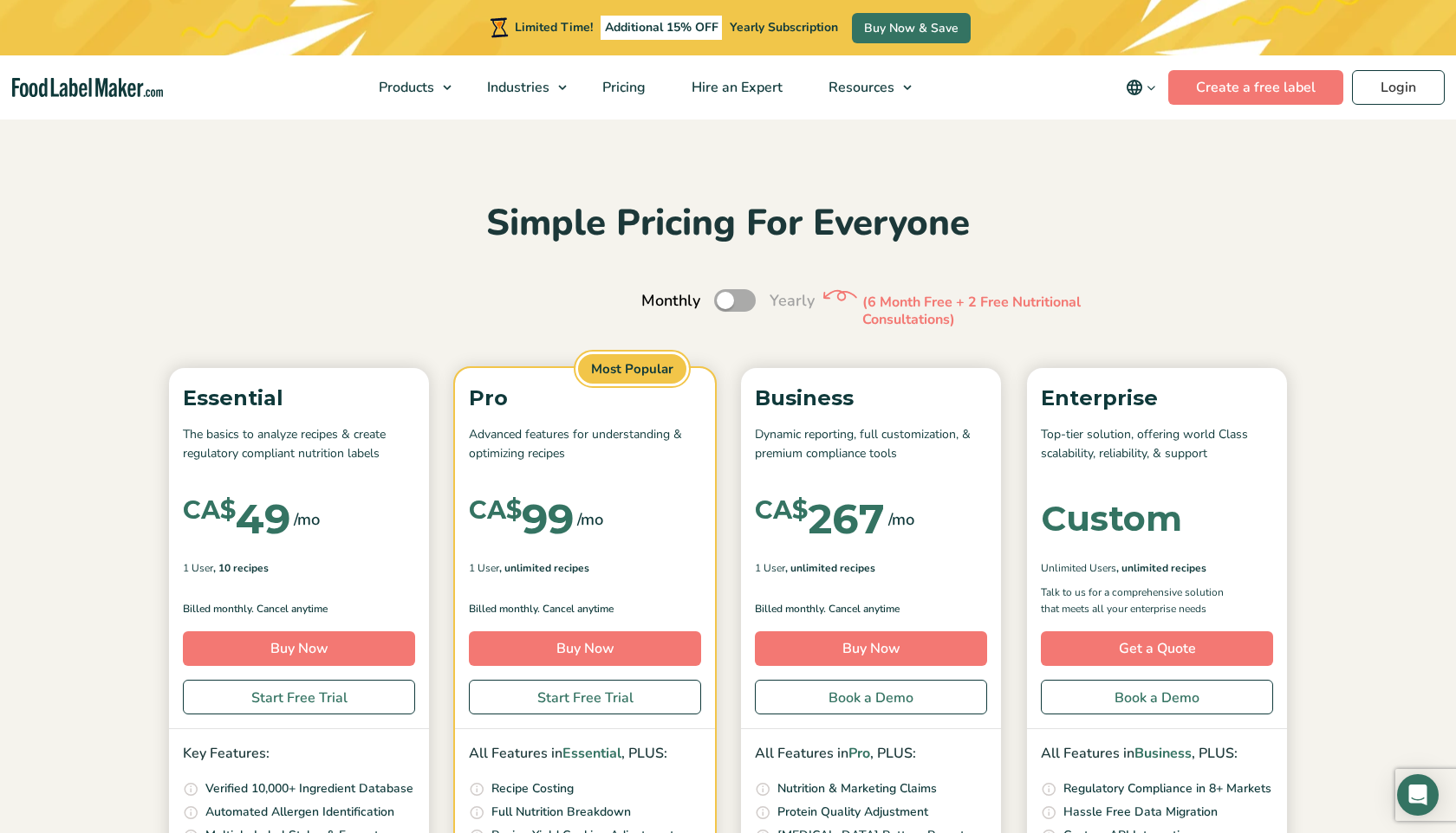
click at [741, 299] on label "Toggle" at bounding box center [735, 300] width 41 height 23
click at [656, 299] on input "Toggle" at bounding box center [651, 301] width 11 height 11
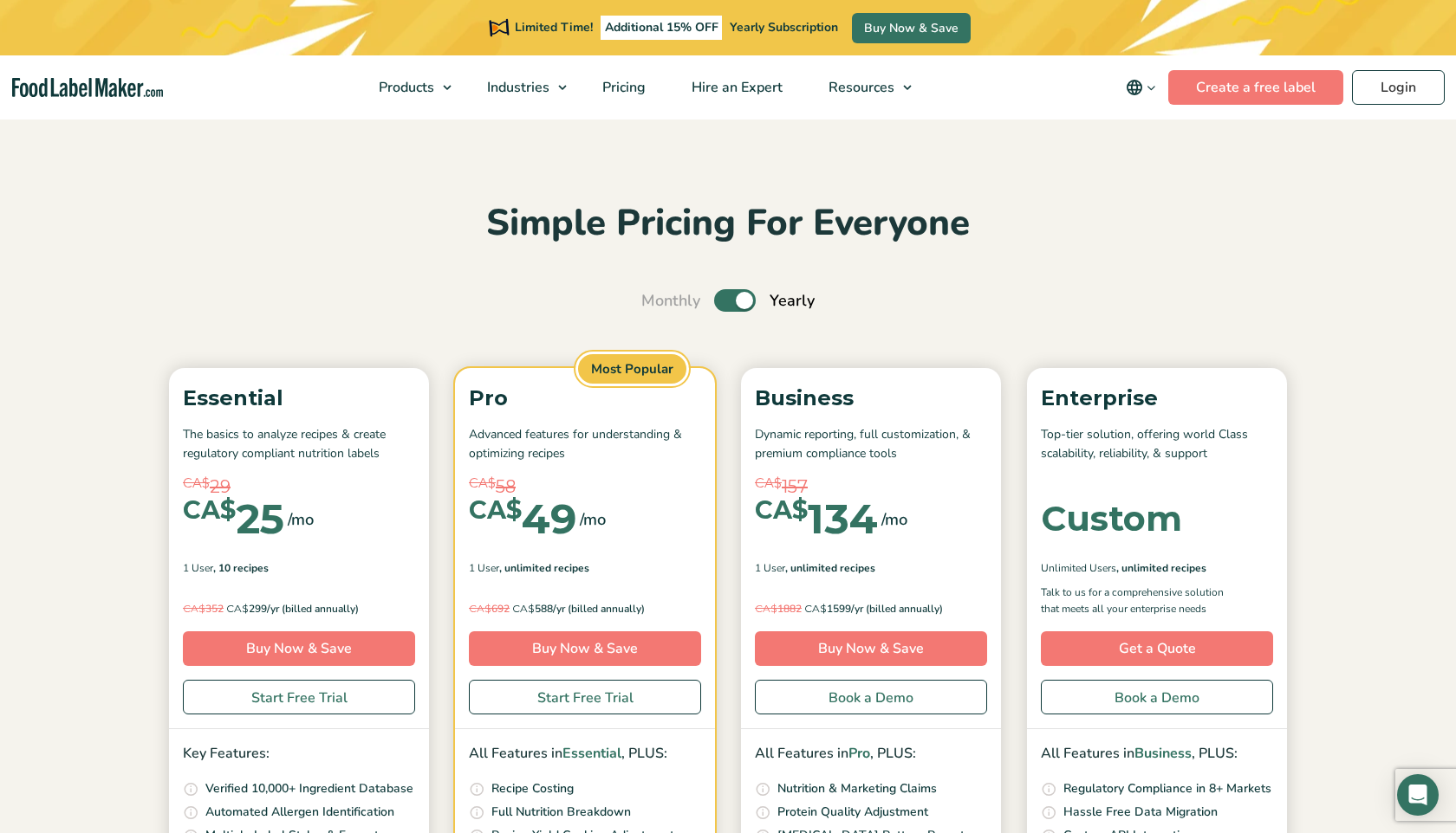
click at [741, 299] on label "Toggle" at bounding box center [735, 300] width 41 height 23
click at [656, 299] on input "Toggle" at bounding box center [651, 301] width 11 height 11
checkbox input "false"
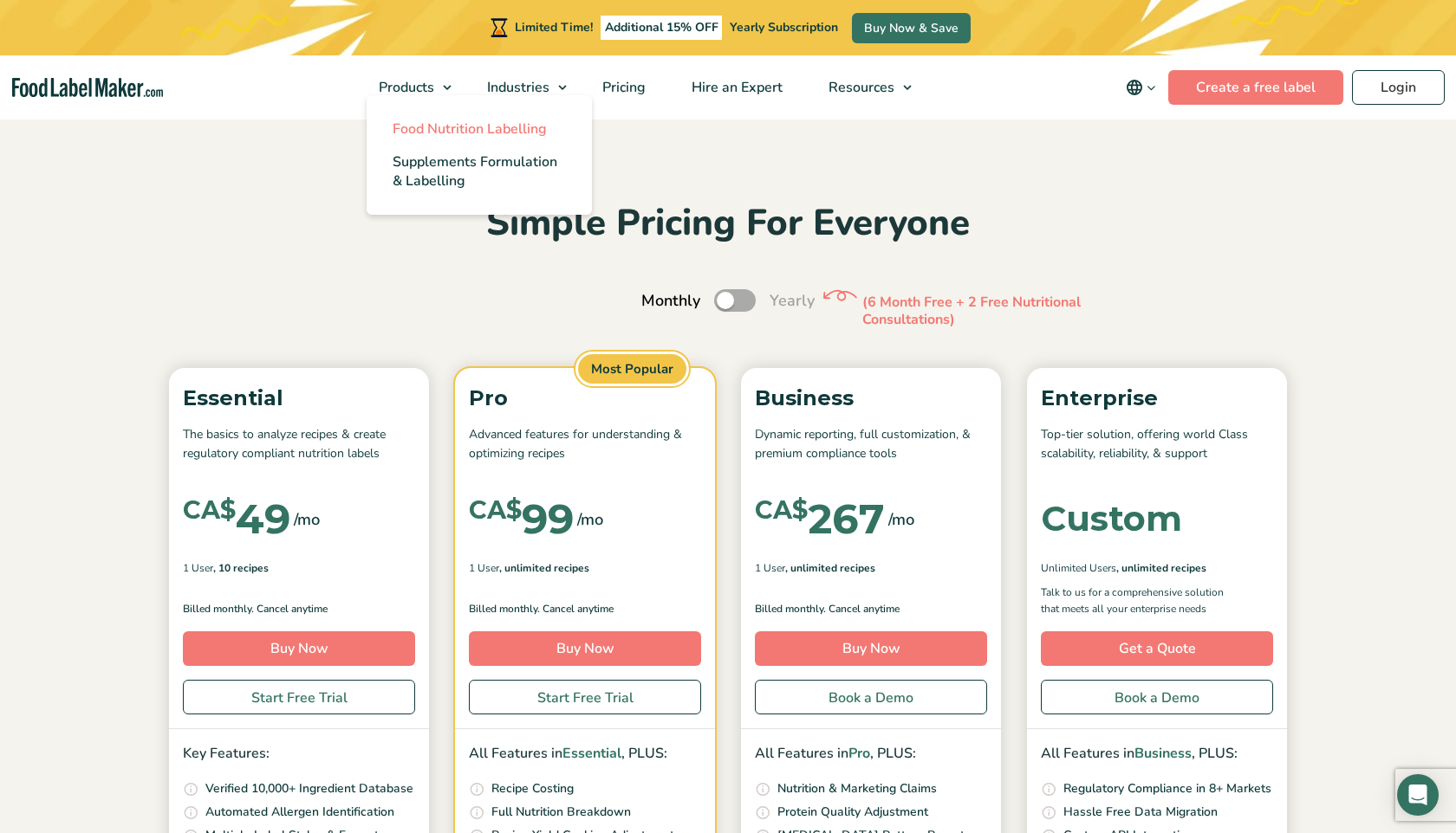
click at [440, 136] on span "Food Nutrition Labelling" at bounding box center [470, 129] width 154 height 19
